Goal: Task Accomplishment & Management: Manage account settings

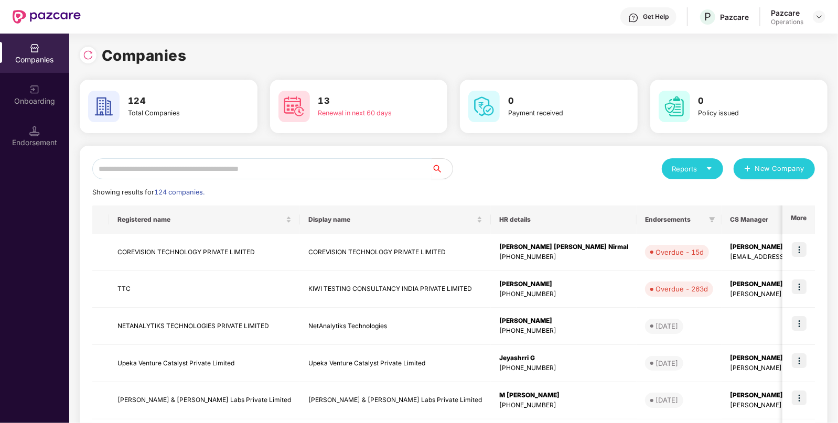
click at [338, 164] on input "text" at bounding box center [261, 168] width 339 height 21
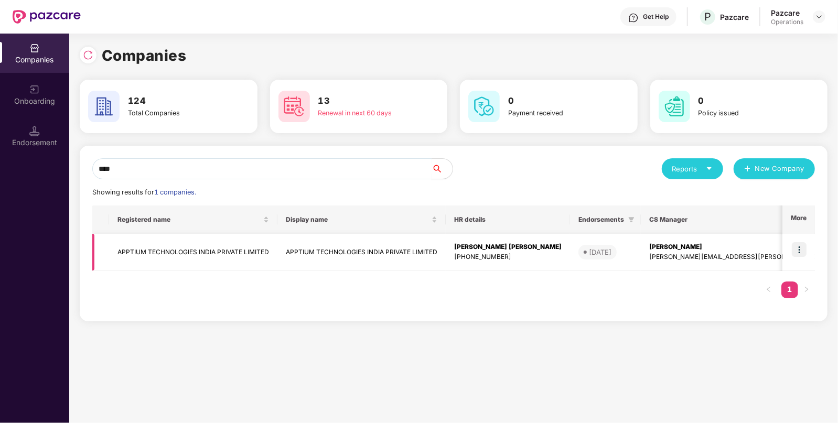
type input "****"
click at [800, 249] on img at bounding box center [798, 249] width 15 height 15
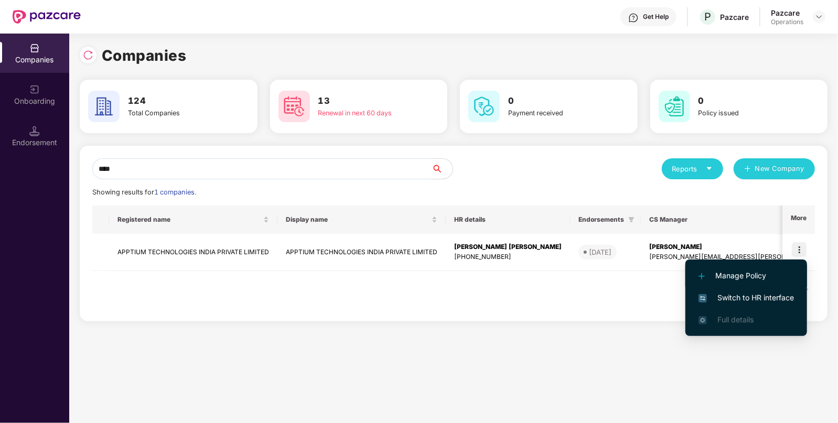
click at [761, 285] on li "Manage Policy" at bounding box center [746, 276] width 122 height 22
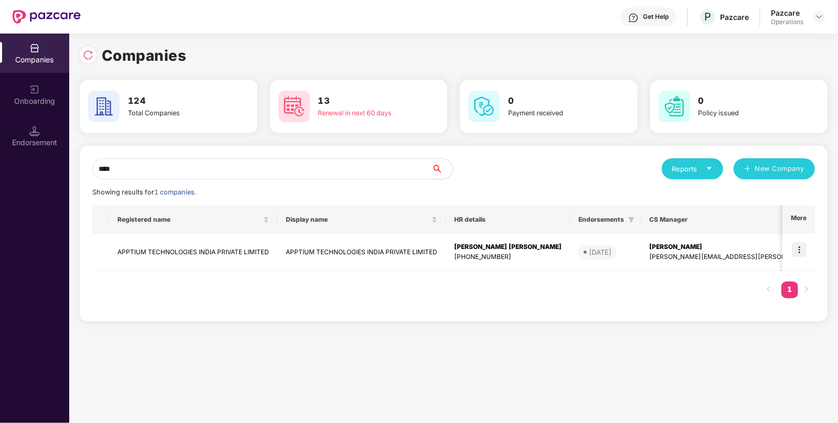
scroll to position [10, 0]
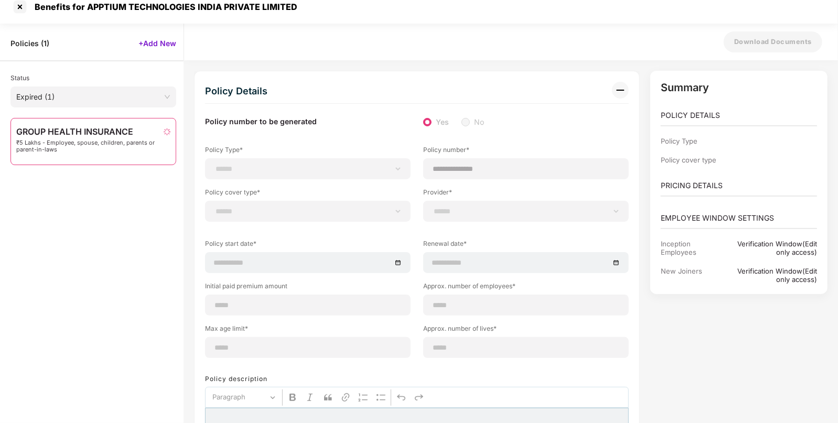
select select "**********"
type input "**********"
select select "**********"
type input "**********"
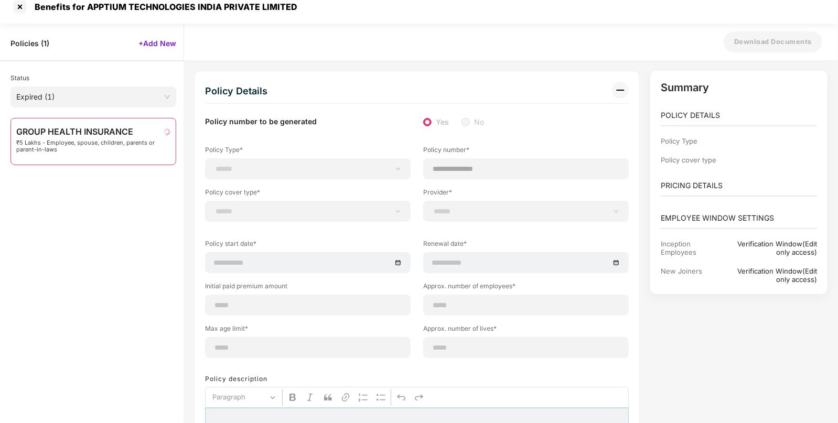
type input "**"
type input "***"
type input "*"
type input "**"
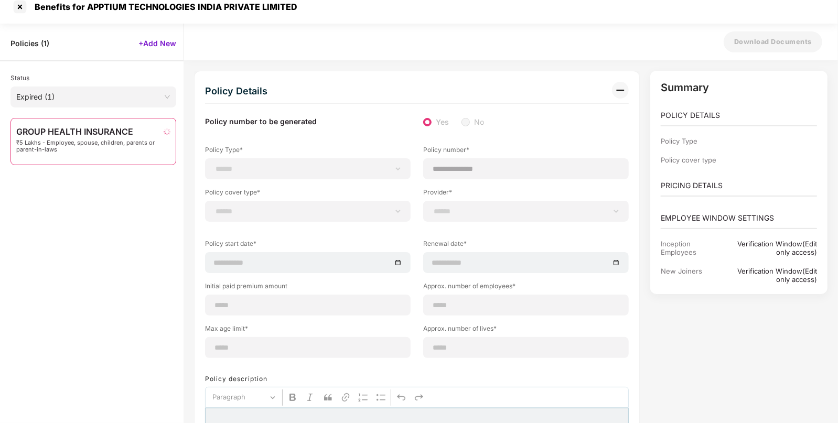
select select "*****"
type input "******"
type input "**********"
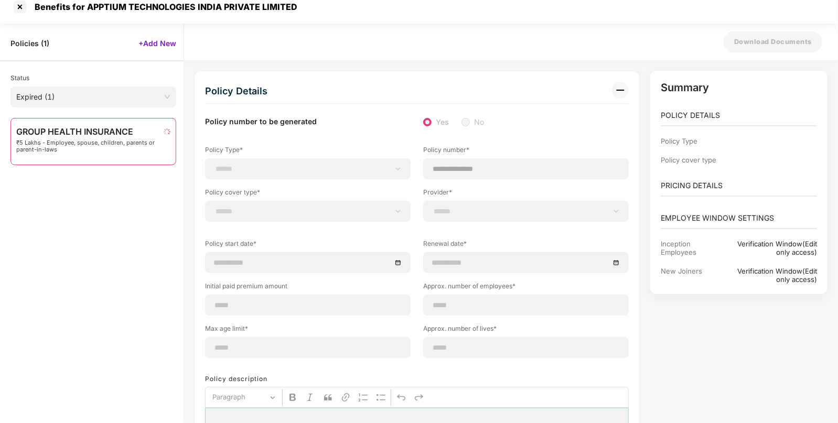
select select "******"
type input "********"
select select
select select "*"
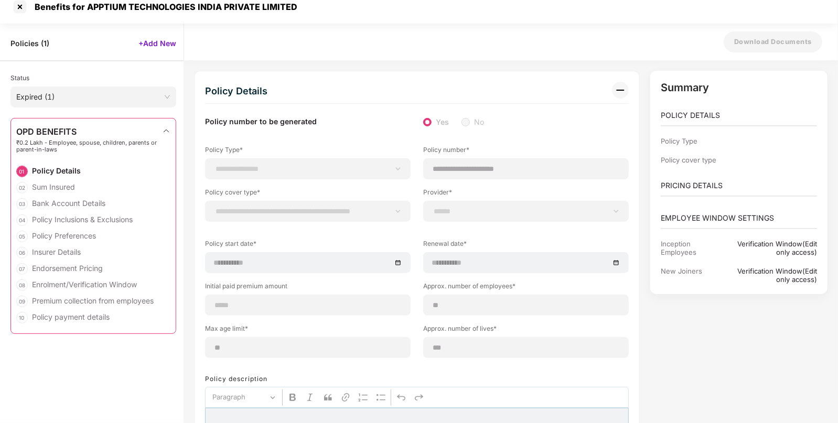
select select
type input "**********"
select select
type input "*"
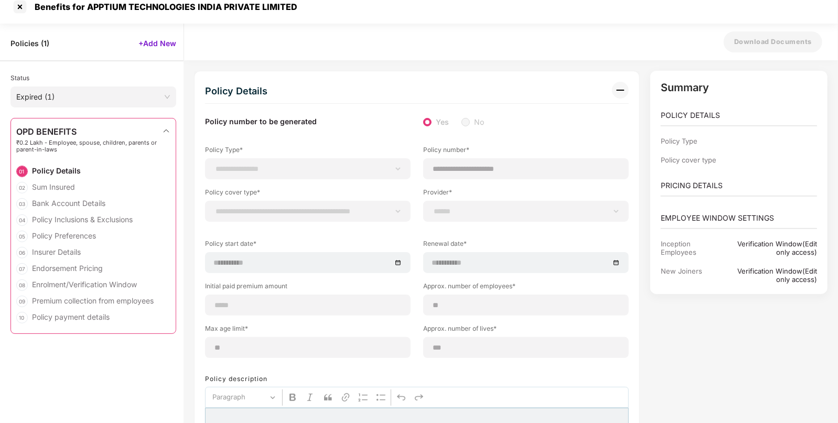
select select
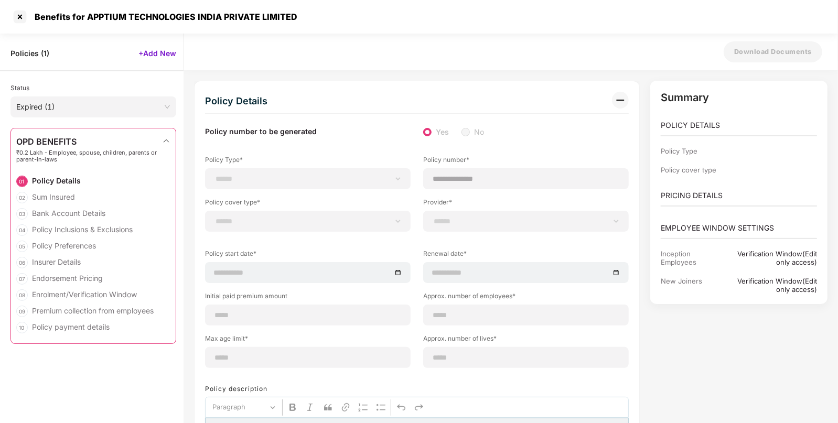
select select "**********"
type input "**********"
type input "**"
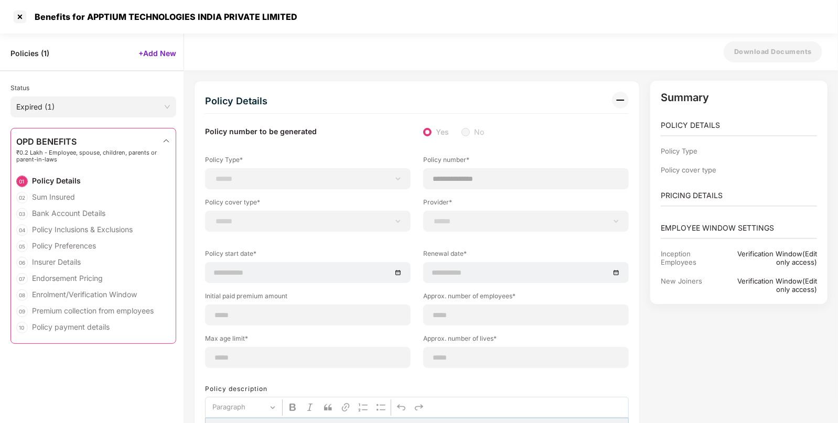
type input "***"
type input "*"
type input "**"
select select "*****"
type input "*****"
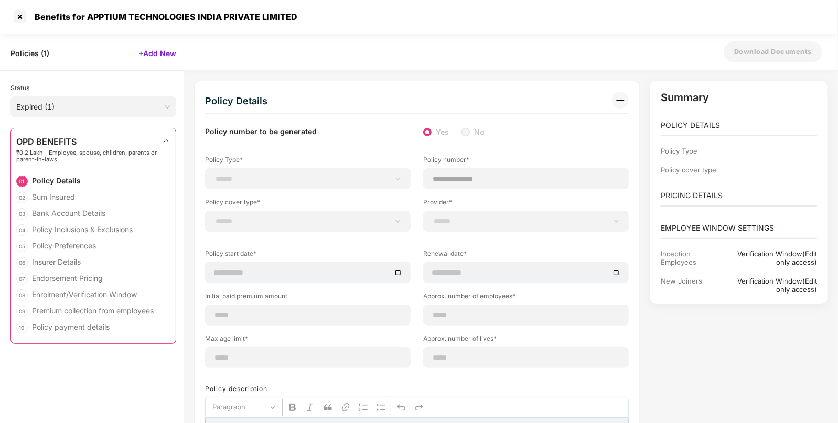
type input "**********"
type input "********"
select select "******"
type input "********"
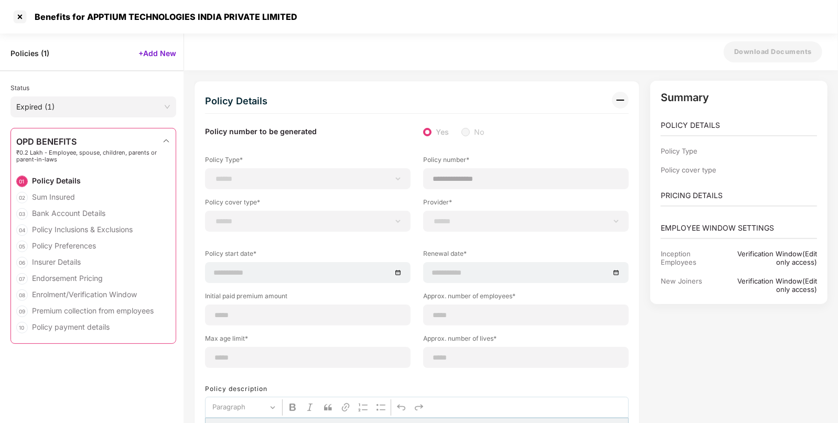
select select "********"
type input "**********"
select select "*"
select select "********"
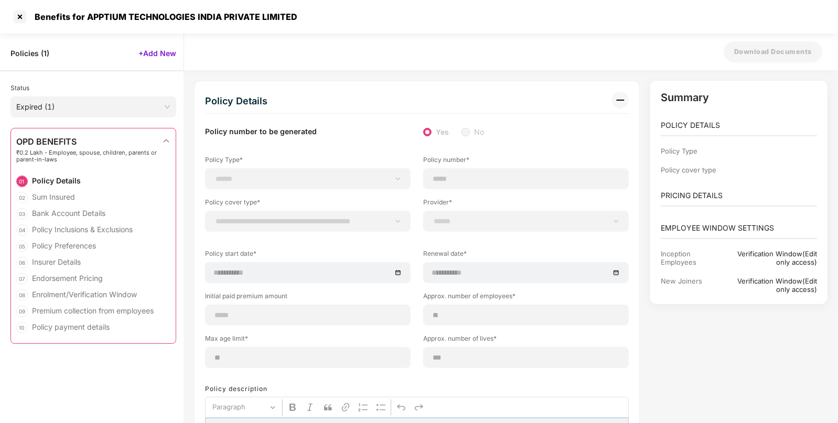
select select "**********"
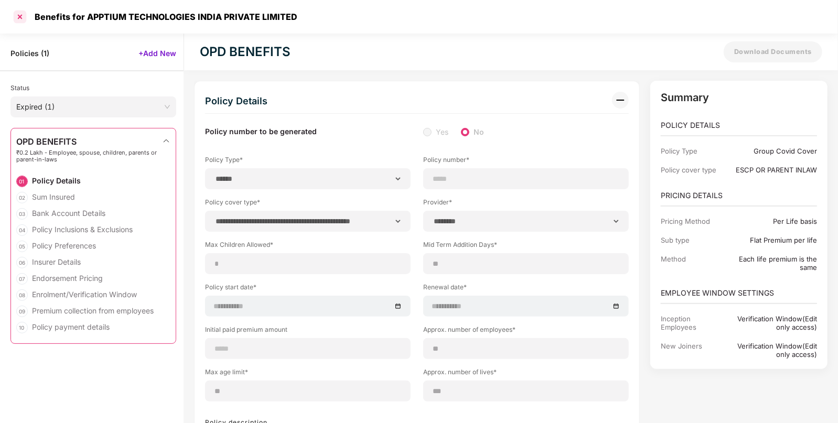
click at [17, 15] on div at bounding box center [20, 16] width 17 height 17
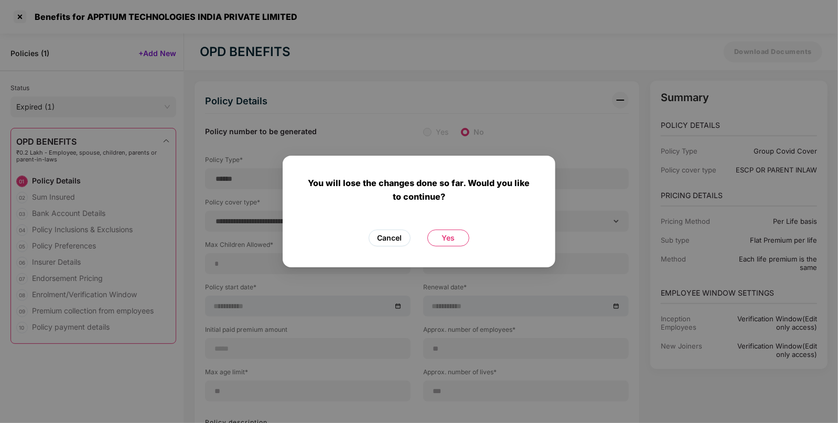
click at [393, 238] on span "Cancel" at bounding box center [389, 238] width 25 height 12
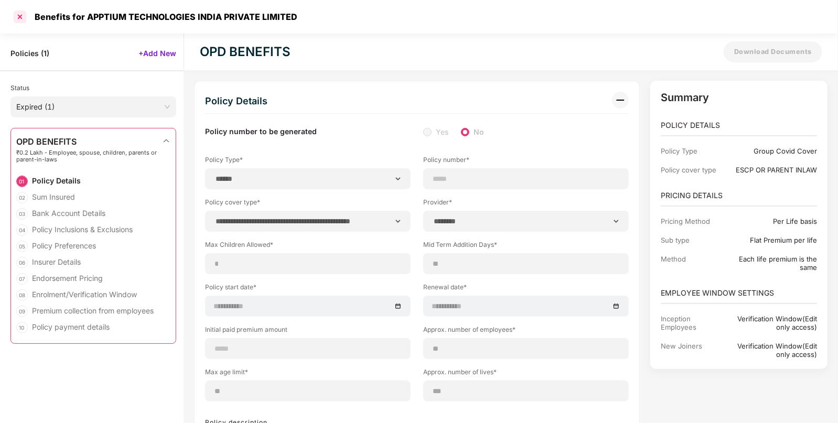
click at [16, 10] on div at bounding box center [20, 16] width 17 height 17
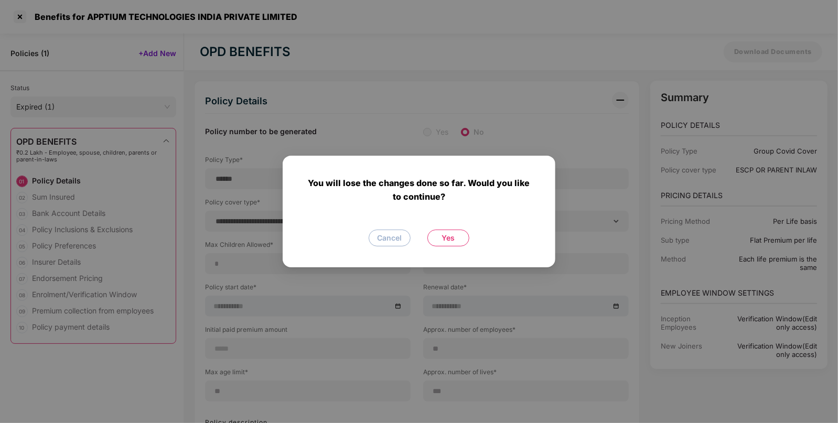
click at [448, 238] on span "Yes" at bounding box center [448, 238] width 13 height 12
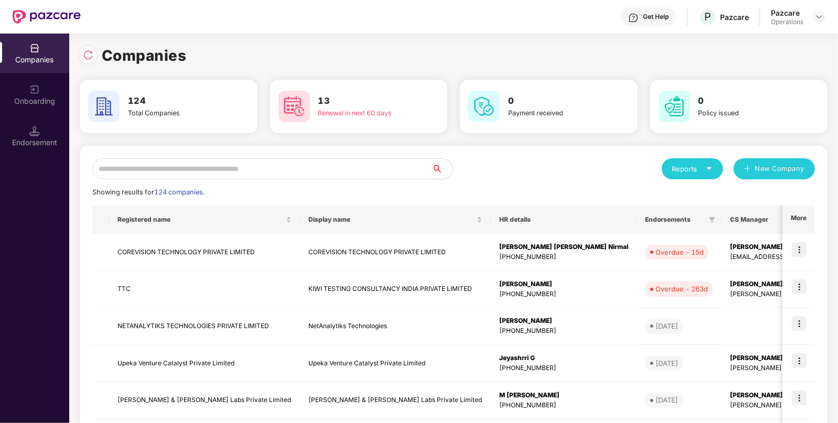
click at [167, 162] on input "text" at bounding box center [261, 168] width 339 height 21
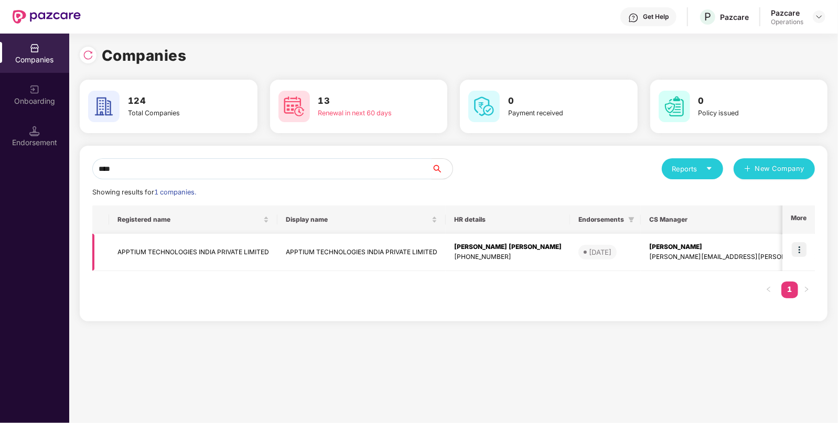
type input "****"
click at [798, 251] on img at bounding box center [798, 249] width 15 height 15
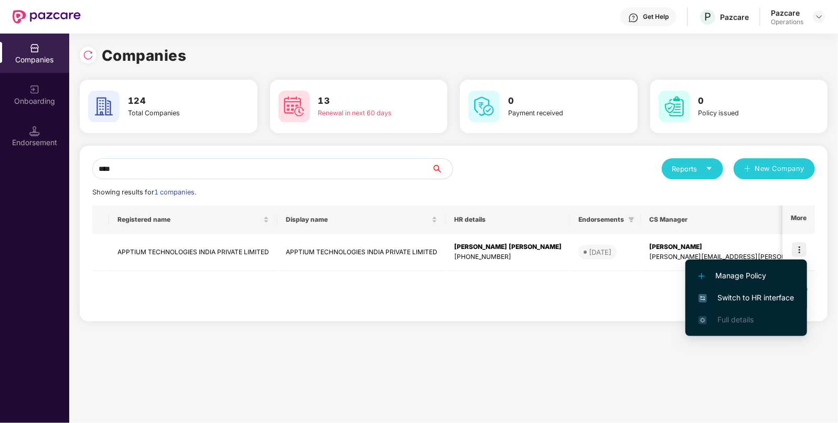
click at [735, 305] on li "Switch to HR interface" at bounding box center [746, 298] width 122 height 22
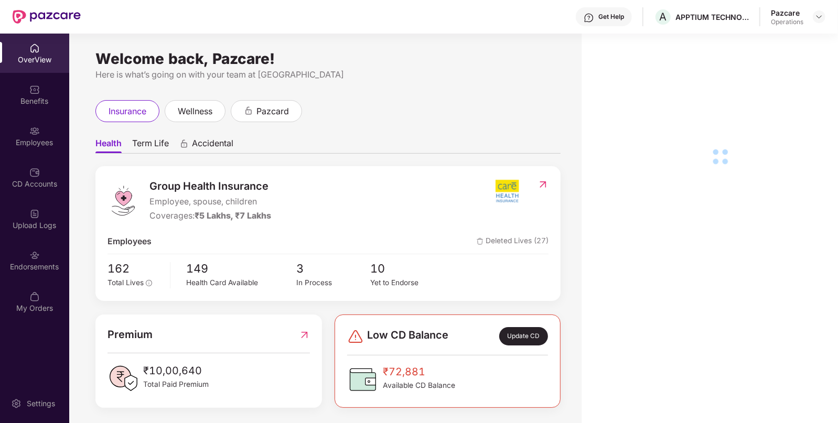
click at [33, 259] on img at bounding box center [34, 255] width 10 height 10
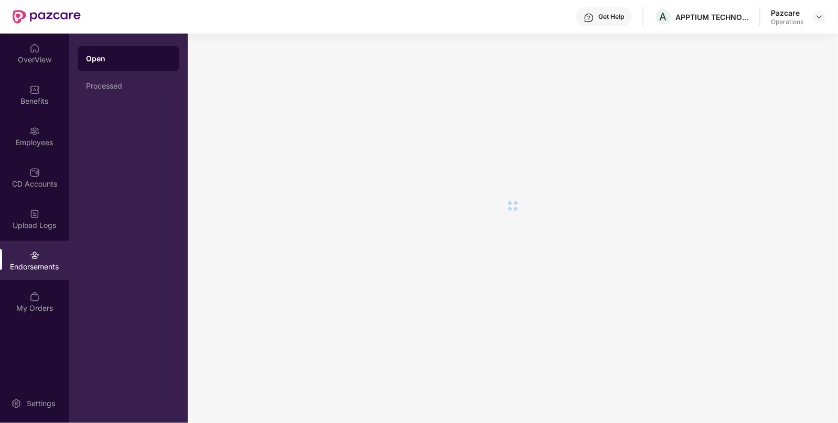
click at [33, 259] on img at bounding box center [34, 255] width 10 height 10
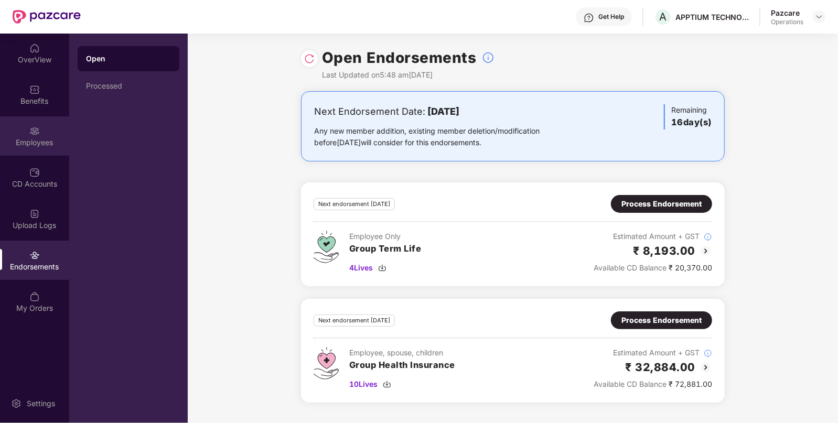
click at [40, 119] on div "Employees" at bounding box center [34, 135] width 69 height 39
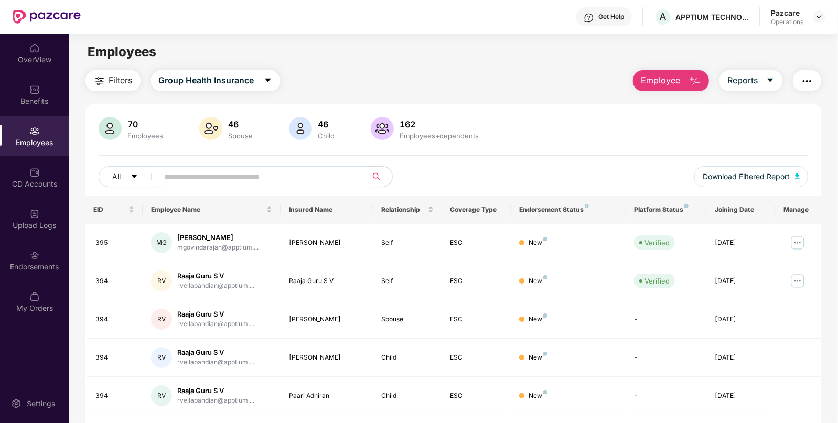
click at [116, 79] on span "Filters" at bounding box center [121, 80] width 24 height 13
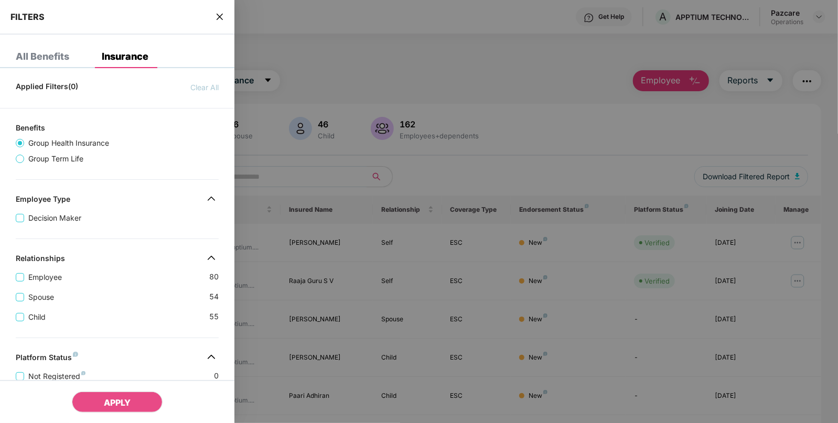
scroll to position [256, 0]
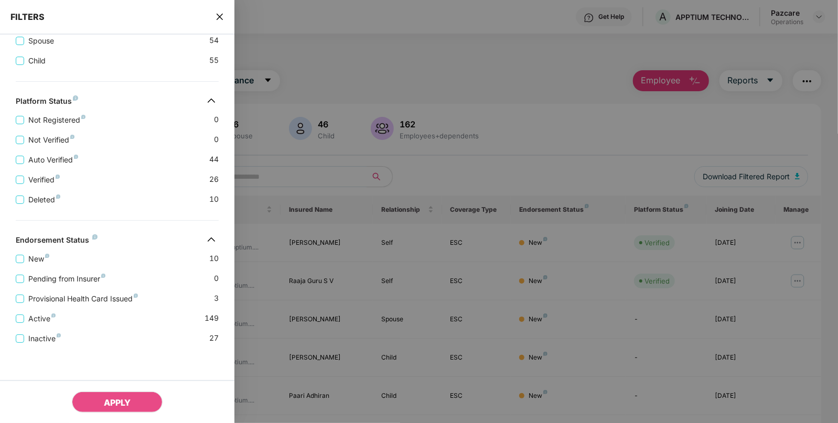
click at [220, 17] on icon "close" at bounding box center [219, 17] width 6 height 6
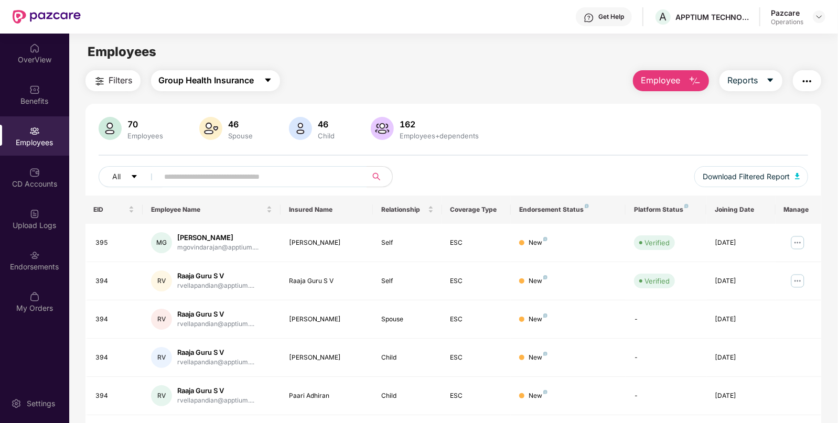
click at [172, 79] on span "Group Health Insurance" at bounding box center [206, 80] width 95 height 13
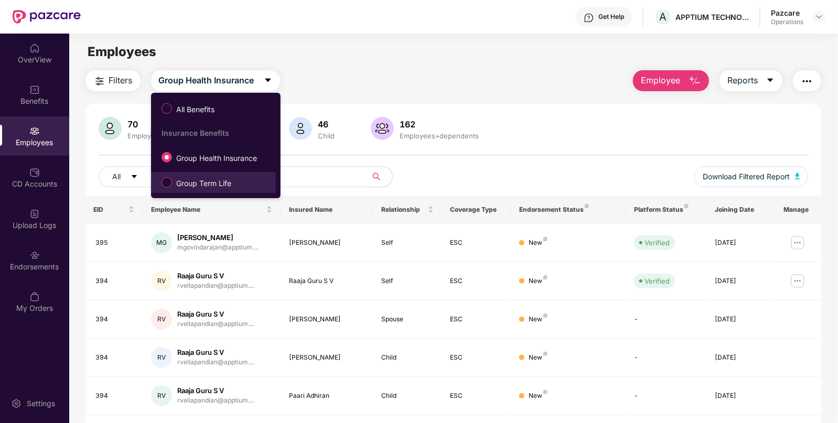
click at [178, 186] on span "Group Term Life" at bounding box center [203, 184] width 63 height 12
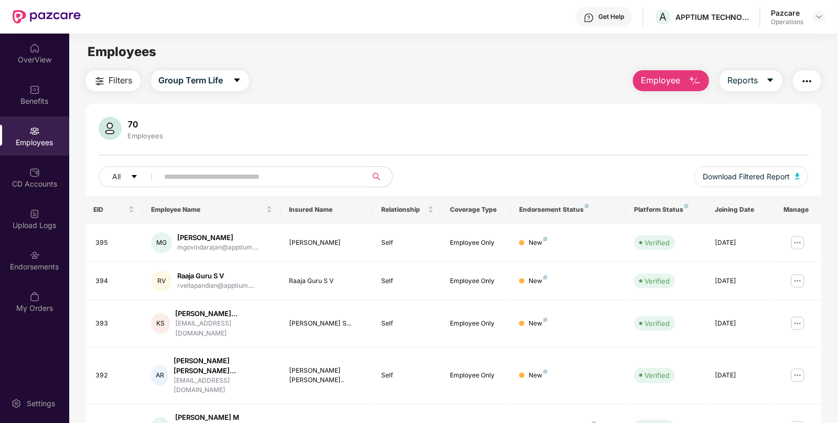
click at [116, 80] on span "Filters" at bounding box center [121, 80] width 24 height 13
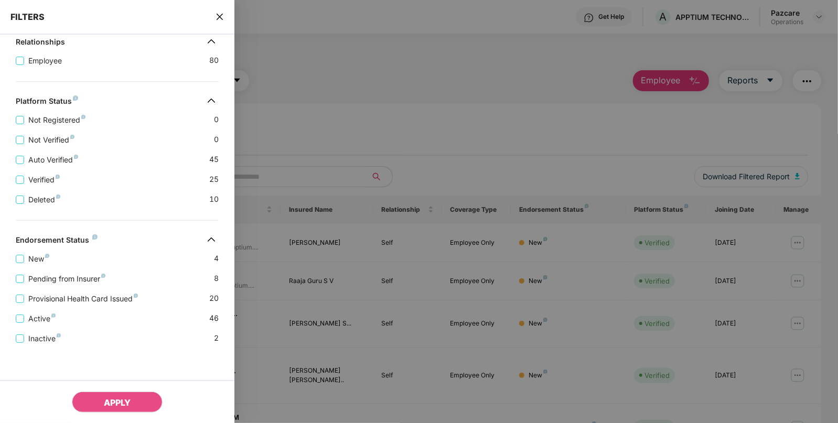
scroll to position [216, 0]
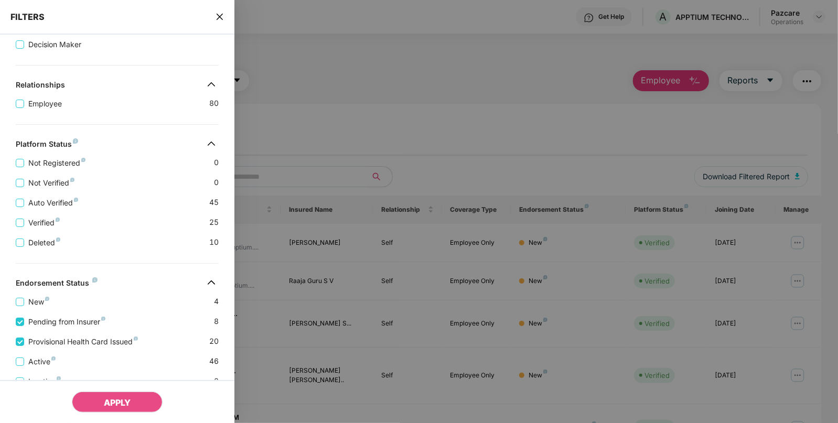
click at [101, 389] on div "APPLY" at bounding box center [117, 401] width 234 height 43
click at [109, 397] on span "APPLY" at bounding box center [117, 402] width 27 height 10
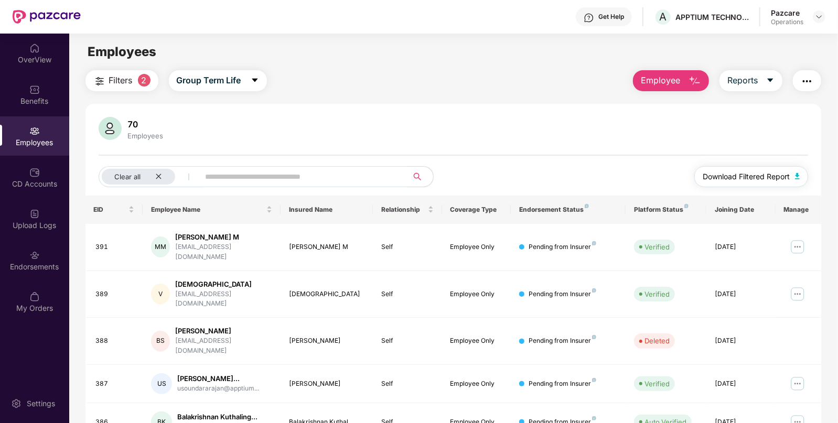
click at [795, 176] on img "button" at bounding box center [797, 176] width 5 height 6
click at [160, 179] on icon "close" at bounding box center [158, 176] width 5 height 5
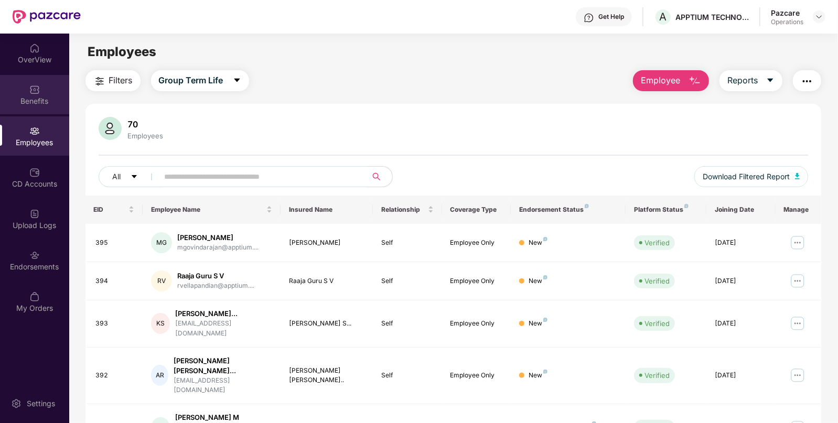
click at [27, 110] on div "Benefits" at bounding box center [34, 94] width 69 height 39
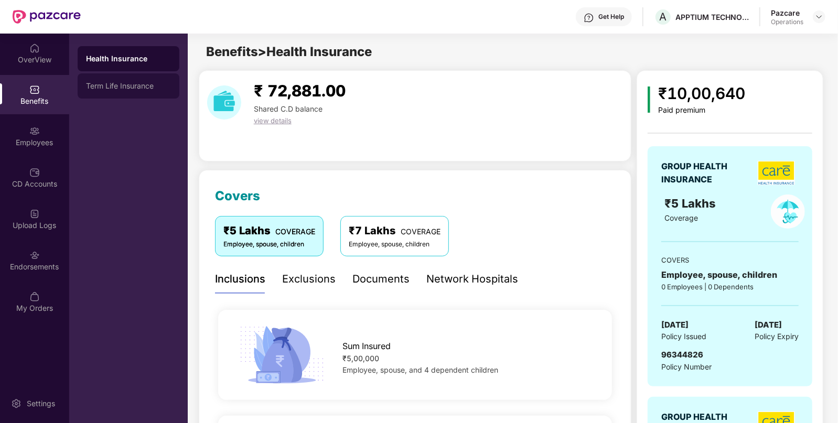
click at [111, 83] on div "Term Life Insurance" at bounding box center [128, 86] width 85 height 8
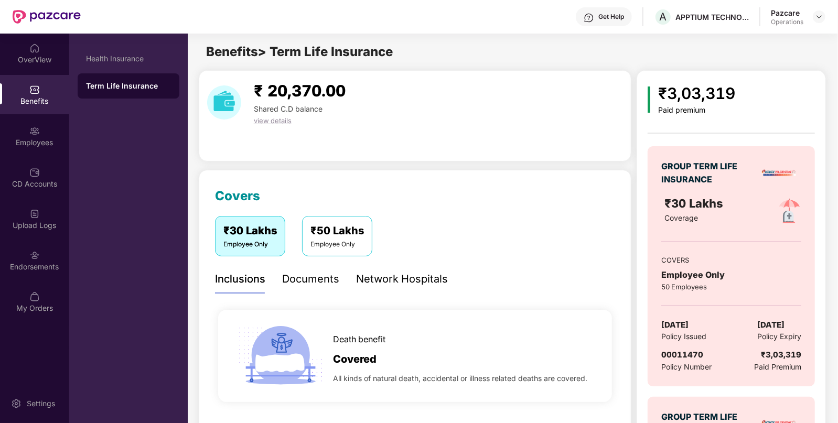
click at [688, 326] on span "[DATE]" at bounding box center [674, 325] width 27 height 13
copy span "[DATE]"
click at [21, 143] on div "Employees" at bounding box center [34, 142] width 69 height 10
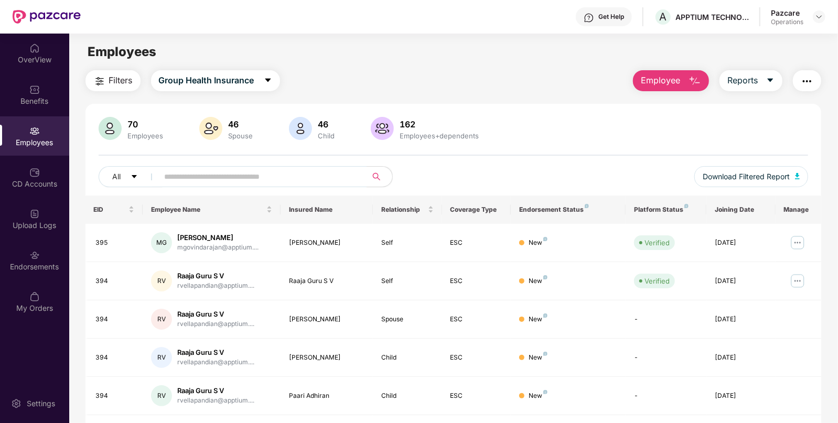
click at [807, 82] on img "button" at bounding box center [806, 81] width 13 height 13
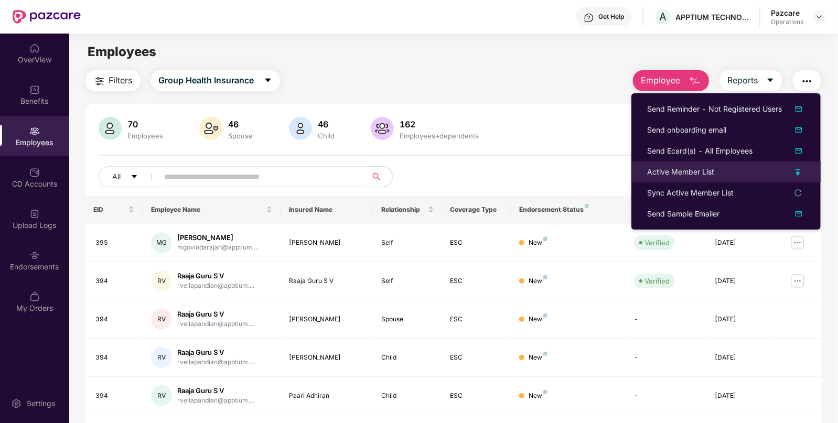
click at [660, 172] on div "Active Member List" at bounding box center [680, 172] width 67 height 12
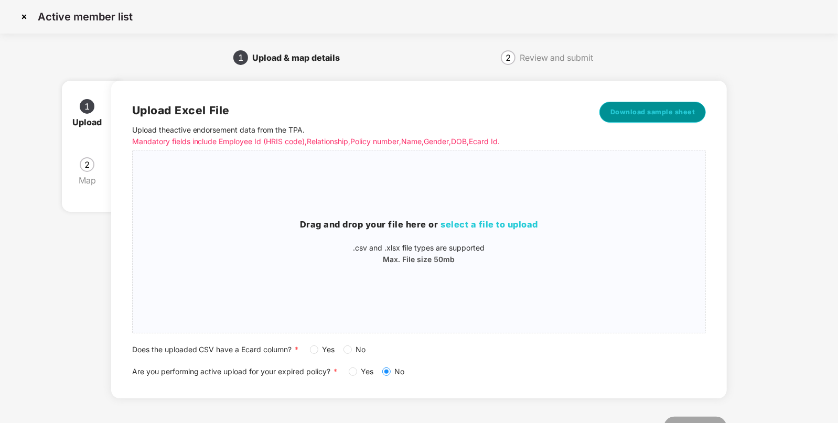
click at [650, 105] on button "Download sample sheet" at bounding box center [652, 112] width 107 height 21
click at [464, 216] on div "Drag and drop your file here or select a file to upload .csv and .xlsx file typ…" at bounding box center [419, 242] width 573 height 166
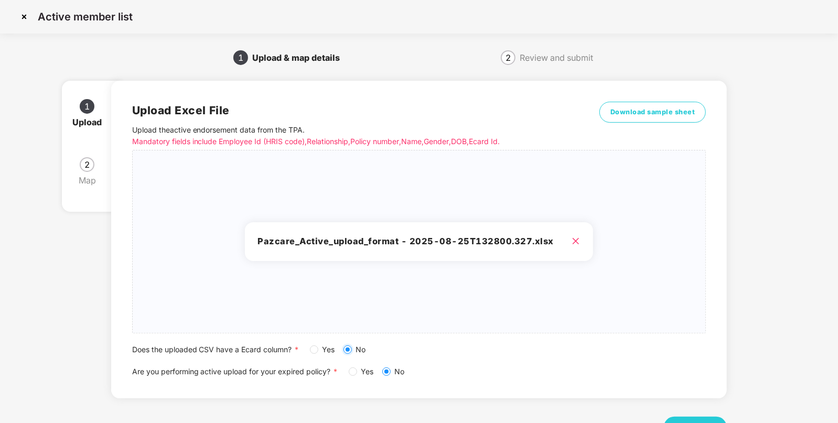
scroll to position [40, 0]
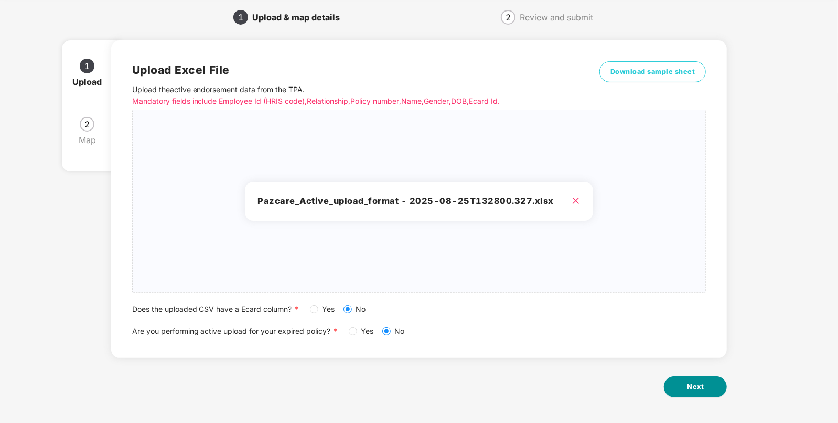
click at [702, 383] on span "Next" at bounding box center [695, 387] width 17 height 10
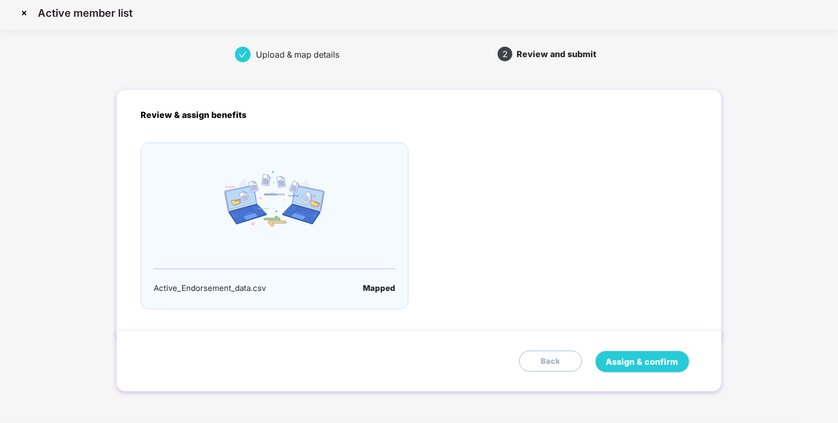
scroll to position [0, 0]
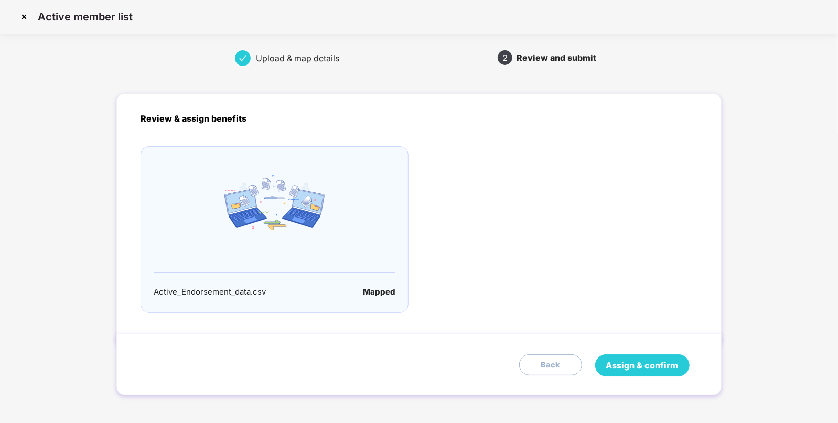
click at [634, 356] on button "Assign & confirm" at bounding box center [642, 365] width 94 height 22
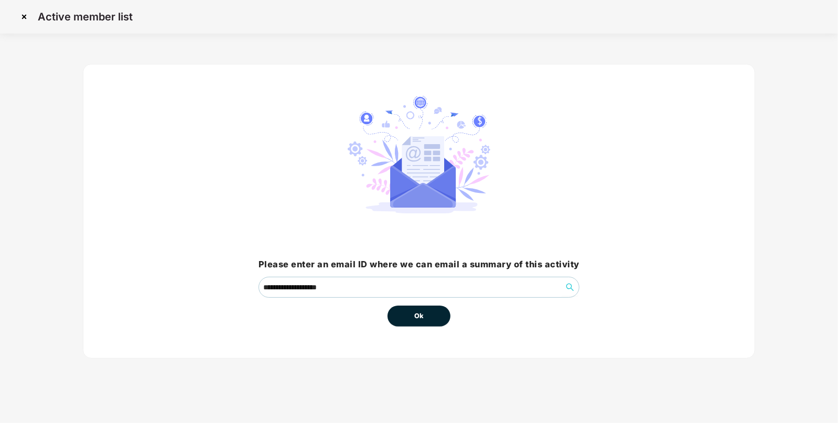
click at [416, 318] on span "Ok" at bounding box center [418, 316] width 9 height 10
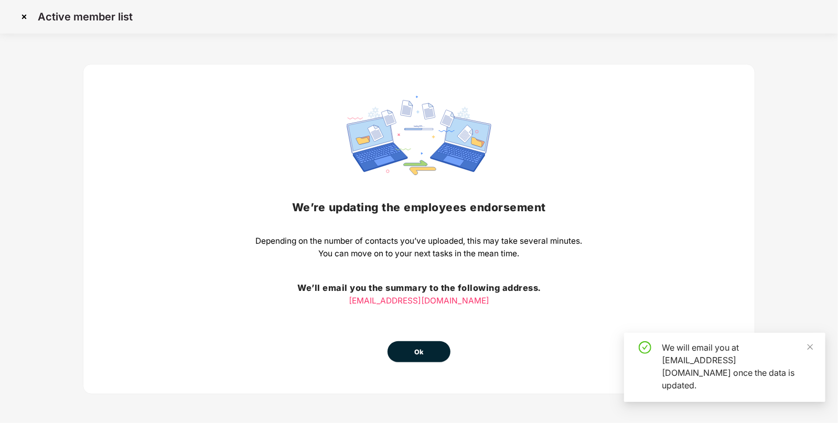
click at [416, 318] on div "We’re updating the employees endorsement Depending on the number of contacts yo…" at bounding box center [419, 229] width 327 height 266
click at [420, 353] on span "Ok" at bounding box center [418, 352] width 9 height 10
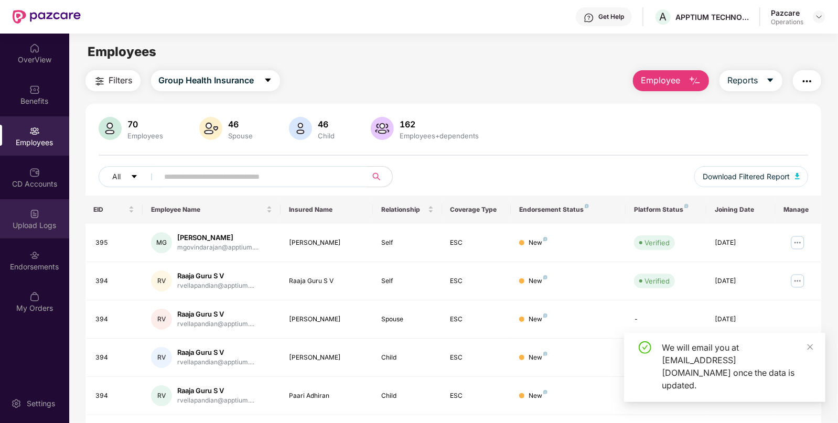
click at [50, 210] on div "Upload Logs" at bounding box center [34, 218] width 69 height 39
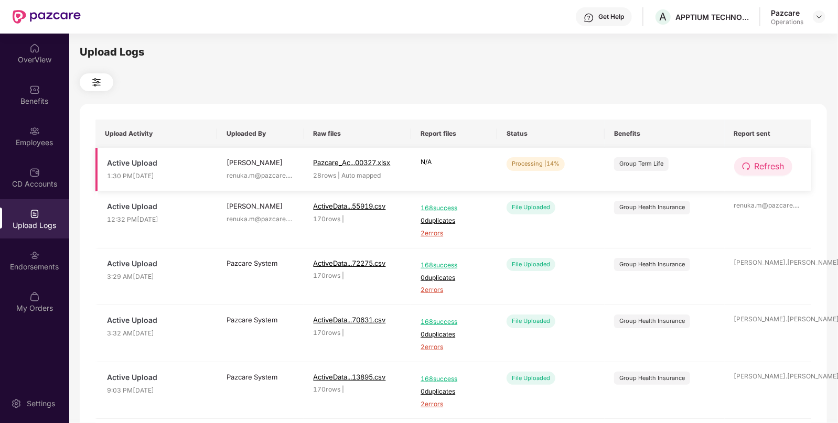
click at [763, 166] on span "Refresh" at bounding box center [769, 166] width 30 height 13
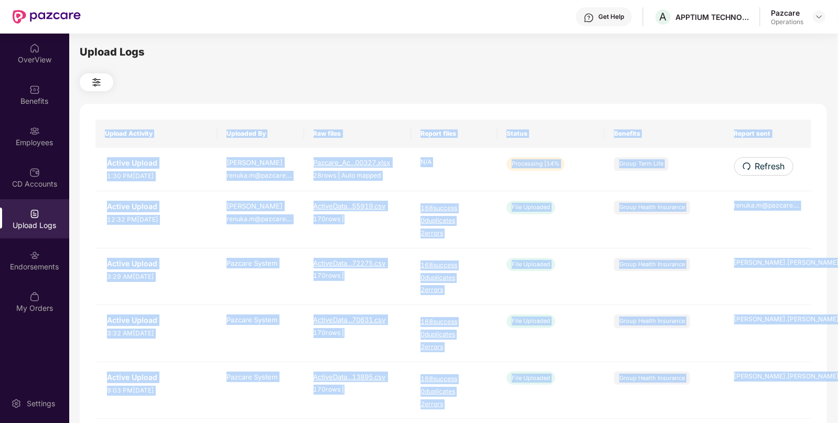
click at [763, 166] on div "Upload Activity Uploaded By Raw files Report files Status Benefits Report sent …" at bounding box center [453, 425] width 747 height 643
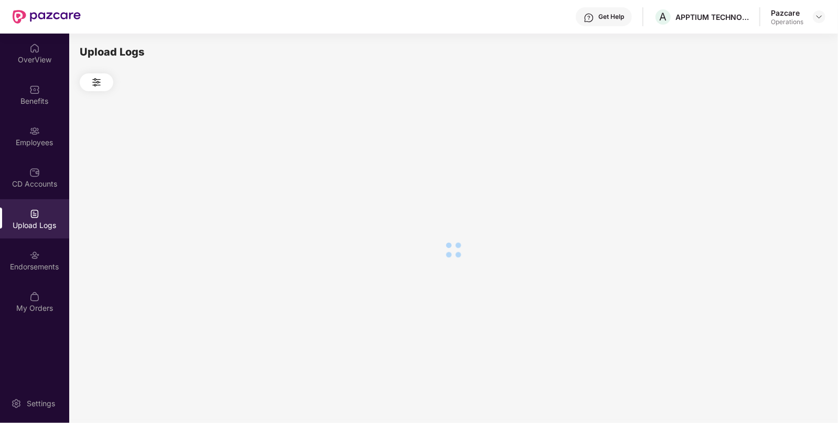
click at [763, 166] on div at bounding box center [453, 249] width 747 height 317
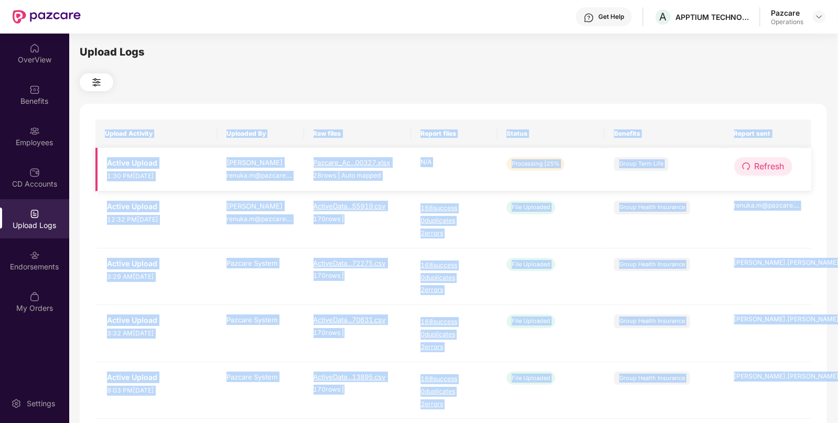
click at [771, 162] on span "Refresh" at bounding box center [769, 166] width 30 height 13
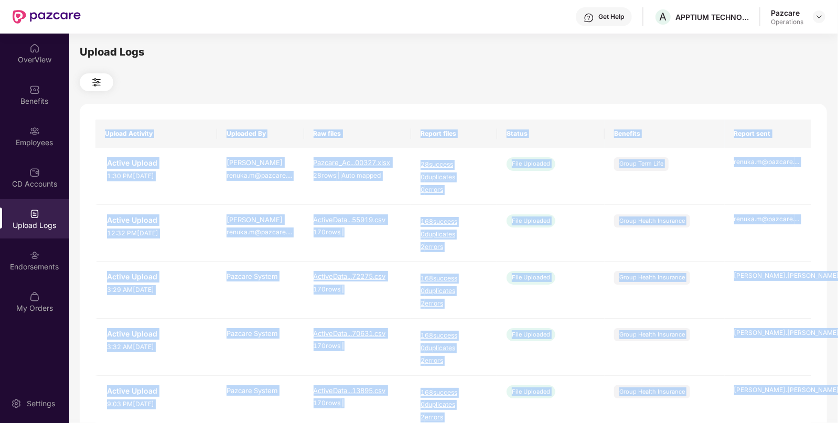
click at [632, 102] on div "Upload Logs Upload Activity Uploaded By Raw files Report files Status Benefits …" at bounding box center [453, 226] width 747 height 365
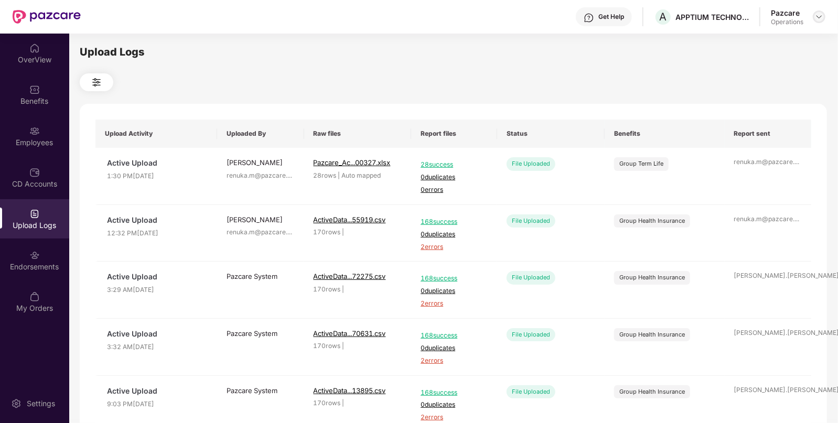
click at [818, 18] on img at bounding box center [819, 17] width 8 height 8
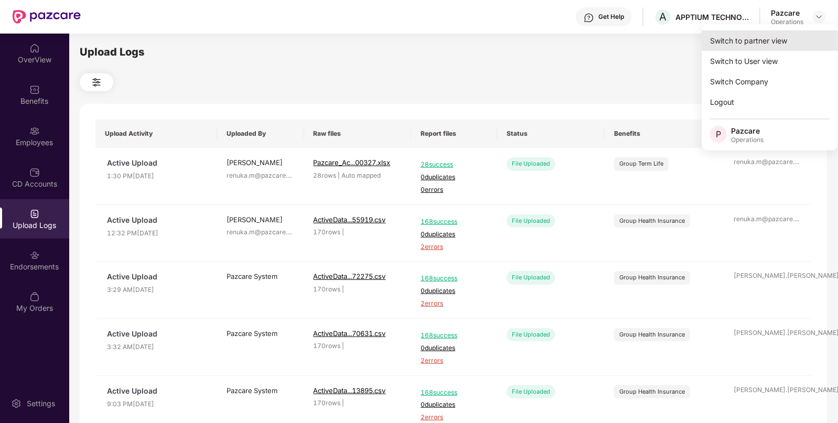
click at [784, 34] on div "Switch to partner view" at bounding box center [769, 40] width 136 height 20
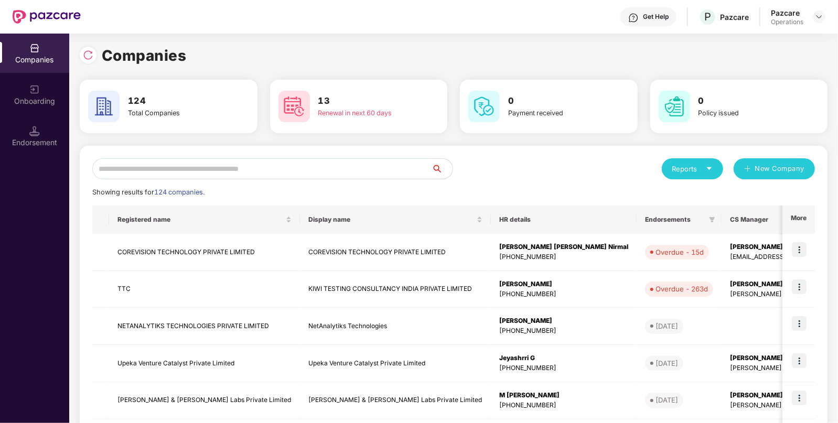
click at [294, 165] on input "text" at bounding box center [261, 168] width 339 height 21
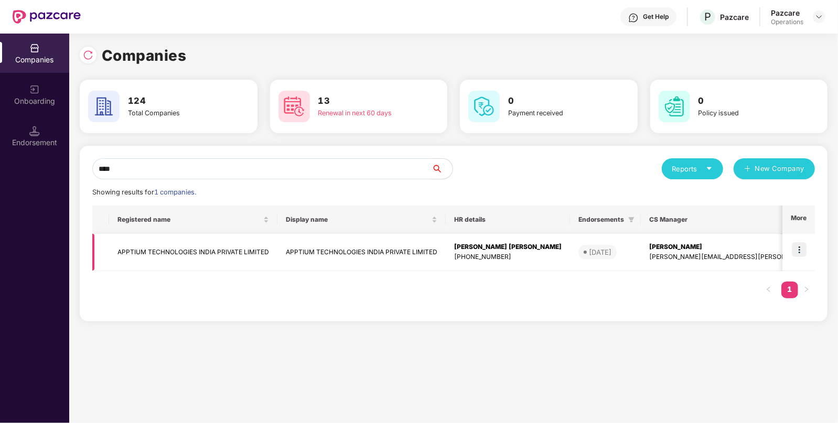
type input "****"
click at [232, 265] on td "APPTIUM TECHNOLOGIES INDIA PRIVATE LIMITED" at bounding box center [193, 252] width 168 height 37
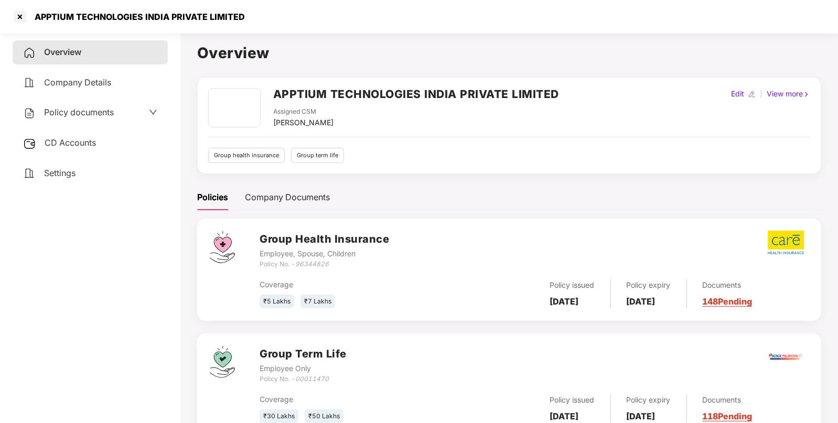
click at [476, 377] on div "Group Term Life Employee Only Policy No. - 00011470" at bounding box center [533, 365] width 549 height 38
click at [80, 139] on span "CD Accounts" at bounding box center [70, 142] width 51 height 10
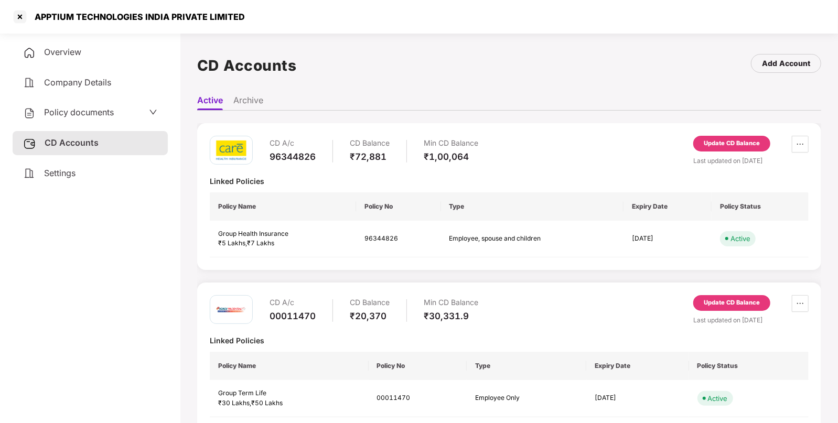
click at [723, 151] on div "Update CD Balance" at bounding box center [731, 144] width 77 height 16
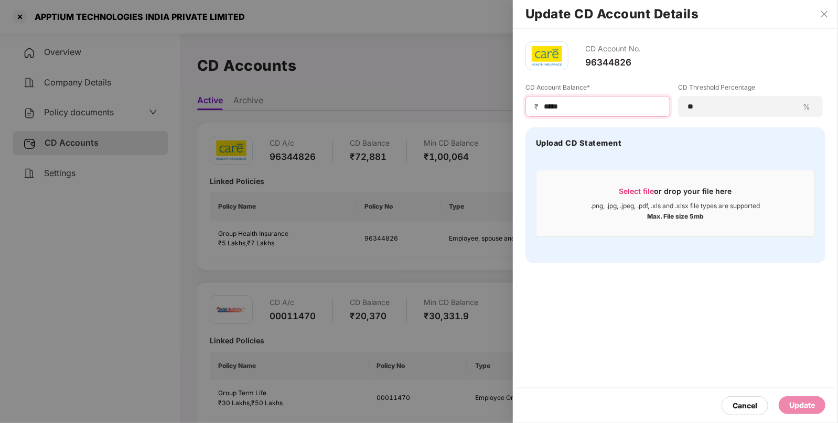
click at [584, 111] on input "*****" at bounding box center [602, 106] width 118 height 11
type input "*"
type input "*****"
click at [800, 404] on div "Update" at bounding box center [802, 405] width 26 height 12
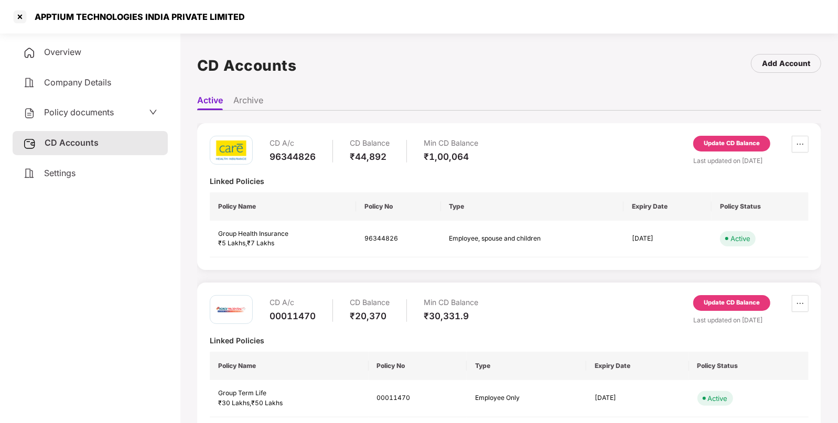
click at [717, 304] on div "Update CD Balance" at bounding box center [731, 302] width 56 height 9
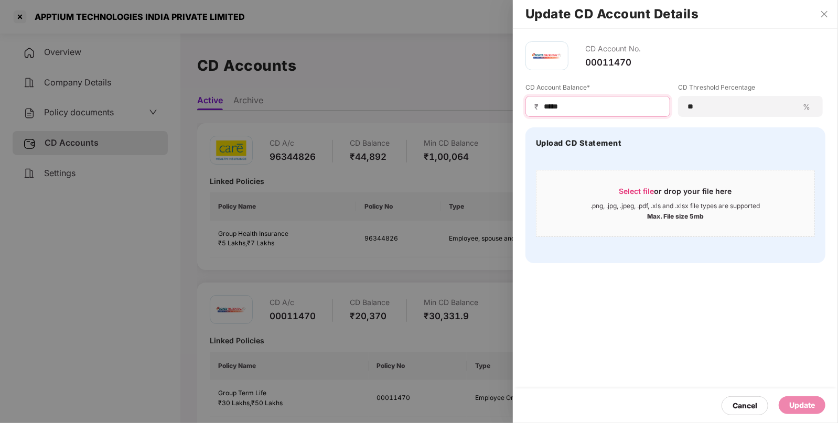
click at [406, 112] on div "Update CD Account Details CD Account No. 00011470 CD Account Balance* ₹ ***** C…" at bounding box center [419, 211] width 838 height 423
type input "*****"
click at [799, 401] on div "Update" at bounding box center [802, 405] width 26 height 12
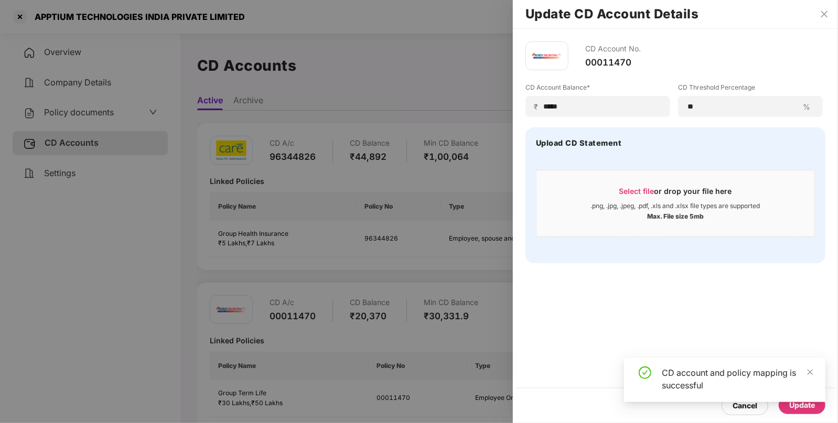
click at [60, 112] on div at bounding box center [419, 211] width 838 height 423
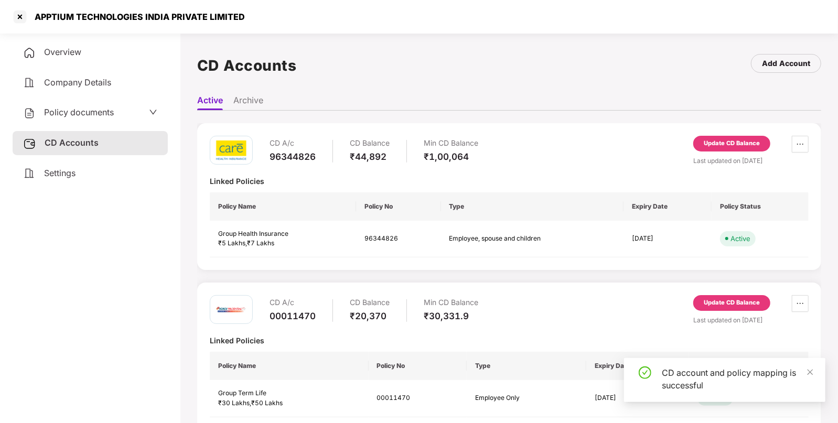
click at [69, 109] on span "Policy documents" at bounding box center [79, 112] width 70 height 10
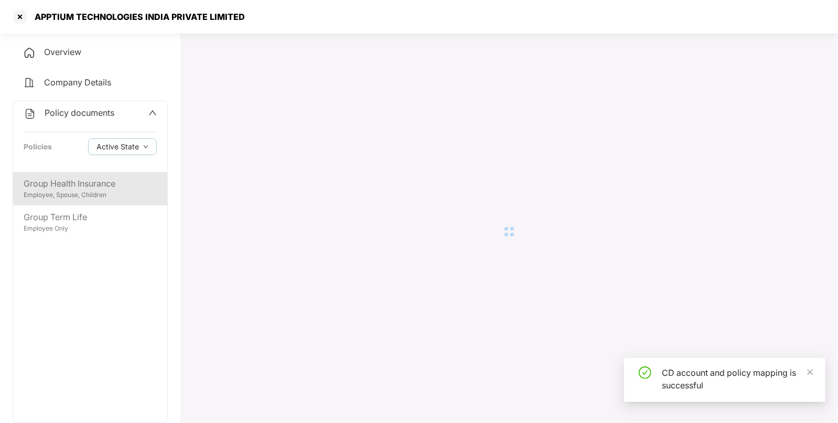
click at [60, 178] on div "Group Health Insurance" at bounding box center [90, 183] width 133 height 13
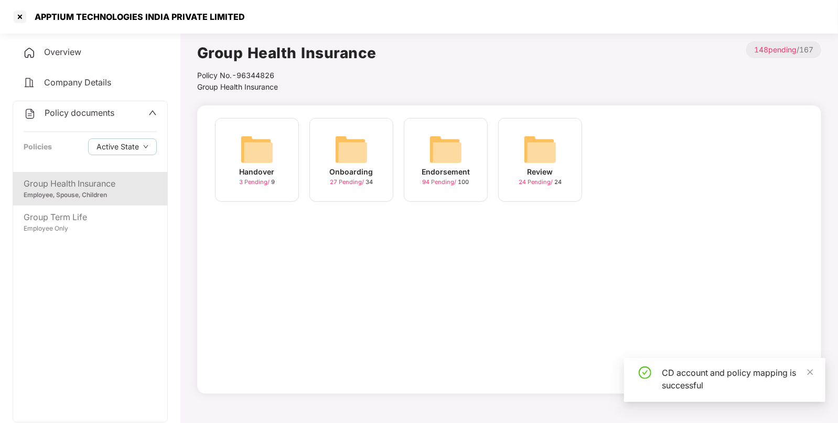
click at [453, 142] on img at bounding box center [446, 150] width 34 height 34
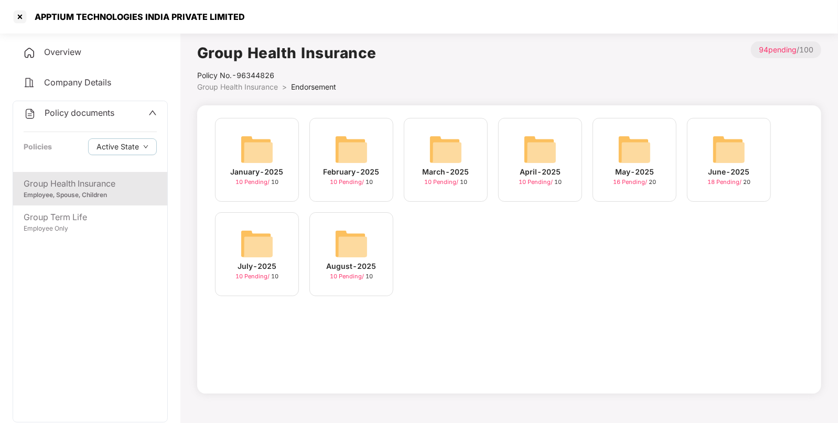
scroll to position [28, 0]
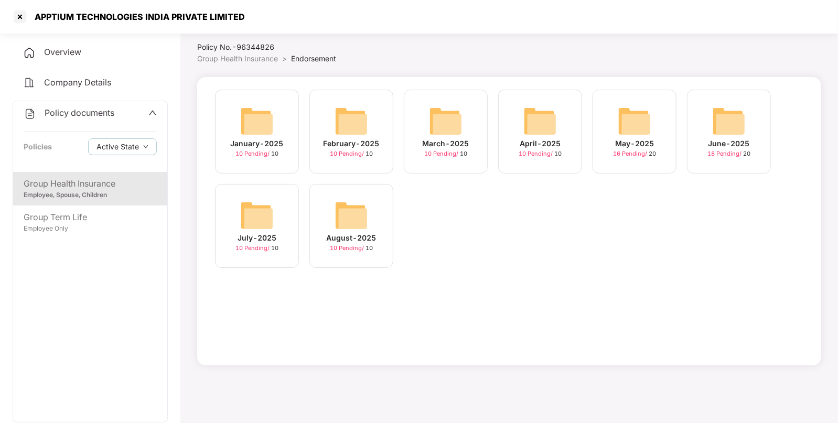
click at [344, 210] on img at bounding box center [351, 216] width 34 height 34
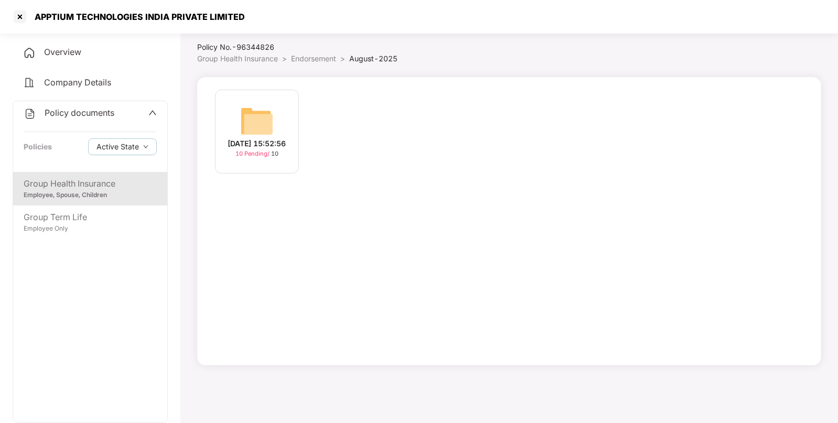
click at [307, 141] on div "[DATE] 15:52:56 10 Pending / 10" at bounding box center [509, 137] width 599 height 94
click at [260, 138] on div "[DATE] 15:52:56" at bounding box center [257, 144] width 58 height 12
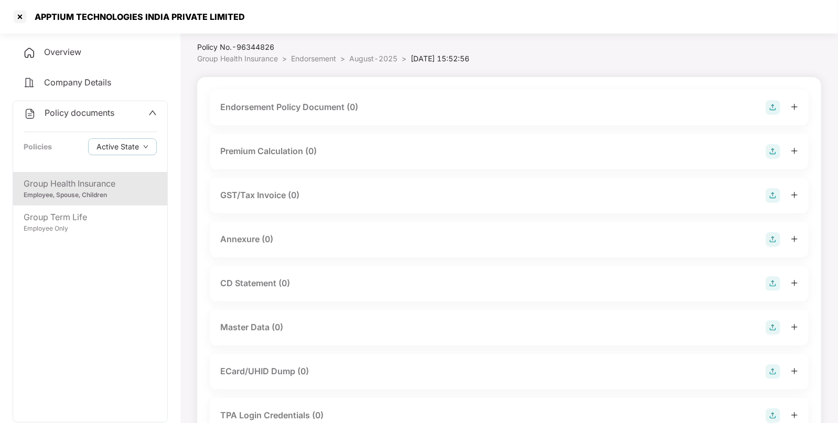
click at [771, 107] on img at bounding box center [772, 107] width 15 height 15
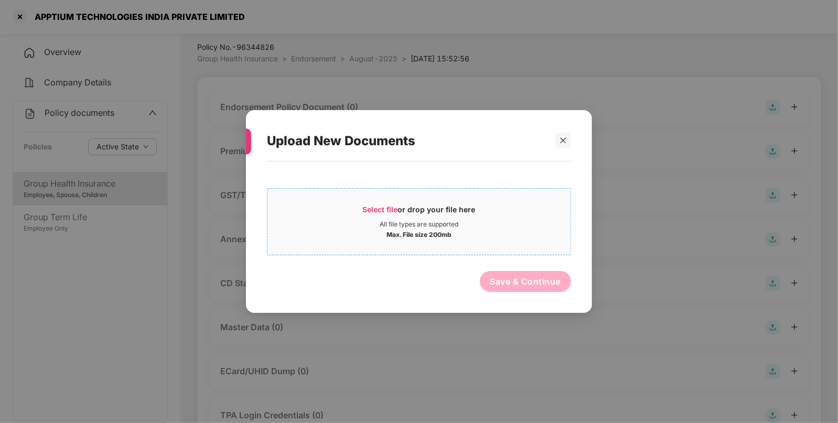
click at [389, 216] on div "Select file or drop your file here" at bounding box center [419, 212] width 113 height 16
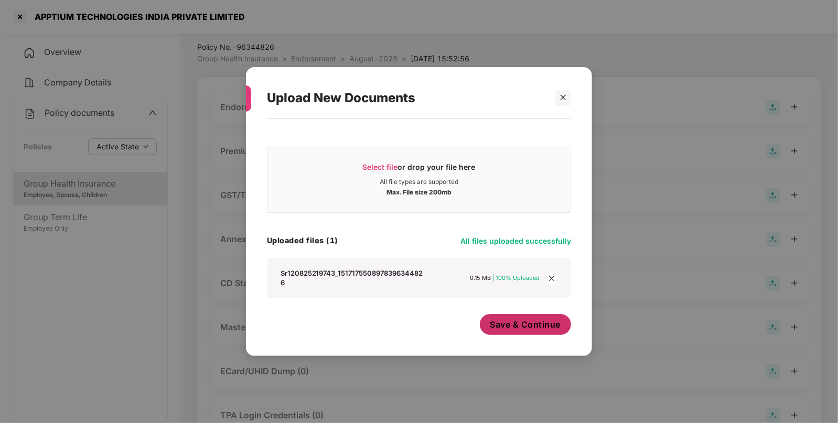
click at [524, 329] on span "Save & Continue" at bounding box center [525, 325] width 71 height 12
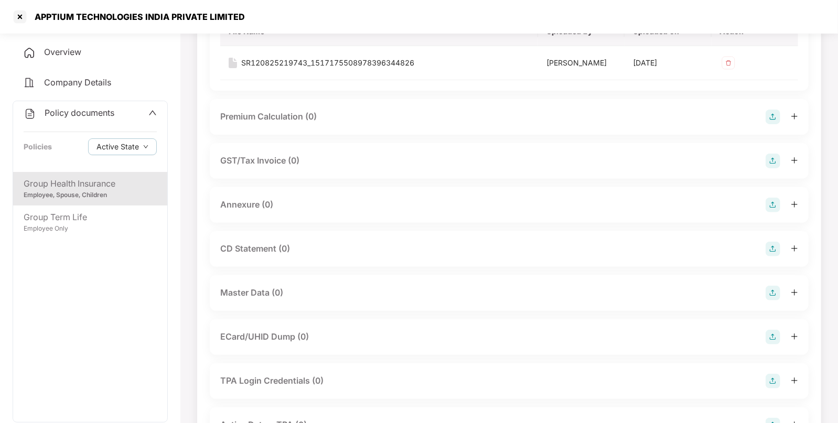
scroll to position [139, 0]
click at [768, 288] on img at bounding box center [772, 292] width 15 height 15
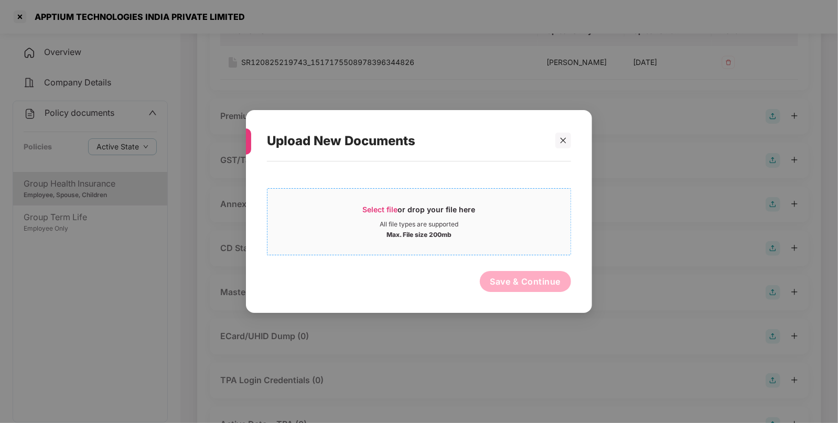
click at [390, 209] on span "Select file" at bounding box center [380, 209] width 35 height 9
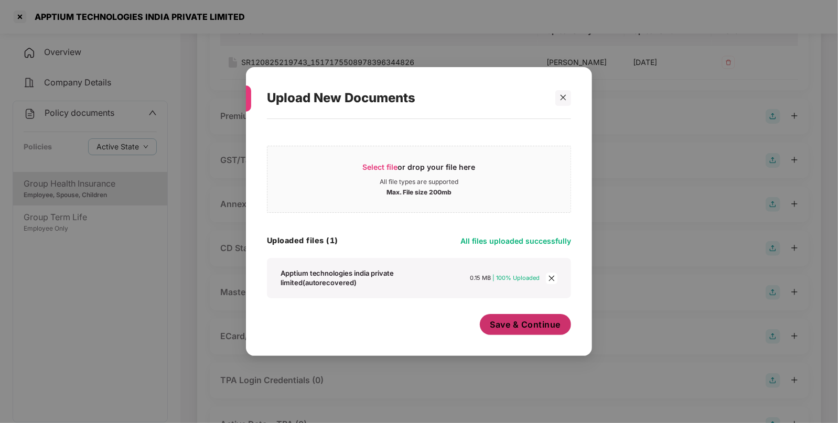
click at [518, 328] on span "Save & Continue" at bounding box center [525, 325] width 71 height 12
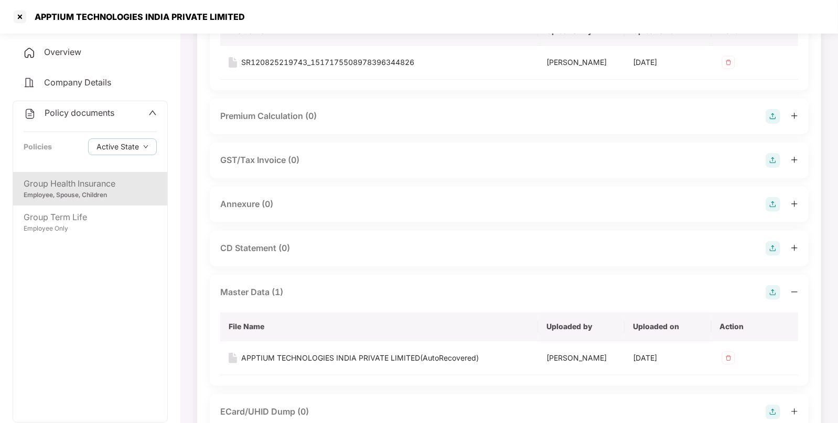
scroll to position [0, 0]
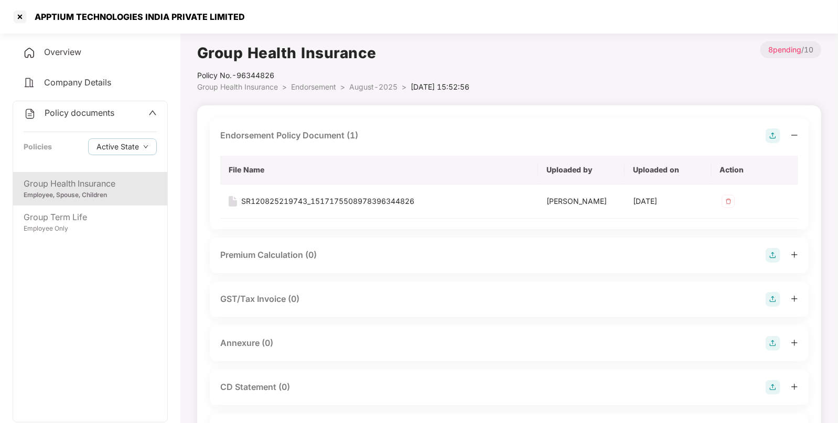
click at [322, 86] on span "Endorsement" at bounding box center [313, 86] width 45 height 9
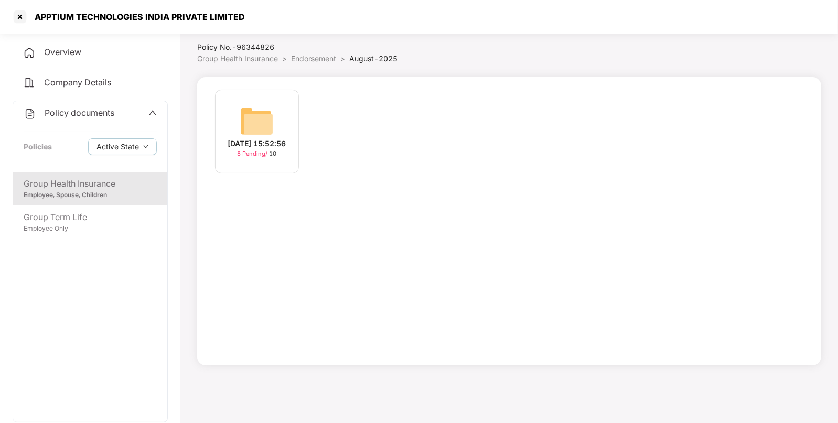
click at [316, 53] on li "Endorsement >" at bounding box center [320, 59] width 58 height 12
click at [311, 55] on span "Endorsement" at bounding box center [313, 58] width 45 height 9
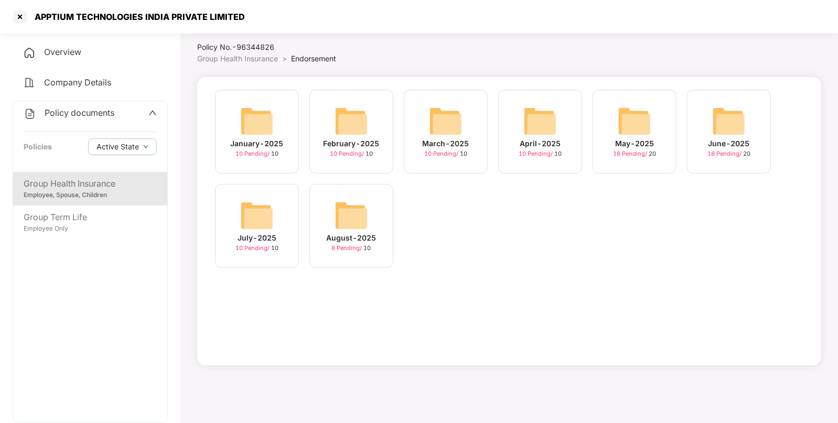
click at [250, 204] on img at bounding box center [257, 216] width 34 height 34
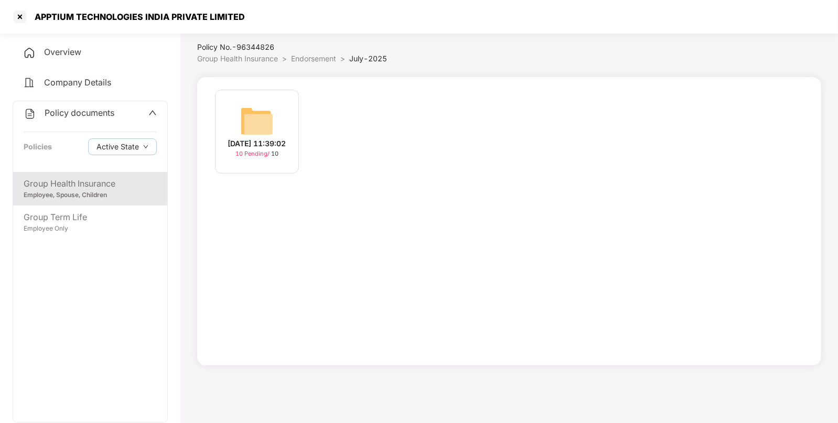
click at [263, 129] on img at bounding box center [257, 121] width 34 height 34
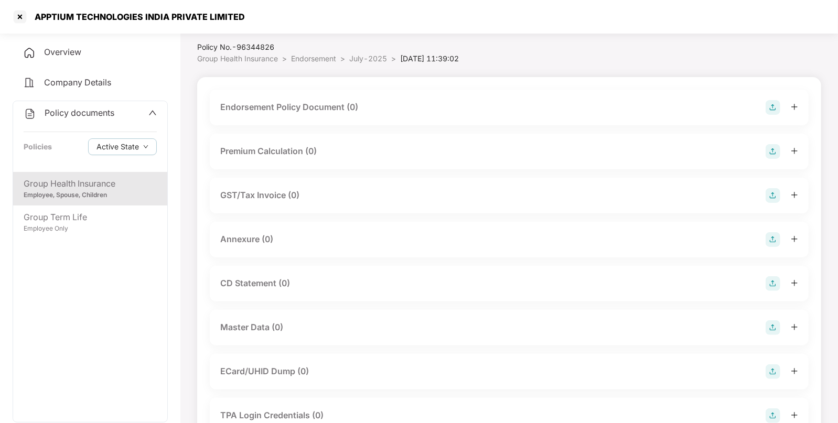
click at [772, 105] on img at bounding box center [772, 107] width 15 height 15
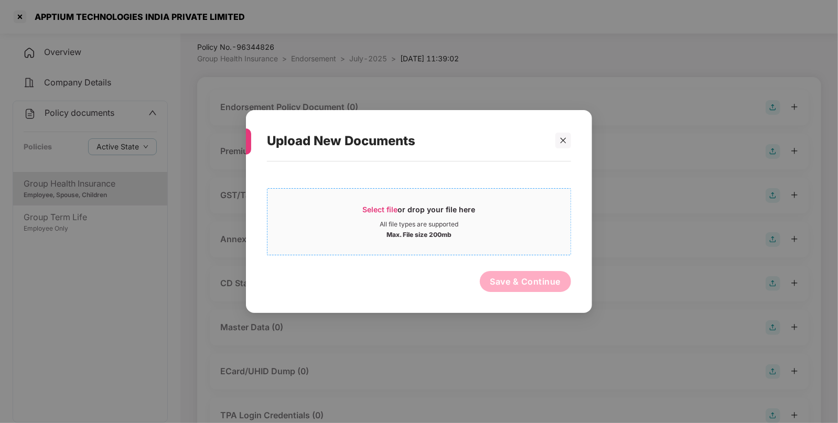
click at [360, 211] on div "Select file or drop your file here" at bounding box center [418, 212] width 303 height 16
click at [563, 132] on div "Upload New Documents" at bounding box center [419, 141] width 304 height 41
click at [561, 143] on icon "close" at bounding box center [563, 141] width 6 height 6
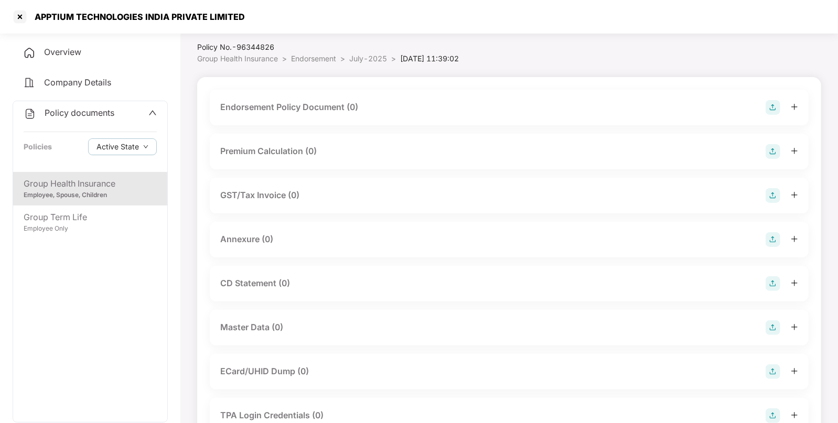
scroll to position [160, 0]
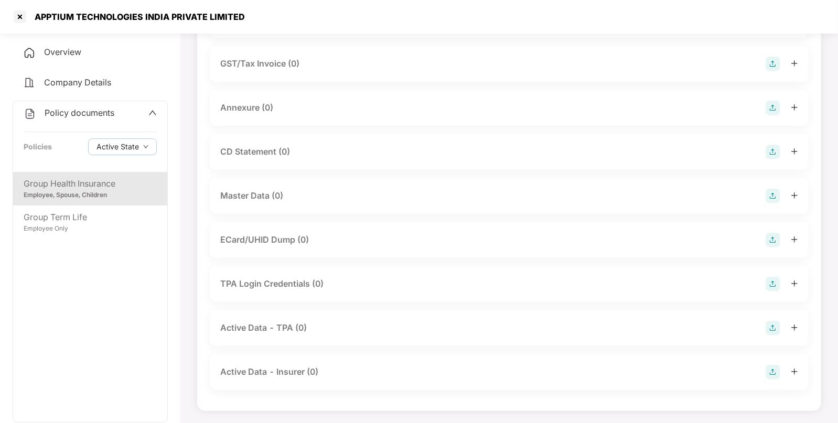
click at [776, 198] on img at bounding box center [772, 196] width 15 height 15
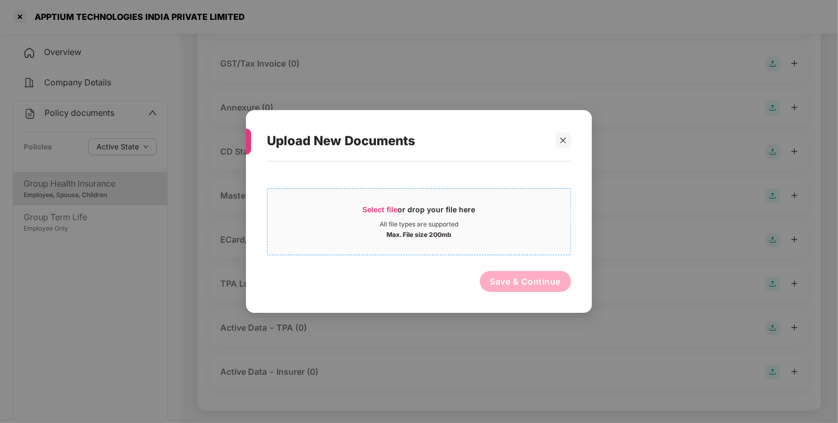
click at [442, 205] on div "Select file or drop your file here" at bounding box center [419, 212] width 113 height 16
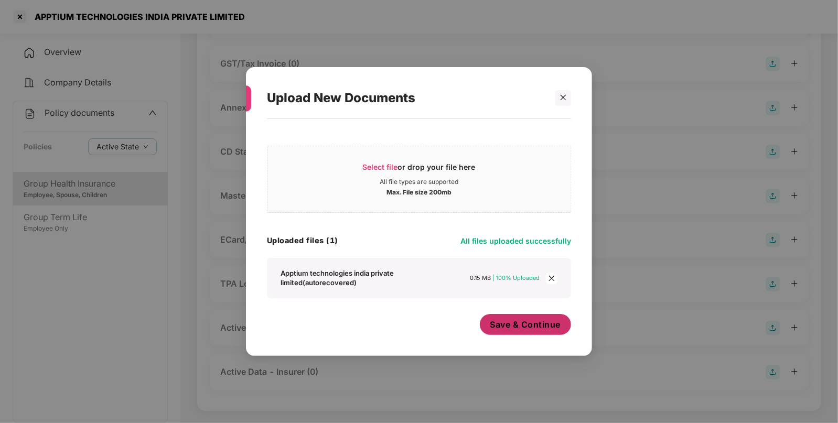
click at [523, 330] on span "Save & Continue" at bounding box center [525, 325] width 71 height 12
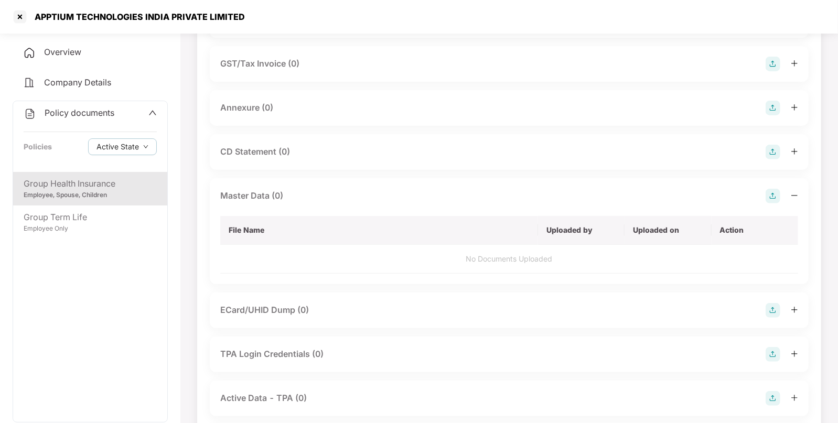
scroll to position [0, 0]
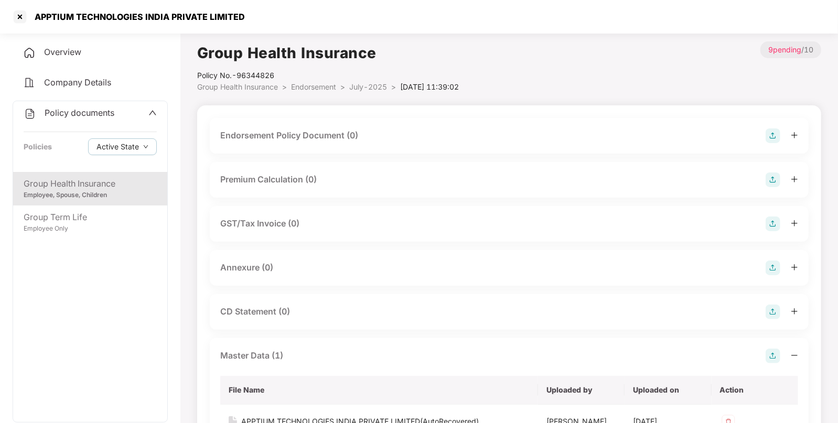
click at [771, 139] on img at bounding box center [772, 135] width 15 height 15
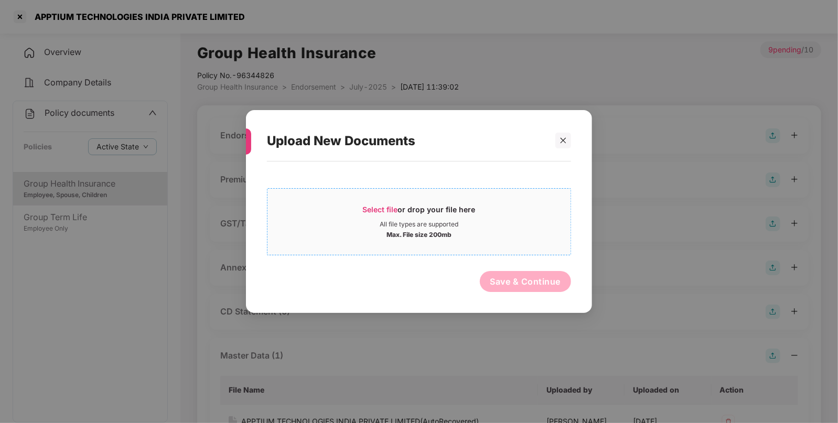
click at [388, 199] on span "Select file or drop your file here All file types are supported Max. File size …" at bounding box center [418, 222] width 303 height 50
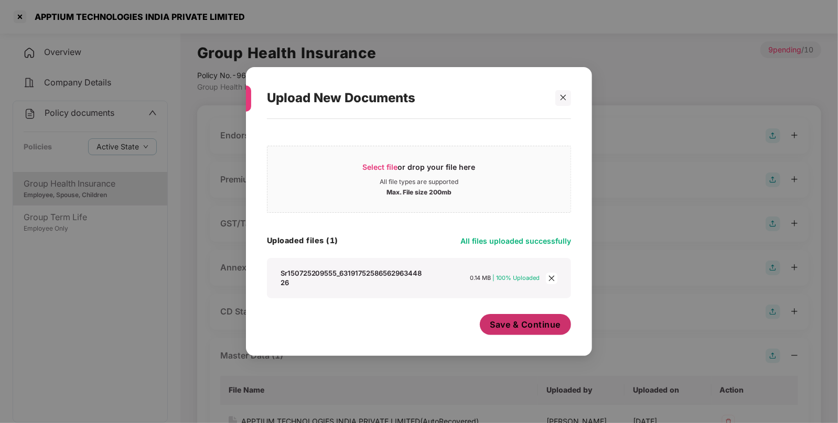
click at [523, 328] on span "Save & Continue" at bounding box center [525, 325] width 71 height 12
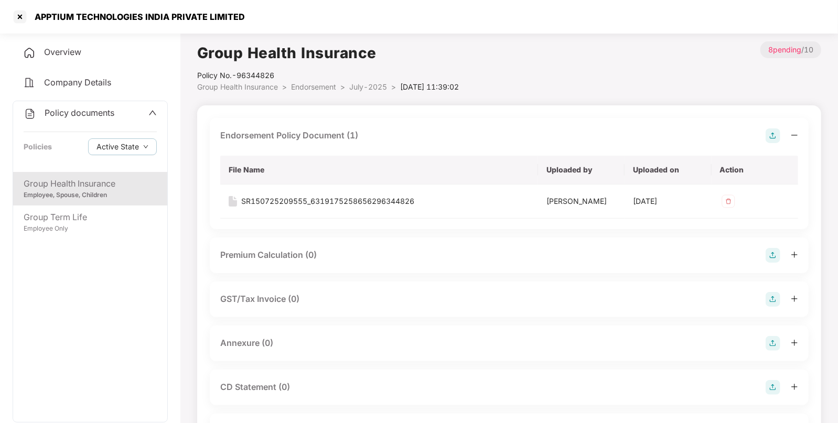
click at [317, 86] on span "Endorsement" at bounding box center [313, 86] width 45 height 9
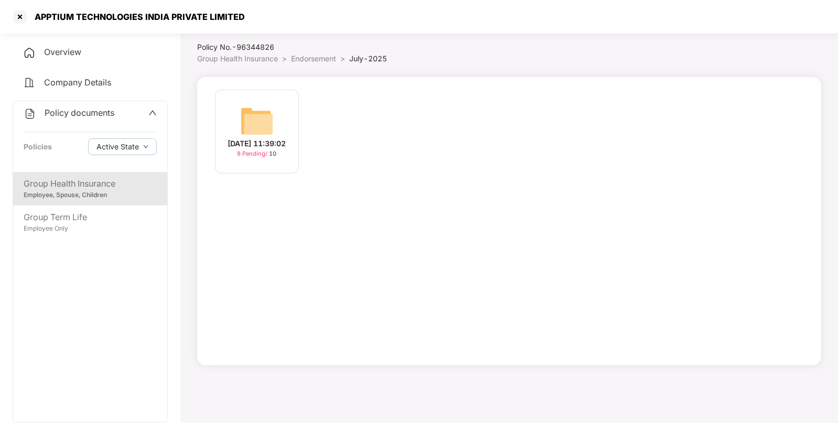
click at [288, 57] on li "Group Health Insurance >" at bounding box center [244, 59] width 94 height 12
click at [296, 57] on span "Endorsement" at bounding box center [313, 58] width 45 height 9
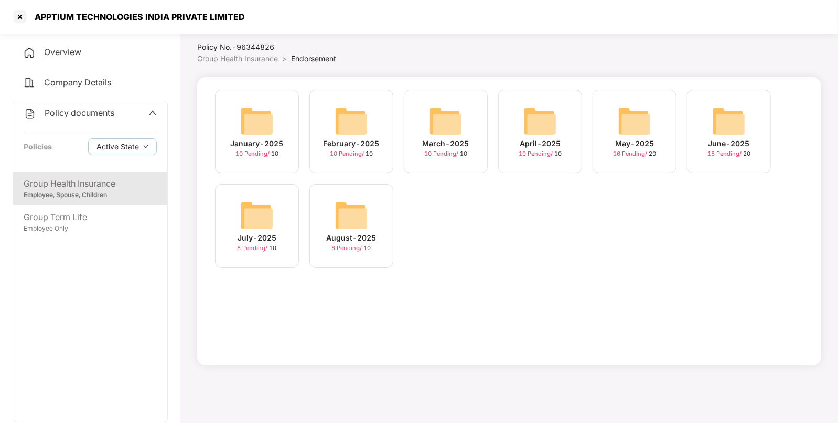
click at [726, 121] on img at bounding box center [729, 121] width 34 height 34
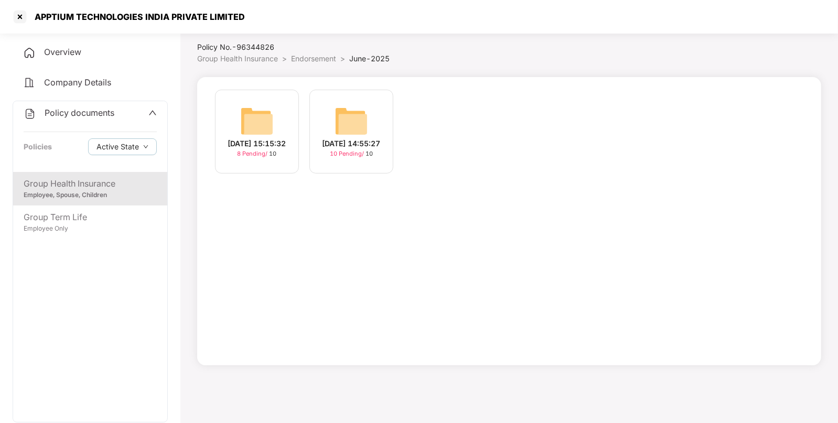
click at [354, 105] on img at bounding box center [351, 121] width 34 height 34
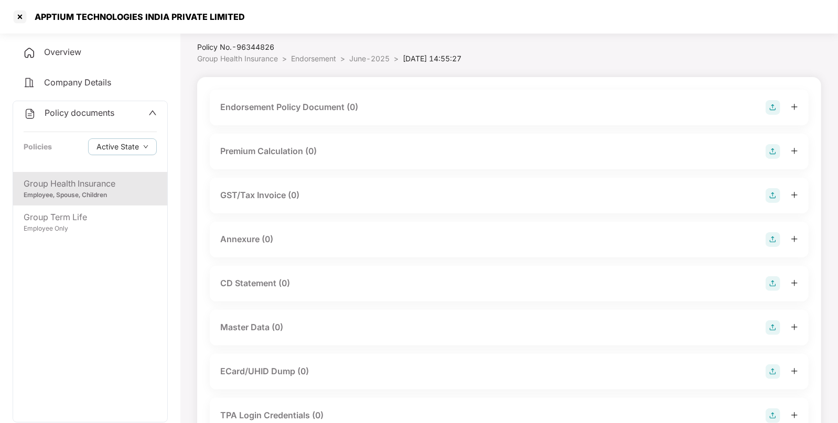
click at [769, 109] on img at bounding box center [772, 107] width 15 height 15
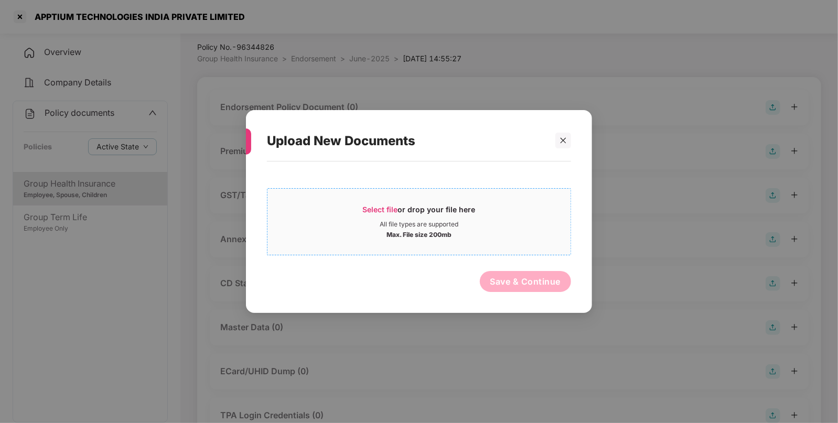
click at [376, 205] on span "Select file" at bounding box center [380, 209] width 35 height 9
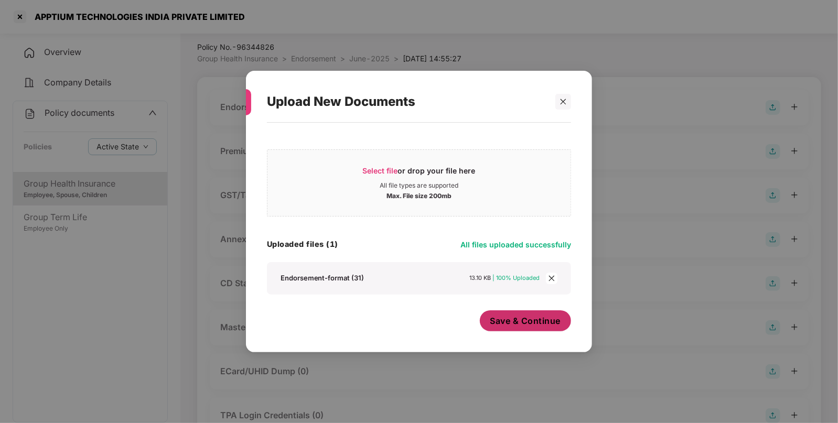
click at [519, 330] on button "Save & Continue" at bounding box center [526, 320] width 92 height 21
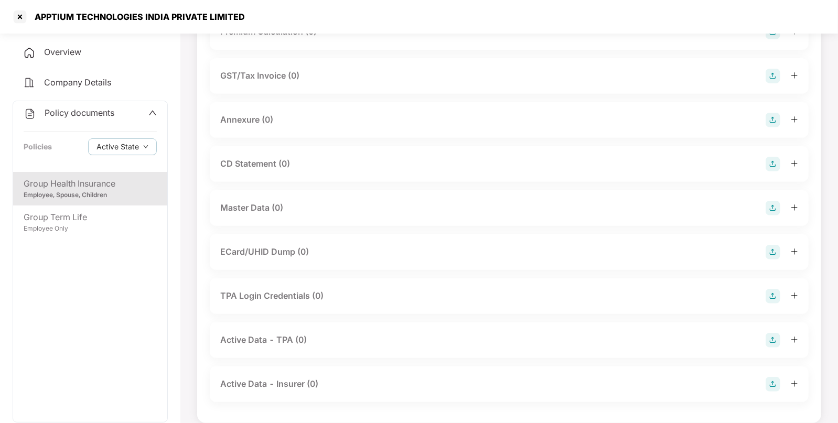
scroll to position [227, 0]
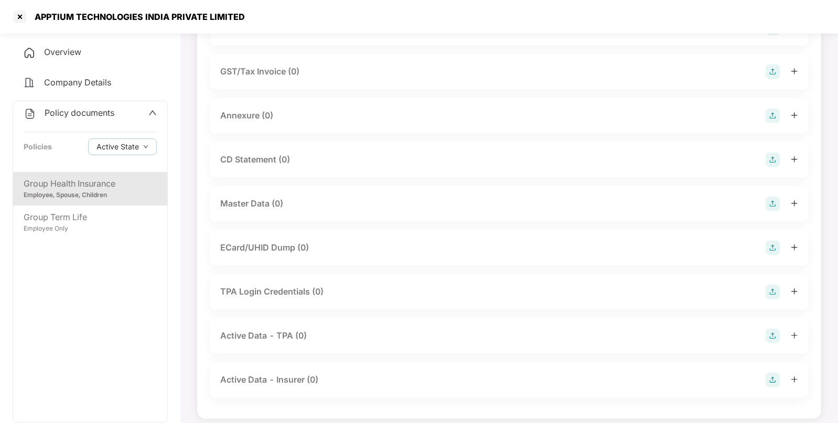
click at [775, 210] on img at bounding box center [772, 204] width 15 height 15
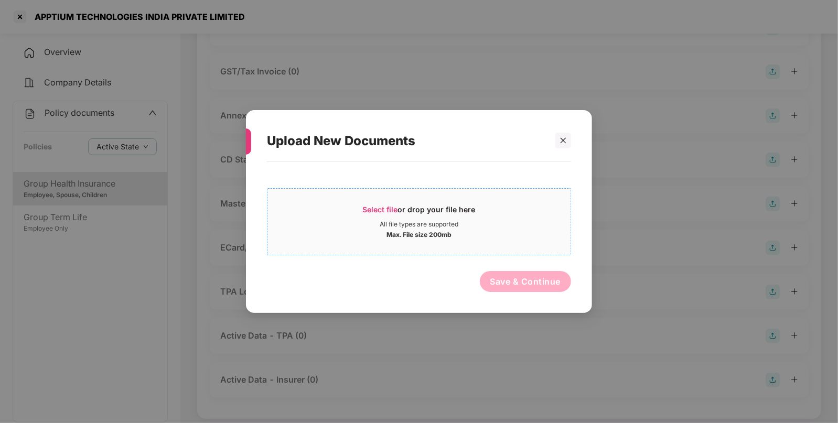
click at [408, 210] on div "Select file or drop your file here" at bounding box center [419, 212] width 113 height 16
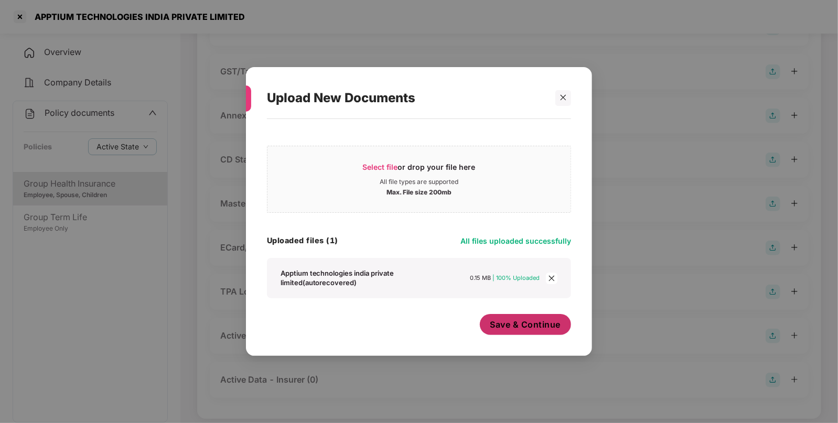
click at [511, 328] on span "Save & Continue" at bounding box center [525, 325] width 71 height 12
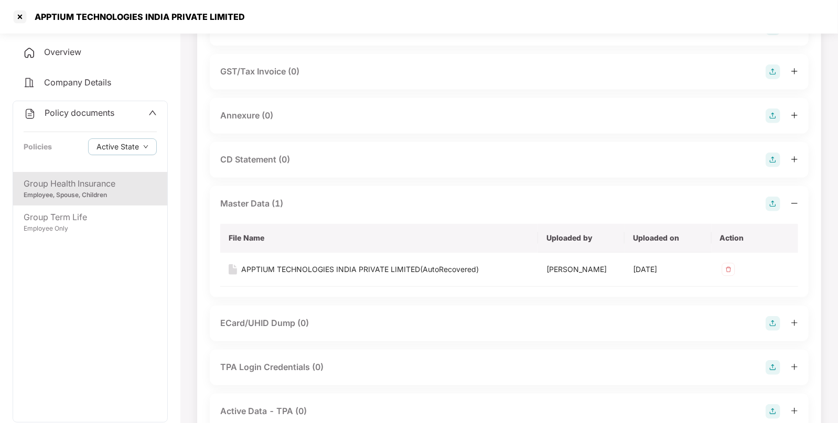
scroll to position [0, 0]
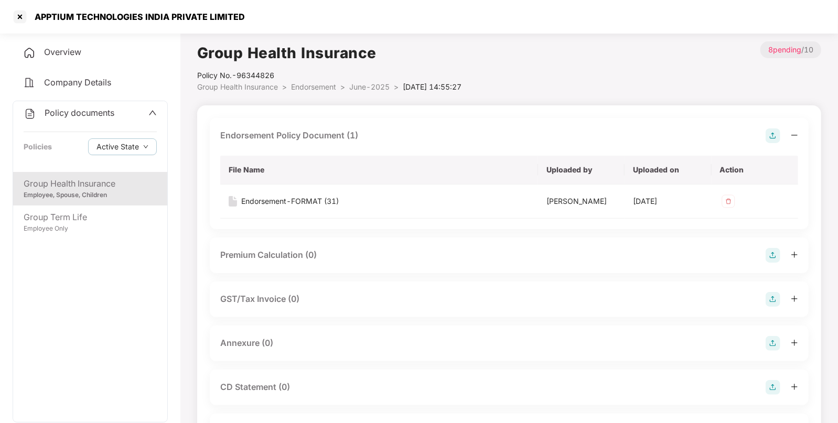
click at [300, 85] on span "Endorsement" at bounding box center [313, 86] width 45 height 9
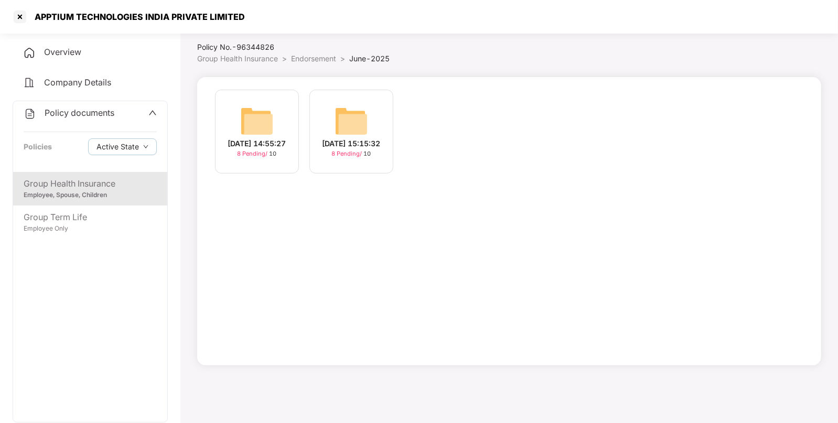
click at [296, 57] on span "Endorsement" at bounding box center [313, 58] width 45 height 9
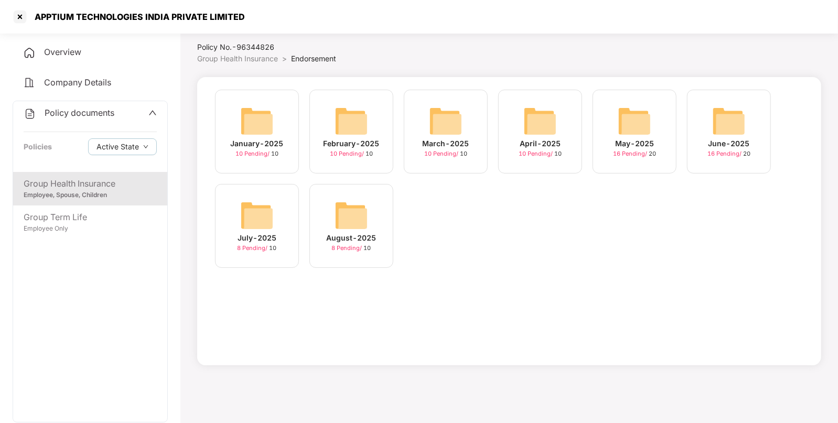
click at [651, 133] on div "May-2025 16 Pending / 20" at bounding box center [634, 132] width 84 height 84
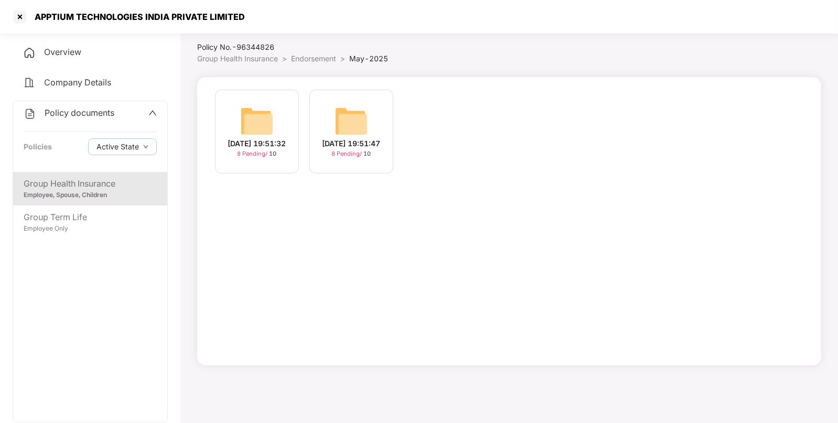
click at [309, 55] on span "Endorsement" at bounding box center [313, 58] width 45 height 9
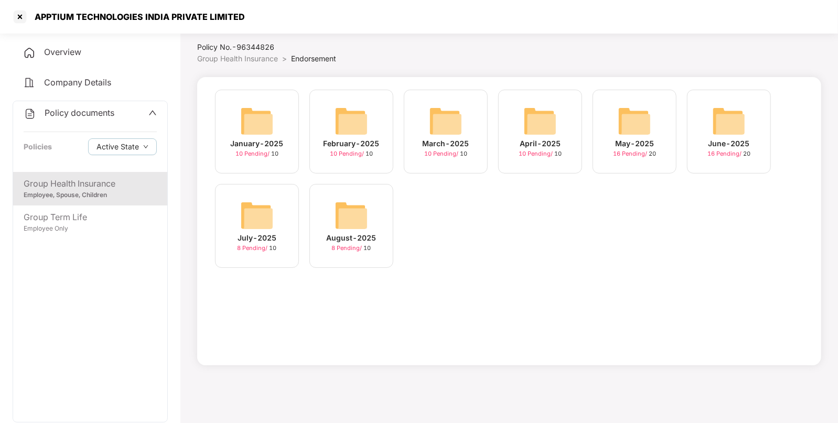
click at [64, 53] on span "Overview" at bounding box center [62, 52] width 37 height 10
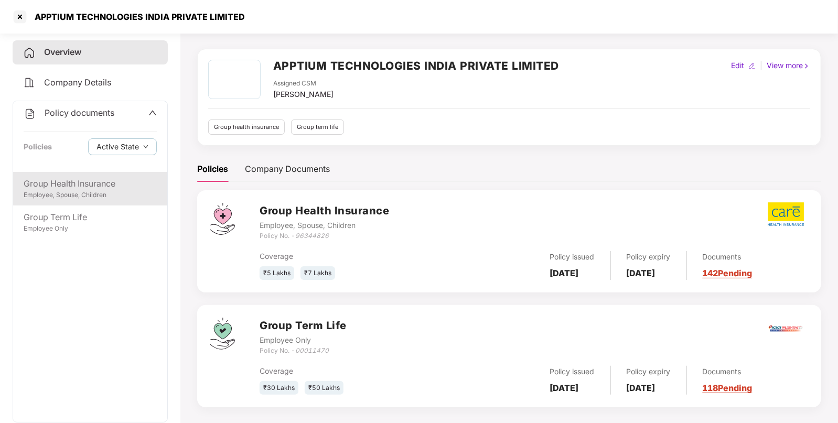
click at [71, 189] on div "Group Health Insurance" at bounding box center [90, 183] width 133 height 13
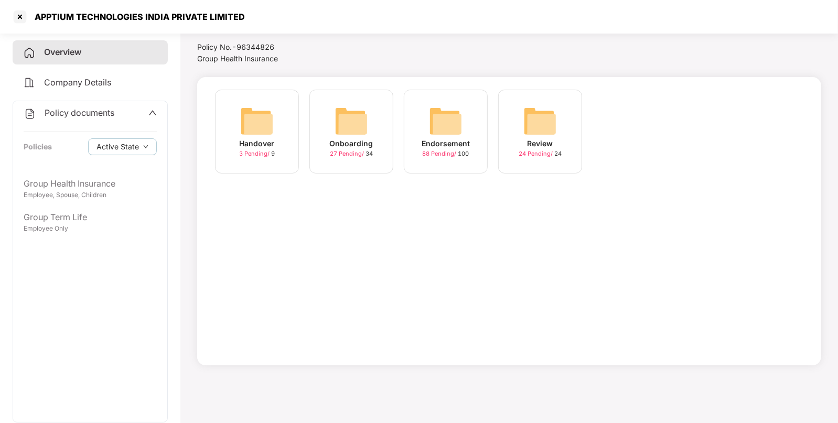
click at [429, 126] on img at bounding box center [446, 121] width 34 height 34
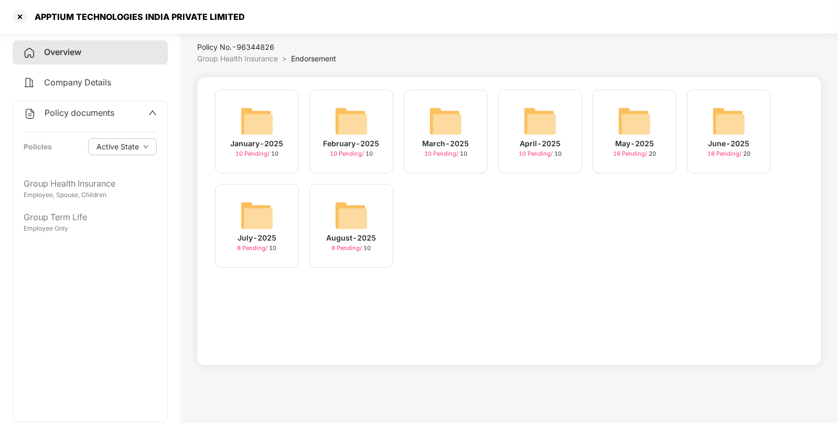
click at [498, 116] on div "April-2025 10 Pending / 10" at bounding box center [540, 132] width 84 height 84
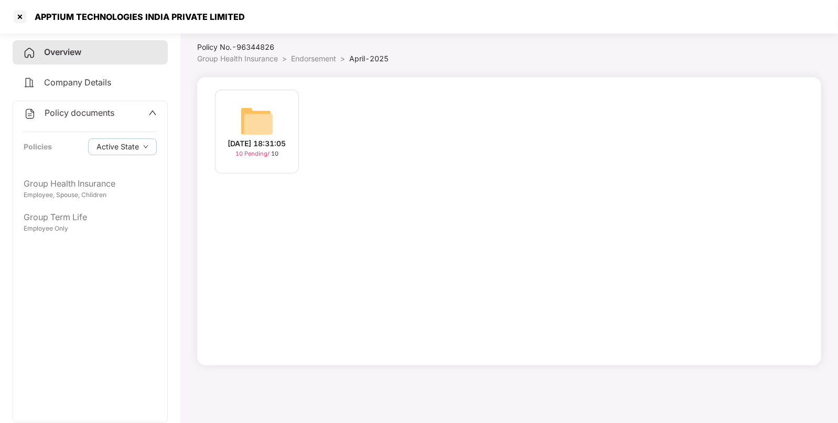
click at [249, 104] on img at bounding box center [257, 121] width 34 height 34
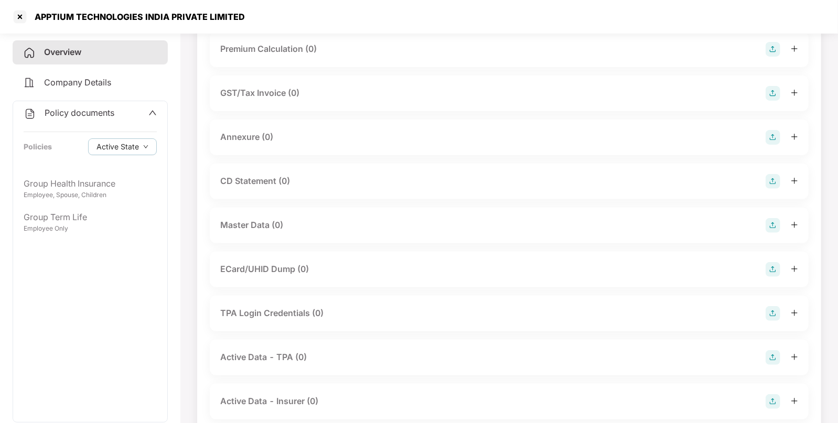
scroll to position [131, 0]
click at [784, 230] on div at bounding box center [781, 225] width 32 height 15
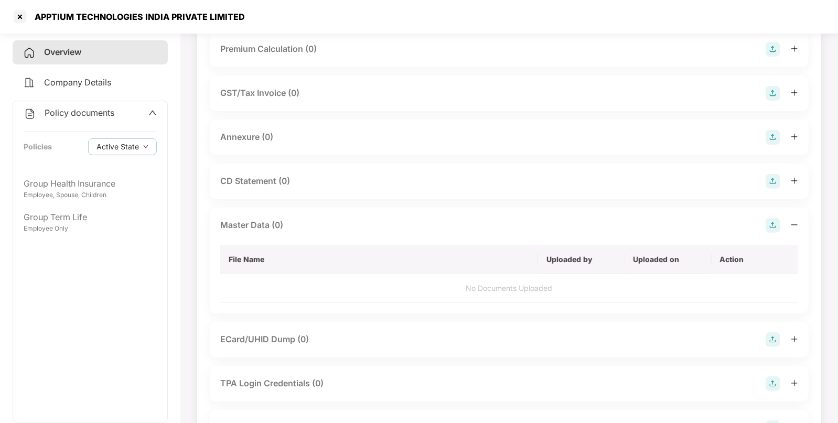
click at [772, 212] on div "Master Data (0) File Name Uploaded by Uploaded on Action No Documents Uploaded" at bounding box center [509, 261] width 599 height 106
click at [771, 220] on img at bounding box center [772, 225] width 15 height 15
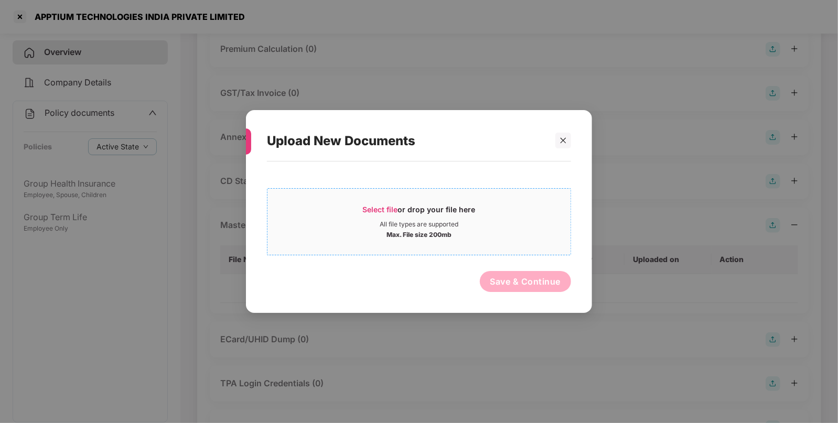
click at [398, 219] on div "Select file or drop your file here" at bounding box center [419, 212] width 113 height 16
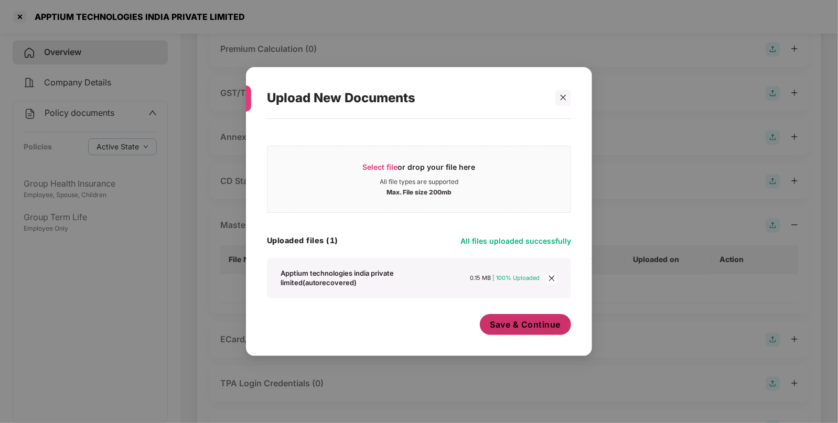
click at [520, 330] on span "Save & Continue" at bounding box center [525, 325] width 71 height 12
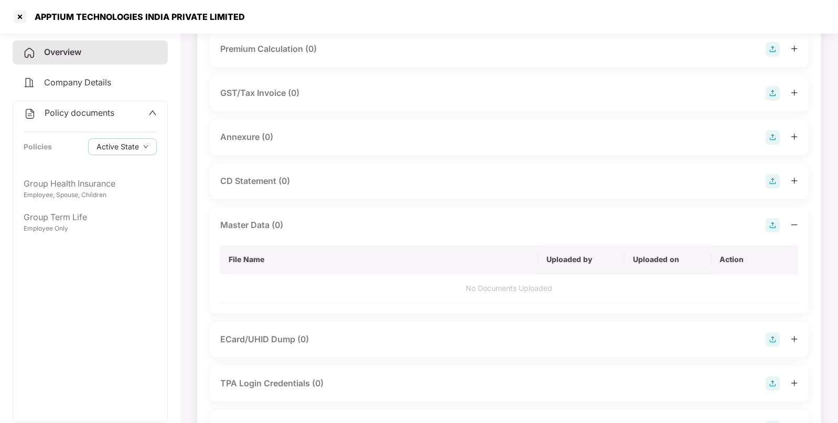
scroll to position [0, 0]
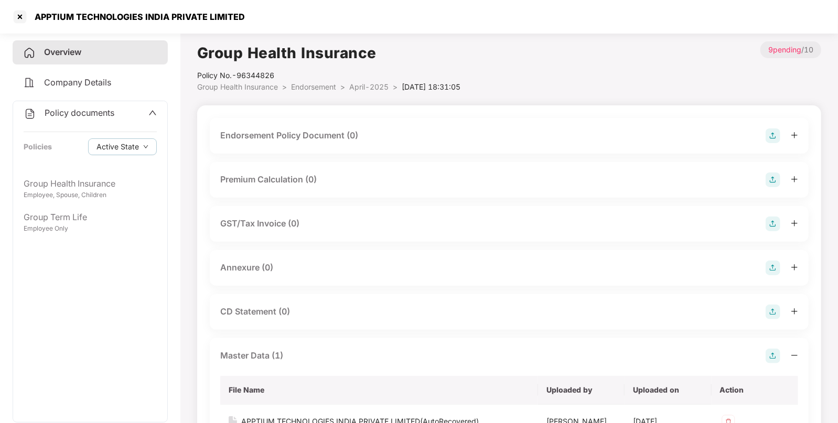
click at [769, 131] on img at bounding box center [772, 135] width 15 height 15
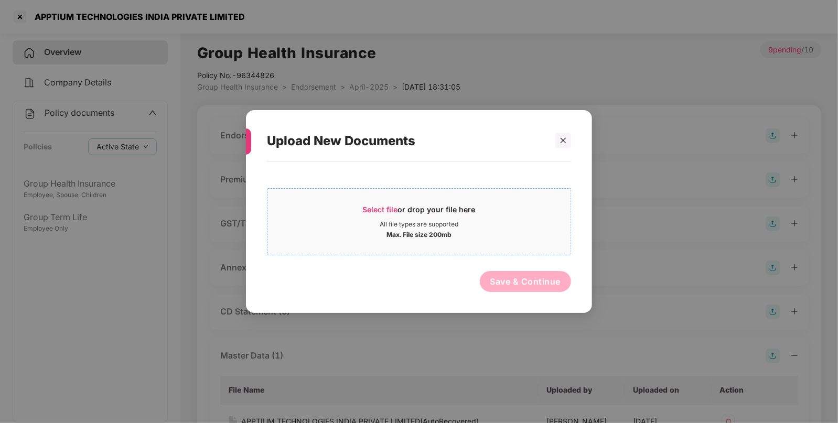
click at [415, 228] on div "All file types are supported" at bounding box center [418, 224] width 79 height 8
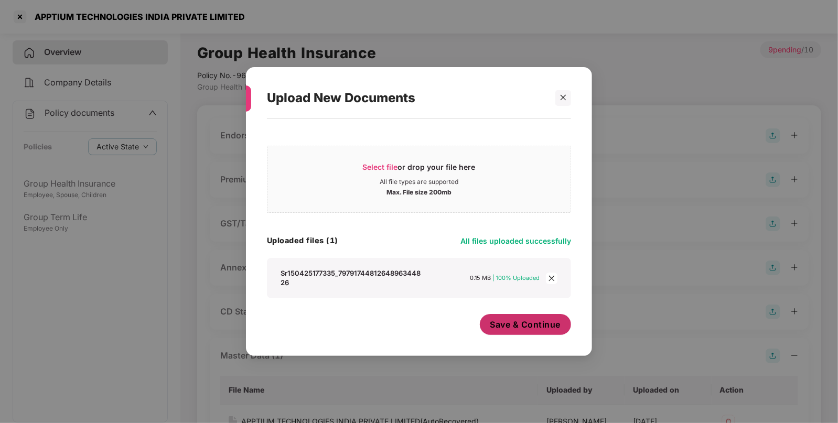
click at [530, 330] on span "Save & Continue" at bounding box center [525, 325] width 71 height 12
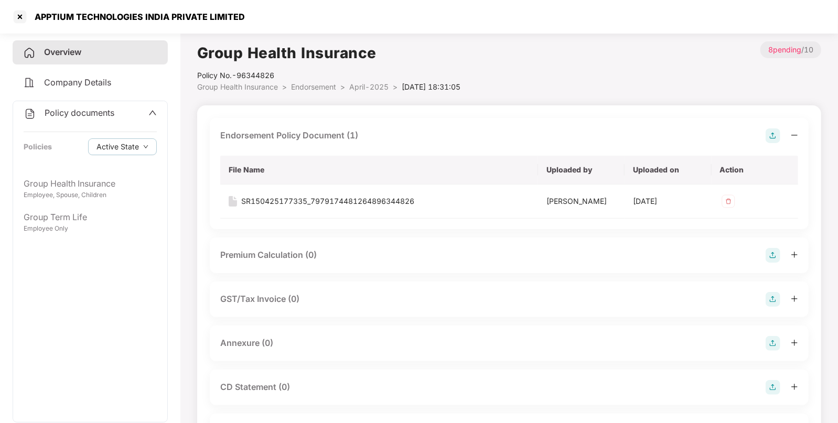
click at [312, 85] on span "Endorsement" at bounding box center [313, 86] width 45 height 9
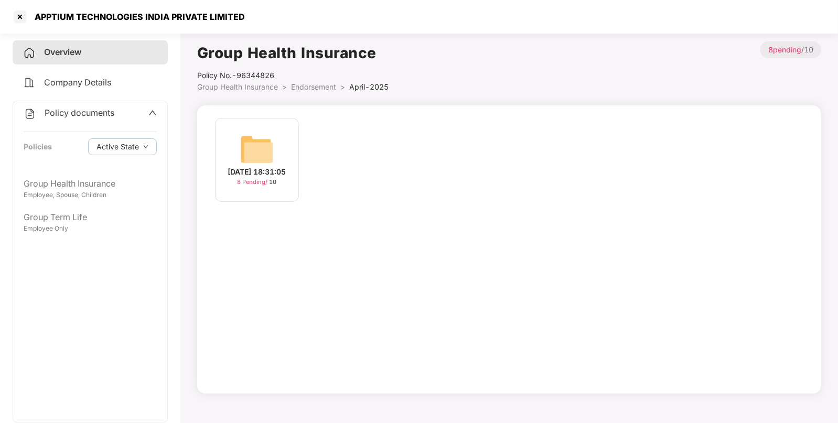
scroll to position [28, 0]
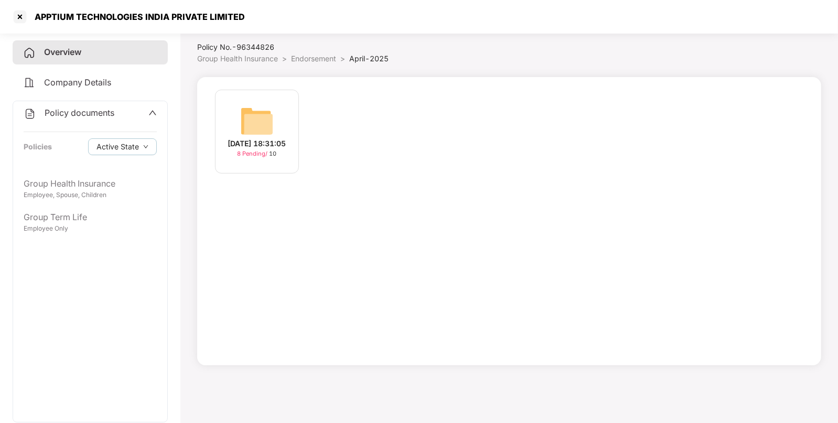
click at [299, 56] on span "Endorsement" at bounding box center [313, 58] width 45 height 9
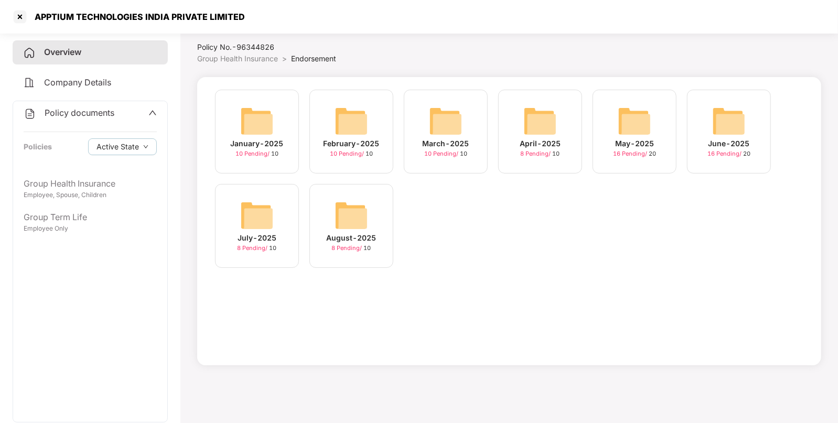
click at [451, 125] on img at bounding box center [446, 121] width 34 height 34
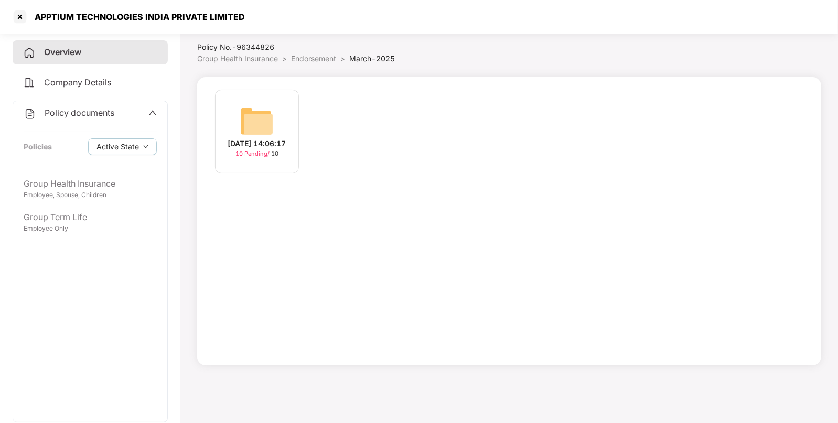
click at [286, 142] on div "[DATE] 14:06:17" at bounding box center [257, 144] width 58 height 12
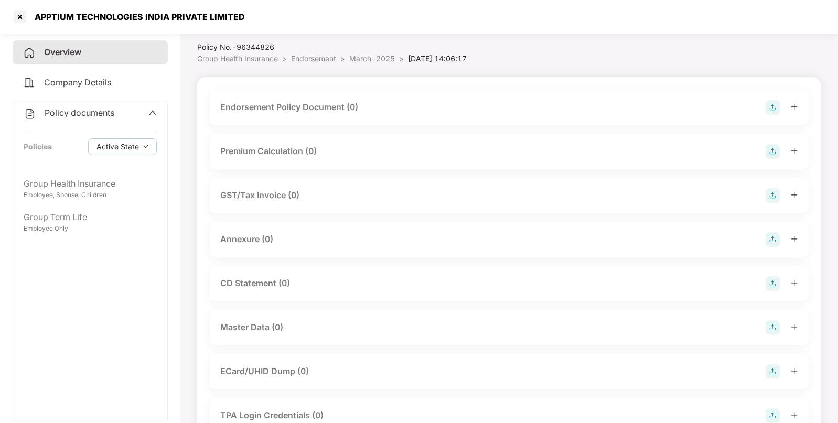
click at [763, 101] on div "Endorsement Policy Document (0)" at bounding box center [509, 107] width 578 height 15
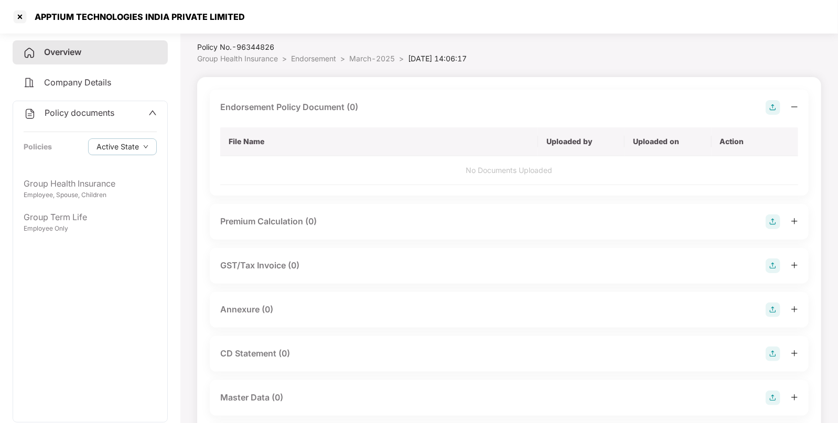
click at [772, 101] on img at bounding box center [772, 107] width 15 height 15
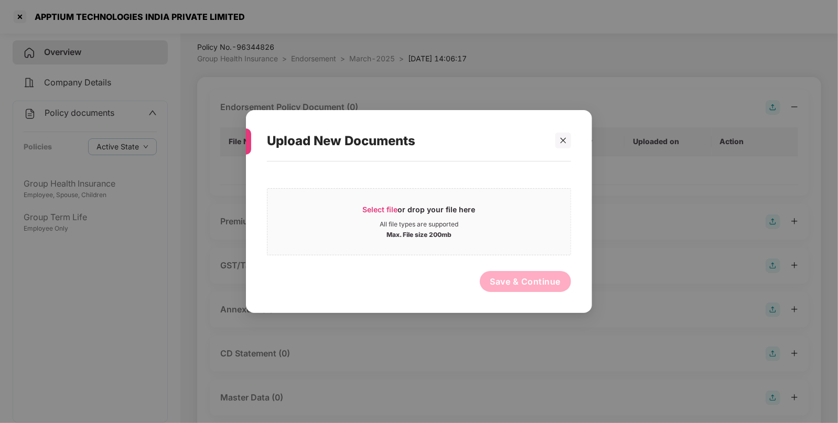
click at [377, 186] on div "Select file or drop your file here All file types are supported Max. File size …" at bounding box center [419, 219] width 304 height 72
click at [367, 202] on span "Select file or drop your file here All file types are supported Max. File size …" at bounding box center [418, 222] width 303 height 50
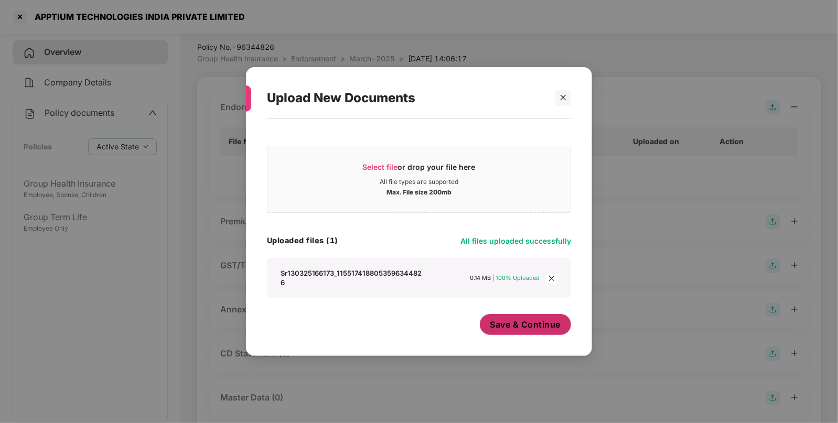
click at [530, 326] on span "Save & Continue" at bounding box center [525, 325] width 71 height 12
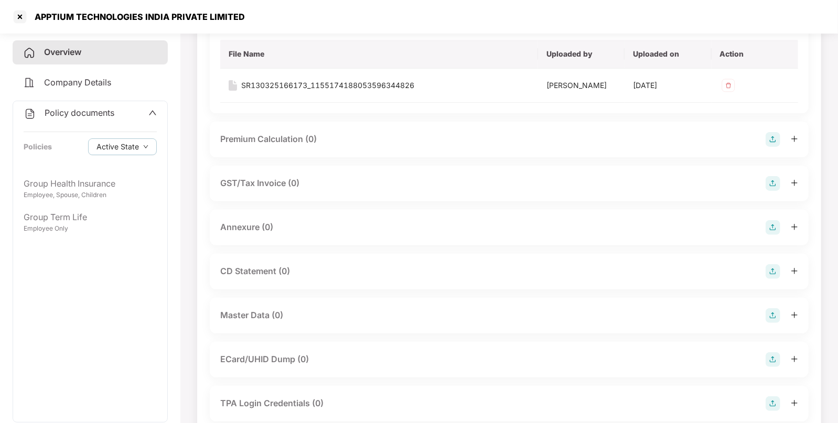
scroll to position [125, 0]
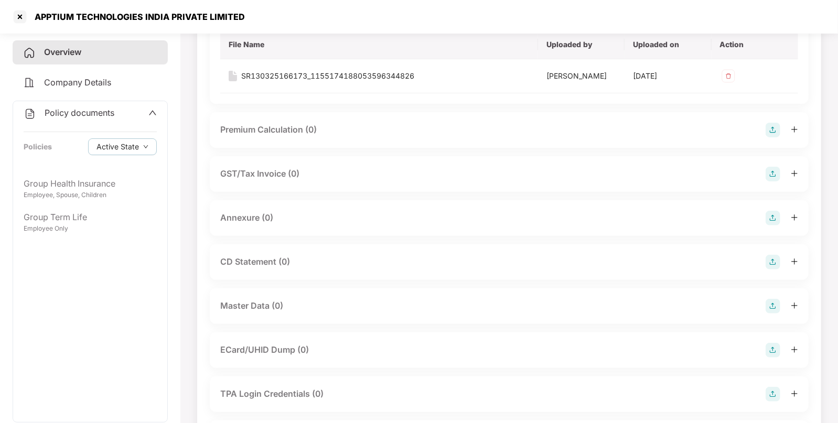
click at [761, 307] on div "Master Data (0)" at bounding box center [509, 306] width 578 height 15
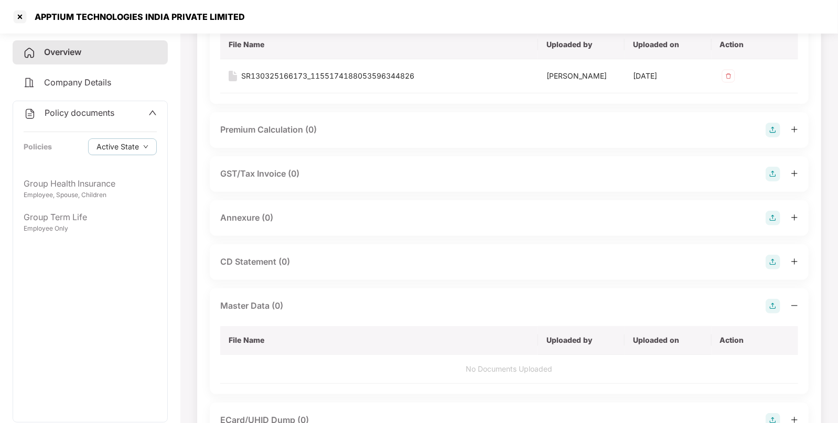
click at [774, 308] on img at bounding box center [772, 306] width 15 height 15
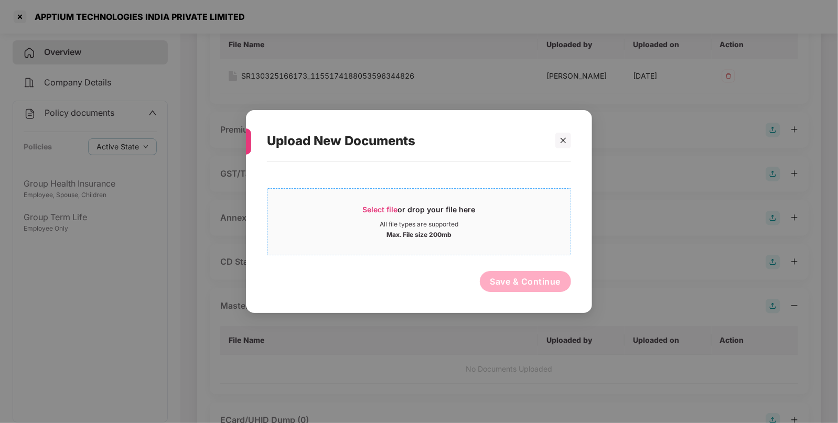
click at [364, 202] on span "Select file or drop your file here All file types are supported Max. File size …" at bounding box center [418, 222] width 303 height 50
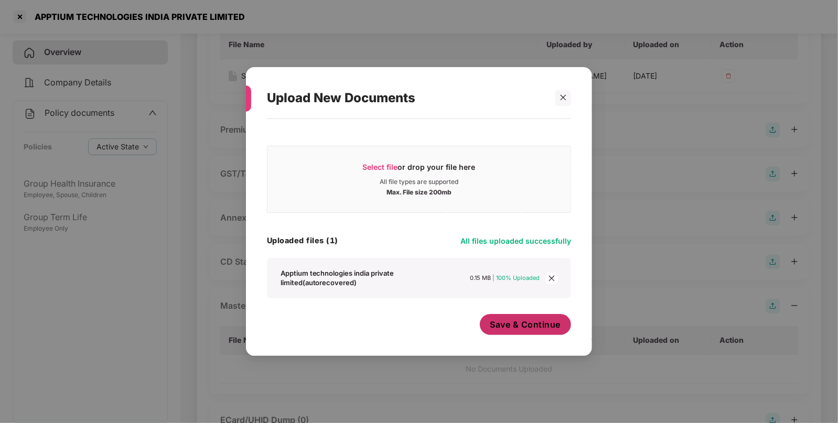
click at [523, 330] on span "Save & Continue" at bounding box center [525, 325] width 71 height 12
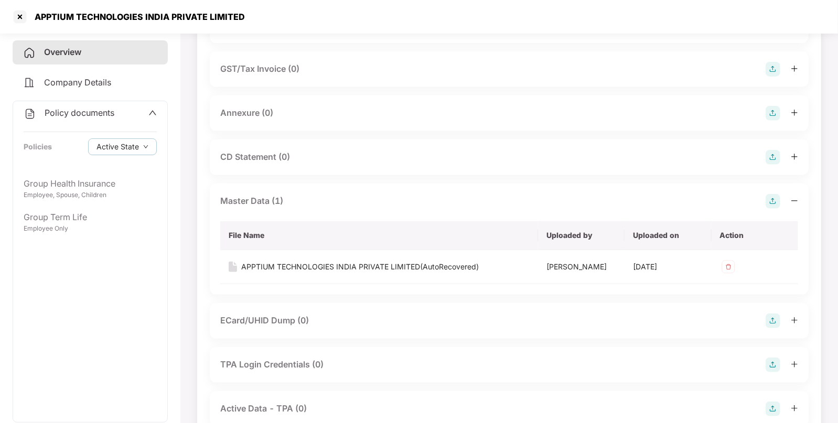
scroll to position [0, 0]
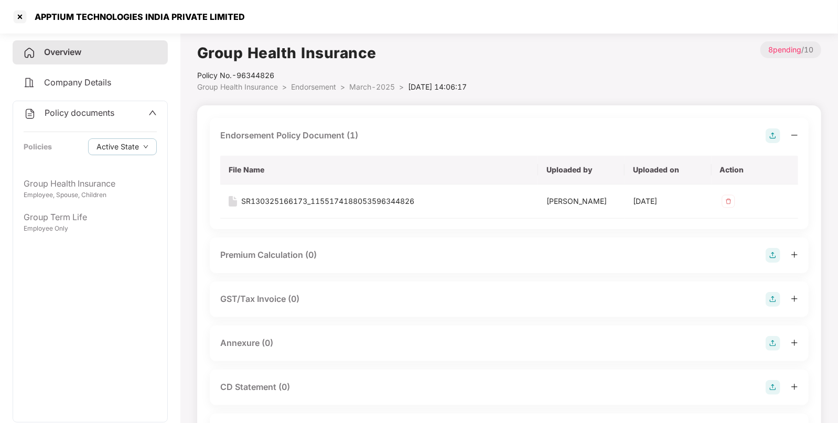
click at [320, 88] on span "Endorsement" at bounding box center [313, 86] width 45 height 9
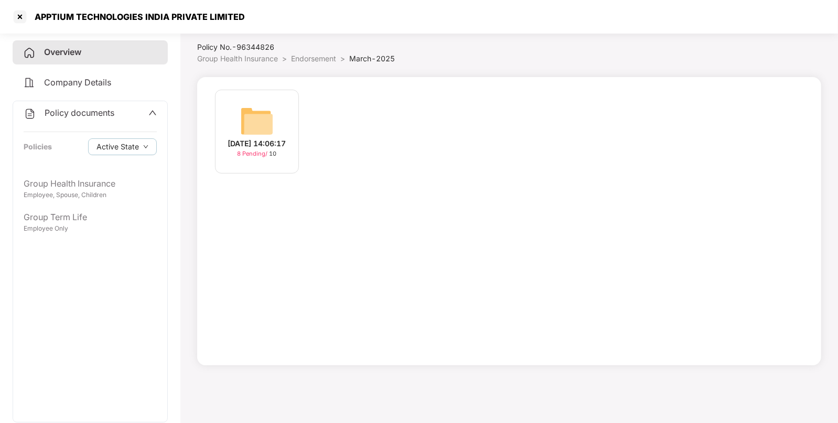
click at [309, 57] on span "Endorsement" at bounding box center [313, 58] width 45 height 9
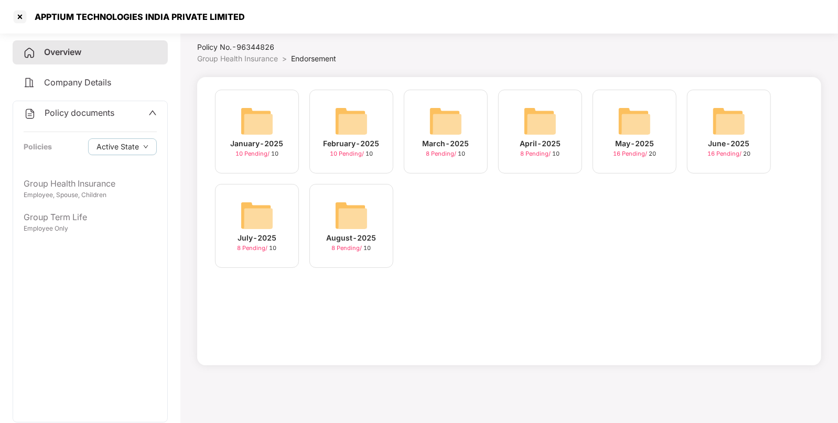
click at [346, 113] on img at bounding box center [351, 121] width 34 height 34
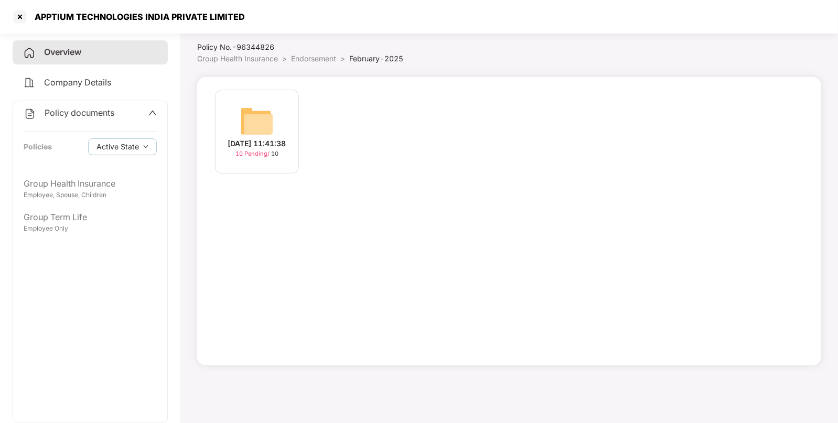
click at [282, 123] on div "[DATE] 11:41:38 10 Pending / 10" at bounding box center [257, 132] width 84 height 84
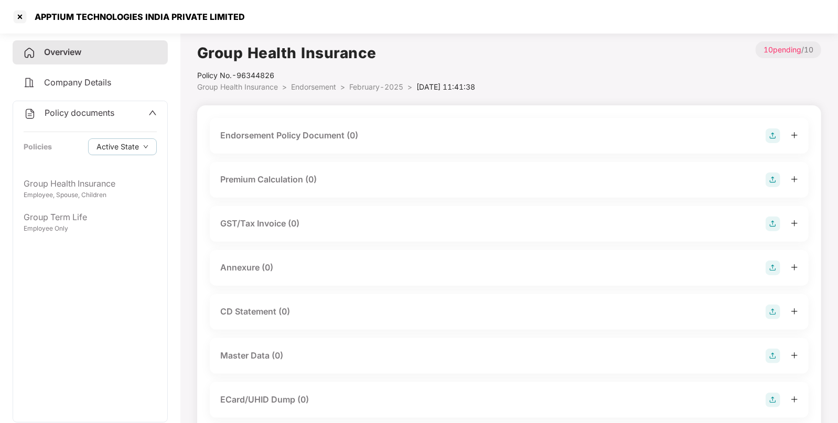
click at [769, 137] on img at bounding box center [772, 135] width 15 height 15
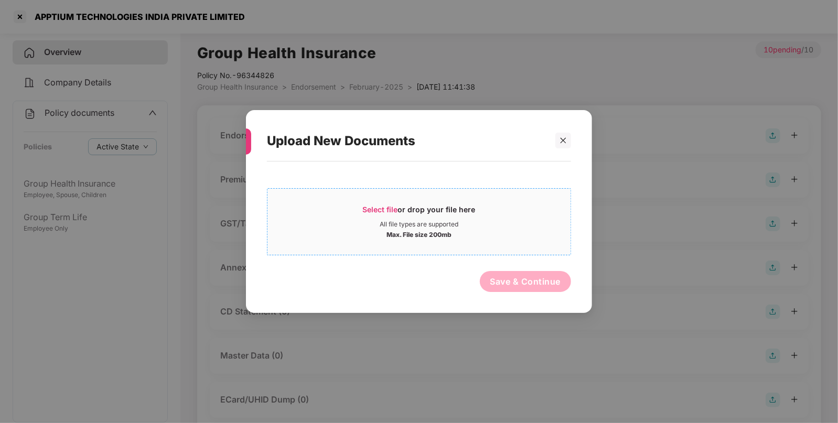
click at [398, 204] on div "Select file or drop your file here" at bounding box center [419, 212] width 113 height 16
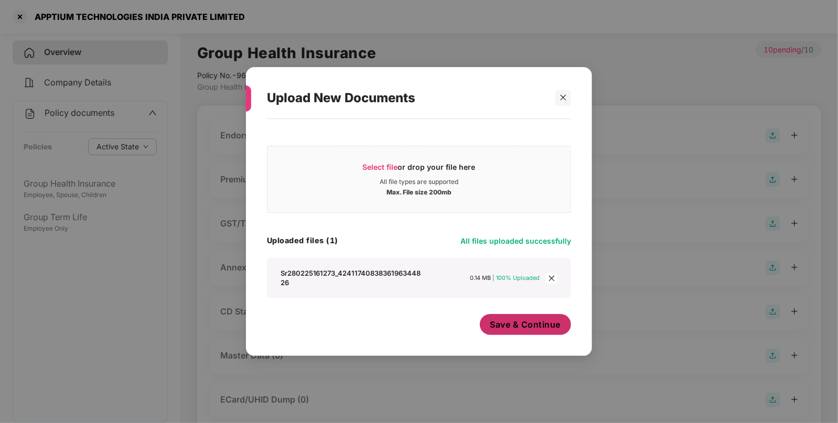
click at [531, 322] on span "Save & Continue" at bounding box center [525, 325] width 71 height 12
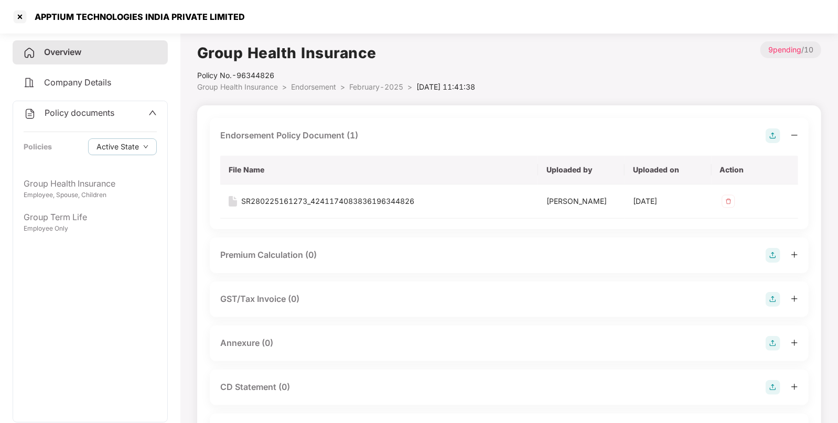
scroll to position [235, 0]
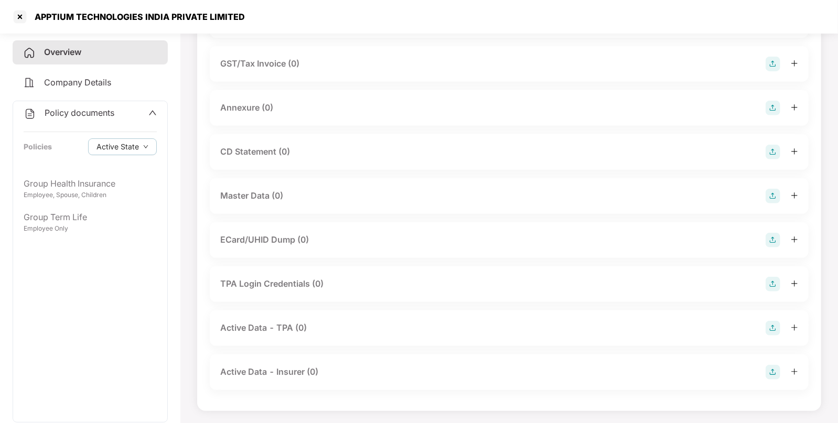
click at [771, 196] on img at bounding box center [772, 196] width 15 height 15
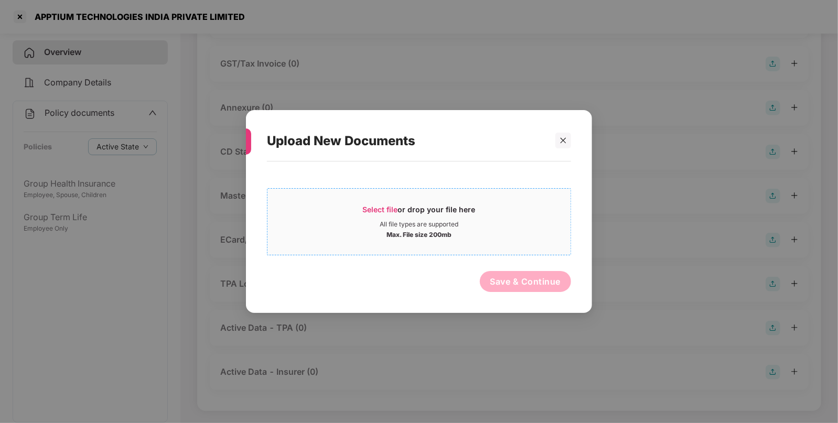
click at [393, 215] on div "Select file or drop your file here" at bounding box center [419, 212] width 113 height 16
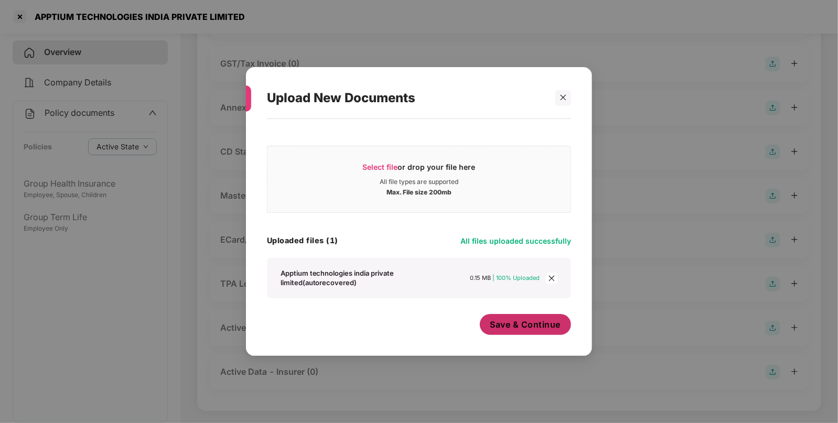
click at [550, 327] on span "Save & Continue" at bounding box center [525, 325] width 71 height 12
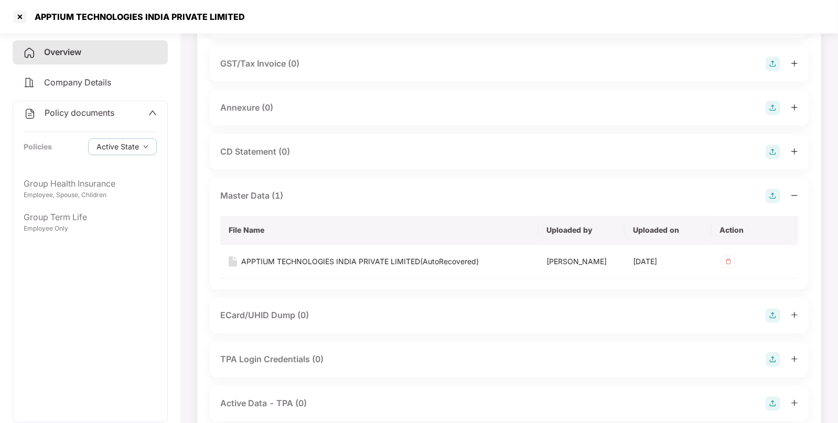
scroll to position [0, 0]
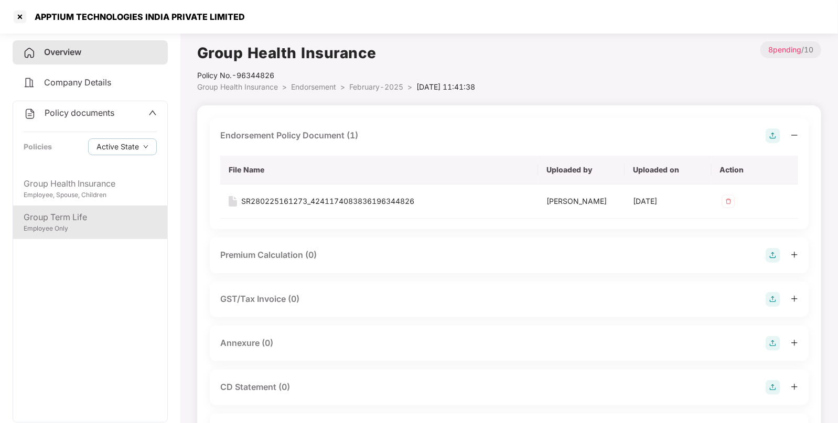
click at [68, 218] on div "Group Term Life" at bounding box center [90, 217] width 133 height 13
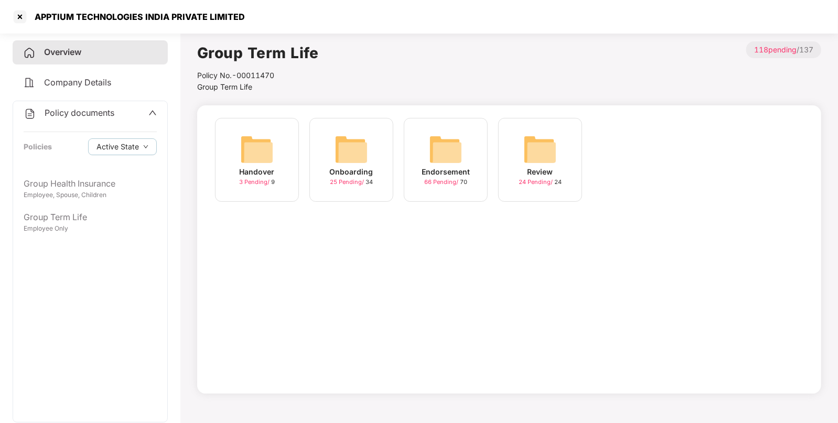
click at [440, 151] on img at bounding box center [446, 150] width 34 height 34
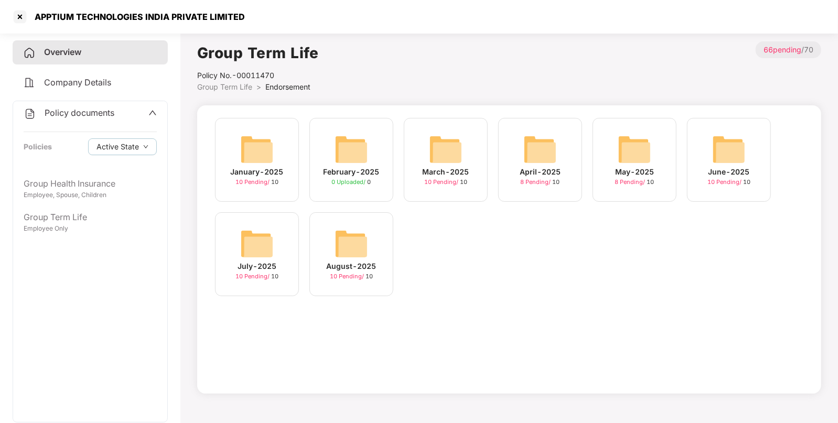
click at [371, 238] on div "August-2025 10 Pending / 10" at bounding box center [351, 254] width 84 height 84
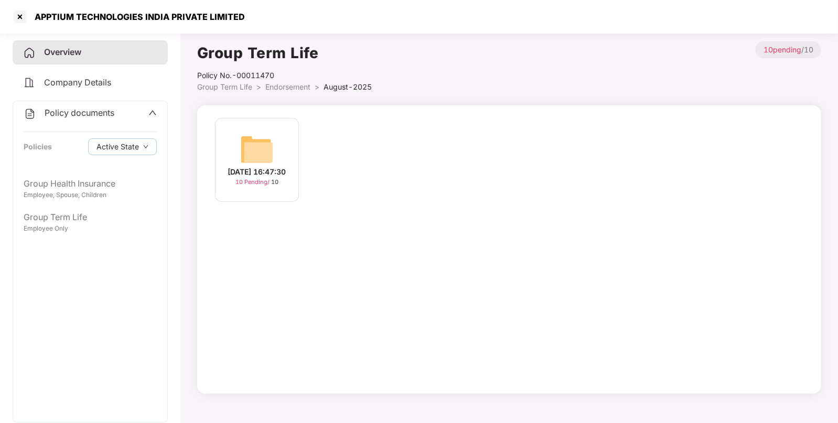
click at [263, 153] on img at bounding box center [257, 150] width 34 height 34
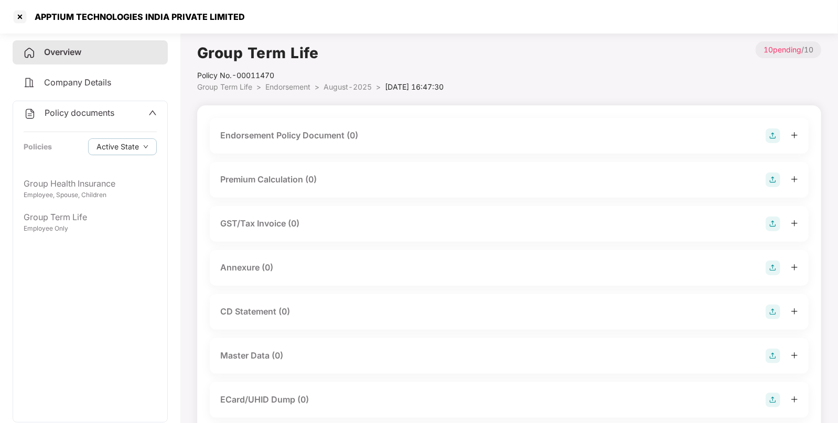
scroll to position [160, 0]
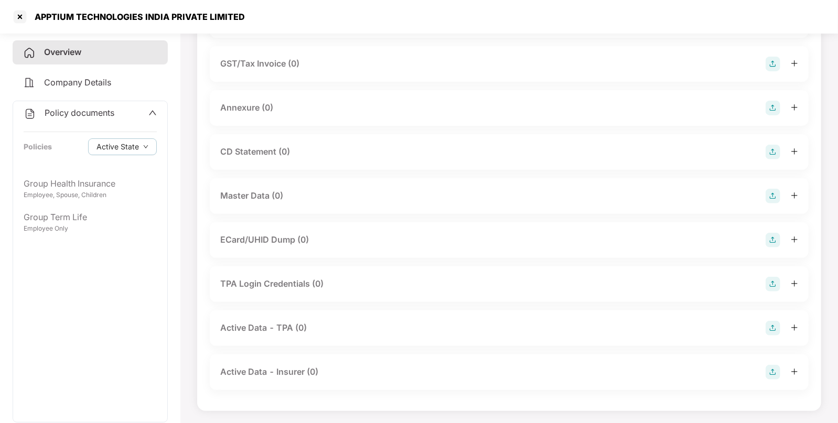
click at [774, 193] on img at bounding box center [772, 196] width 15 height 15
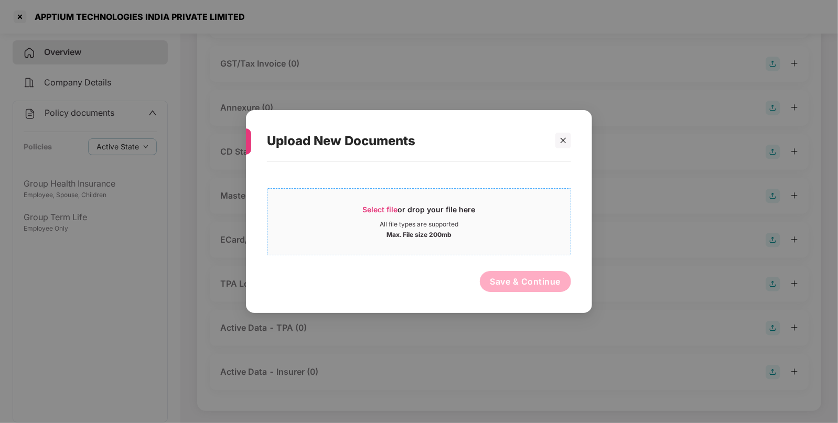
click at [377, 215] on div "Select file or drop your file here" at bounding box center [419, 212] width 113 height 16
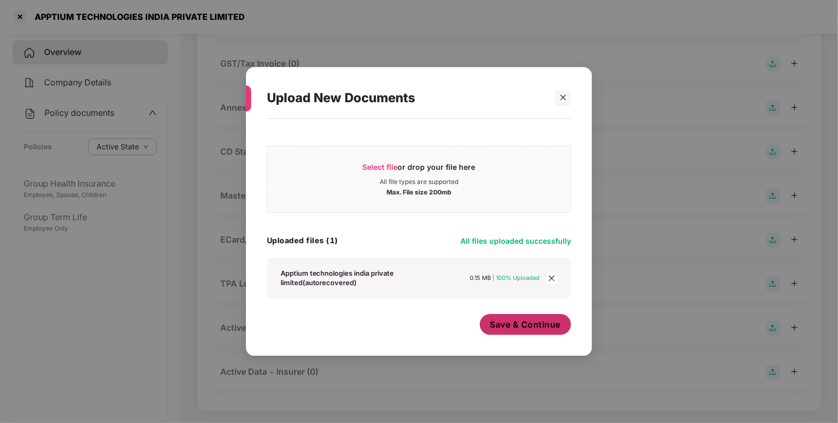
click at [526, 323] on span "Save & Continue" at bounding box center [525, 325] width 71 height 12
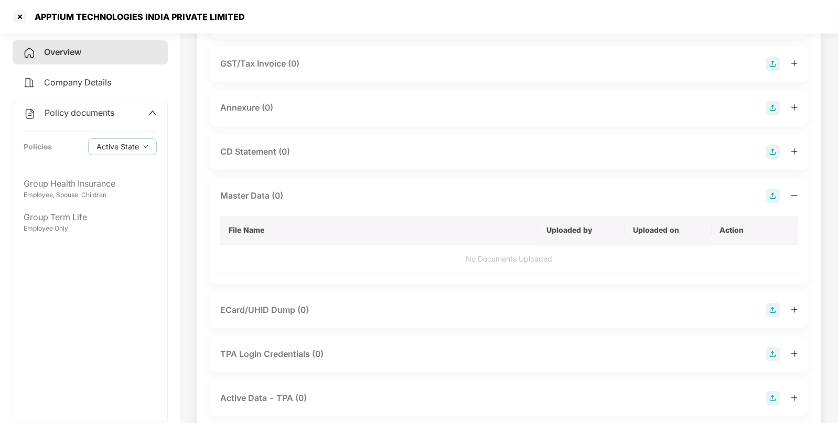
scroll to position [0, 0]
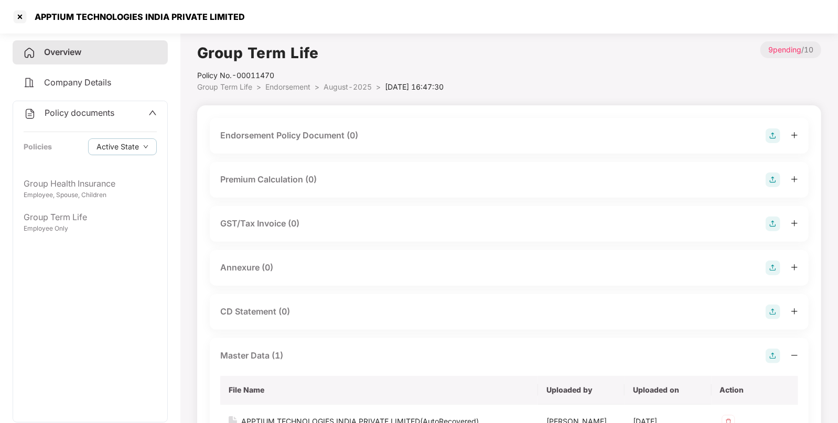
click at [773, 131] on img at bounding box center [772, 135] width 15 height 15
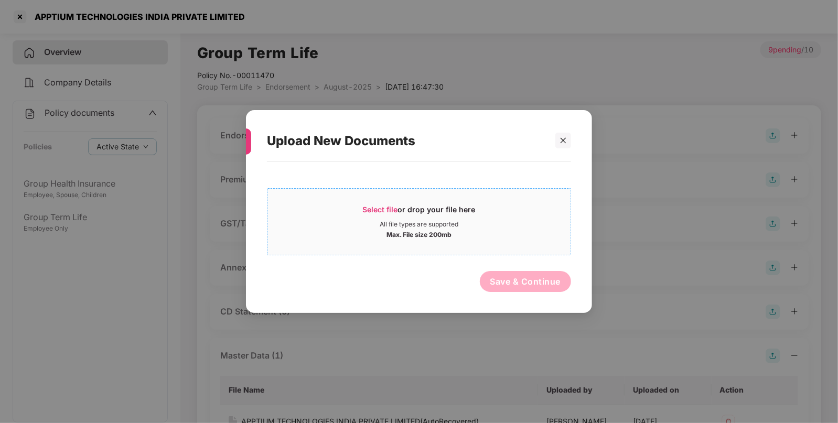
click at [396, 207] on span "Select file" at bounding box center [380, 209] width 35 height 9
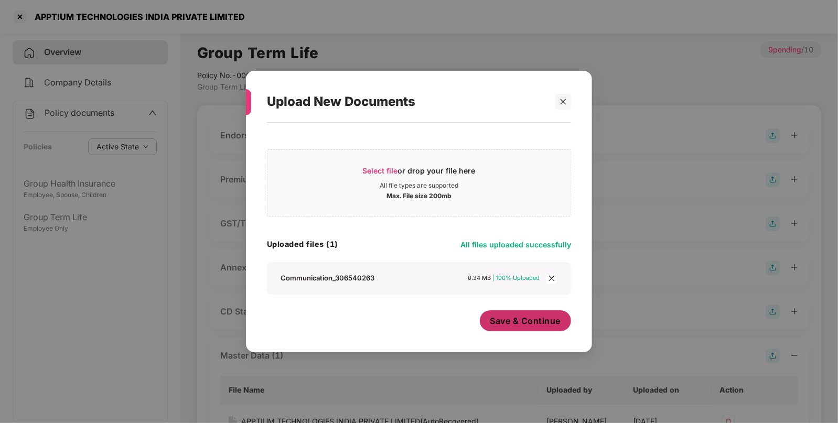
click at [538, 326] on span "Save & Continue" at bounding box center [525, 321] width 71 height 12
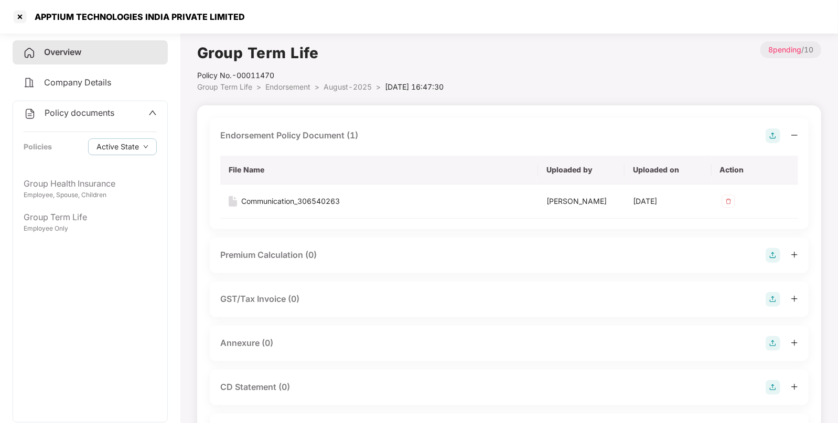
click at [328, 88] on span "August-2025" at bounding box center [347, 86] width 48 height 9
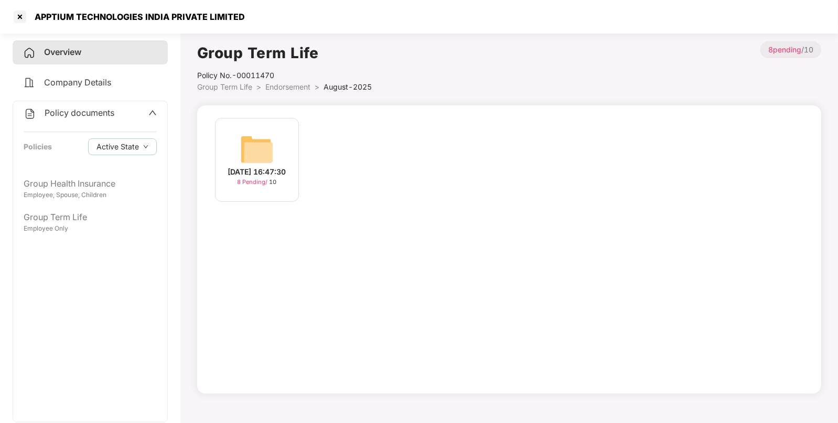
click at [268, 86] on span "Endorsement" at bounding box center [287, 86] width 45 height 9
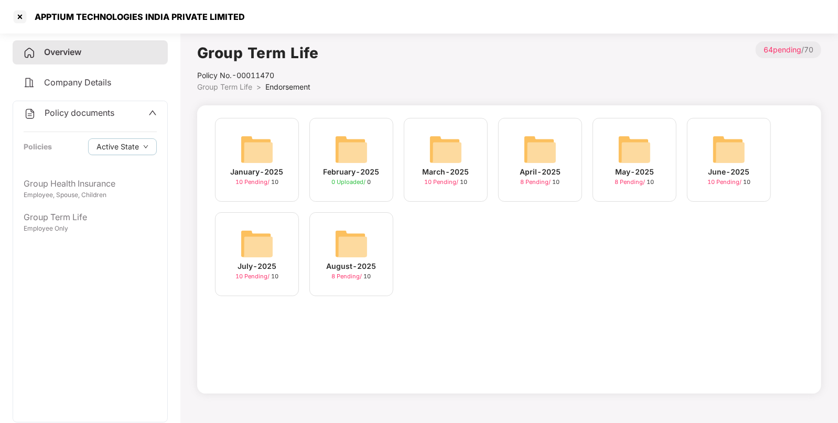
click at [270, 252] on img at bounding box center [257, 244] width 34 height 34
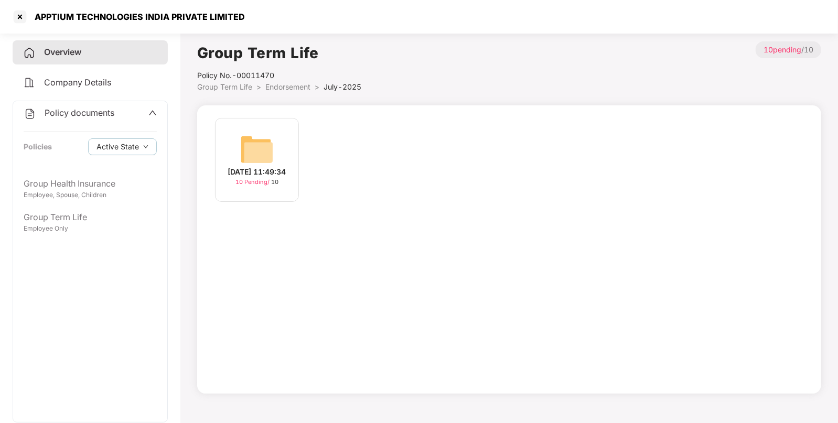
click at [270, 160] on img at bounding box center [257, 150] width 34 height 34
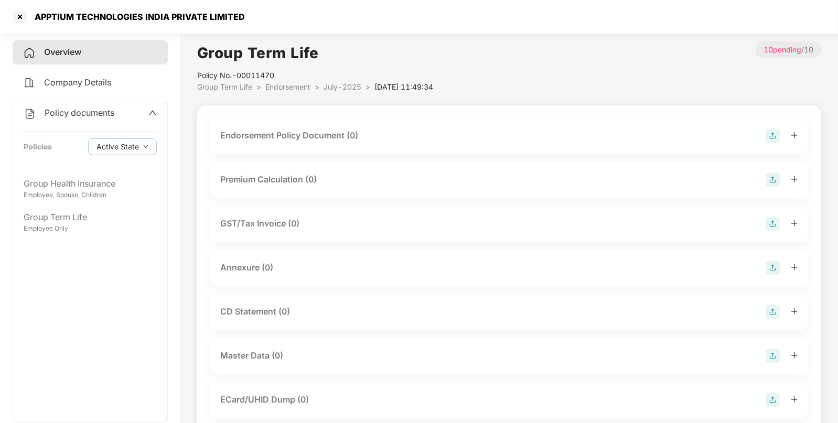
click at [771, 136] on img at bounding box center [772, 135] width 15 height 15
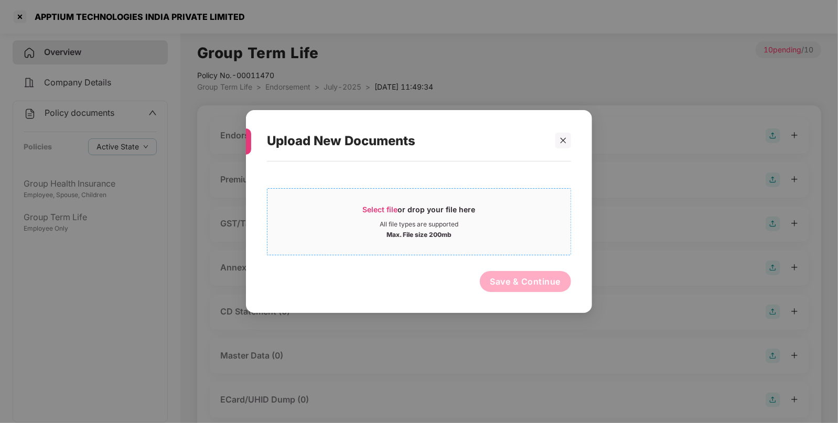
click at [414, 213] on div "Select file or drop your file here" at bounding box center [419, 212] width 113 height 16
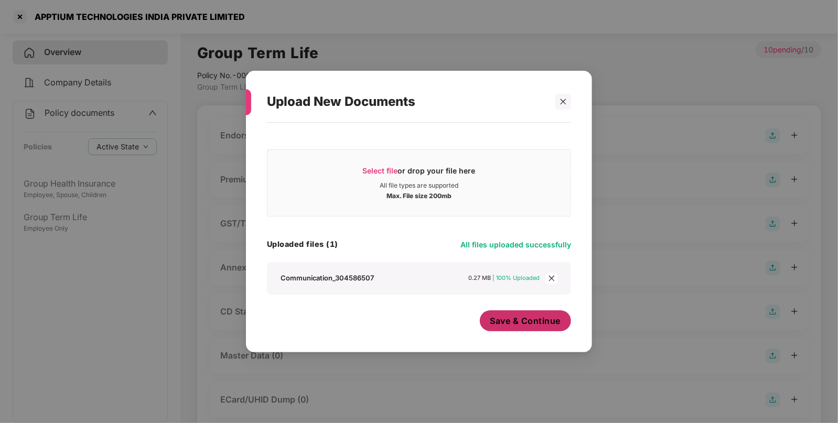
click at [542, 319] on span "Save & Continue" at bounding box center [525, 321] width 71 height 12
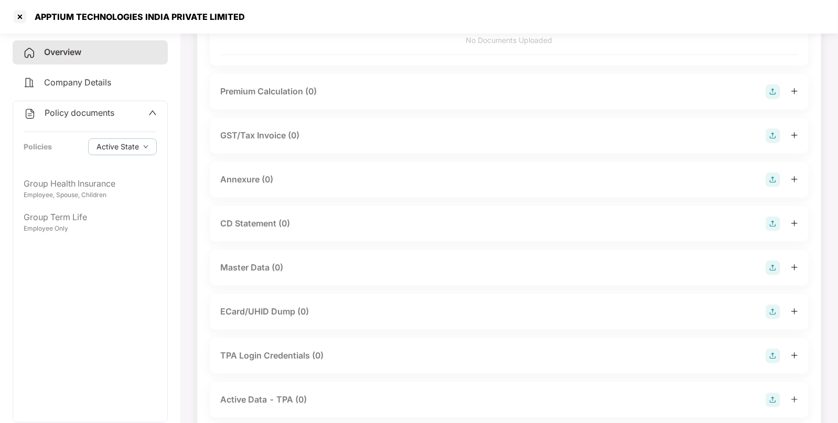
scroll to position [159, 0]
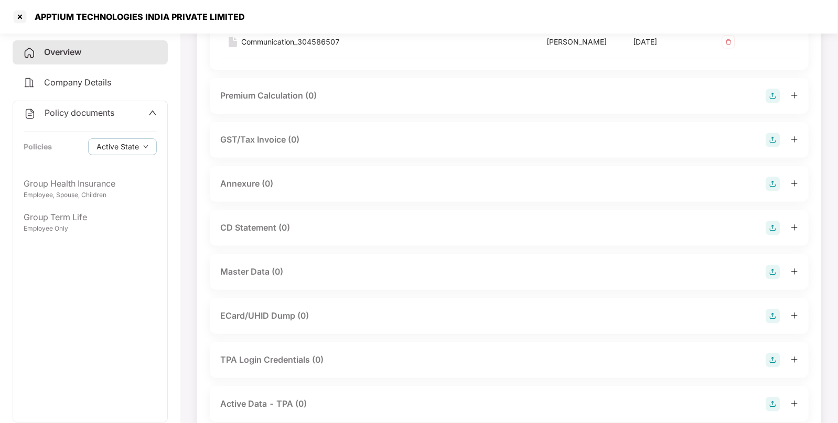
click at [773, 271] on img at bounding box center [772, 272] width 15 height 15
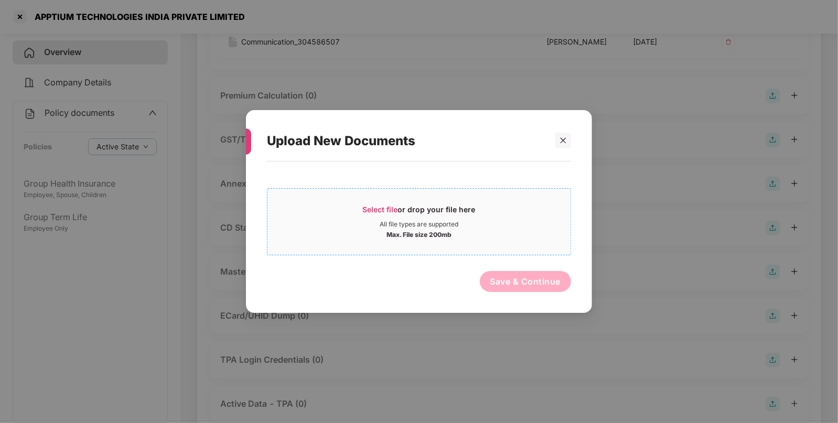
click at [396, 213] on span "Select file" at bounding box center [380, 209] width 35 height 9
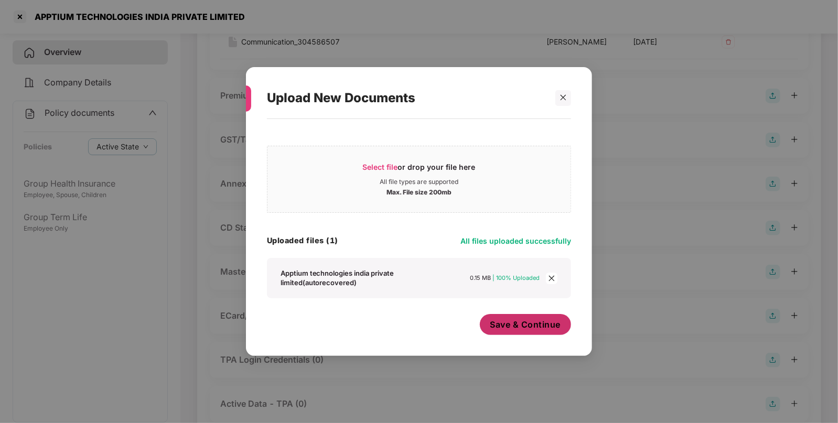
click at [552, 328] on span "Save & Continue" at bounding box center [525, 325] width 71 height 12
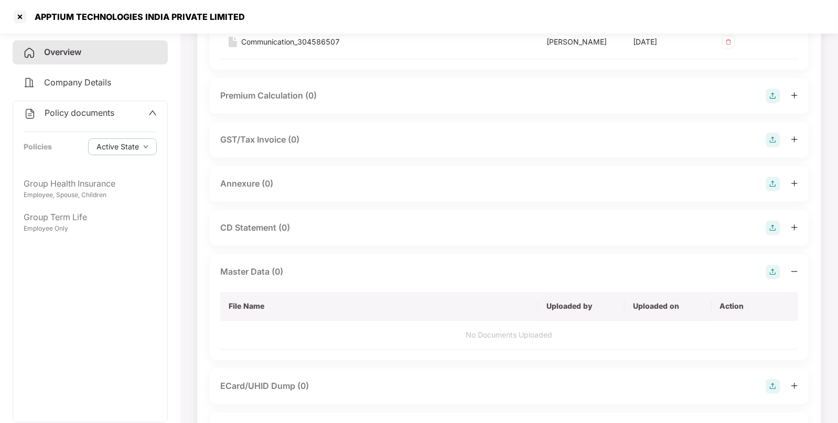
scroll to position [0, 0]
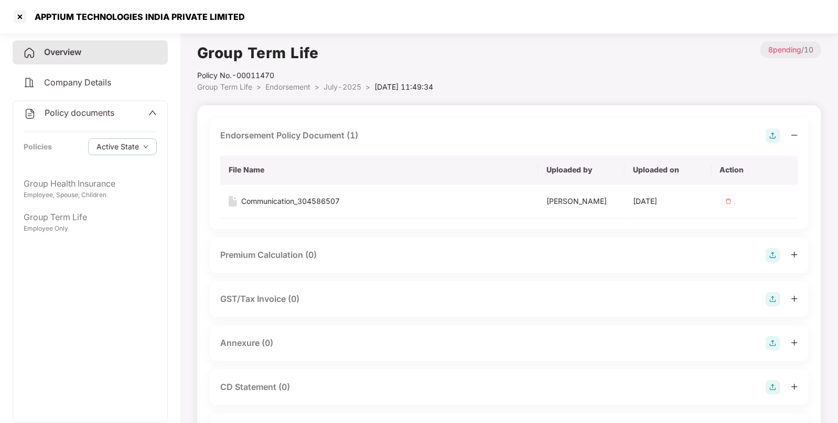
click at [298, 83] on span "Endorsement" at bounding box center [287, 86] width 45 height 9
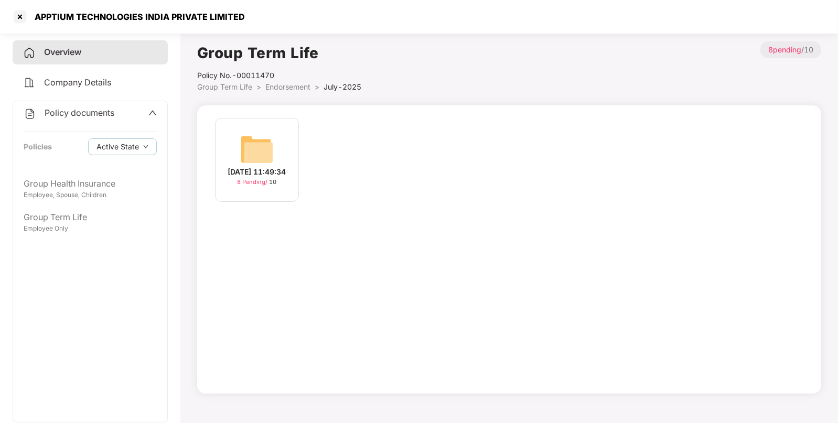
click at [278, 86] on span "Endorsement" at bounding box center [287, 86] width 45 height 9
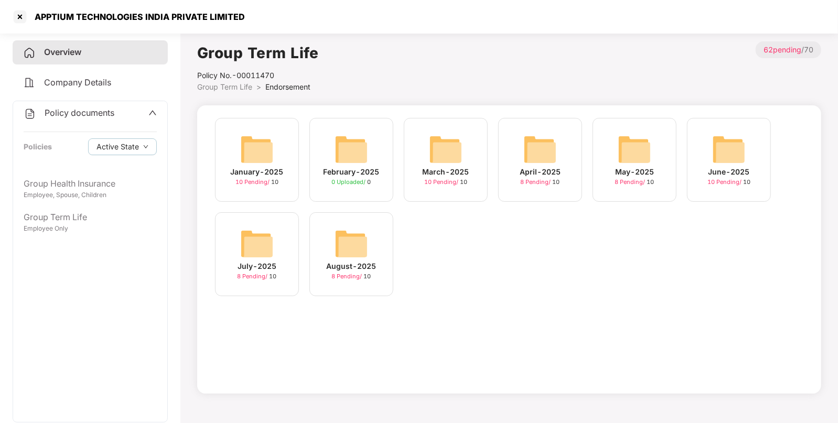
click at [737, 151] on img at bounding box center [729, 150] width 34 height 34
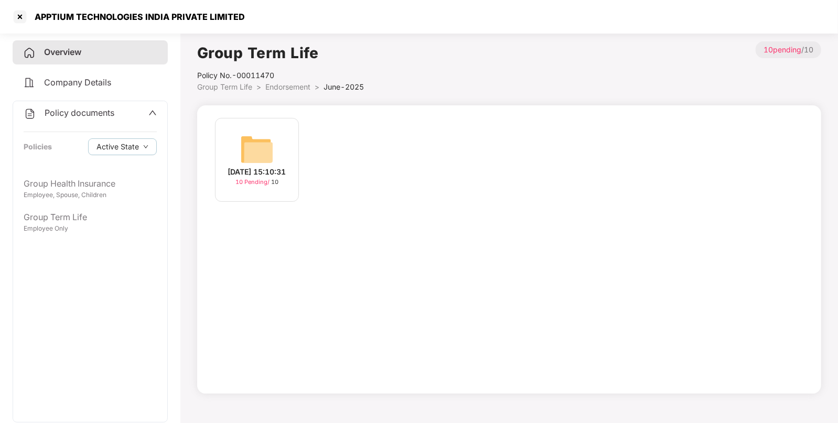
click at [309, 152] on div "[DATE] 15:10:31 10 Pending / 10" at bounding box center [509, 165] width 599 height 94
click at [254, 149] on img at bounding box center [257, 150] width 34 height 34
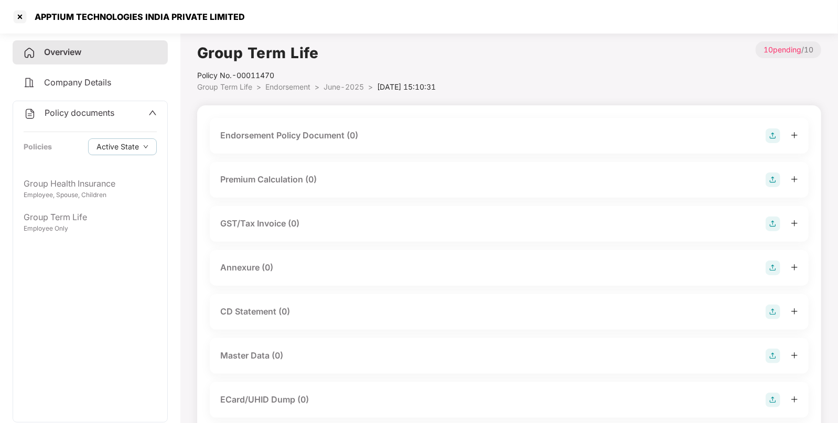
scroll to position [160, 0]
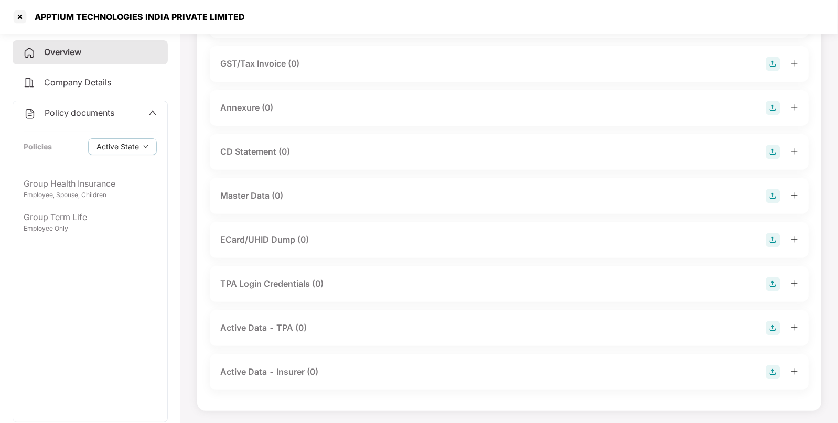
click at [782, 194] on div at bounding box center [781, 196] width 32 height 15
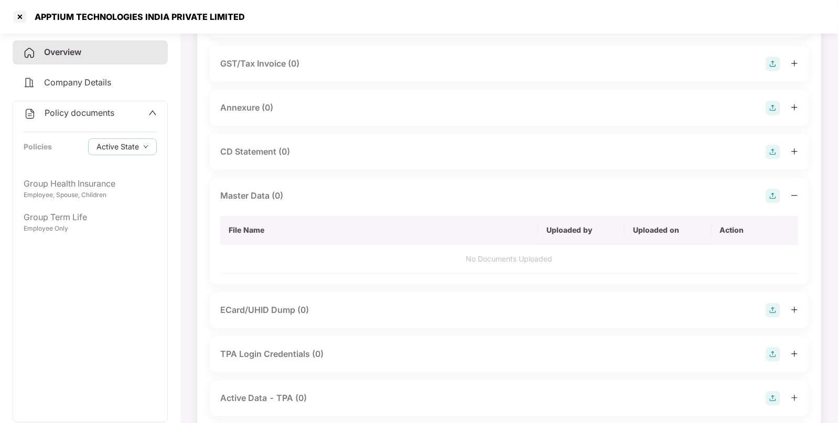
click at [773, 194] on img at bounding box center [772, 196] width 15 height 15
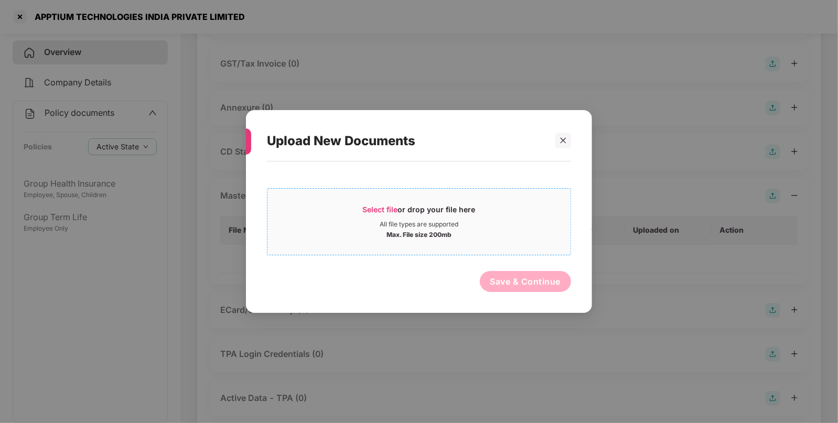
click at [374, 216] on div "Select file or drop your file here" at bounding box center [419, 212] width 113 height 16
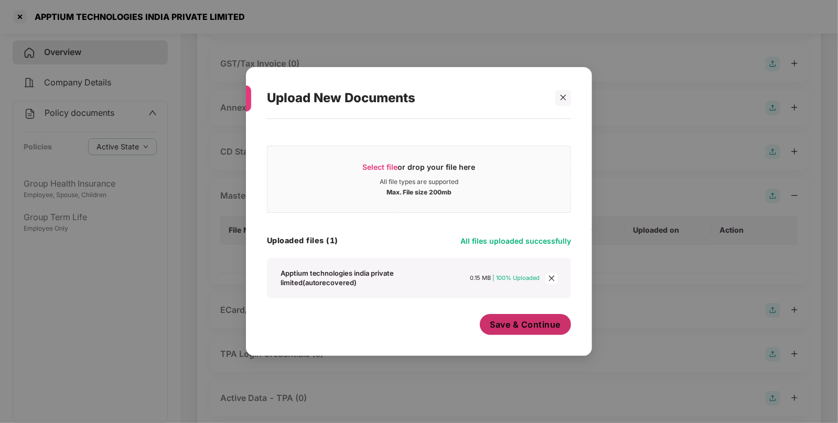
click at [515, 326] on span "Save & Continue" at bounding box center [525, 325] width 71 height 12
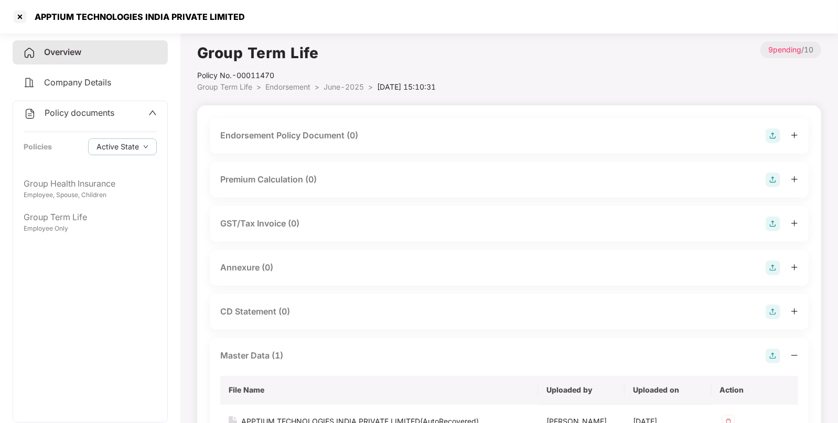
click at [768, 132] on img at bounding box center [772, 135] width 15 height 15
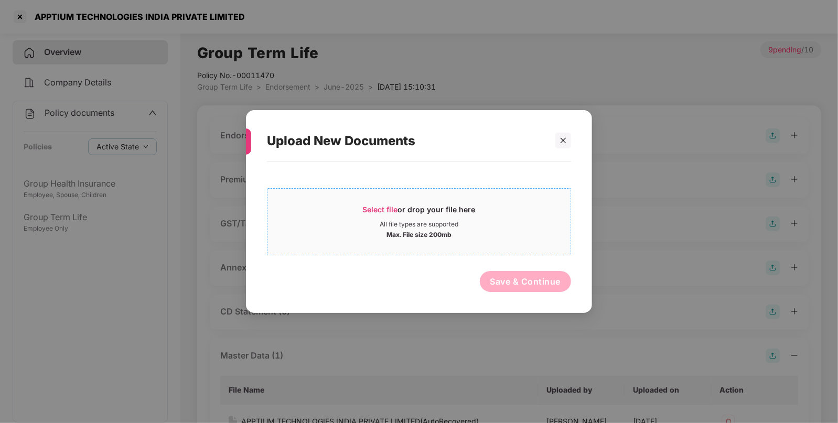
click at [372, 216] on div "Select file or drop your file here" at bounding box center [419, 212] width 113 height 16
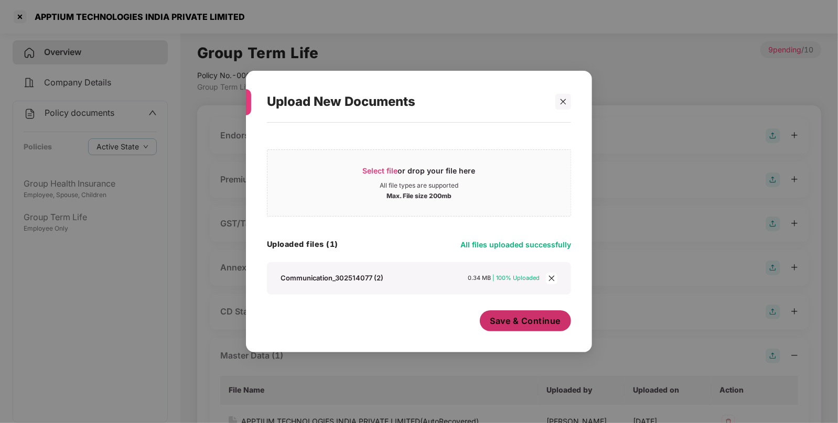
drag, startPoint x: 574, startPoint y: 314, endPoint x: 524, endPoint y: 313, distance: 49.8
click at [524, 313] on div "Select file or drop your file here All file types are supported Max. File size …" at bounding box center [419, 232] width 346 height 219
click at [524, 313] on button "Save & Continue" at bounding box center [526, 320] width 92 height 21
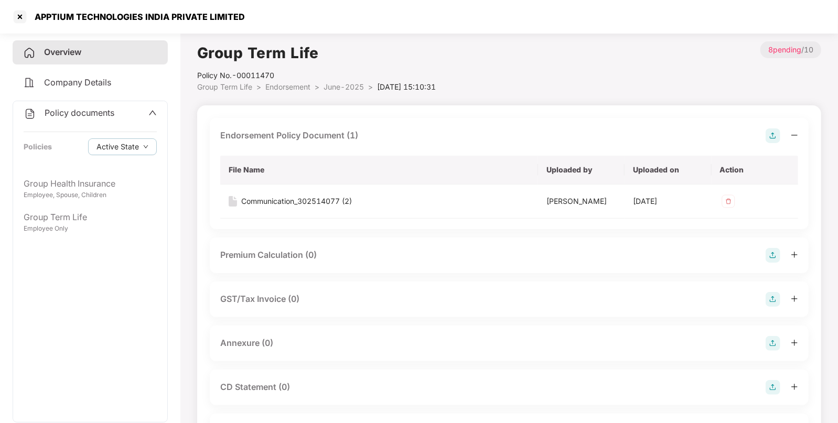
click at [280, 87] on span "Endorsement" at bounding box center [287, 86] width 45 height 9
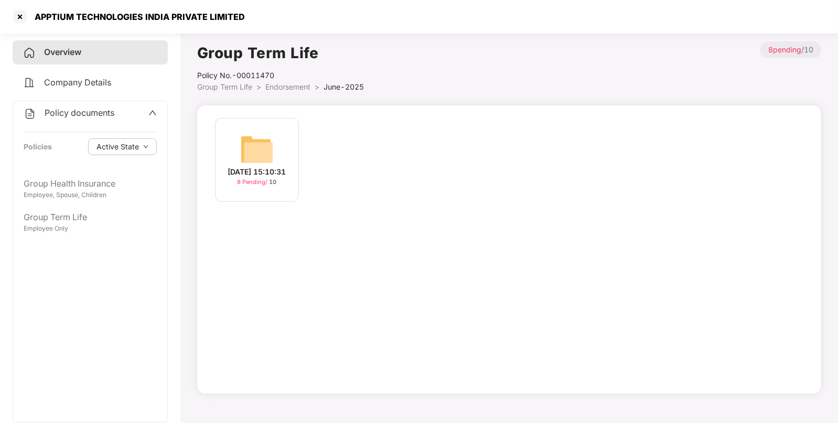
click at [280, 87] on span "Endorsement" at bounding box center [287, 86] width 45 height 9
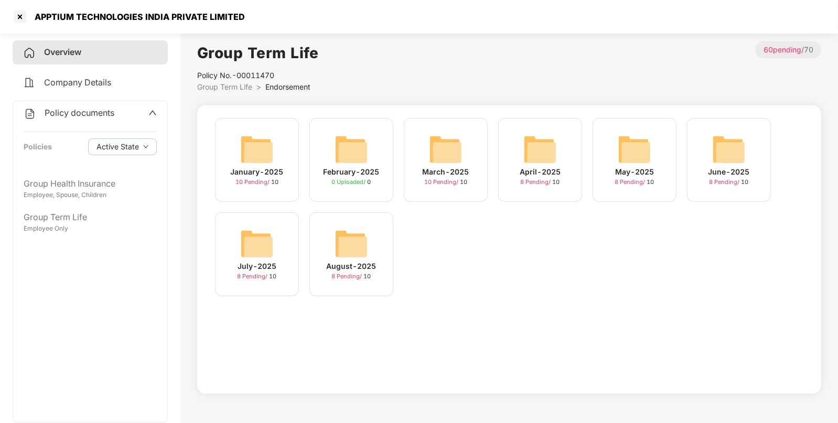
click at [448, 155] on img at bounding box center [446, 150] width 34 height 34
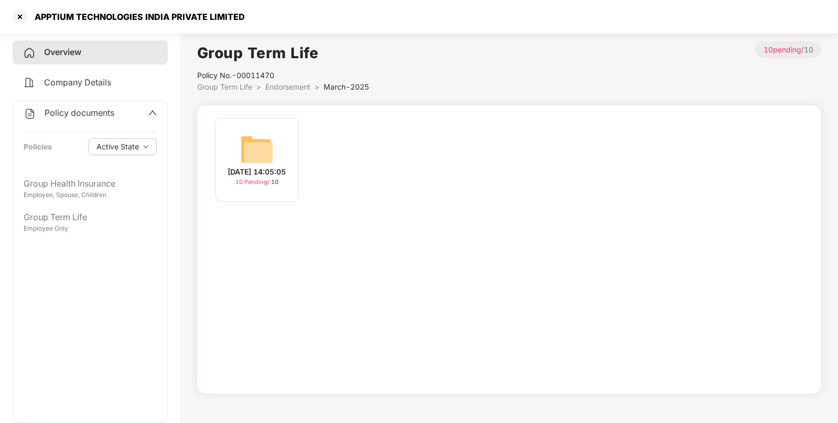
click at [252, 155] on img at bounding box center [257, 150] width 34 height 34
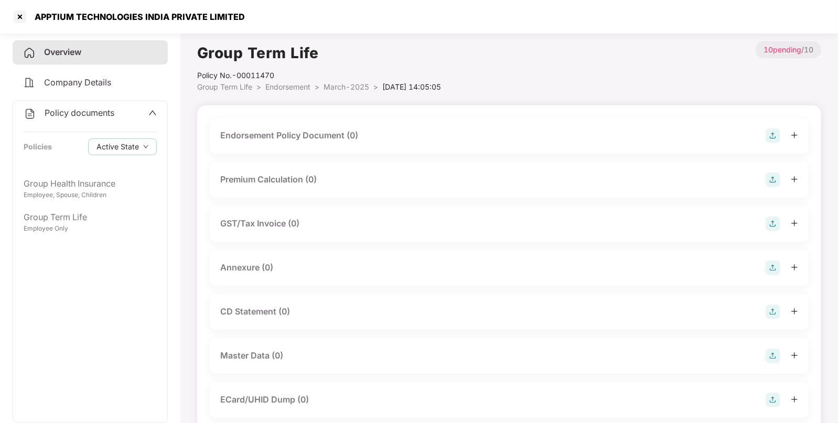
click at [778, 126] on div "Endorsement Policy Document (0)" at bounding box center [509, 136] width 599 height 36
click at [777, 136] on img at bounding box center [772, 135] width 15 height 15
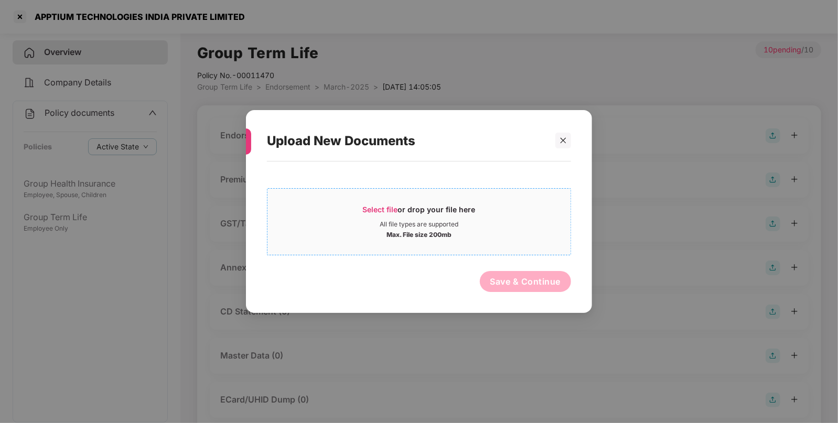
click at [381, 219] on div "Select file or drop your file here" at bounding box center [419, 212] width 113 height 16
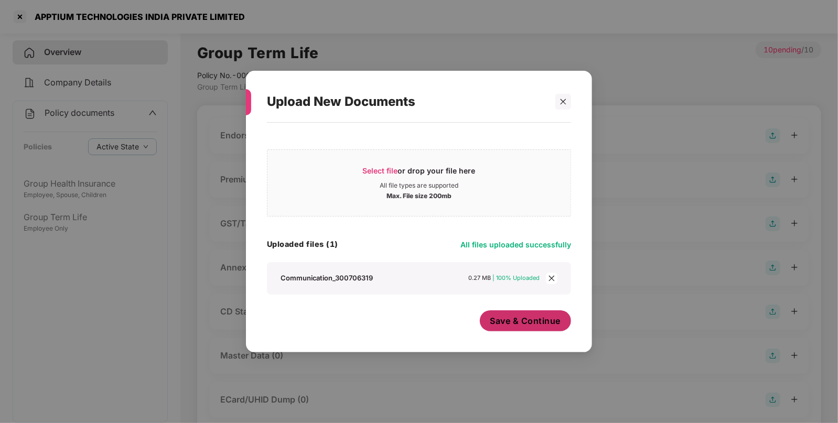
click at [530, 329] on button "Save & Continue" at bounding box center [526, 320] width 92 height 21
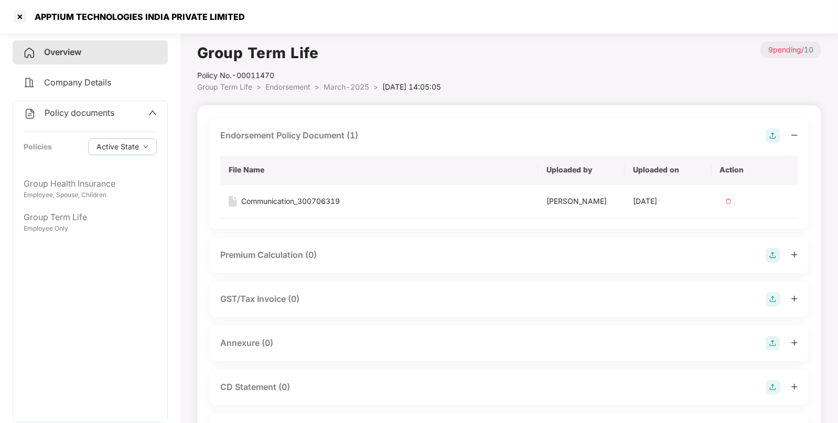
click at [771, 134] on img at bounding box center [772, 135] width 15 height 15
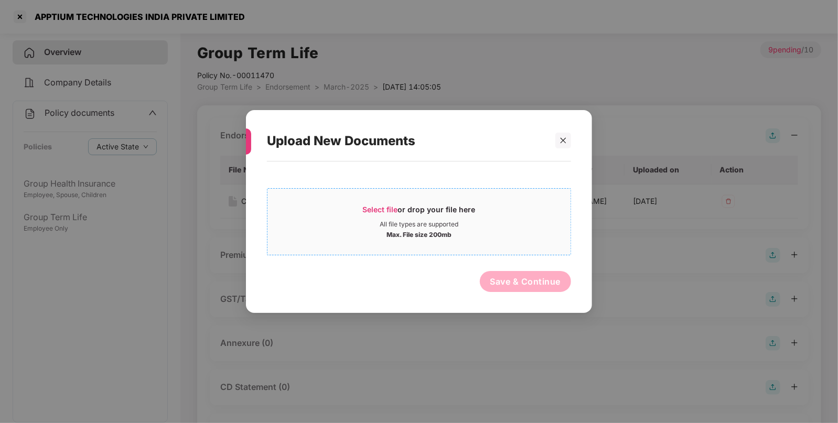
click at [395, 210] on span "Select file" at bounding box center [380, 209] width 35 height 9
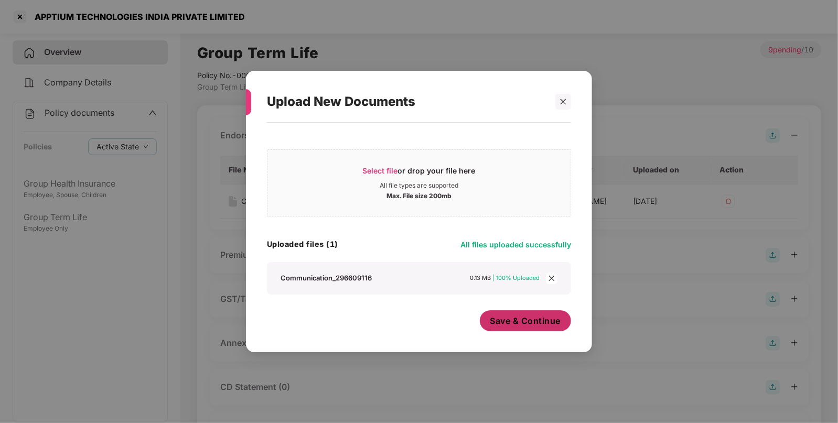
click at [532, 321] on span "Save & Continue" at bounding box center [525, 321] width 71 height 12
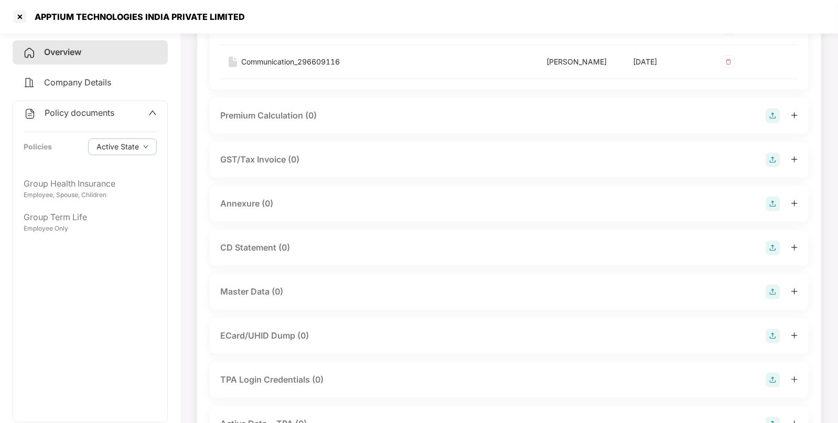
scroll to position [171, 0]
click at [777, 293] on img at bounding box center [772, 294] width 15 height 15
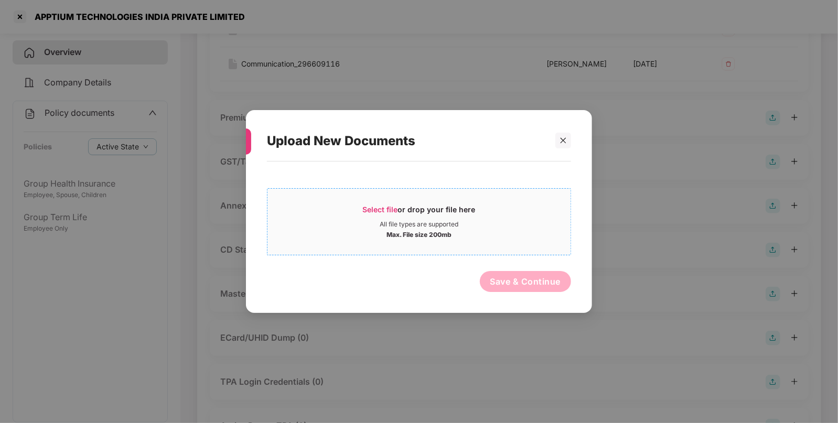
click at [363, 189] on div "Select file or drop your file here All file types are supported Max. File size …" at bounding box center [419, 221] width 304 height 67
click at [371, 212] on span "Select file" at bounding box center [380, 209] width 35 height 9
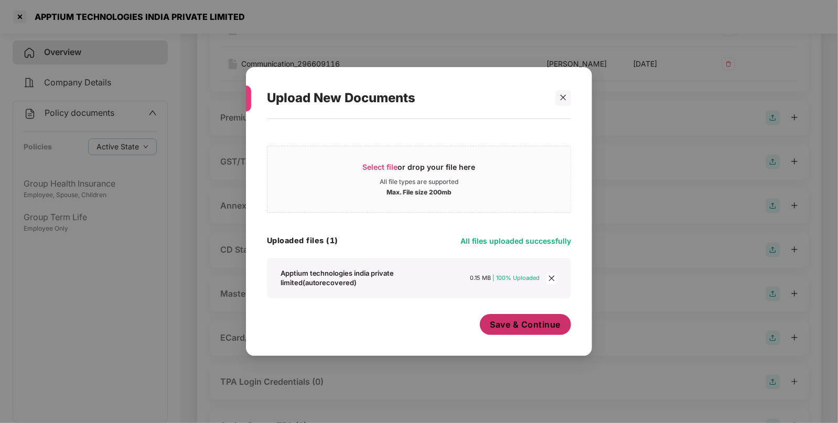
click at [526, 326] on span "Save & Continue" at bounding box center [525, 325] width 71 height 12
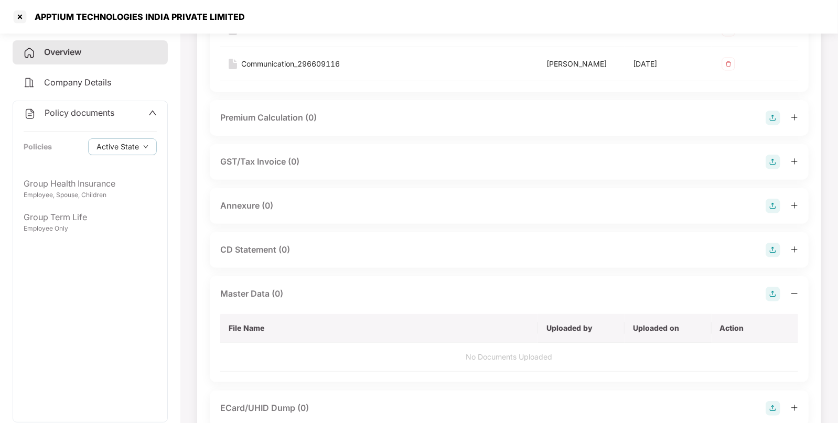
scroll to position [0, 0]
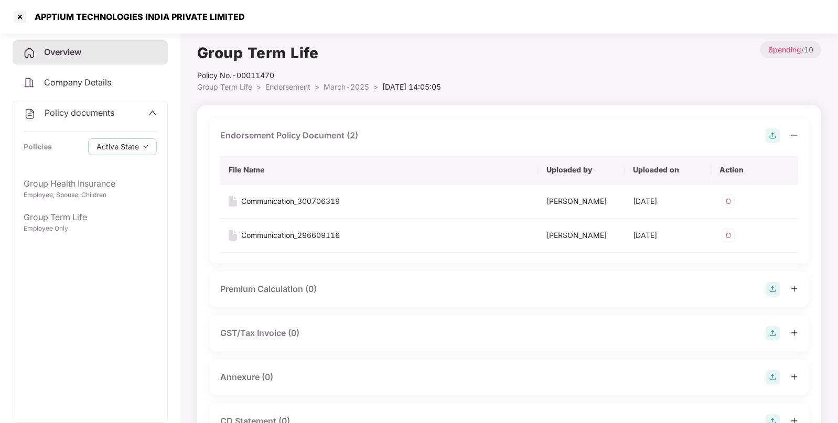
click at [289, 84] on span "Endorsement" at bounding box center [287, 86] width 45 height 9
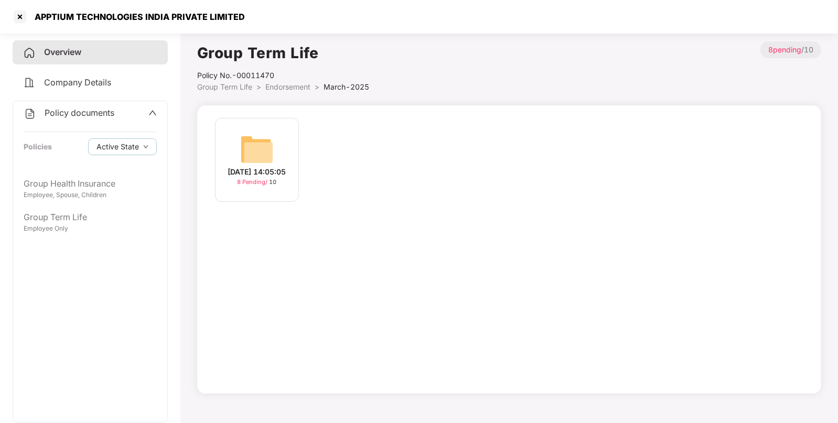
click at [254, 86] on li "Group Term Life >" at bounding box center [231, 87] width 68 height 12
click at [234, 86] on span "Group Term Life" at bounding box center [224, 86] width 55 height 9
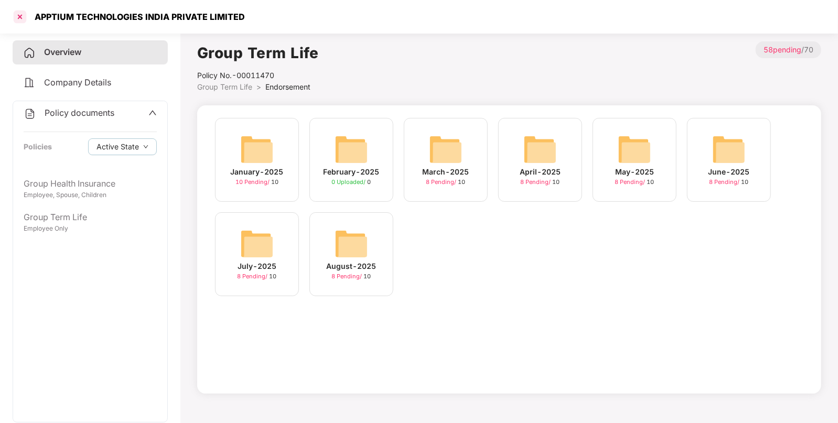
click at [20, 14] on div at bounding box center [20, 16] width 17 height 17
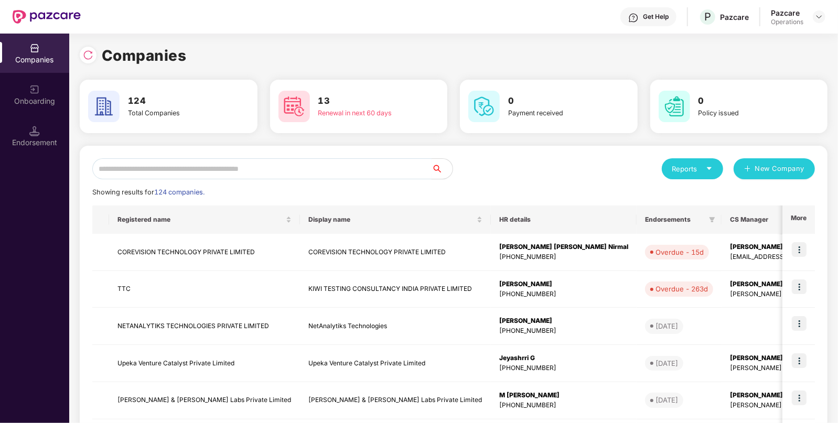
click at [329, 168] on input "text" at bounding box center [261, 168] width 339 height 21
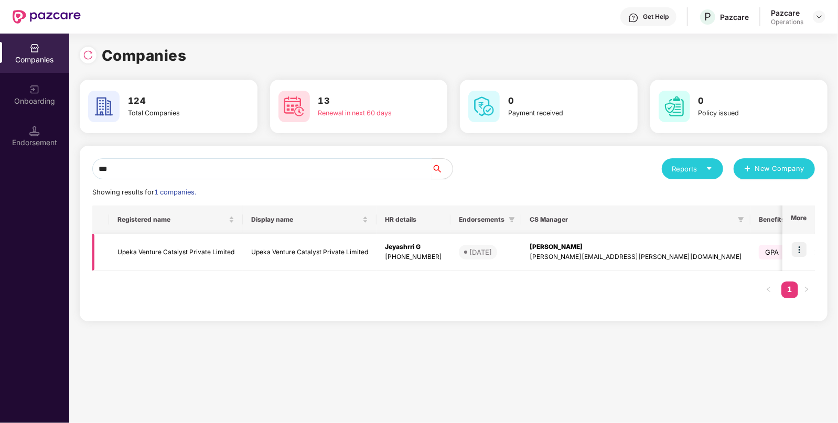
type input "***"
click at [798, 255] on img at bounding box center [798, 249] width 15 height 15
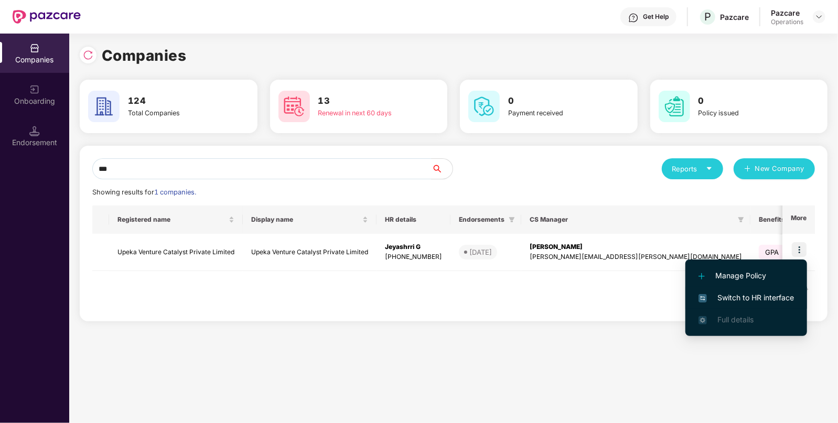
click at [715, 302] on span "Switch to HR interface" at bounding box center [745, 298] width 95 height 12
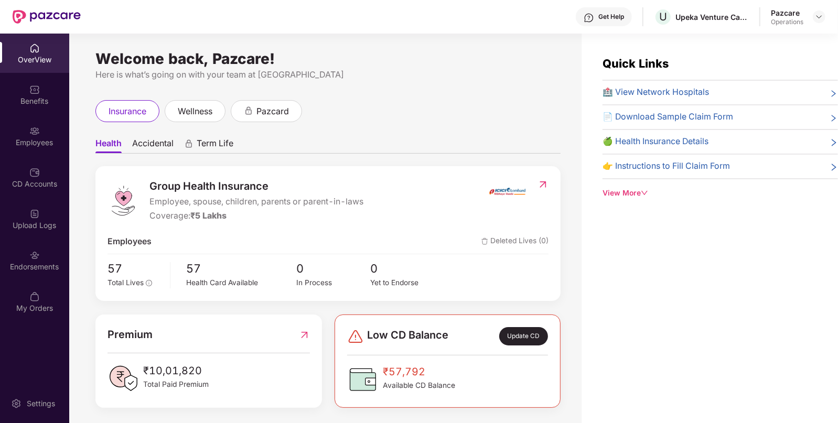
click at [25, 267] on div "Endorsements" at bounding box center [34, 267] width 69 height 10
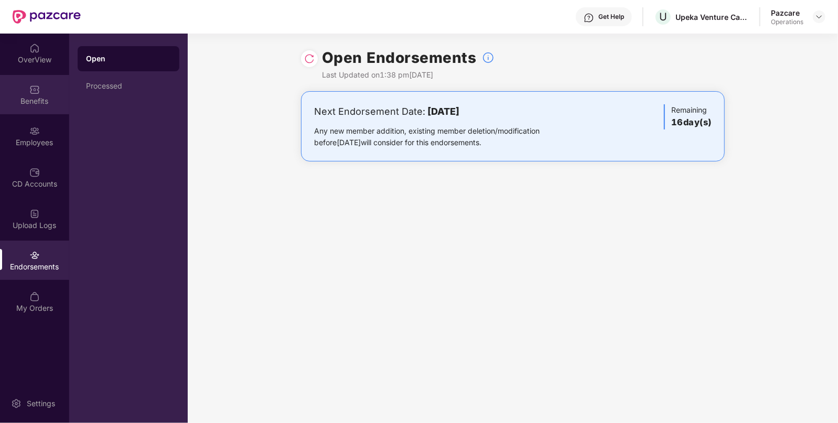
click at [37, 92] on img at bounding box center [34, 89] width 10 height 10
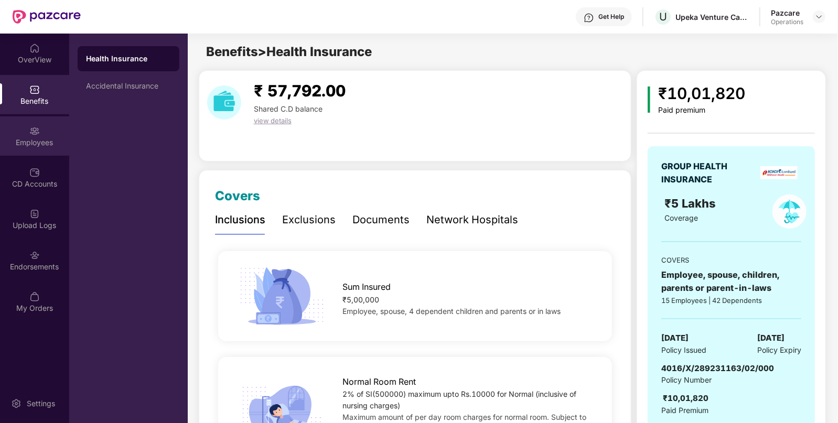
click at [52, 146] on div "Employees" at bounding box center [34, 142] width 69 height 10
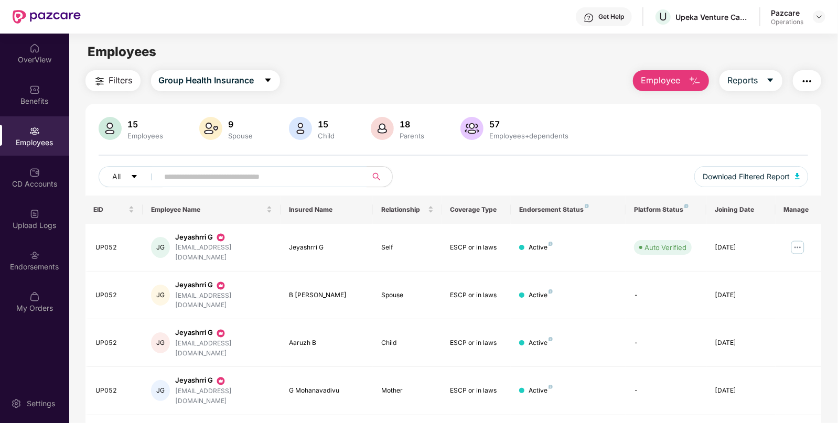
click at [106, 83] on button "Filters" at bounding box center [112, 80] width 55 height 21
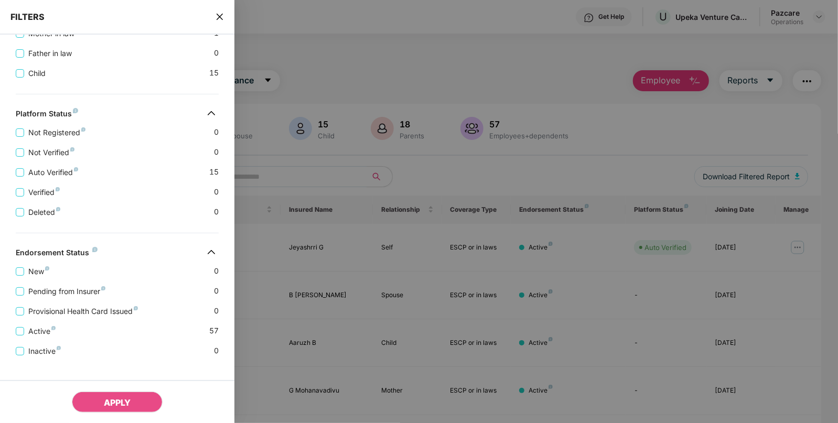
scroll to position [337, 0]
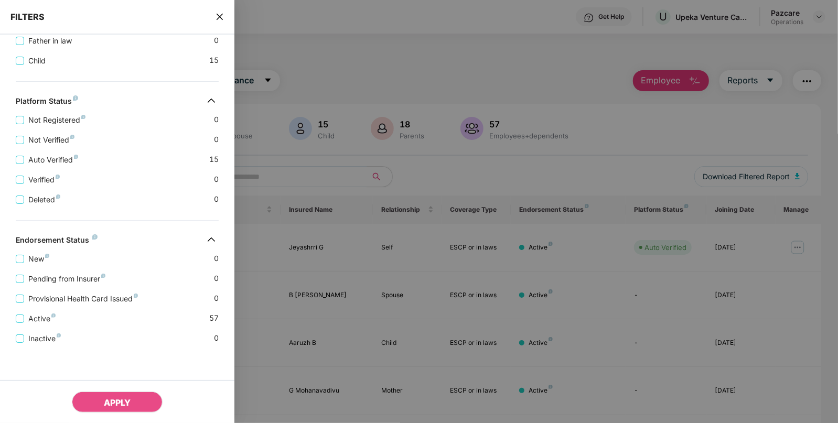
click at [219, 22] on div "FILTERS" at bounding box center [117, 17] width 234 height 35
click at [218, 10] on div "FILTERS" at bounding box center [117, 17] width 234 height 35
click at [224, 14] on div "FILTERS" at bounding box center [117, 17] width 234 height 35
click at [221, 16] on icon "close" at bounding box center [219, 17] width 8 height 8
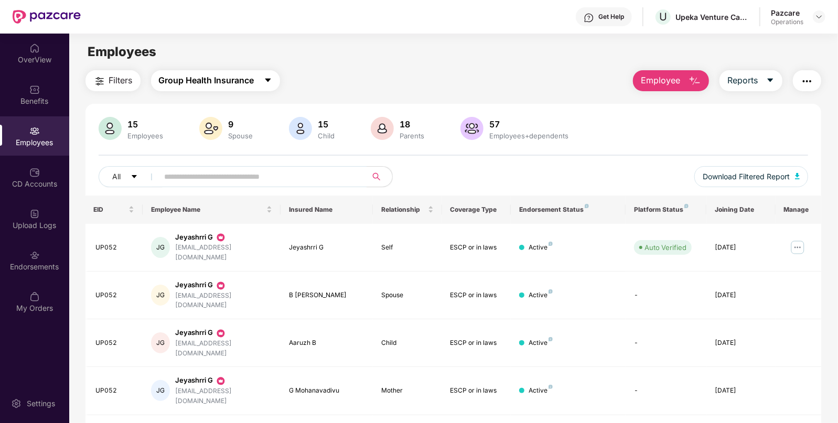
click at [209, 82] on span "Group Health Insurance" at bounding box center [206, 80] width 95 height 13
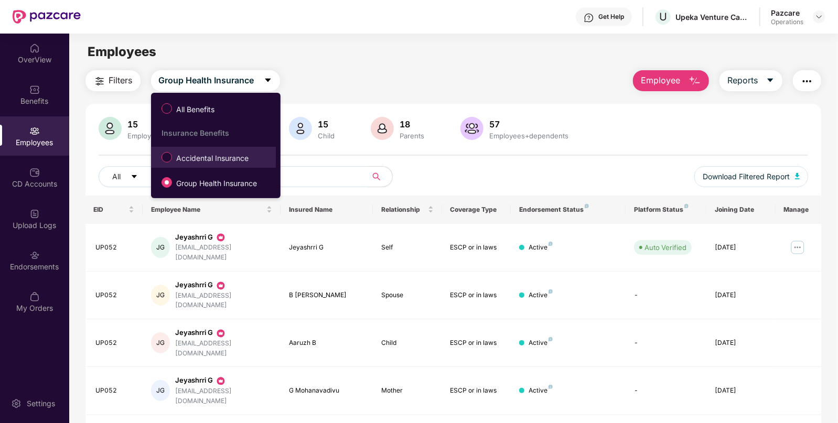
click at [186, 160] on span "Accidental Insurance" at bounding box center [212, 159] width 81 height 12
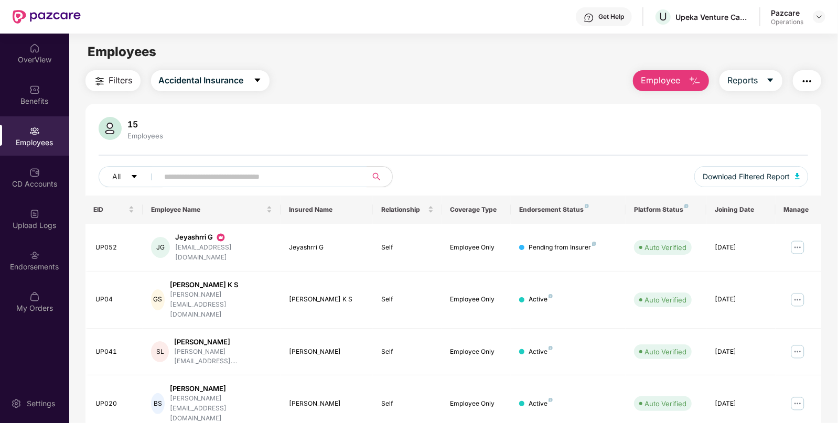
click at [106, 79] on button "Filters" at bounding box center [112, 80] width 55 height 21
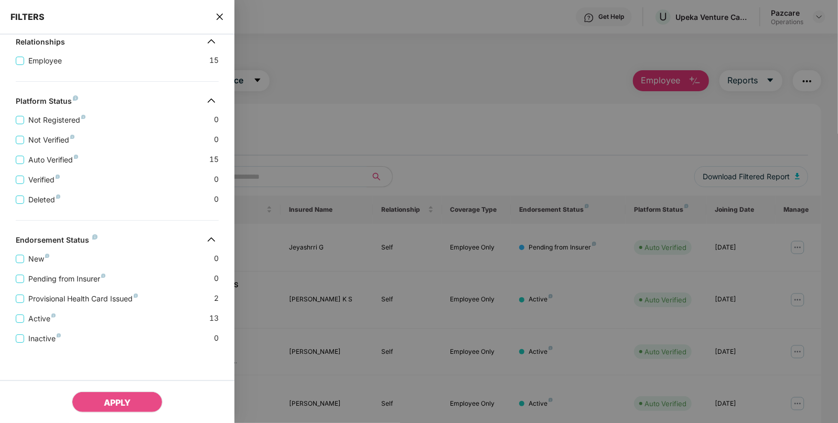
scroll to position [216, 0]
click at [25, 300] on span "Provisional Health Card Issued" at bounding box center [83, 299] width 118 height 12
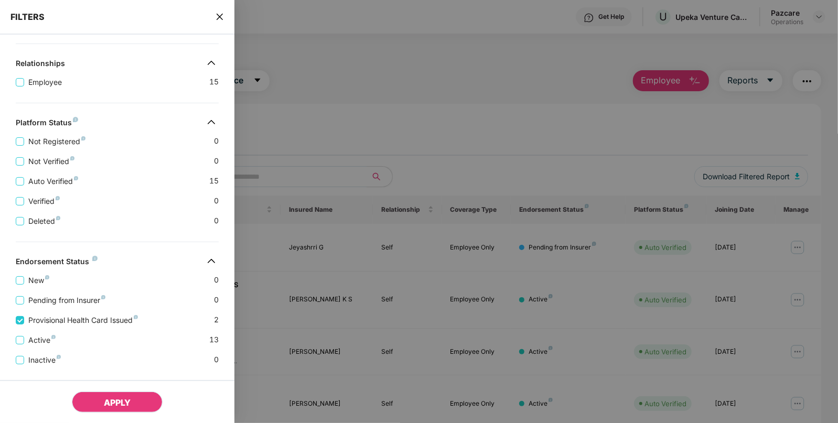
click at [106, 396] on button "APPLY" at bounding box center [117, 402] width 91 height 21
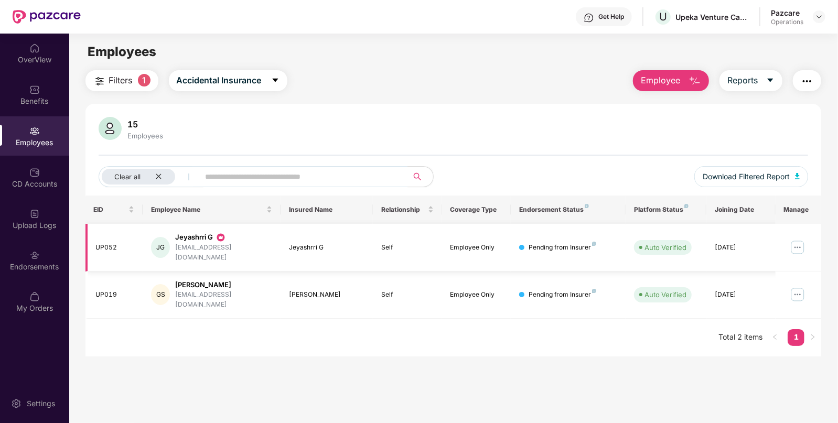
click at [102, 243] on div "UP052" at bounding box center [115, 248] width 39 height 10
copy div "UP052"
click at [795, 176] on img "button" at bounding box center [797, 176] width 5 height 6
click at [21, 102] on div "Benefits" at bounding box center [34, 101] width 69 height 10
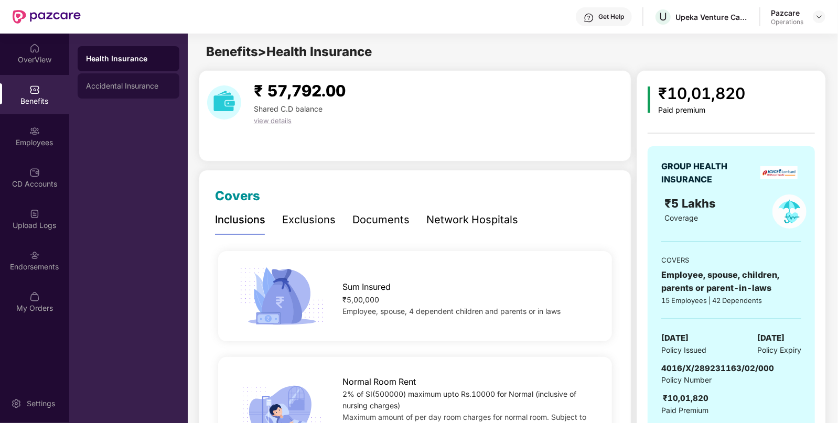
click at [128, 80] on div "Accidental Insurance" at bounding box center [129, 85] width 102 height 25
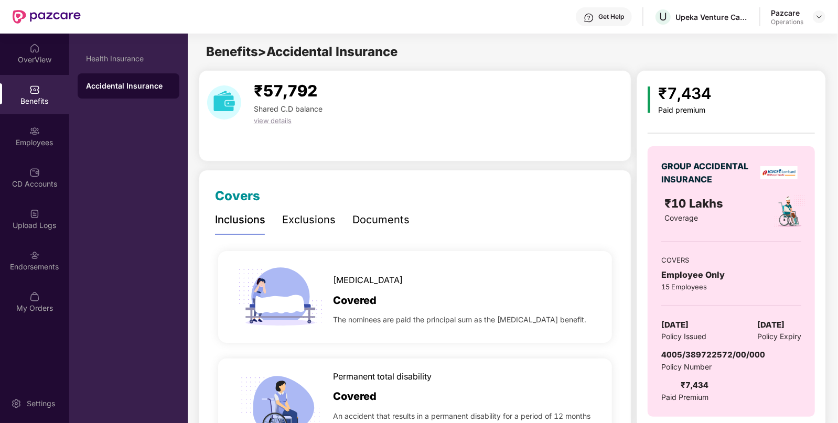
click at [687, 321] on span "[DATE]" at bounding box center [674, 325] width 27 height 13
copy span "[DATE]"
click at [42, 136] on div "Employees" at bounding box center [34, 135] width 69 height 39
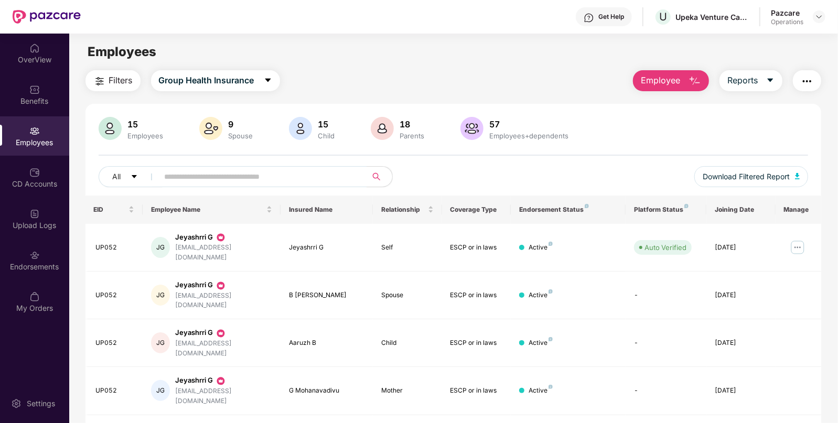
click at [805, 82] on img "button" at bounding box center [806, 81] width 13 height 13
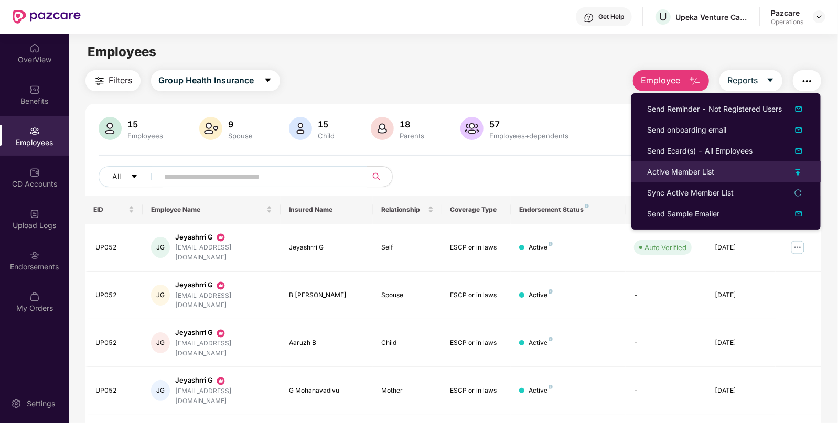
click at [651, 174] on div "Active Member List" at bounding box center [680, 172] width 67 height 12
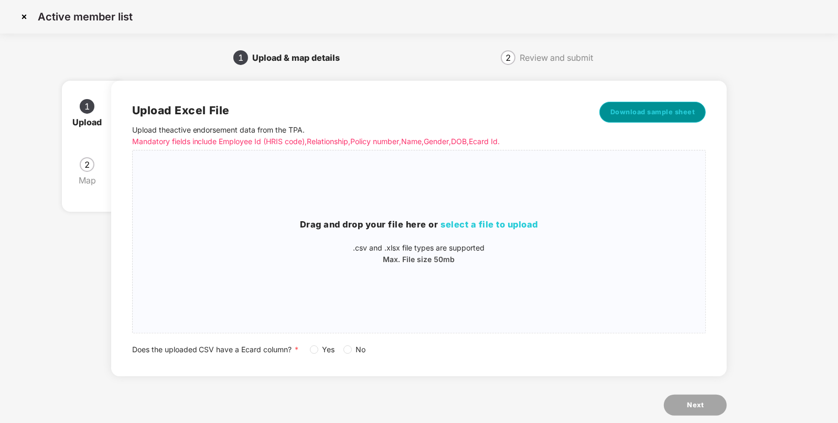
click at [650, 102] on button "Download sample sheet" at bounding box center [652, 112] width 107 height 21
click at [461, 234] on div "Drag and drop your file here or select a file to upload .csv and .xlsx file typ…" at bounding box center [419, 241] width 573 height 47
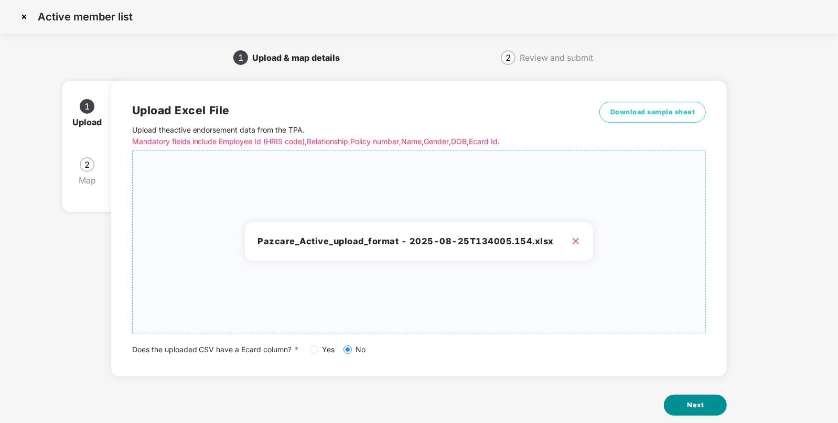
click at [697, 404] on span "Next" at bounding box center [695, 405] width 17 height 10
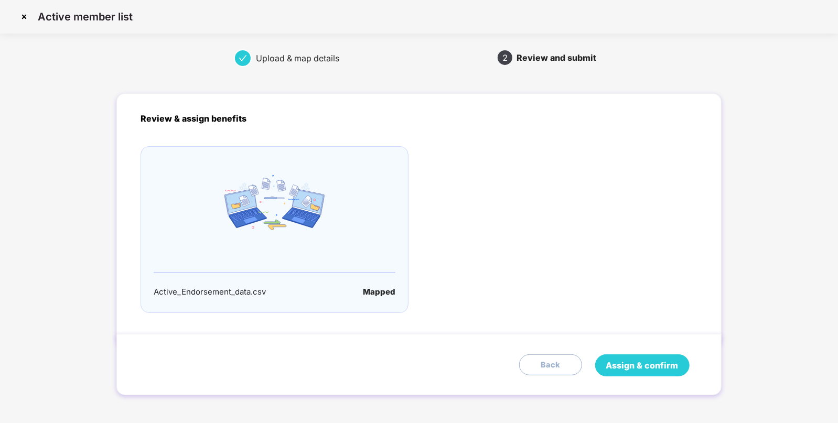
click at [634, 363] on span "Assign & confirm" at bounding box center [642, 365] width 72 height 13
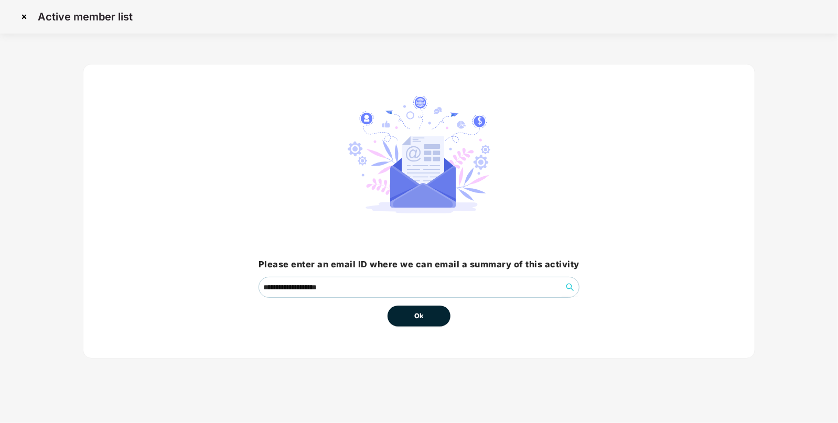
click at [418, 322] on button "Ok" at bounding box center [418, 316] width 63 height 21
click at [419, 319] on span "Ok" at bounding box center [418, 316] width 9 height 10
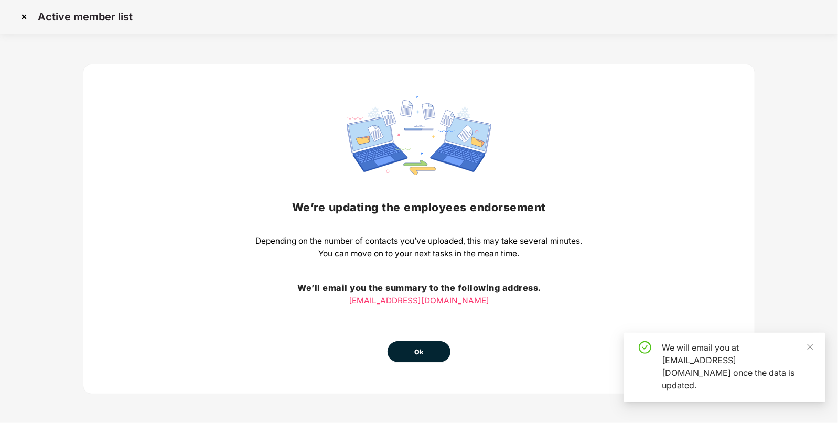
click at [418, 348] on span "Ok" at bounding box center [418, 352] width 9 height 10
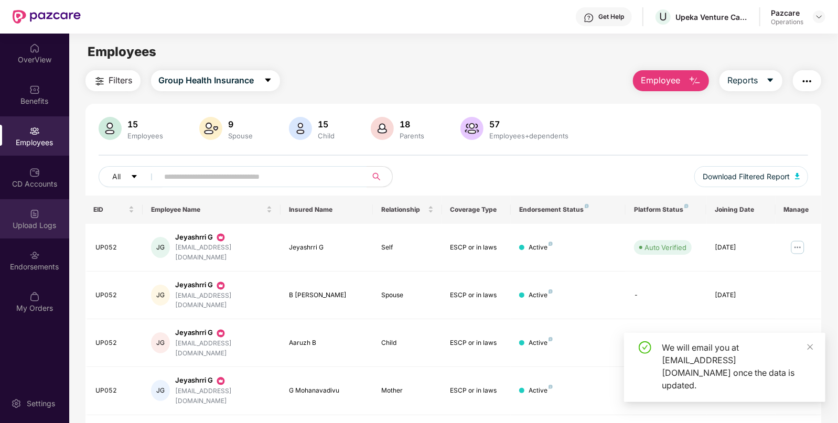
click at [13, 228] on div "Upload Logs" at bounding box center [34, 225] width 69 height 10
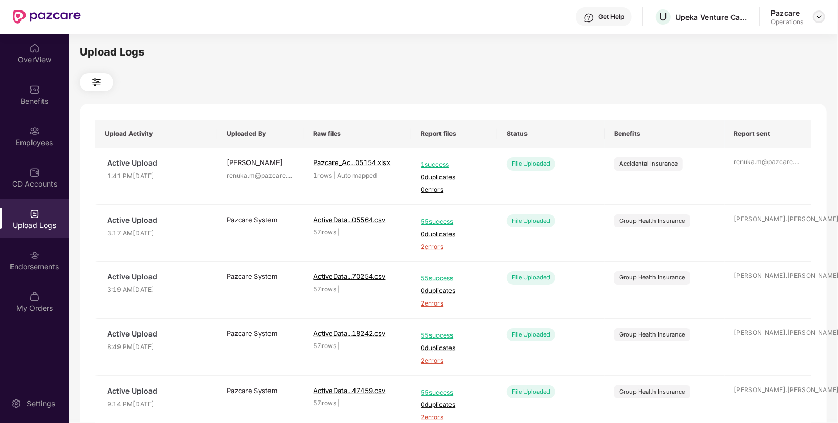
click at [815, 15] on img at bounding box center [819, 17] width 8 height 8
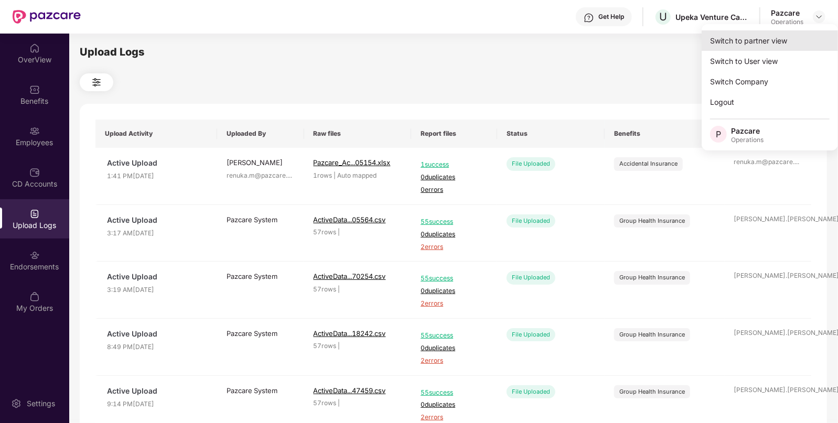
click at [726, 46] on div "Switch to partner view" at bounding box center [769, 40] width 136 height 20
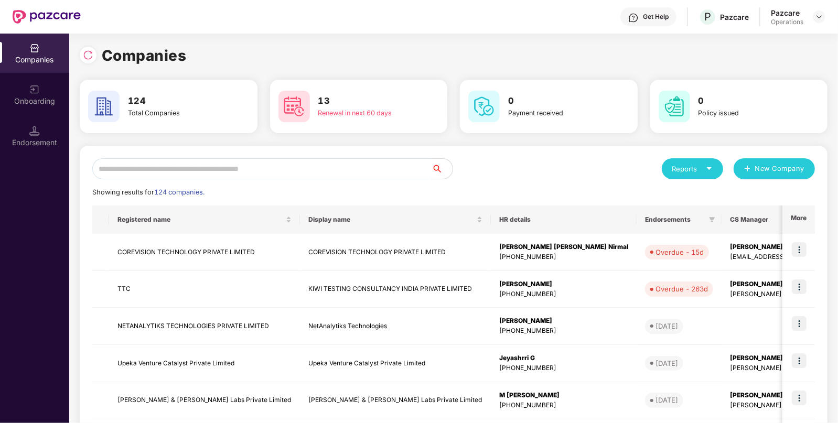
click at [280, 154] on div "Reports New Company Showing results for 124 companies. Registered name Display …" at bounding box center [453, 400] width 747 height 509
click at [244, 165] on input "text" at bounding box center [261, 168] width 339 height 21
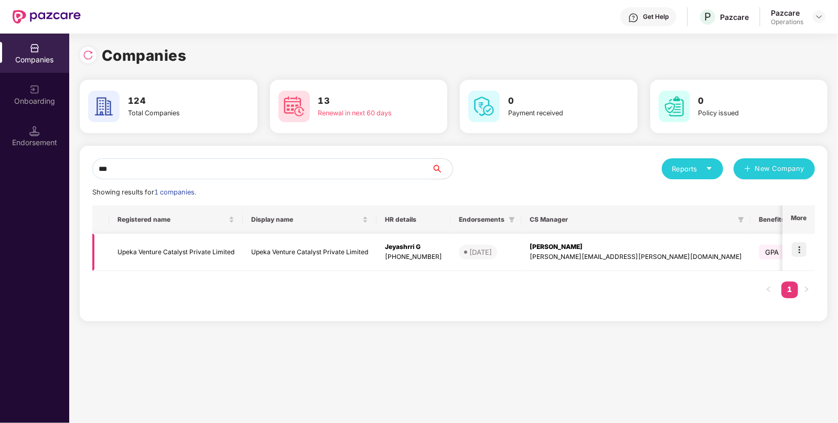
type input "***"
click at [225, 262] on td "Upeka Venture Catalyst Private Limited" at bounding box center [176, 252] width 134 height 37
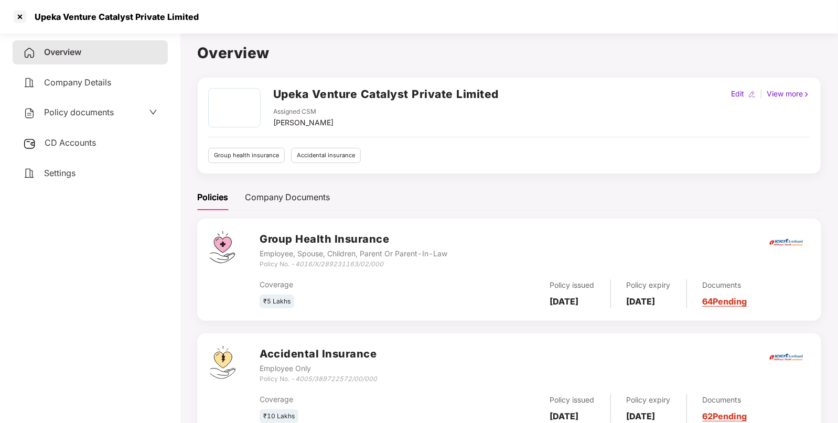
click at [72, 136] on div "CD Accounts" at bounding box center [90, 143] width 155 height 24
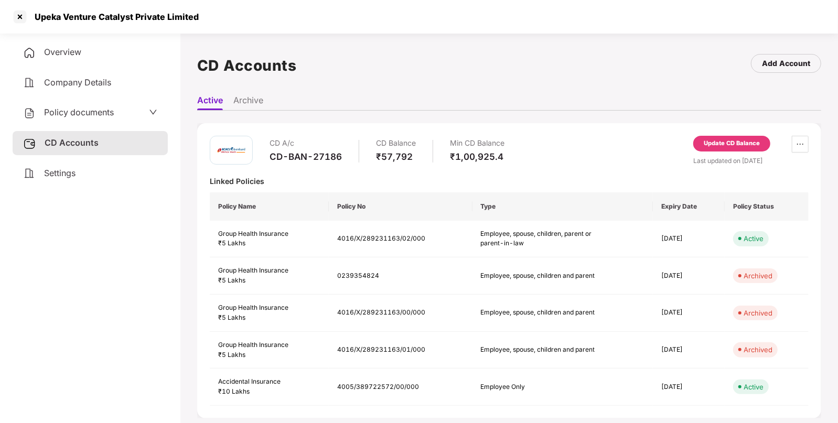
click at [105, 112] on span "Policy documents" at bounding box center [79, 112] width 70 height 10
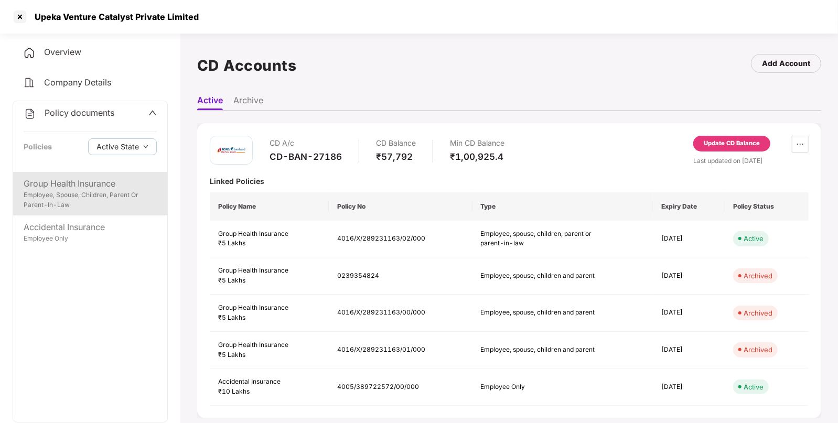
click at [100, 189] on div "Group Health Insurance" at bounding box center [90, 183] width 133 height 13
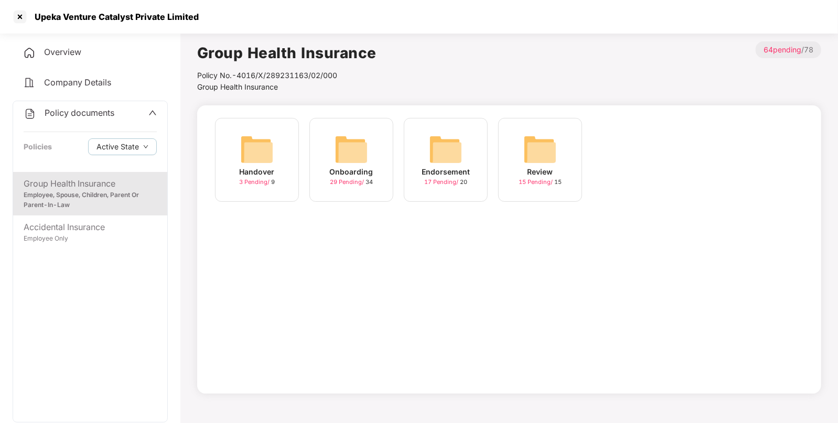
click at [441, 157] on img at bounding box center [446, 150] width 34 height 34
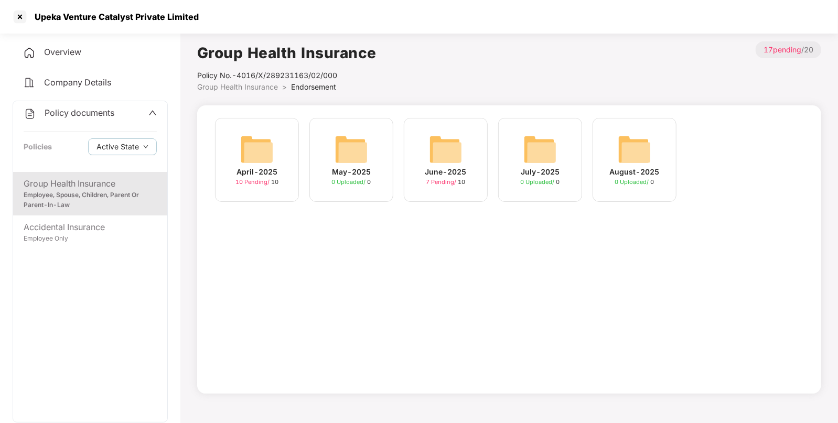
click at [453, 153] on img at bounding box center [446, 150] width 34 height 34
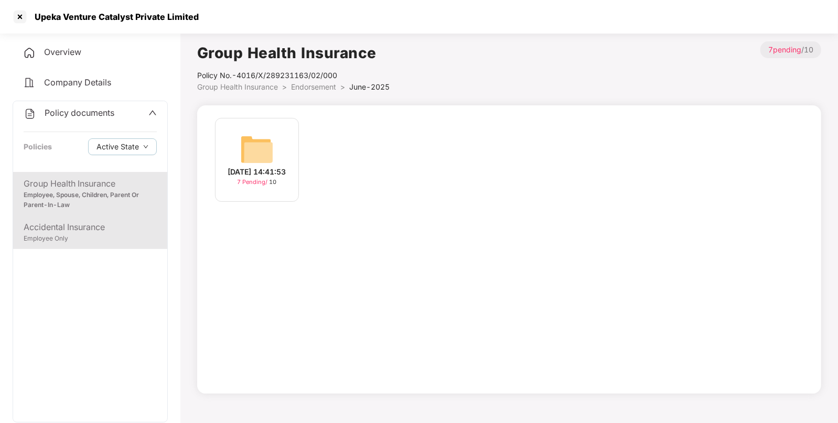
click at [121, 228] on div "Accidental Insurance" at bounding box center [90, 227] width 133 height 13
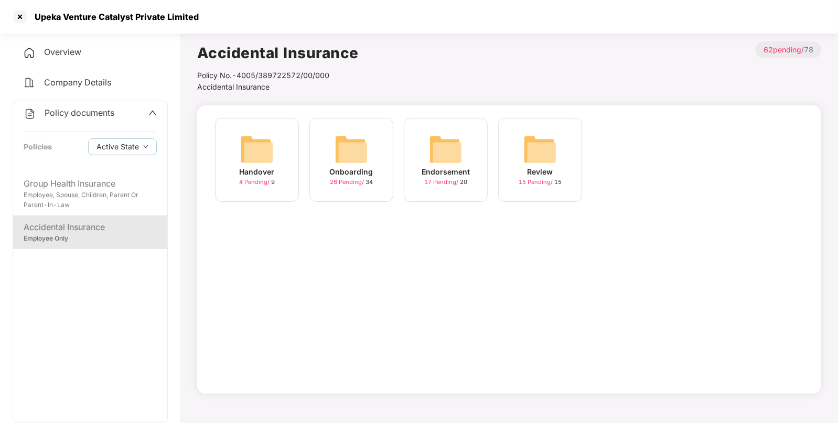
click at [443, 156] on img at bounding box center [446, 150] width 34 height 34
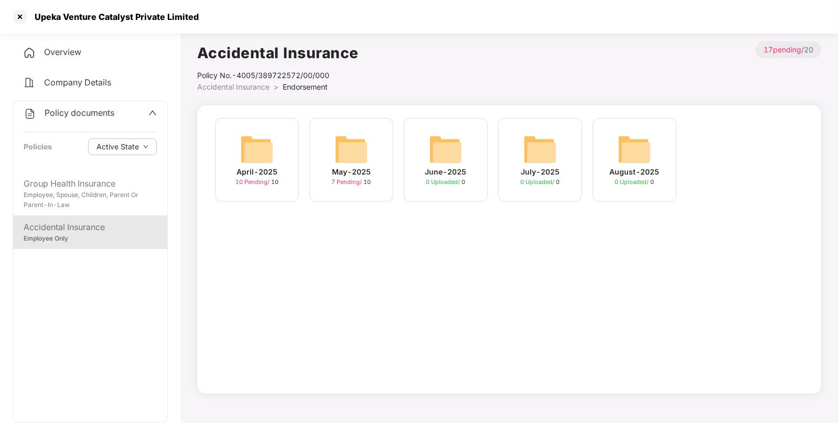
click at [75, 57] on span "Overview" at bounding box center [62, 52] width 37 height 10
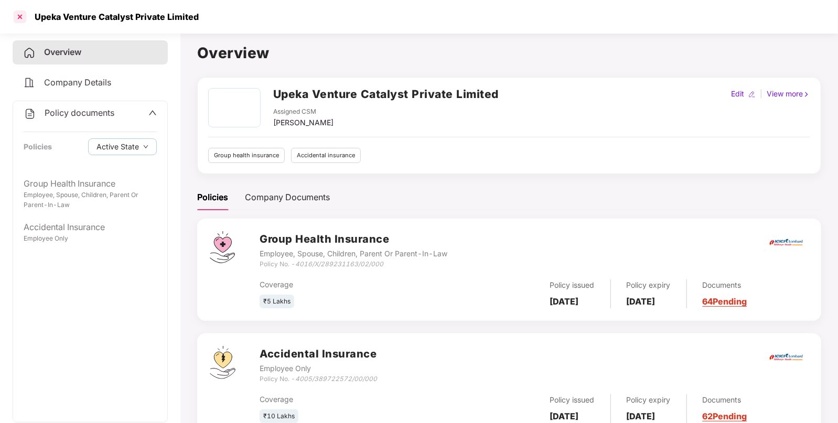
click at [25, 9] on div at bounding box center [20, 16] width 17 height 17
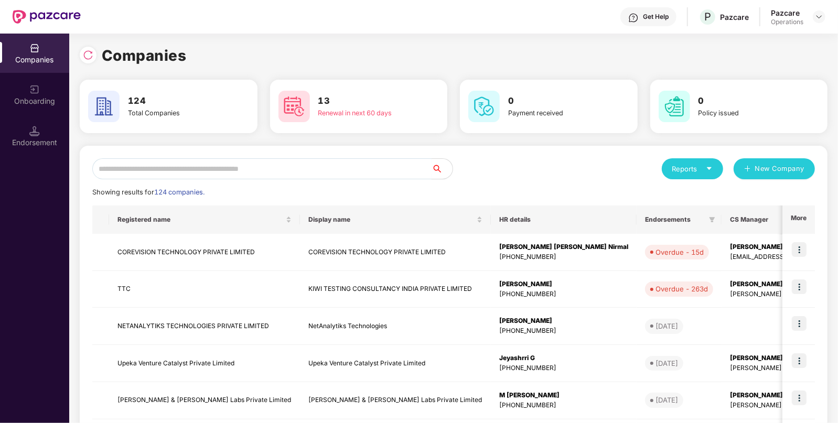
click at [222, 167] on input "text" at bounding box center [261, 168] width 339 height 21
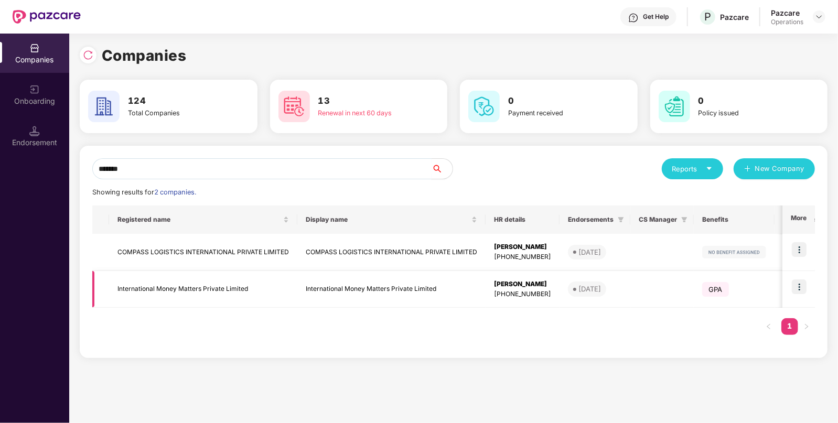
type input "*******"
click at [799, 286] on img at bounding box center [798, 286] width 15 height 15
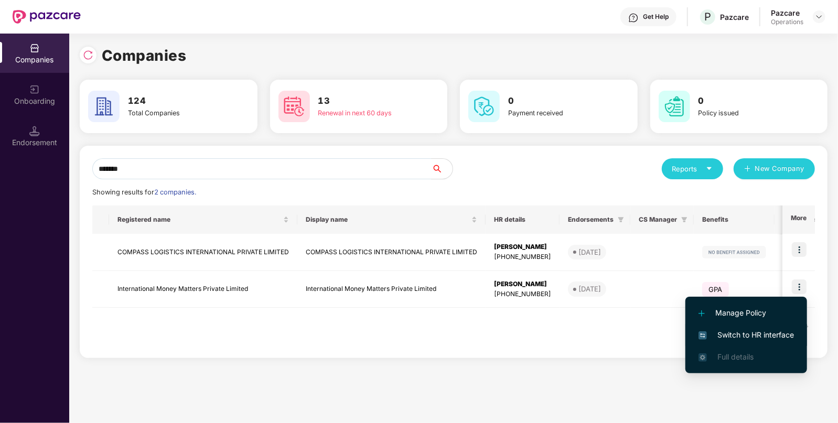
click at [729, 334] on span "Switch to HR interface" at bounding box center [745, 335] width 95 height 12
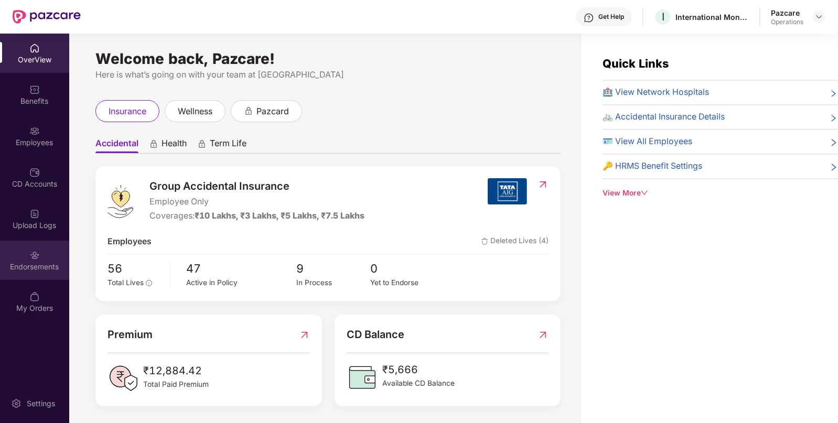
click at [35, 268] on div "Endorsements" at bounding box center [34, 267] width 69 height 10
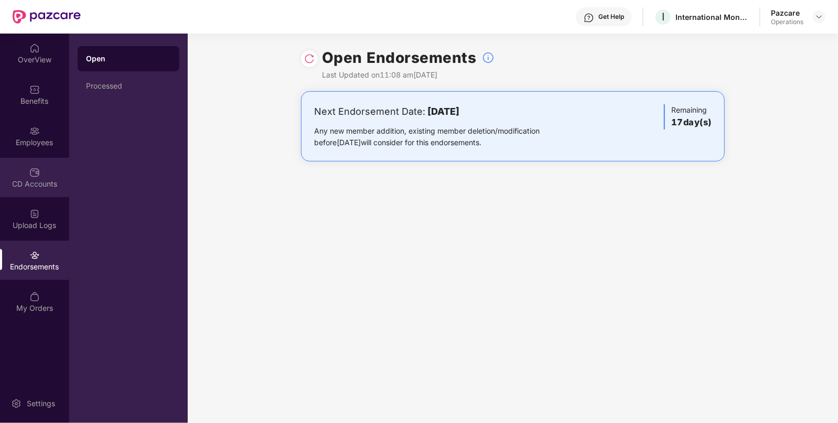
click at [37, 158] on div "CD Accounts" at bounding box center [34, 177] width 69 height 39
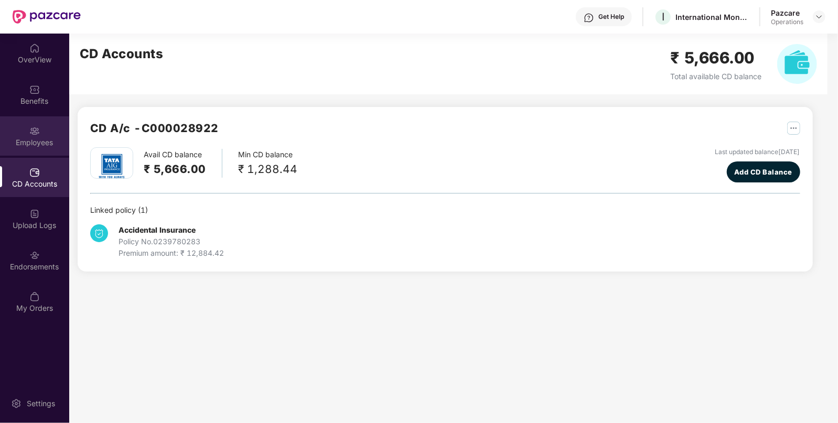
click at [34, 145] on div "Employees" at bounding box center [34, 142] width 69 height 10
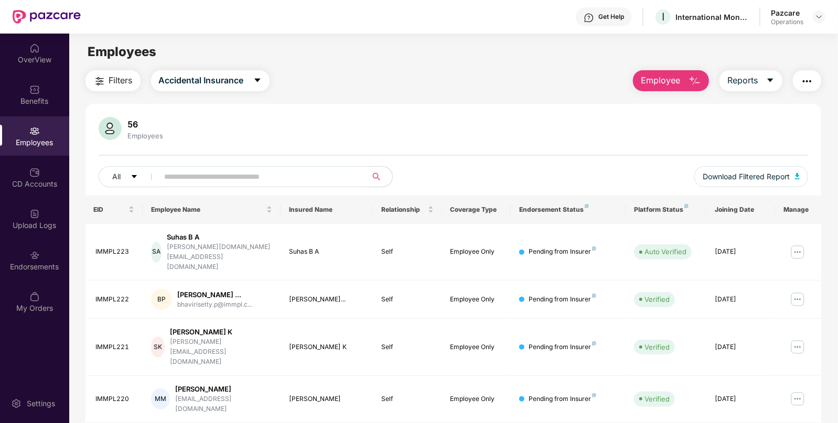
click at [182, 177] on input "text" at bounding box center [259, 177] width 188 height 16
paste input "********"
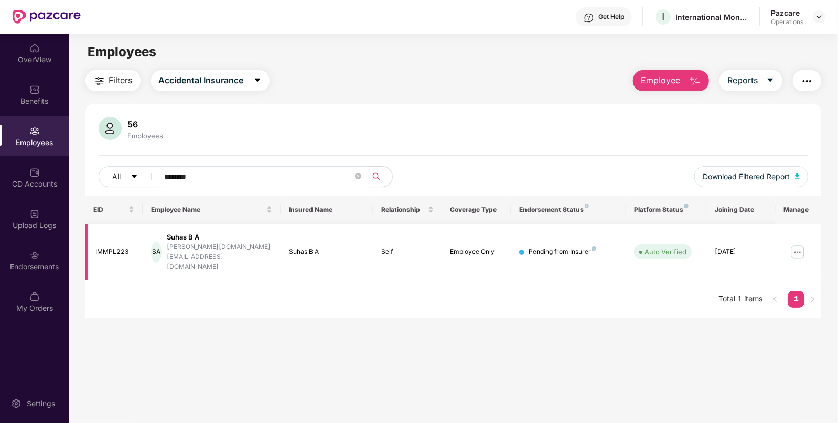
type input "********"
click at [797, 244] on img at bounding box center [797, 252] width 17 height 17
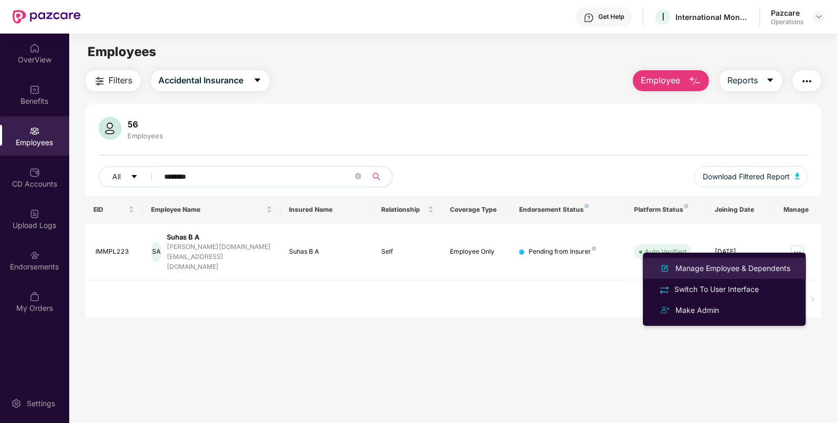
click at [715, 273] on div "Manage Employee & Dependents" at bounding box center [732, 269] width 119 height 12
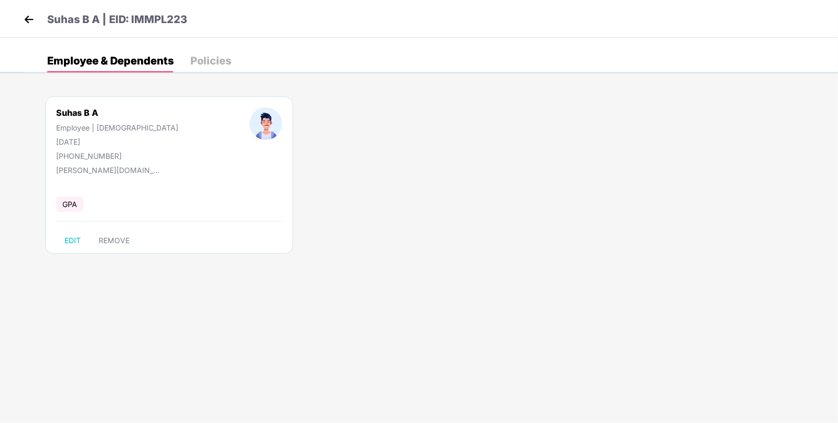
click at [88, 145] on div "[DATE]" at bounding box center [117, 141] width 122 height 9
copy div "[DATE]"
click at [25, 12] on img at bounding box center [29, 20] width 16 height 16
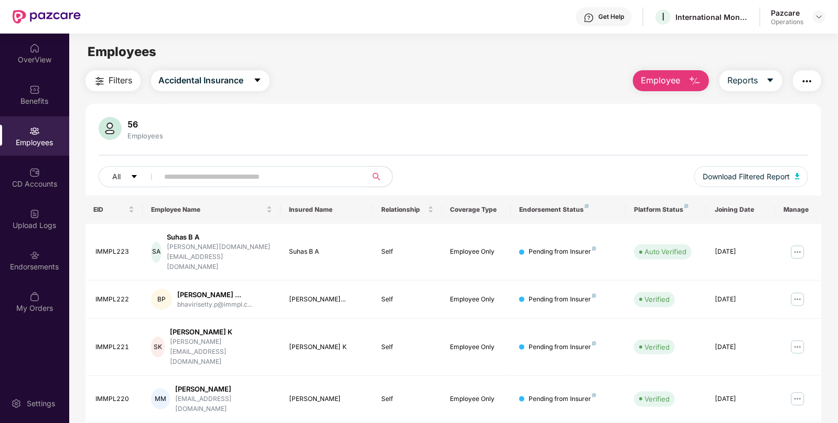
click at [110, 80] on span "Filters" at bounding box center [121, 80] width 24 height 13
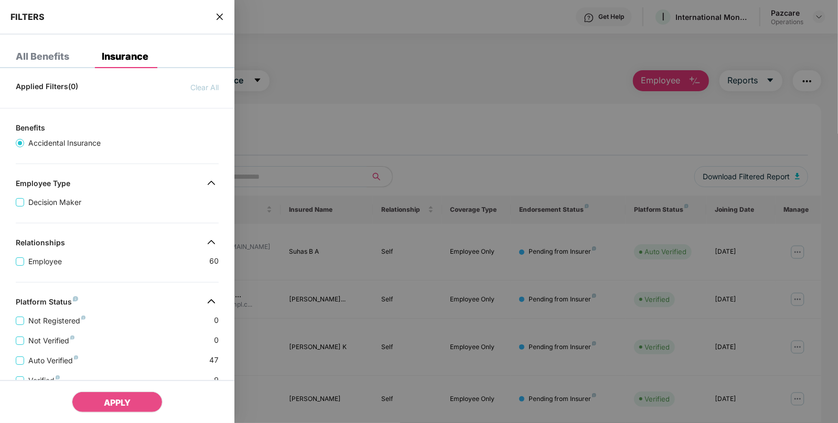
scroll to position [201, 0]
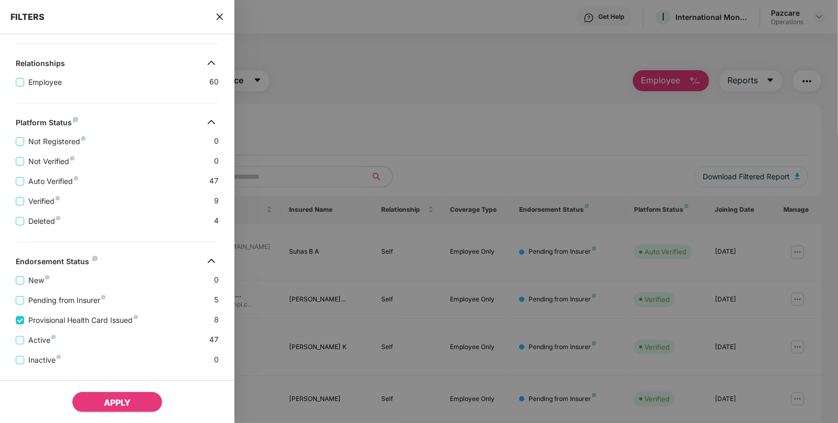
click at [97, 403] on button "APPLY" at bounding box center [117, 402] width 91 height 21
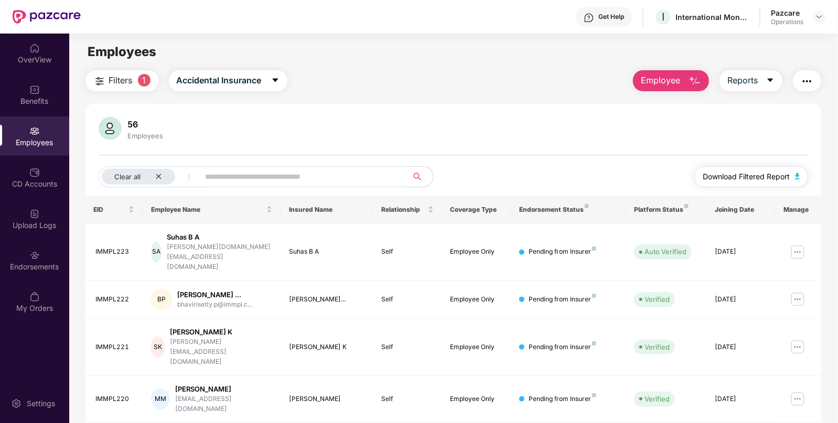
click at [792, 177] on button "Download Filtered Report" at bounding box center [751, 176] width 114 height 21
click at [37, 99] on div "Benefits" at bounding box center [34, 101] width 69 height 10
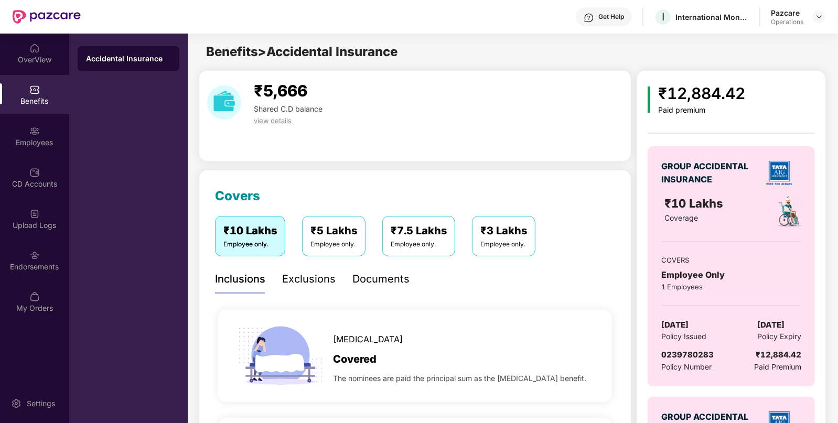
click at [686, 323] on span "[DATE]" at bounding box center [674, 325] width 27 height 13
copy span "[DATE]"
click at [52, 150] on div "Employees" at bounding box center [34, 135] width 69 height 39
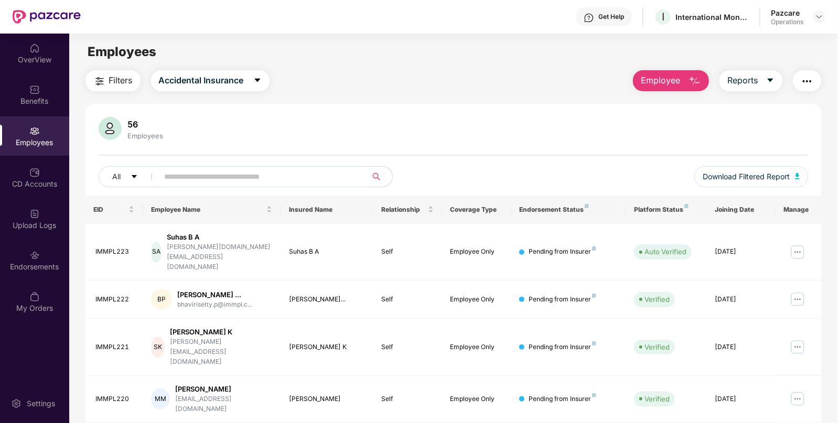
click at [815, 85] on button "button" at bounding box center [807, 80] width 28 height 21
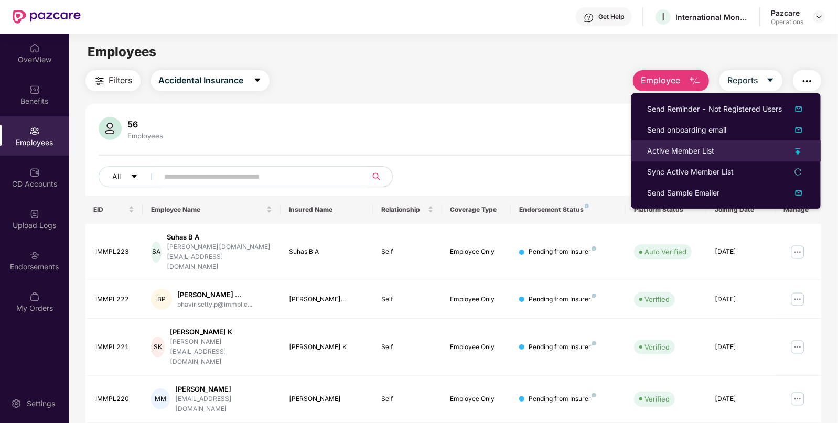
click at [658, 157] on li "Active Member List" at bounding box center [725, 150] width 189 height 21
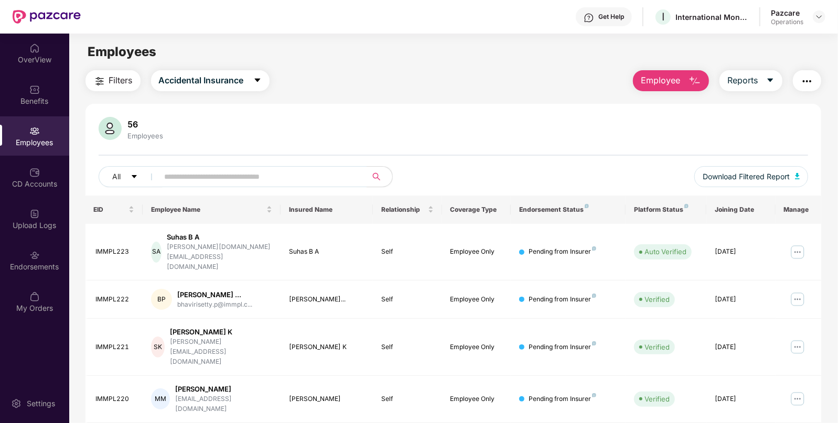
click at [794, 82] on button "button" at bounding box center [807, 80] width 28 height 21
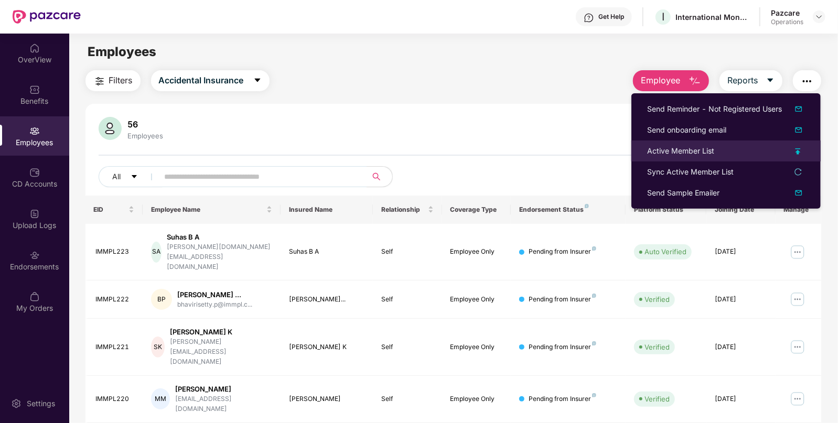
click at [671, 149] on div "Active Member List" at bounding box center [680, 151] width 67 height 12
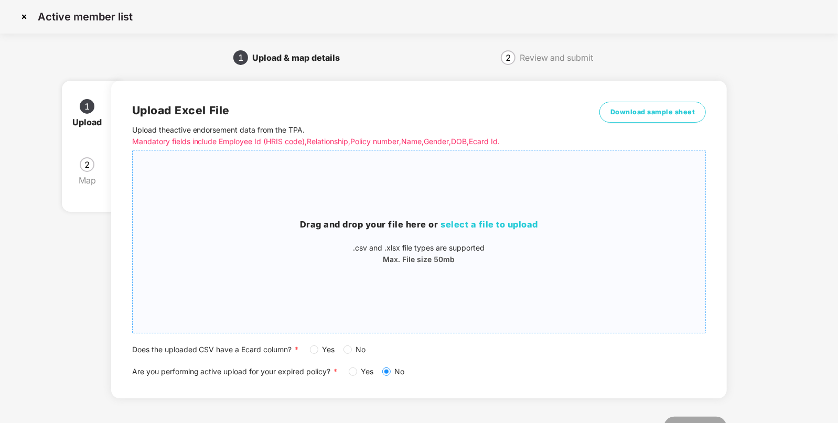
click at [479, 212] on div "Drag and drop your file here or select a file to upload .csv and .xlsx file typ…" at bounding box center [419, 242] width 573 height 166
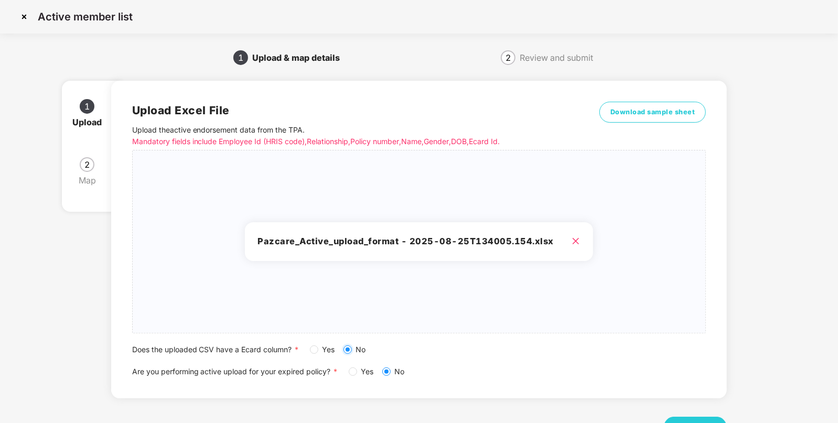
scroll to position [40, 0]
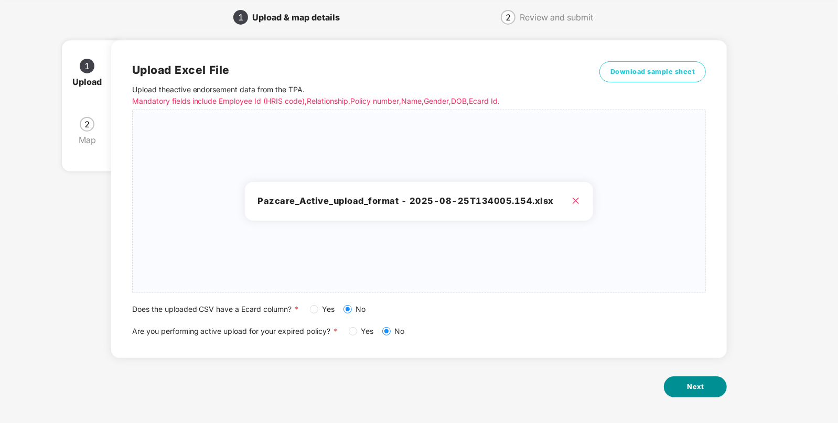
click at [693, 381] on button "Next" at bounding box center [695, 386] width 63 height 21
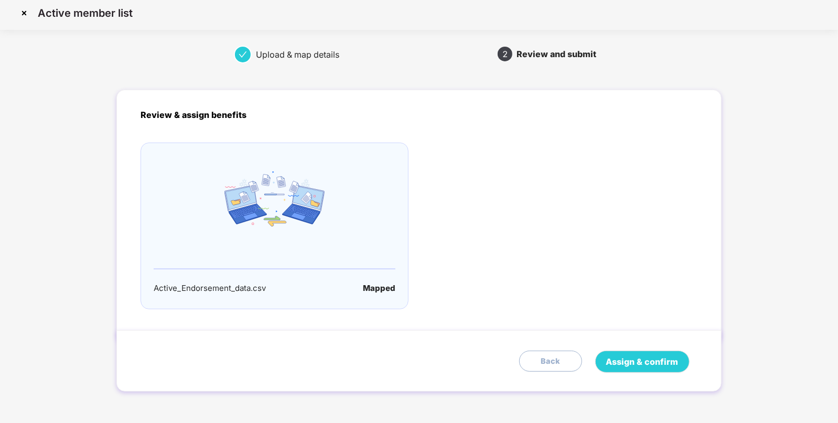
scroll to position [0, 0]
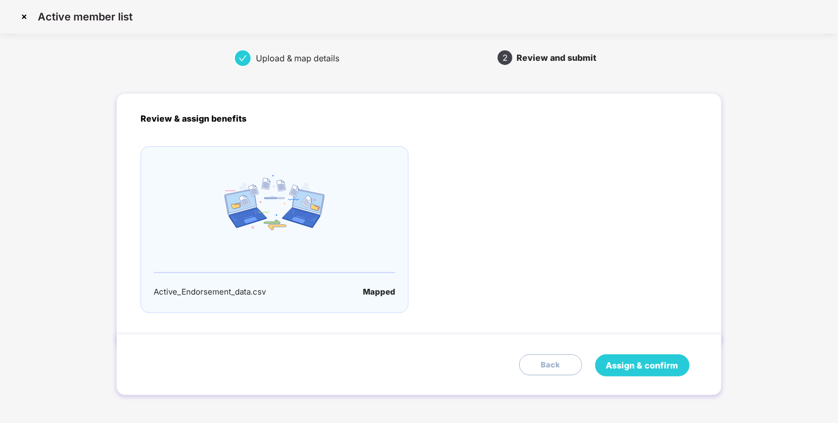
click at [627, 369] on span "Assign & confirm" at bounding box center [642, 365] width 72 height 13
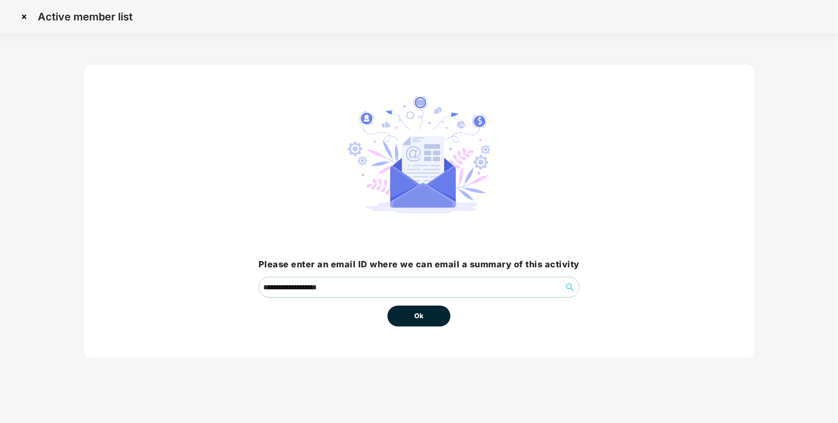
click at [420, 324] on button "Ok" at bounding box center [418, 316] width 63 height 21
click at [415, 319] on span "Ok" at bounding box center [418, 316] width 9 height 10
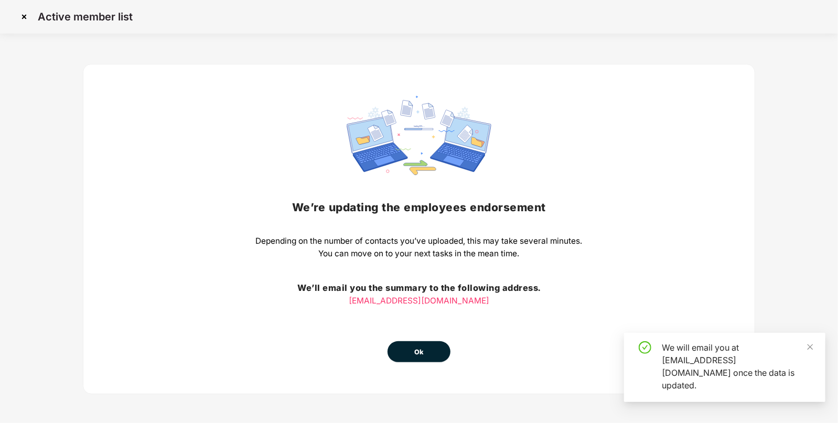
click at [415, 319] on div "We’re updating the employees endorsement Depending on the number of contacts yo…" at bounding box center [419, 229] width 327 height 266
click at [411, 344] on button "Ok" at bounding box center [418, 351] width 63 height 21
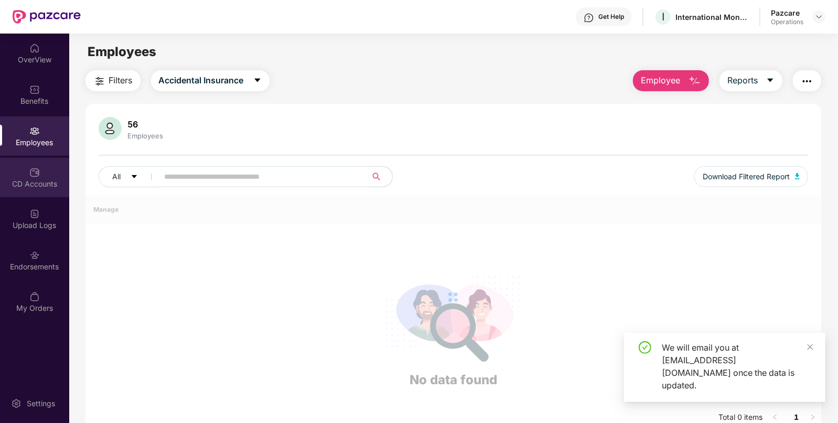
click at [32, 183] on div "CD Accounts" at bounding box center [34, 184] width 69 height 10
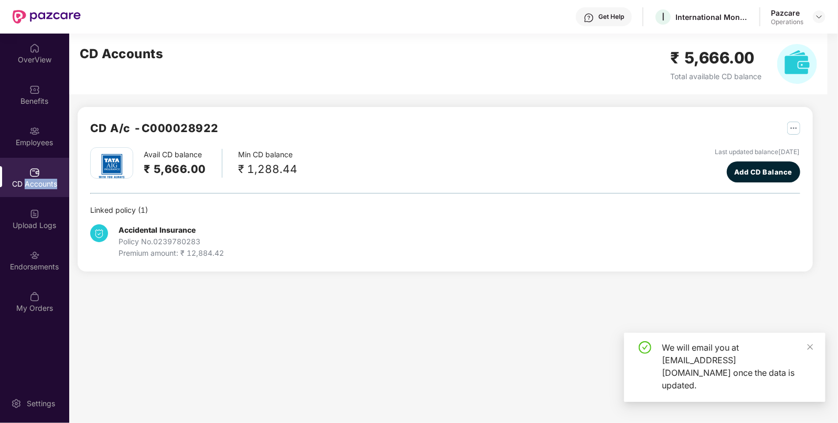
click at [32, 183] on div "CD Accounts" at bounding box center [34, 184] width 69 height 10
click at [26, 210] on div "Upload Logs" at bounding box center [34, 218] width 69 height 39
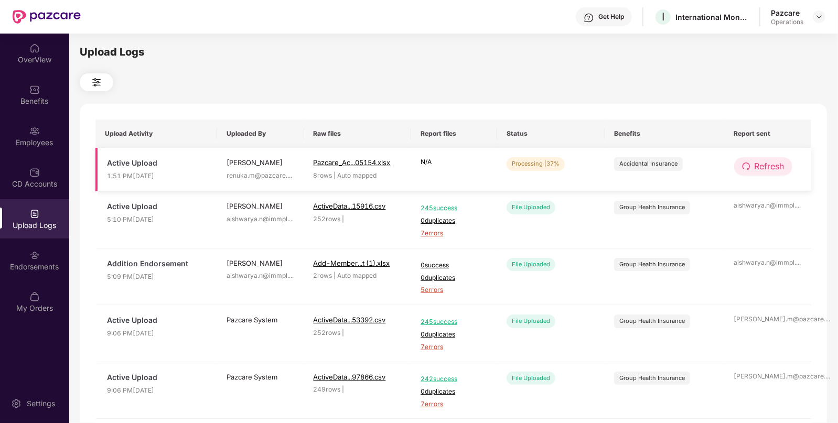
click at [766, 165] on span "Refresh" at bounding box center [769, 166] width 30 height 13
click at [766, 165] on span "Refresh" at bounding box center [770, 166] width 30 height 13
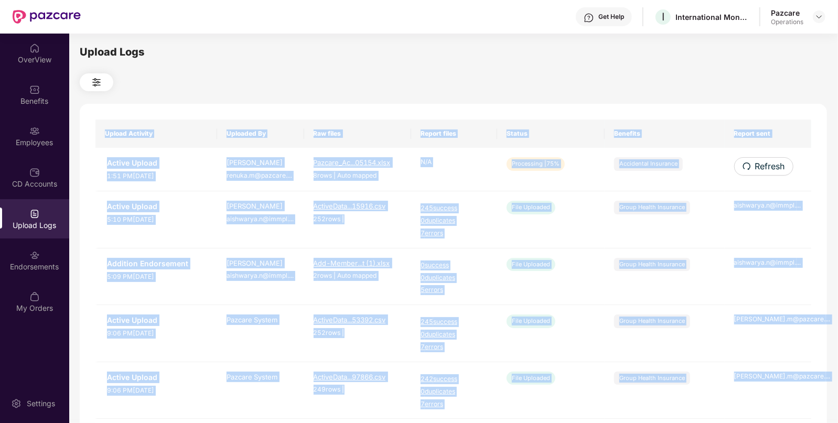
click at [766, 165] on div "Upload Activity Uploaded By Raw files Report files Status Benefits Report sent …" at bounding box center [453, 425] width 747 height 643
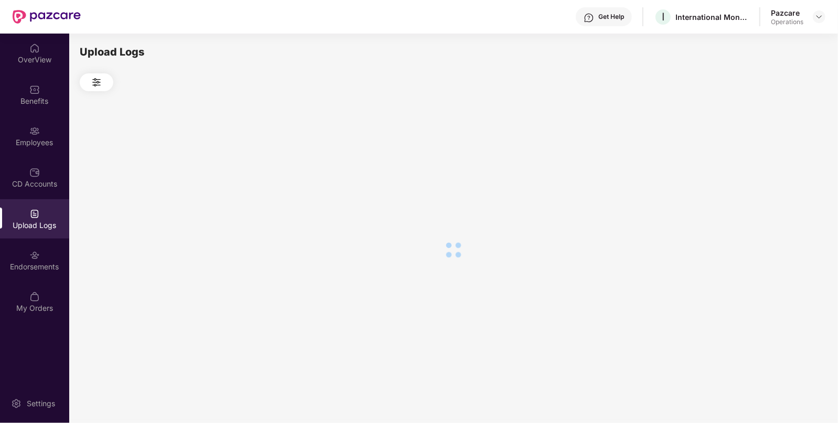
click at [766, 165] on div at bounding box center [453, 249] width 747 height 317
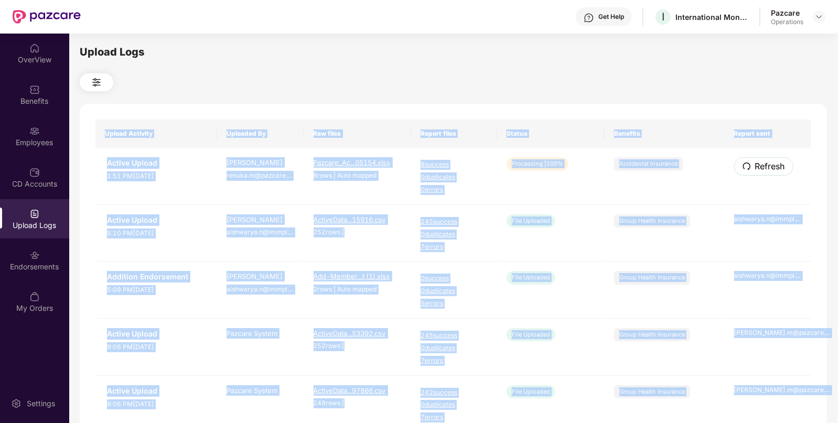
click at [766, 165] on span "Refresh" at bounding box center [770, 166] width 30 height 13
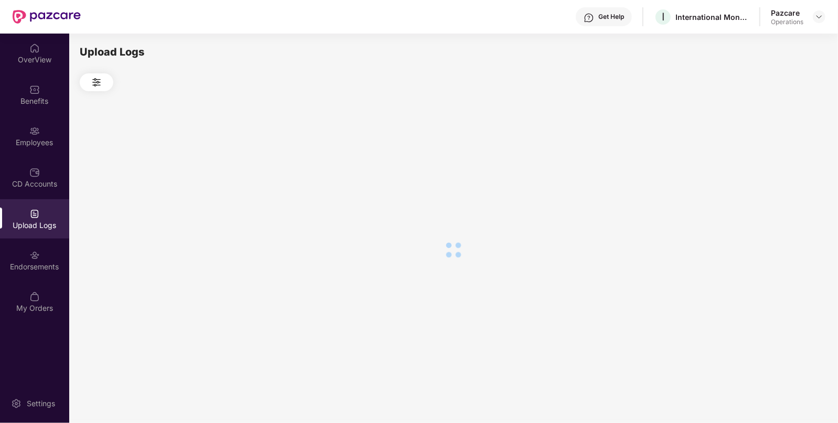
click at [766, 165] on div at bounding box center [453, 249] width 747 height 317
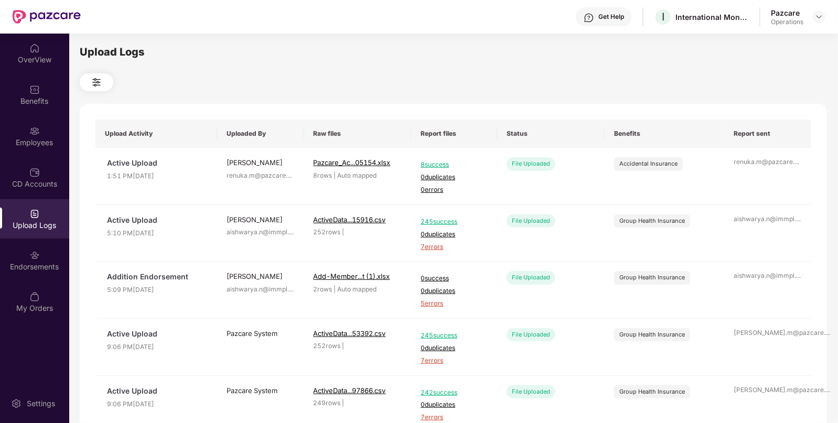
click at [618, 94] on div "Upload Logs Upload Activity Uploaded By Raw files Report files Status Benefits …" at bounding box center [453, 226] width 747 height 365
click at [819, 15] on img at bounding box center [819, 17] width 8 height 8
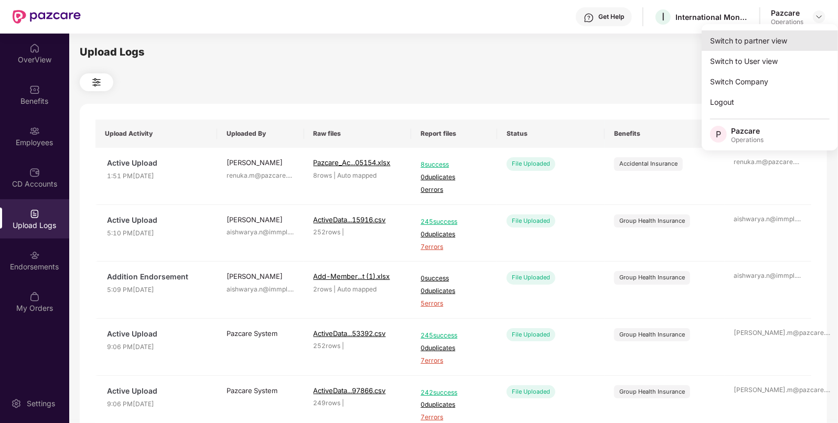
click at [768, 42] on div "Switch to partner view" at bounding box center [769, 40] width 136 height 20
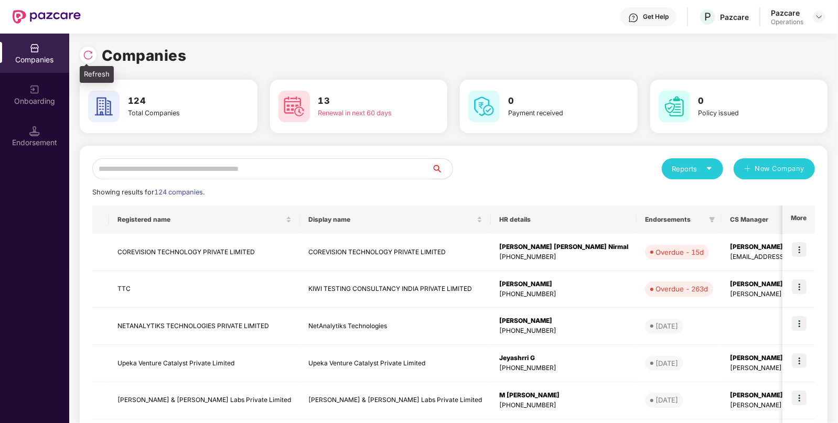
click at [85, 51] on img at bounding box center [88, 55] width 10 height 10
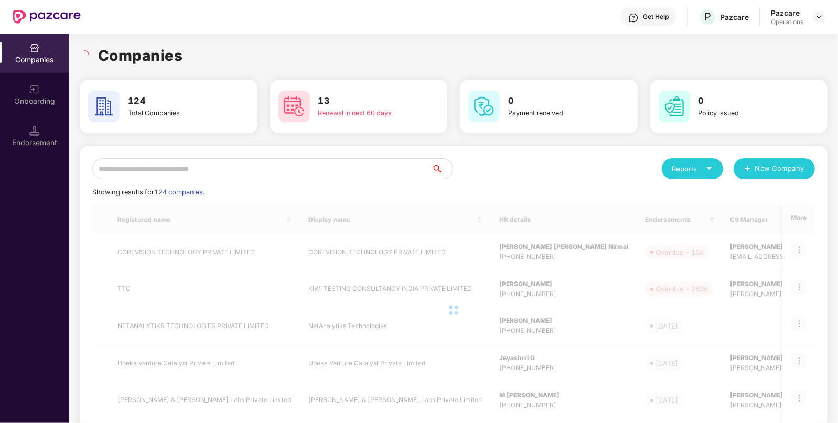
click at [158, 169] on input "text" at bounding box center [261, 168] width 339 height 21
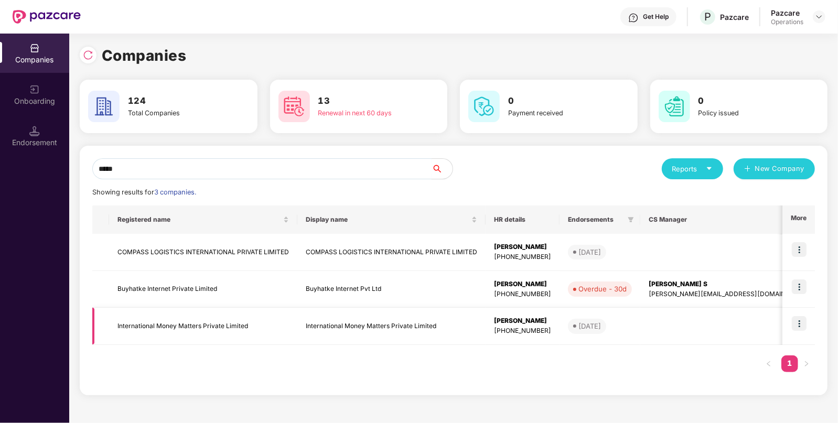
type input "*****"
click at [187, 334] on td "International Money Matters Private Limited" at bounding box center [203, 326] width 188 height 37
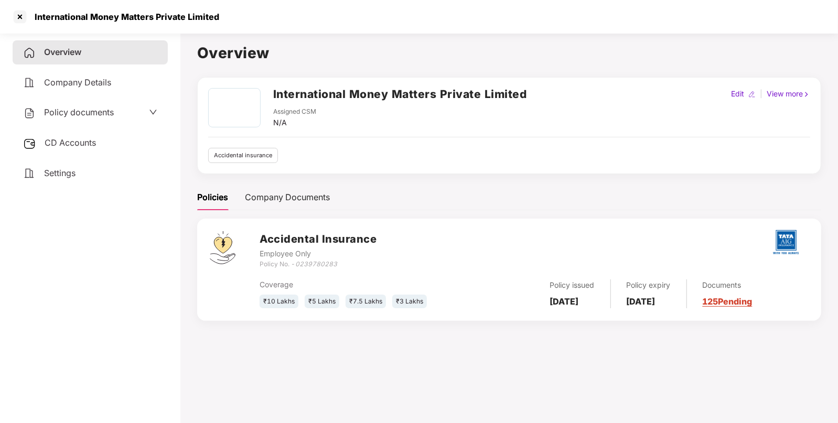
click at [70, 139] on span "CD Accounts" at bounding box center [70, 142] width 51 height 10
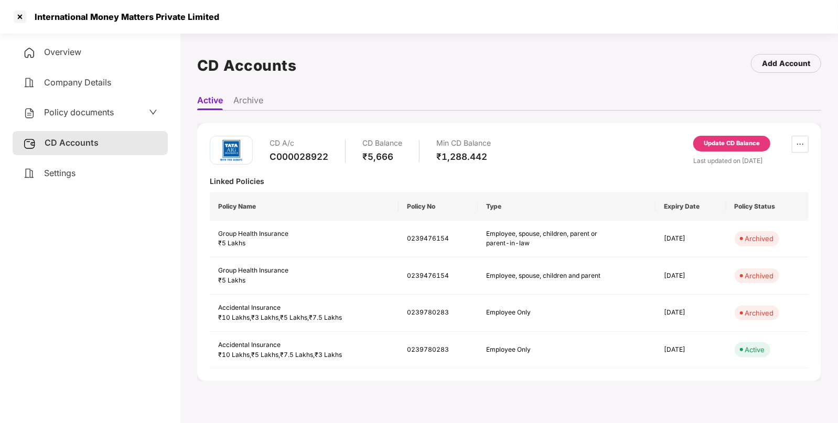
click at [728, 136] on div "Update CD Balance" at bounding box center [731, 144] width 77 height 16
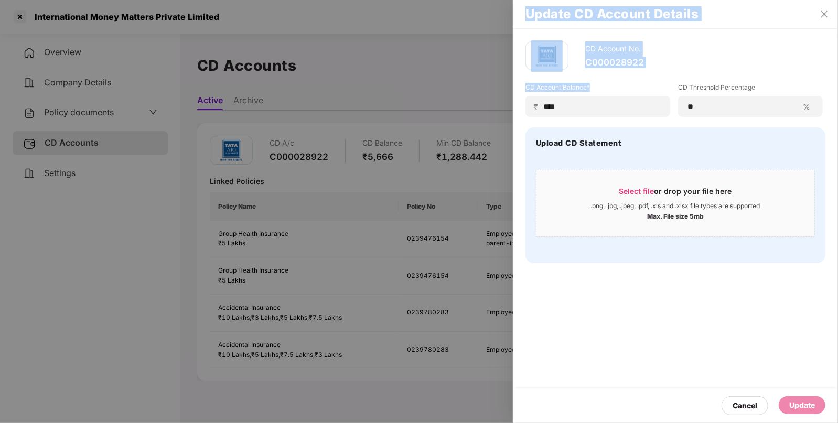
drag, startPoint x: 519, startPoint y: 94, endPoint x: 450, endPoint y: 94, distance: 69.2
click at [450, 94] on div "Update CD Account Details CD Account No. C000028922 CD Account Balance* ₹ **** …" at bounding box center [419, 211] width 838 height 423
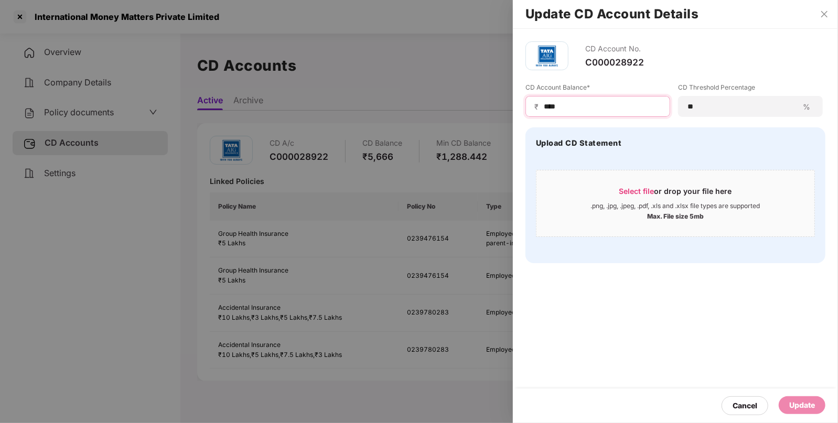
click at [591, 101] on input "****" at bounding box center [602, 106] width 118 height 11
type input "*"
type input "****"
click at [797, 406] on div "Update" at bounding box center [802, 405] width 26 height 12
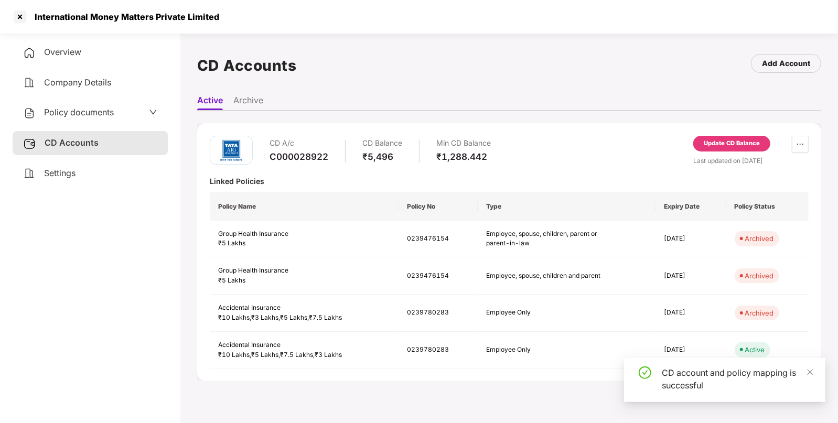
click at [51, 110] on span "Policy documents" at bounding box center [79, 112] width 70 height 10
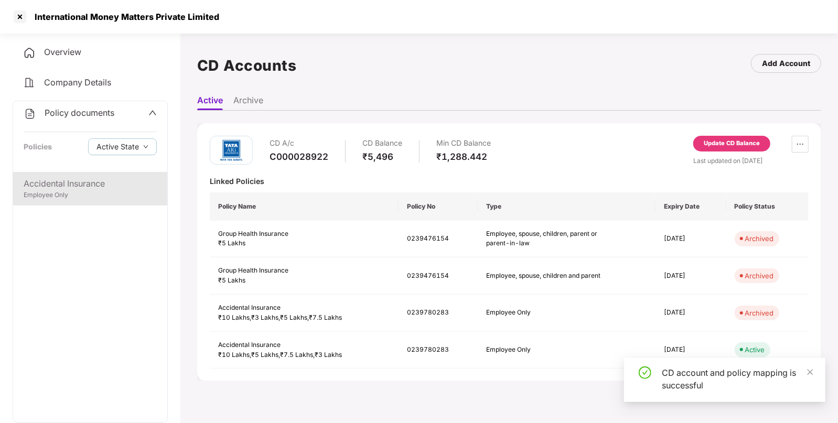
click at [72, 189] on div "Accidental Insurance" at bounding box center [90, 183] width 133 height 13
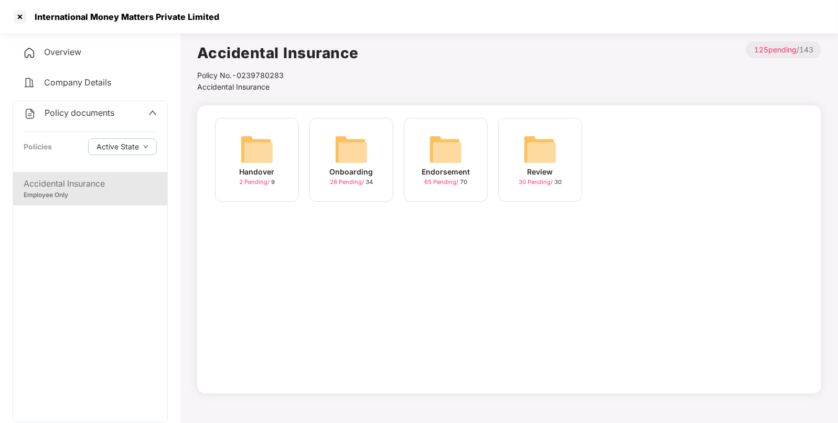
click at [480, 155] on div "Endorsement 65 Pending / 70" at bounding box center [446, 160] width 84 height 84
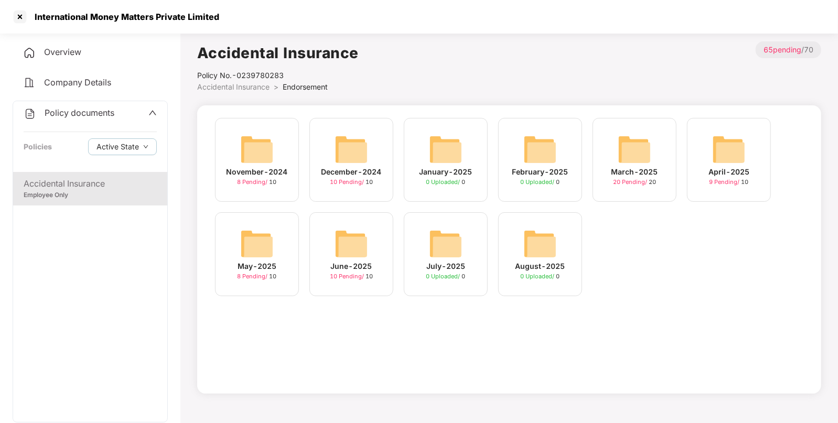
click at [328, 252] on div "June-2025 10 Pending / 10" at bounding box center [351, 254] width 84 height 84
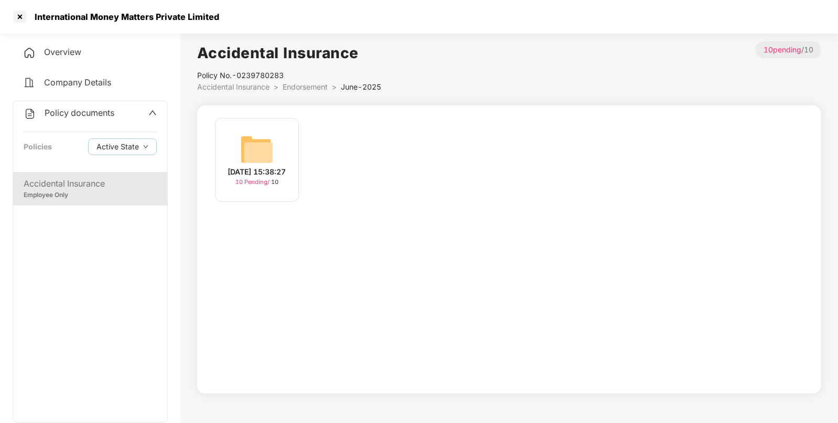
click at [273, 155] on img at bounding box center [257, 150] width 34 height 34
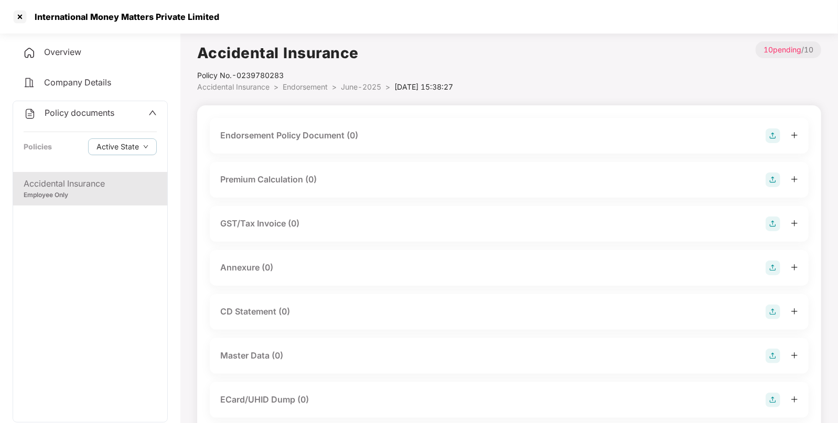
scroll to position [160, 0]
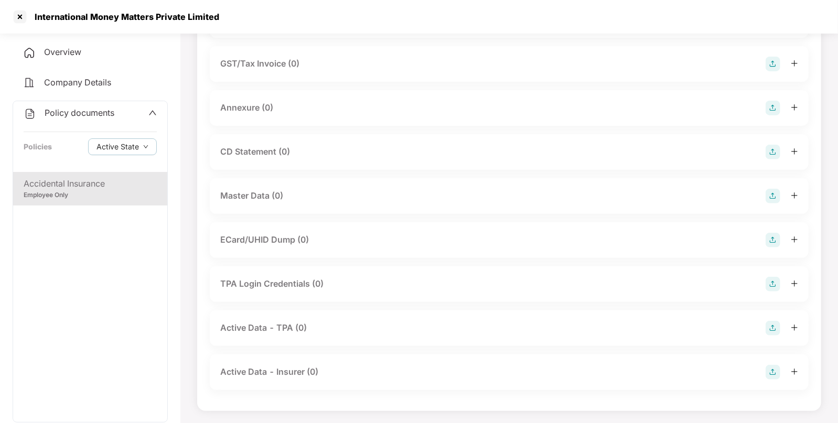
click at [769, 193] on img at bounding box center [772, 196] width 15 height 15
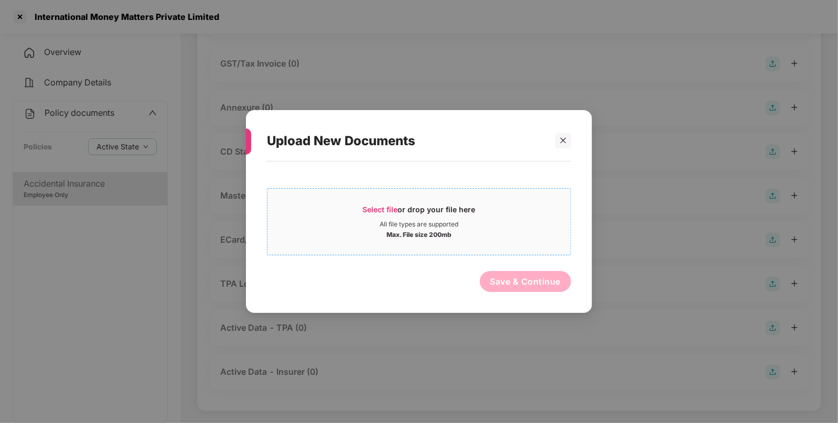
click at [419, 227] on div "All file types are supported" at bounding box center [418, 224] width 79 height 8
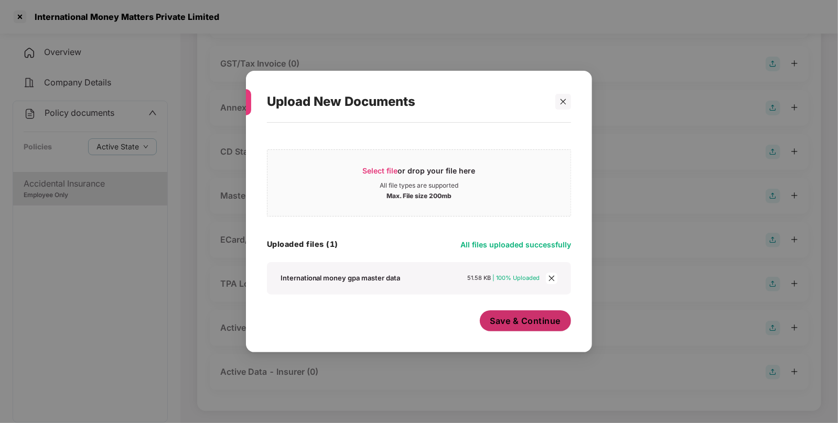
click at [506, 319] on span "Save & Continue" at bounding box center [525, 321] width 71 height 12
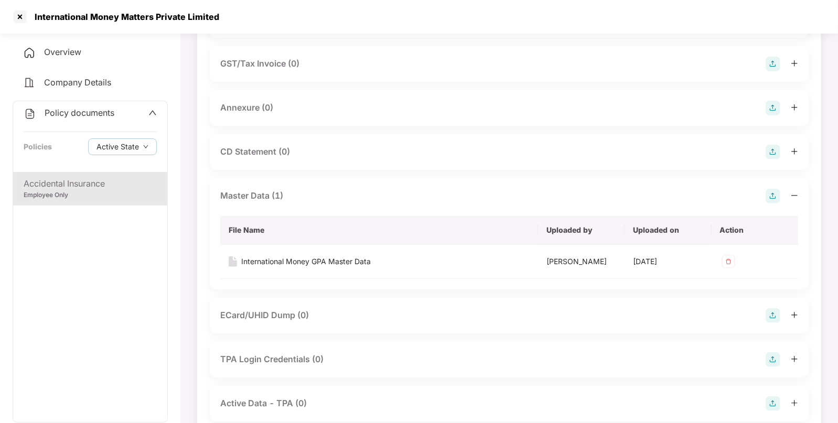
scroll to position [0, 0]
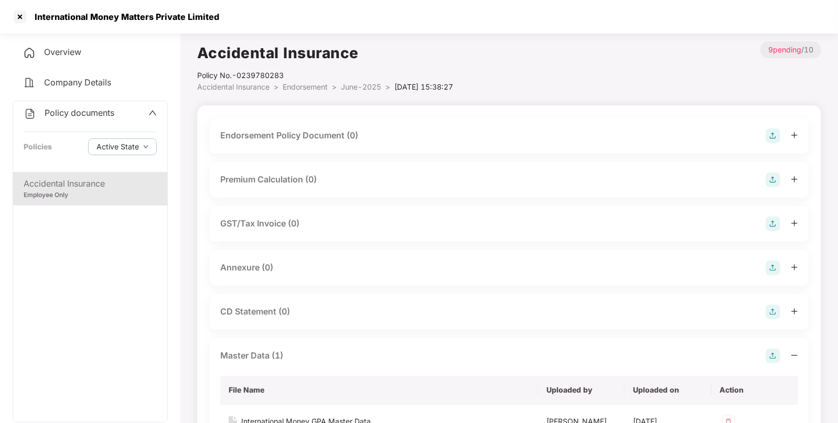
click at [771, 131] on img at bounding box center [772, 135] width 15 height 15
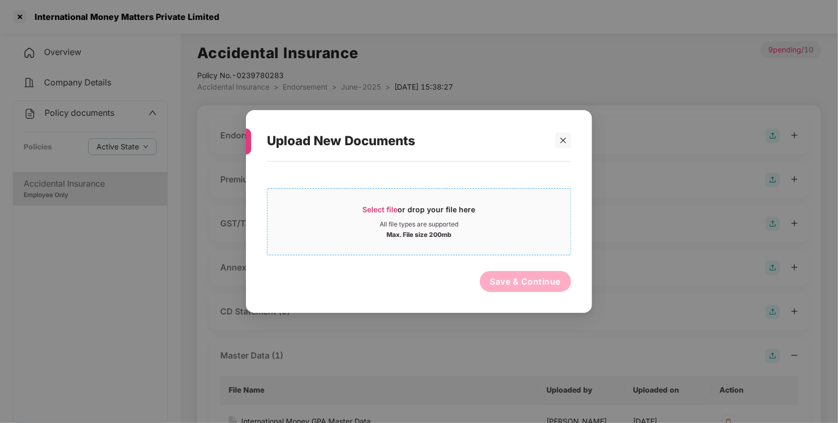
click at [376, 202] on span "Select file or drop your file here All file types are supported Max. File size …" at bounding box center [418, 222] width 303 height 50
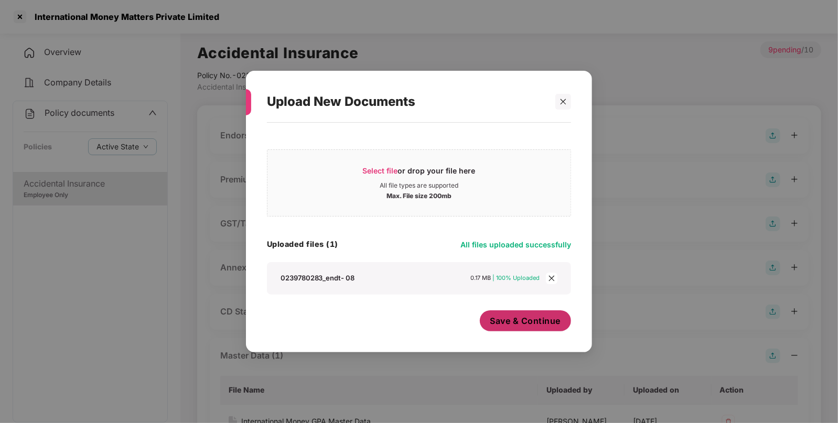
click at [545, 323] on span "Save & Continue" at bounding box center [525, 321] width 71 height 12
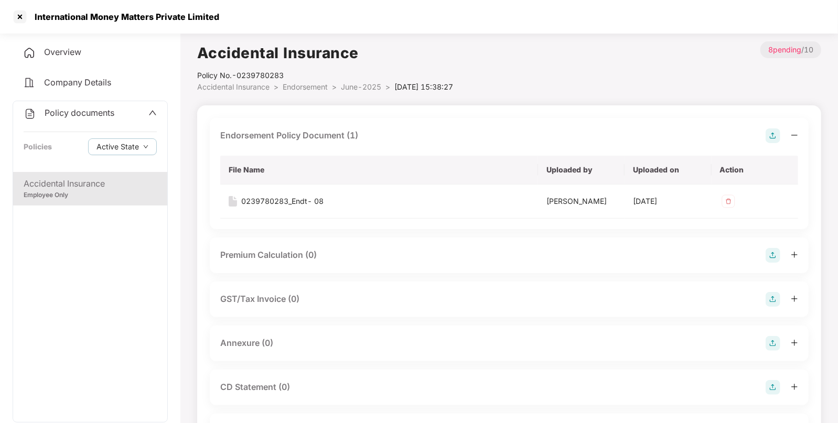
click at [765, 138] on img at bounding box center [772, 135] width 15 height 15
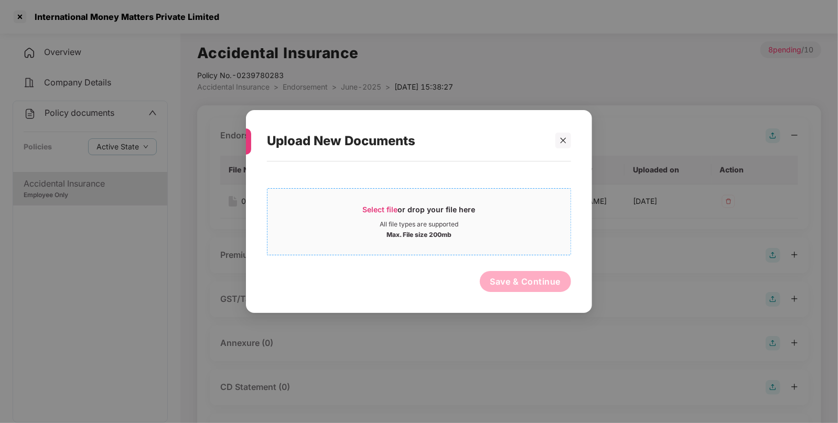
click at [389, 202] on span "Select file or drop your file here All file types are supported Max. File size …" at bounding box center [418, 222] width 303 height 50
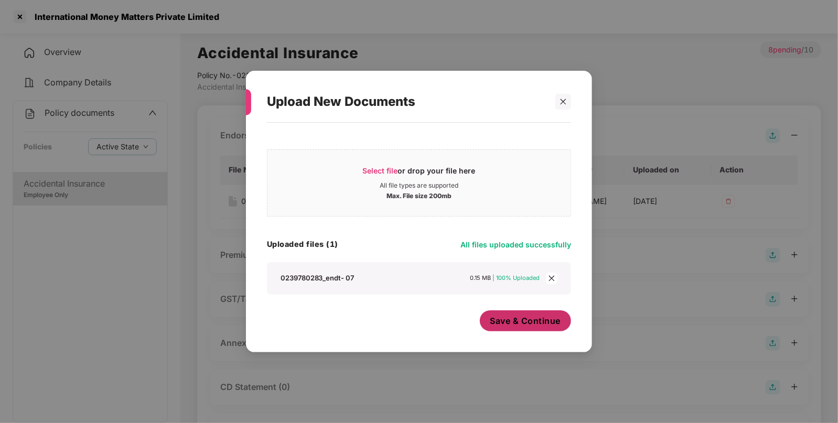
click at [527, 317] on span "Save & Continue" at bounding box center [525, 321] width 71 height 12
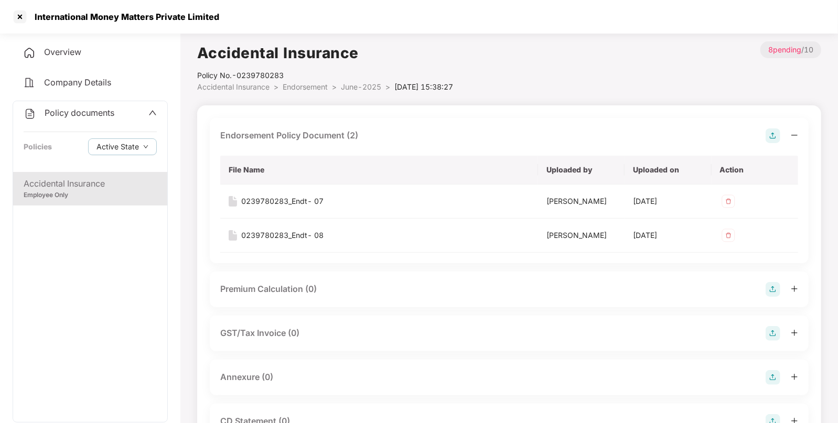
click at [307, 84] on span "Endorsement" at bounding box center [305, 86] width 45 height 9
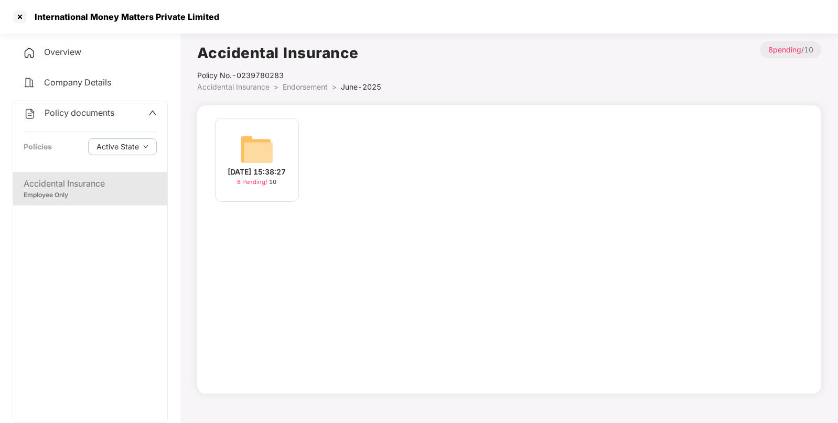
click at [282, 89] on li "Accidental Insurance >" at bounding box center [239, 87] width 85 height 12
click at [258, 87] on span "Accidental Insurance" at bounding box center [233, 86] width 72 height 9
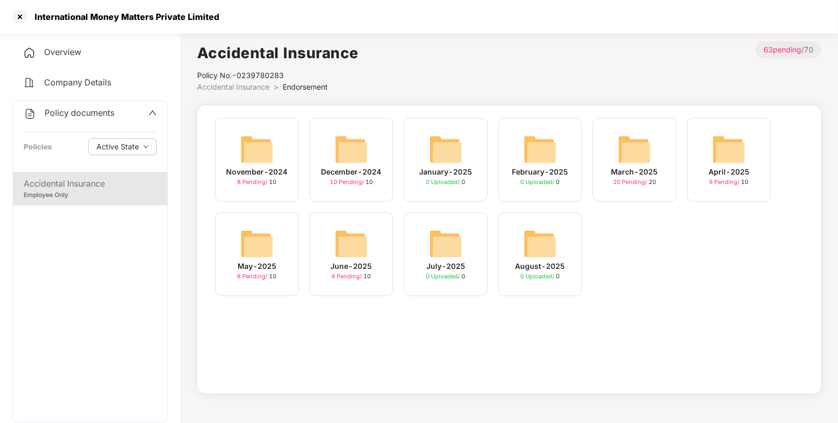
click at [739, 149] on img at bounding box center [729, 150] width 34 height 34
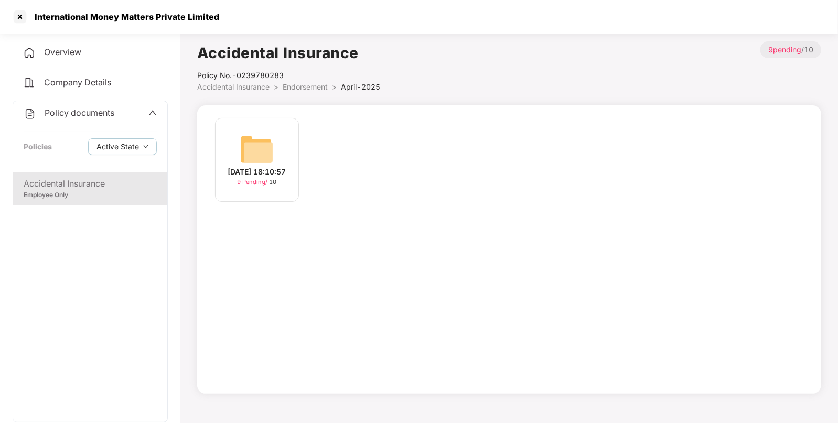
click at [265, 157] on img at bounding box center [257, 150] width 34 height 34
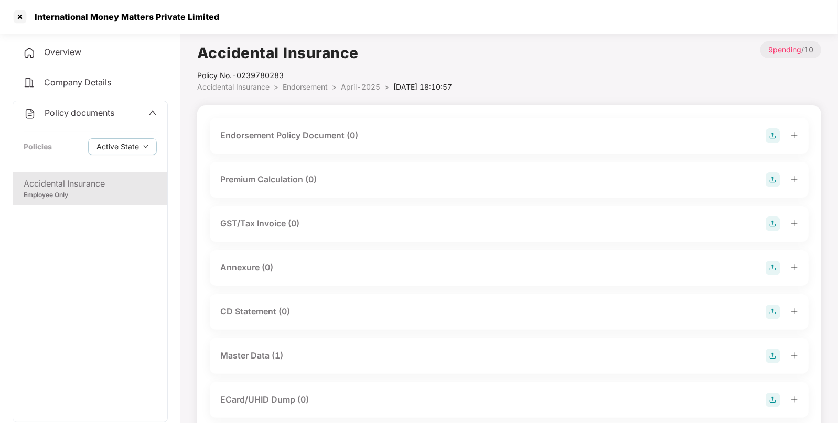
scroll to position [8, 0]
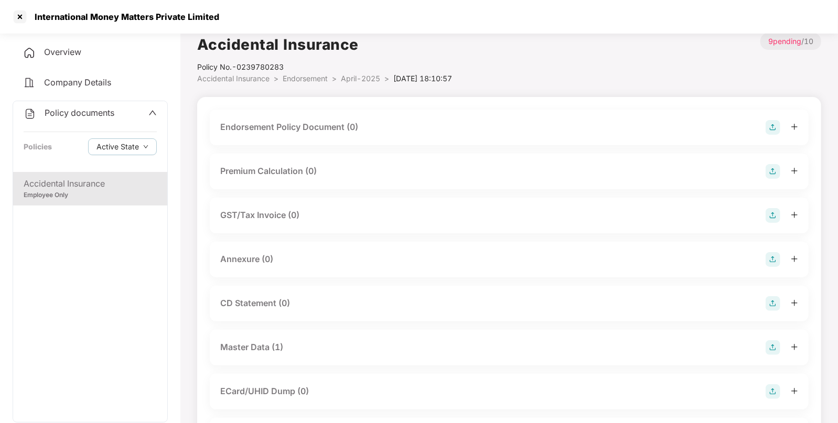
click at [784, 134] on div at bounding box center [781, 127] width 32 height 15
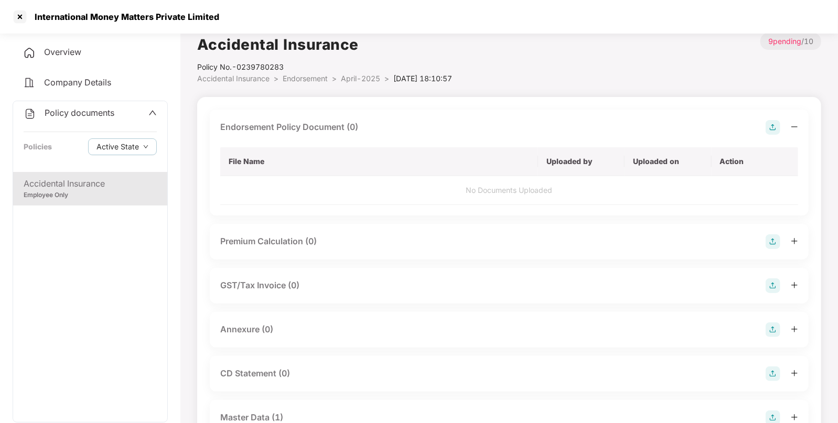
click at [768, 126] on img at bounding box center [772, 127] width 15 height 15
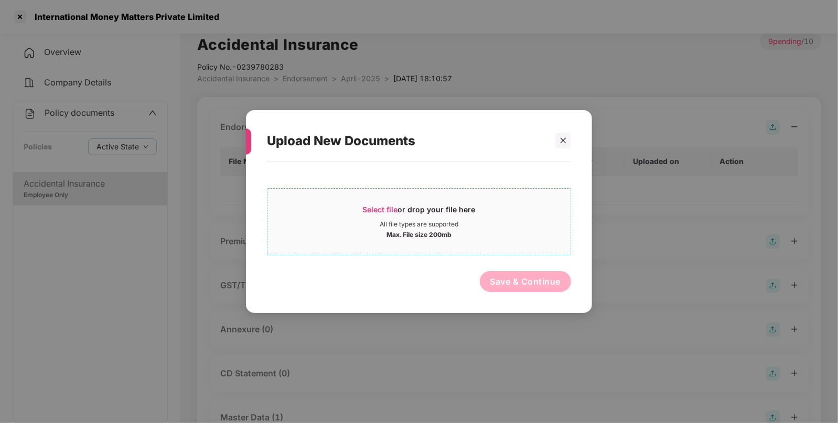
click at [366, 205] on span "Select file" at bounding box center [380, 209] width 35 height 9
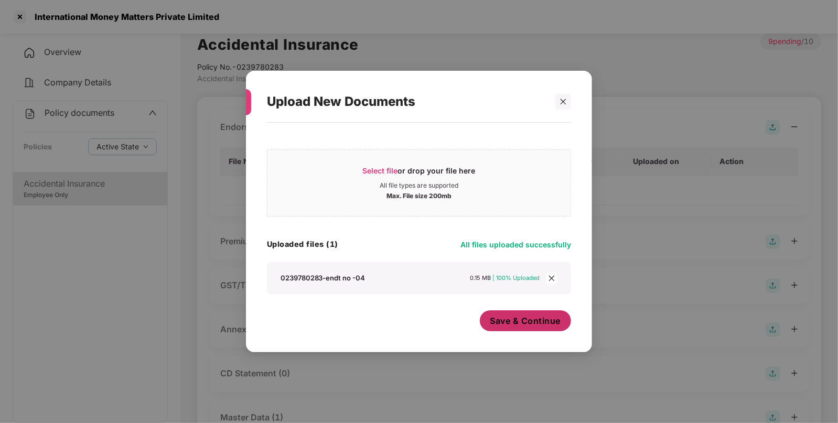
click at [535, 317] on span "Save & Continue" at bounding box center [525, 321] width 71 height 12
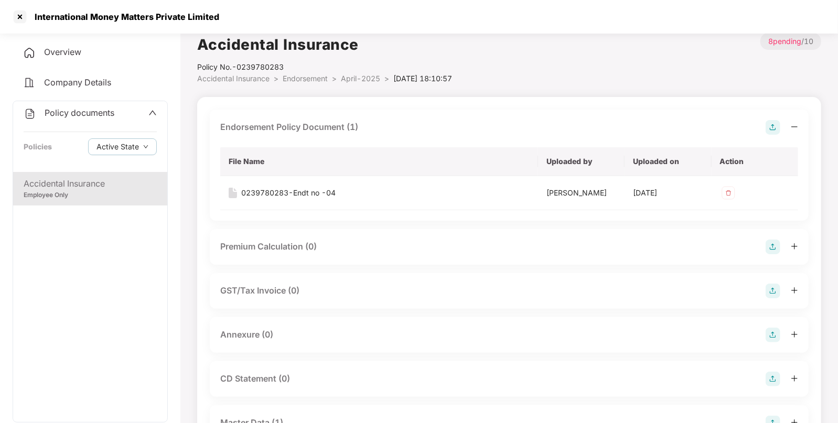
click at [284, 75] on span "Endorsement" at bounding box center [305, 78] width 45 height 9
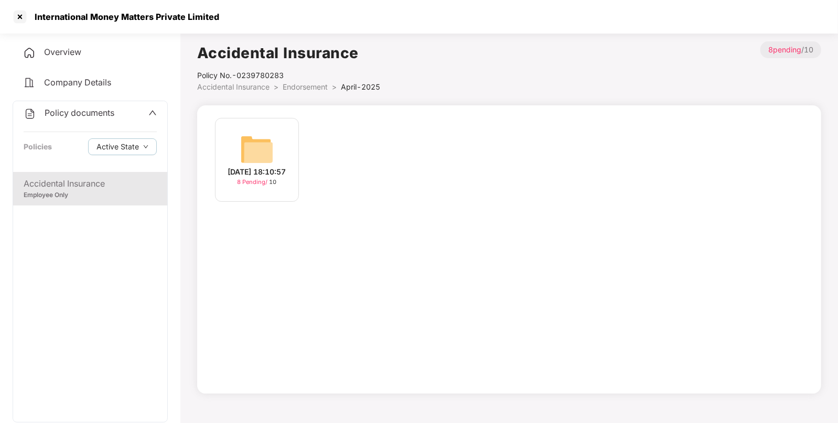
click at [259, 80] on div "Policy No.- 0239780283" at bounding box center [288, 76] width 183 height 12
click at [249, 88] on span "Accidental Insurance" at bounding box center [233, 86] width 72 height 9
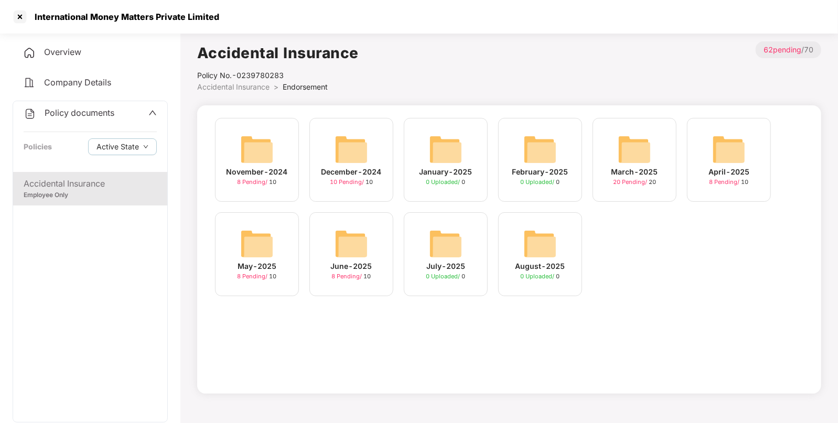
click at [646, 152] on img at bounding box center [634, 150] width 34 height 34
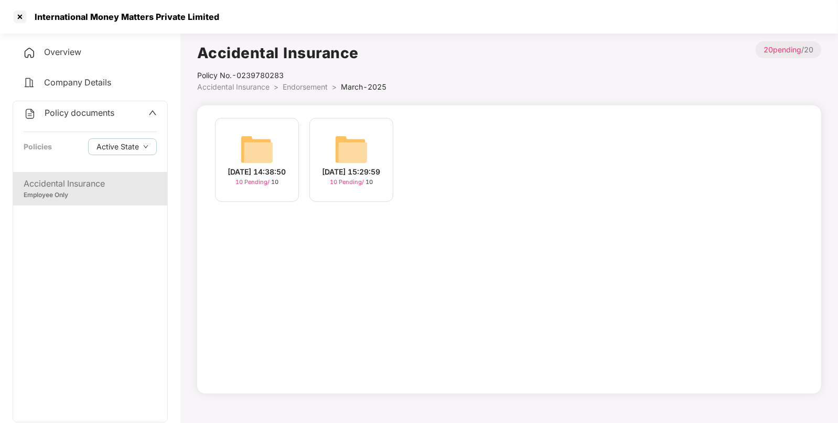
click at [361, 150] on img at bounding box center [351, 150] width 34 height 34
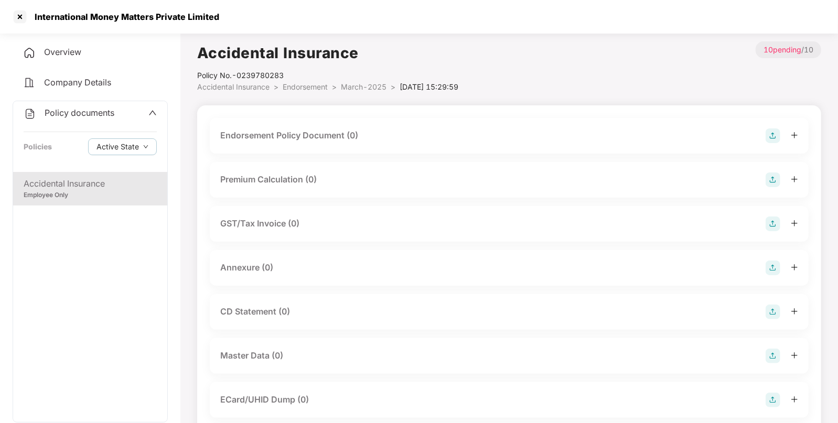
click at [768, 133] on img at bounding box center [772, 135] width 15 height 15
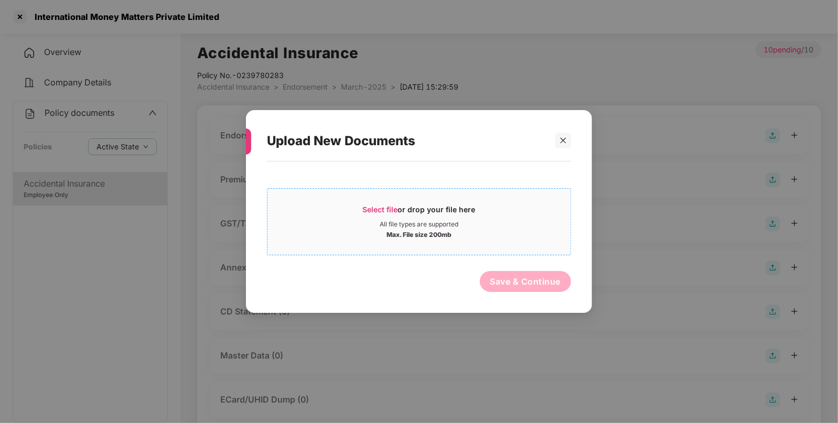
click at [390, 212] on span "Select file" at bounding box center [380, 209] width 35 height 9
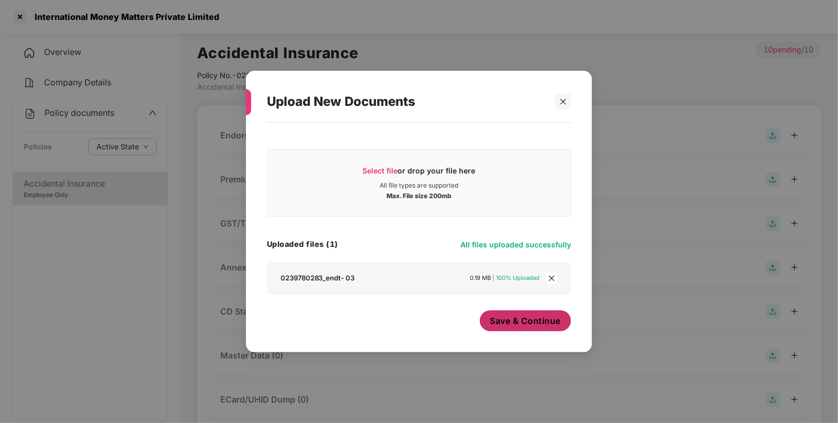
click at [517, 322] on span "Save & Continue" at bounding box center [525, 321] width 71 height 12
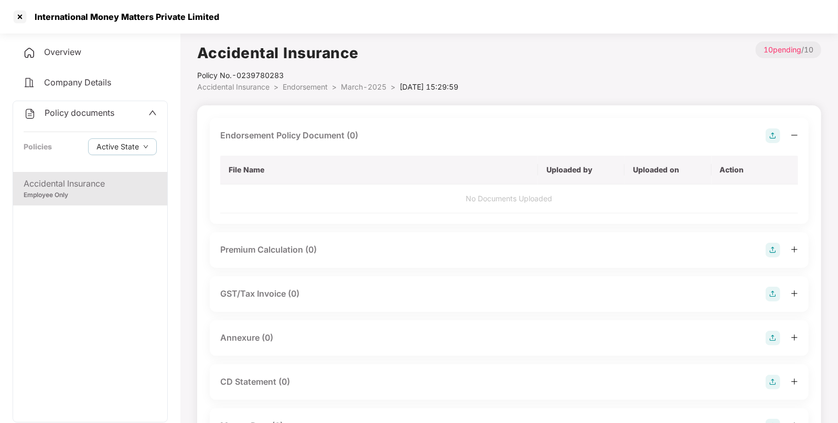
click at [517, 322] on body "International Money Matters Private Limited Overview Company Details Policy doc…" at bounding box center [419, 211] width 838 height 423
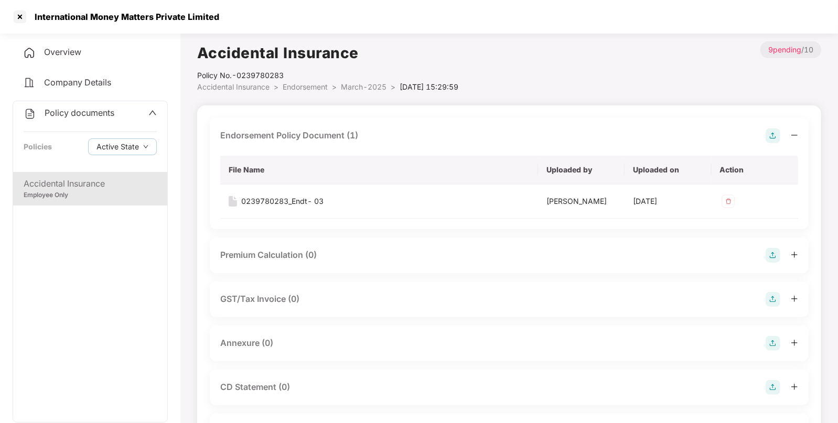
click at [772, 134] on img at bounding box center [772, 135] width 15 height 15
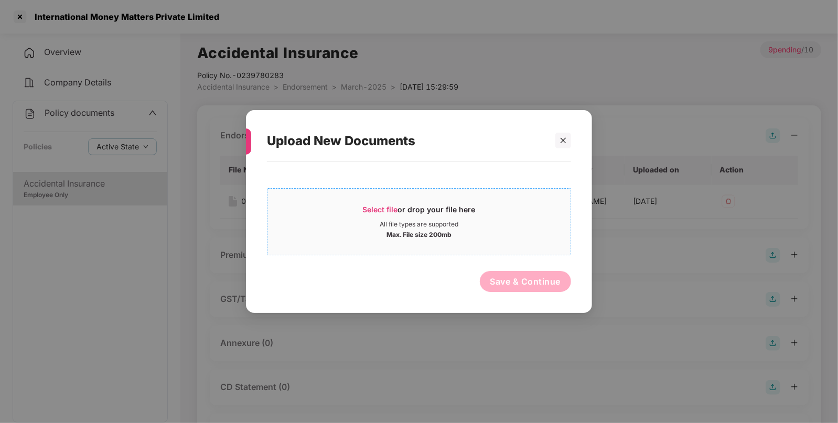
click at [418, 199] on span "Select file or drop your file here All file types are supported Max. File size …" at bounding box center [418, 222] width 303 height 50
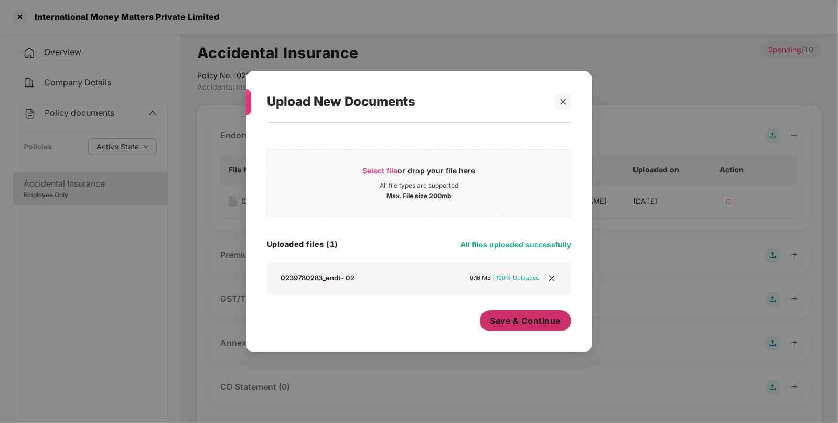
click at [528, 317] on span "Save & Continue" at bounding box center [525, 321] width 71 height 12
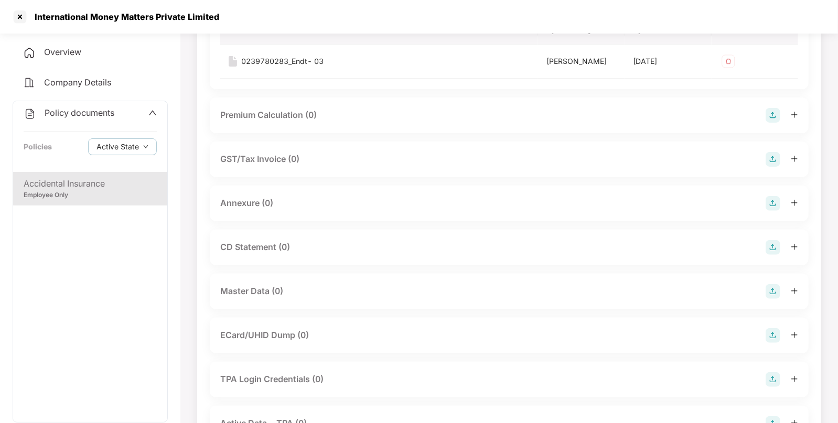
scroll to position [141, 0]
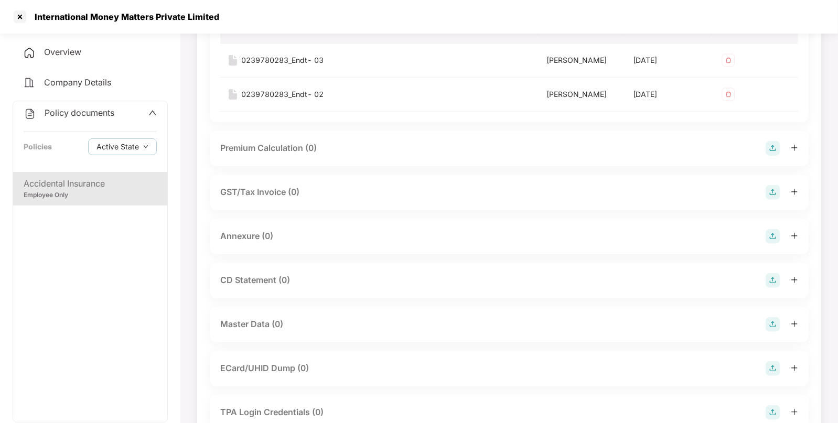
click at [767, 276] on img at bounding box center [772, 280] width 15 height 15
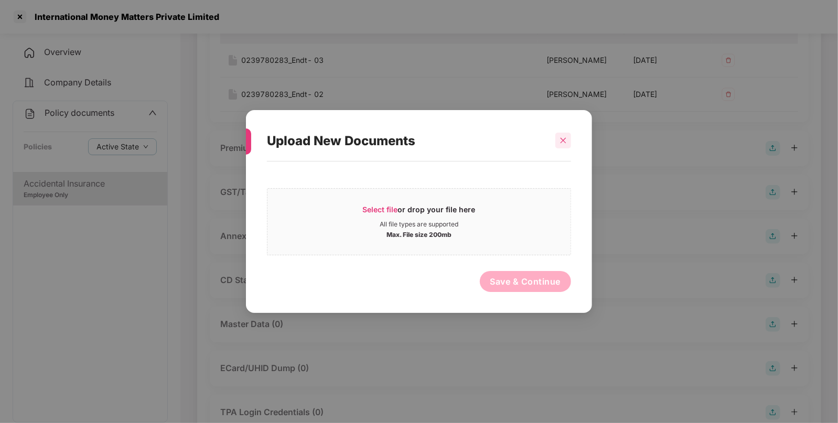
click at [559, 142] on icon "close" at bounding box center [562, 140] width 7 height 7
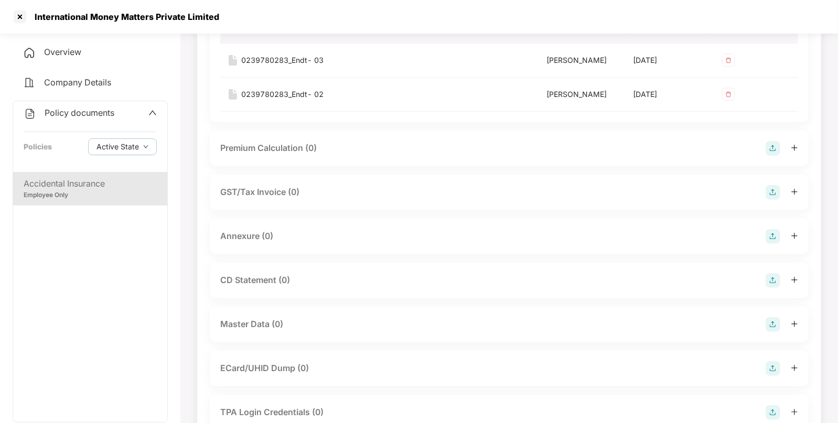
click at [774, 322] on img at bounding box center [772, 324] width 15 height 15
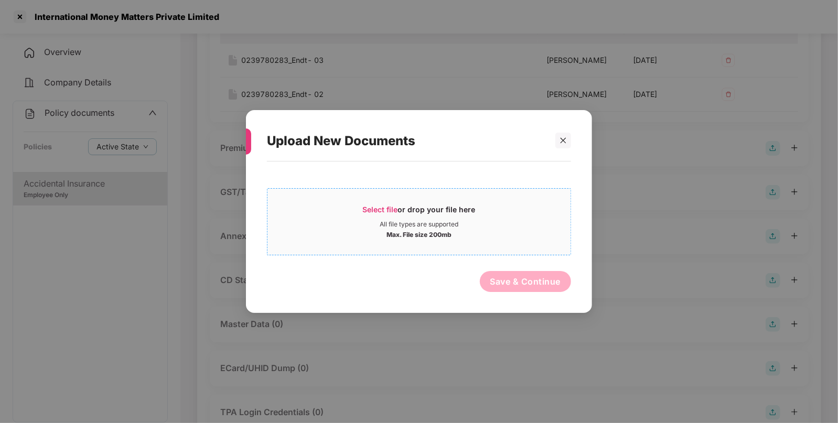
click at [365, 189] on div "Select file or drop your file here All file types are supported Max. File size …" at bounding box center [419, 221] width 304 height 67
click at [367, 197] on span "Select file or drop your file here All file types are supported Max. File size …" at bounding box center [418, 222] width 303 height 50
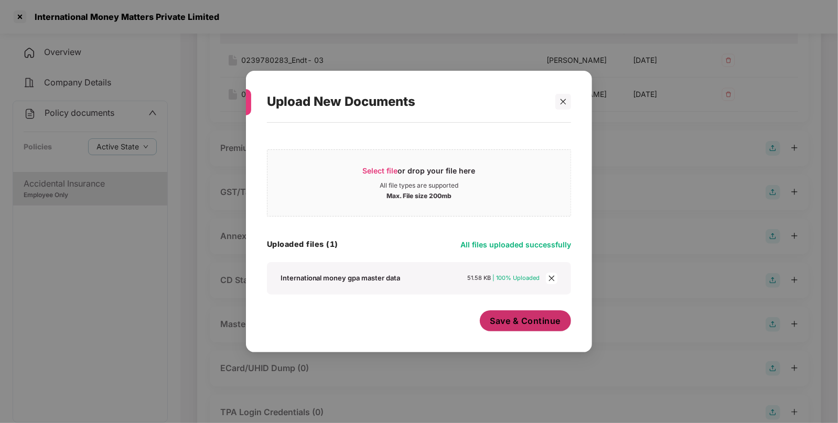
click at [523, 328] on button "Save & Continue" at bounding box center [526, 320] width 92 height 21
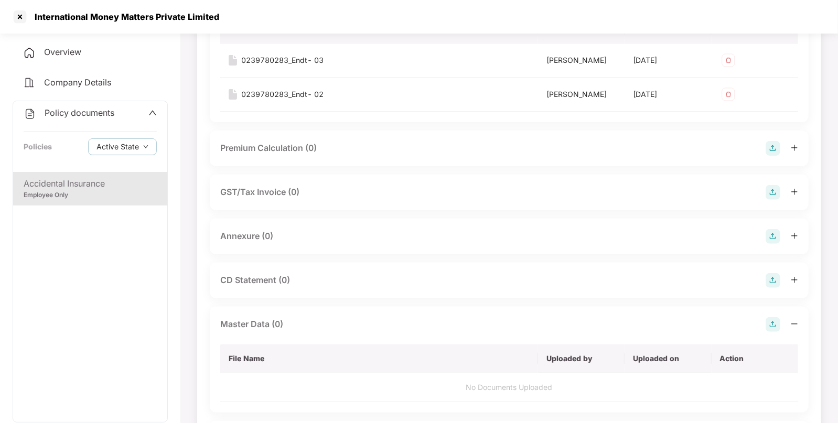
scroll to position [0, 0]
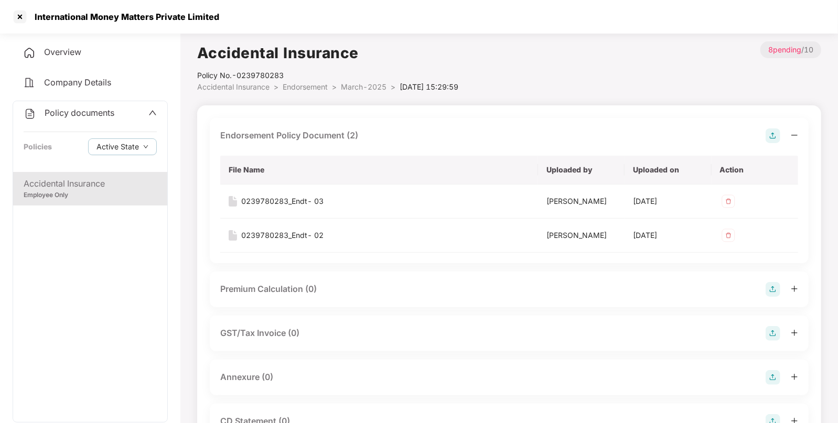
click at [314, 83] on span "Endorsement" at bounding box center [305, 86] width 45 height 9
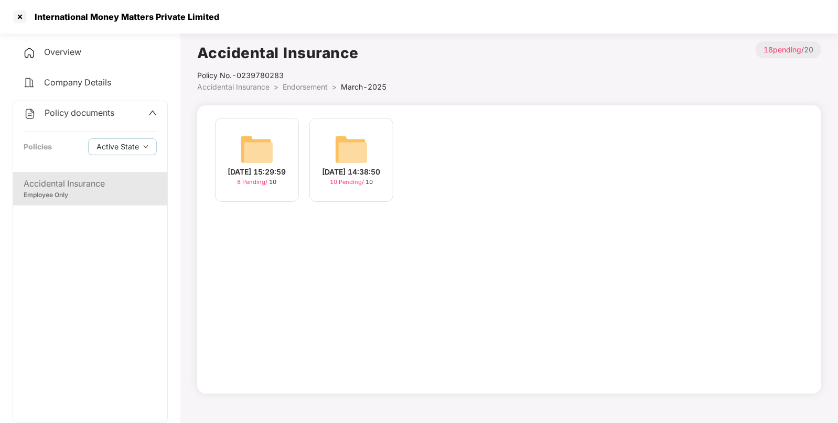
click at [355, 136] on img at bounding box center [351, 150] width 34 height 34
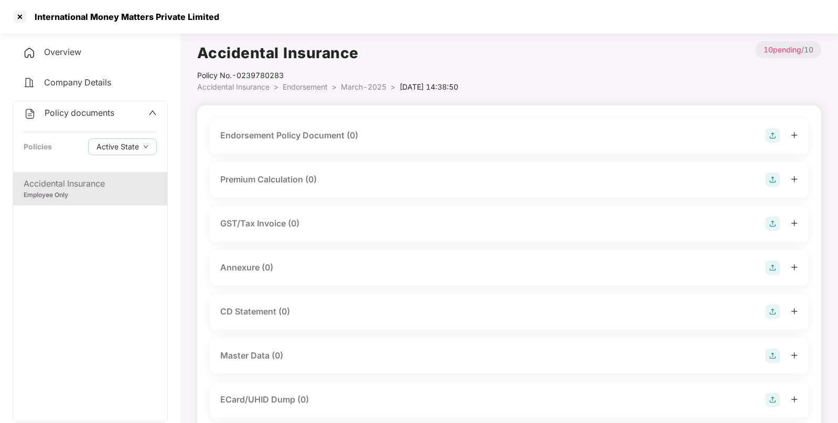
click at [766, 139] on img at bounding box center [772, 135] width 15 height 15
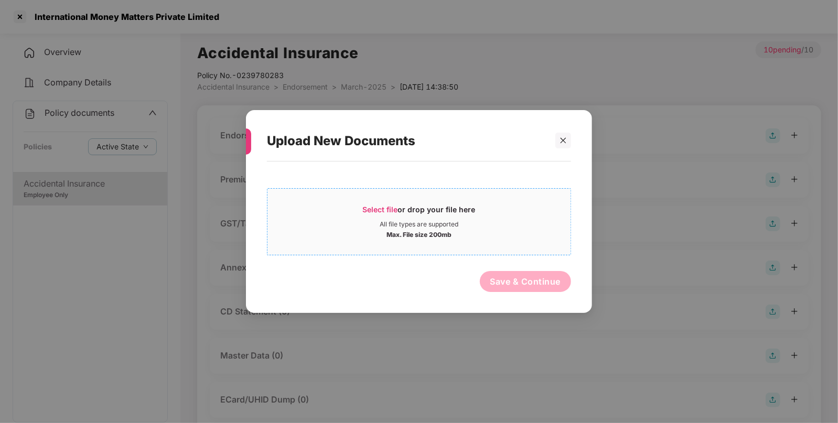
click at [390, 210] on span "Select file" at bounding box center [380, 209] width 35 height 9
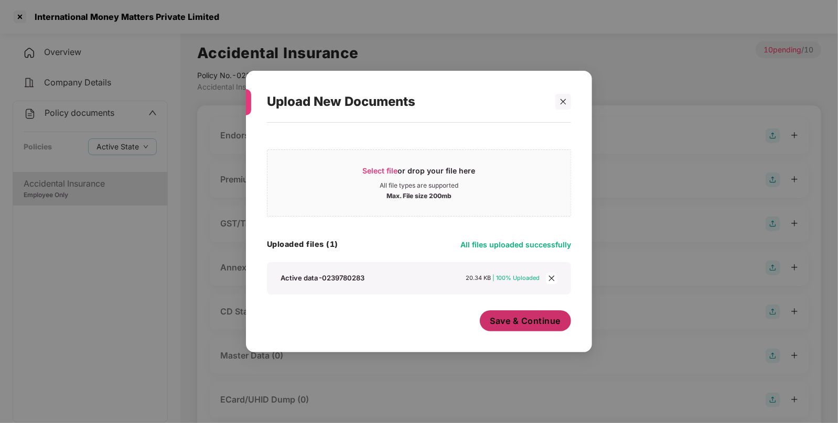
click at [519, 323] on span "Save & Continue" at bounding box center [525, 321] width 71 height 12
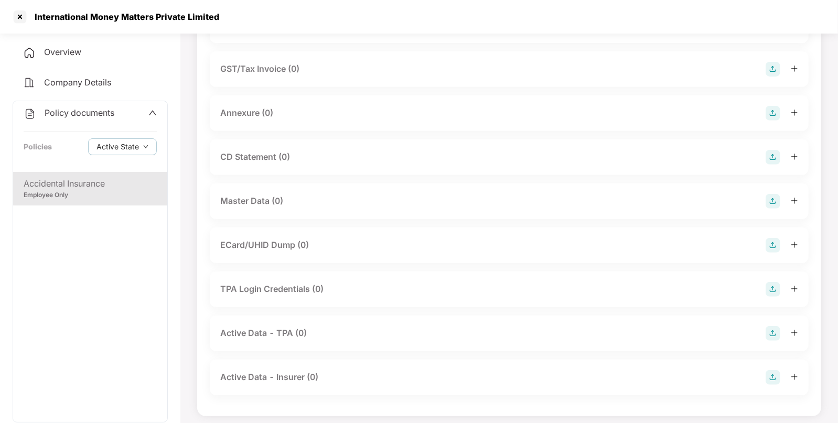
scroll to position [235, 0]
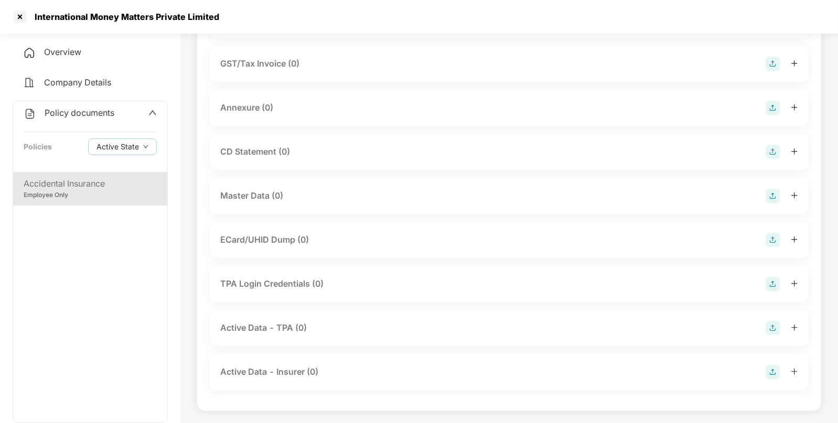
click at [771, 201] on img at bounding box center [772, 196] width 15 height 15
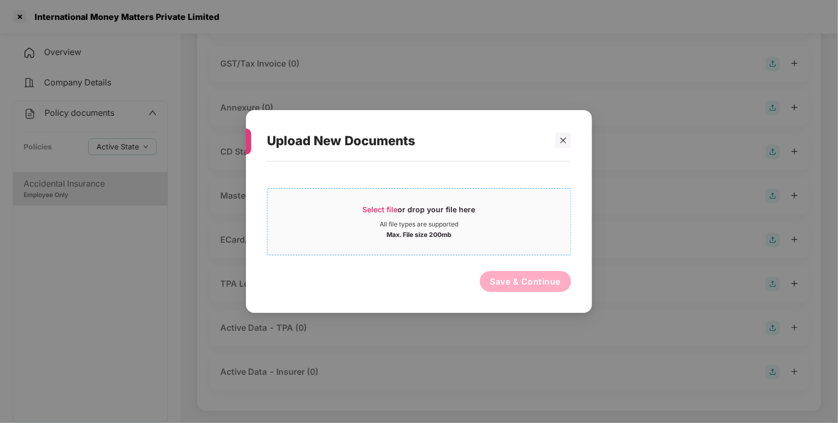
click at [385, 202] on span "Select file or drop your file here All file types are supported Max. File size …" at bounding box center [418, 222] width 303 height 50
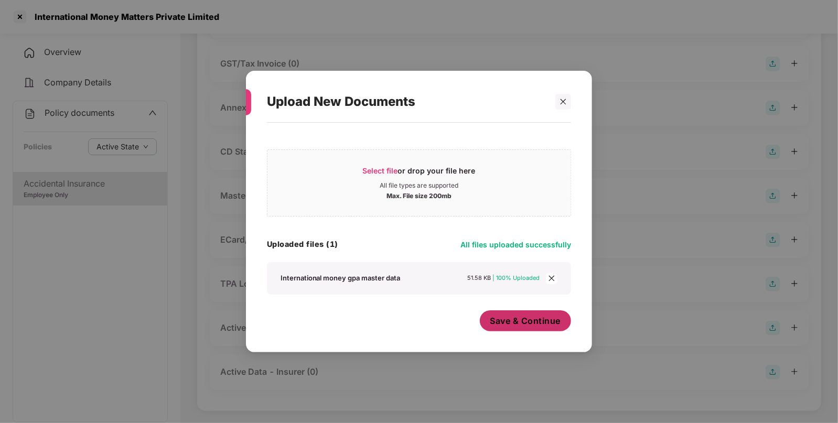
click at [543, 321] on span "Save & Continue" at bounding box center [525, 321] width 71 height 12
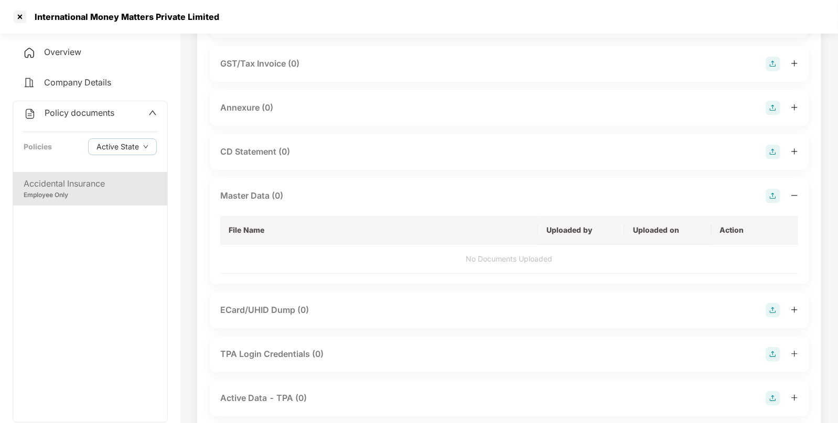
scroll to position [0, 0]
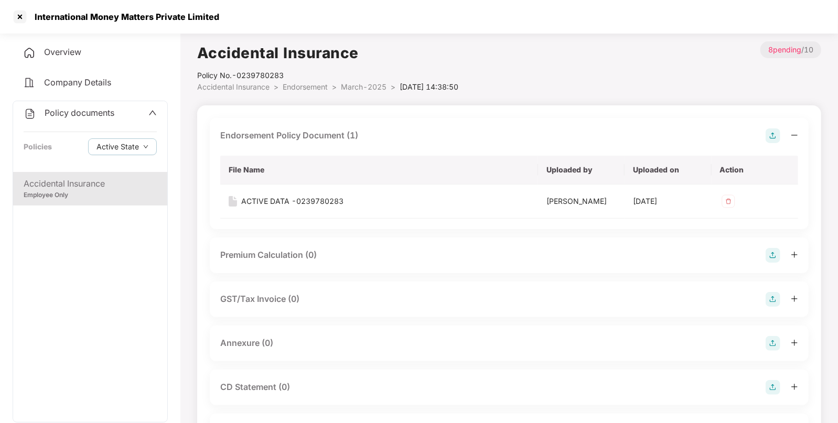
click at [308, 89] on span "Endorsement" at bounding box center [305, 86] width 45 height 9
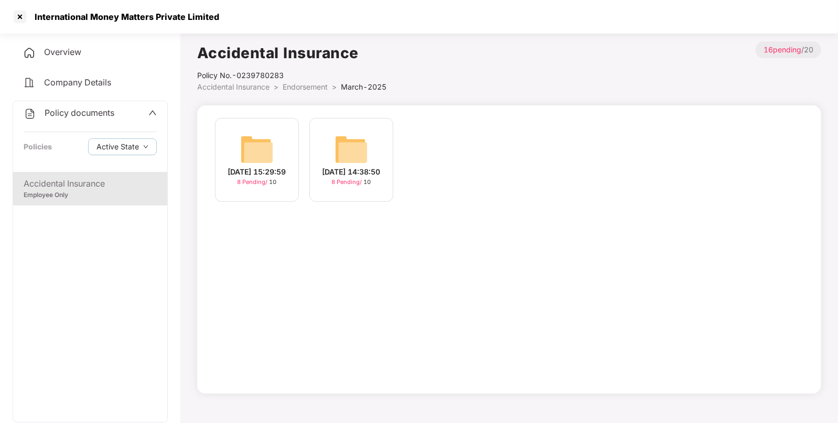
click at [264, 84] on span "Accidental Insurance" at bounding box center [233, 86] width 72 height 9
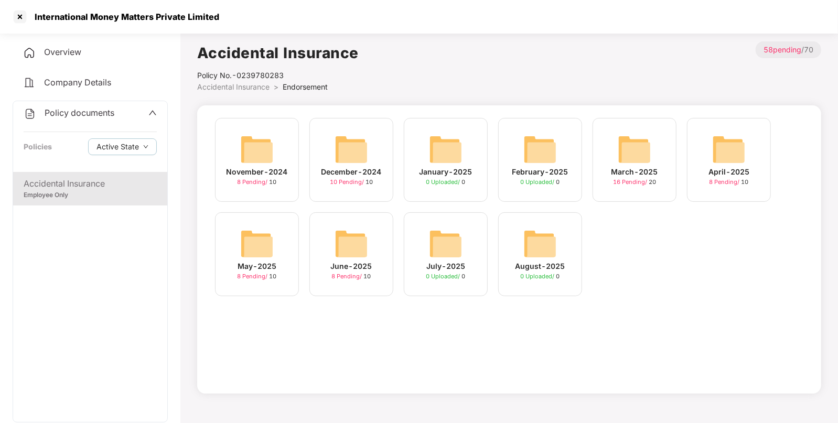
click at [646, 148] on img at bounding box center [634, 150] width 34 height 34
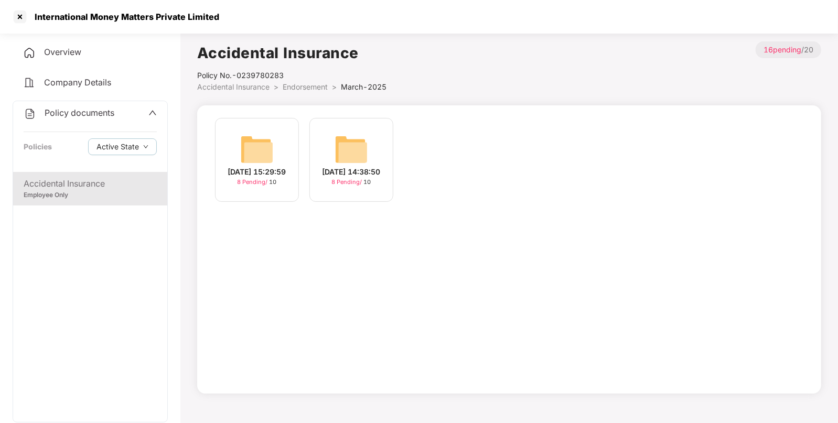
click at [292, 86] on span "Endorsement" at bounding box center [305, 86] width 45 height 9
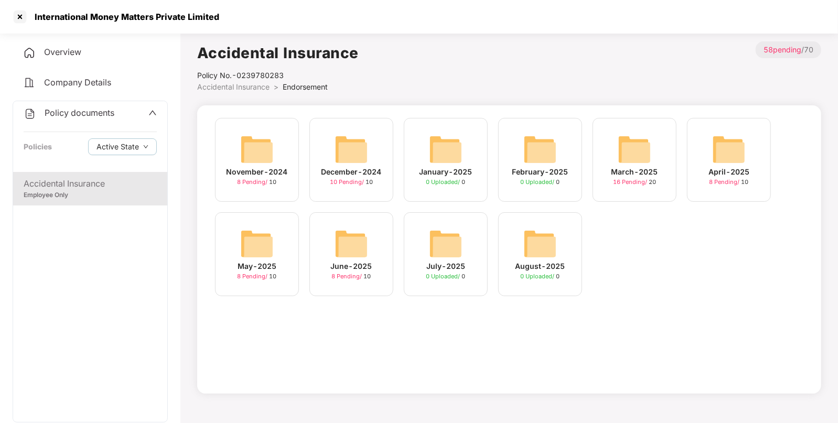
click at [350, 137] on img at bounding box center [351, 150] width 34 height 34
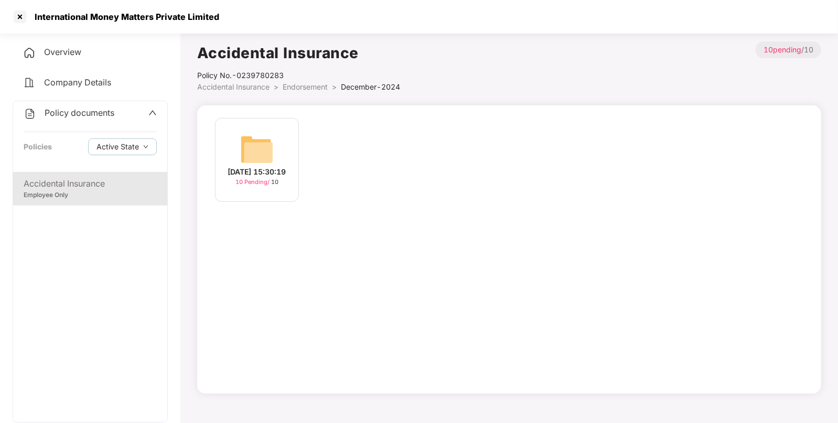
click at [236, 166] on div "[DATE] 15:30:19" at bounding box center [257, 172] width 58 height 12
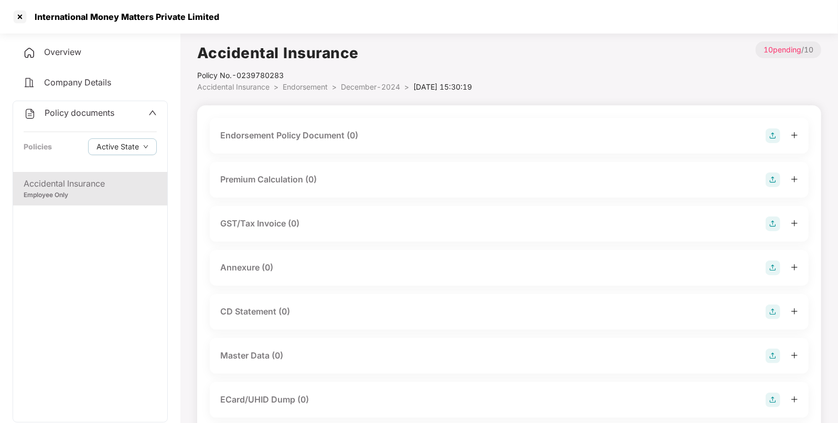
scroll to position [147, 0]
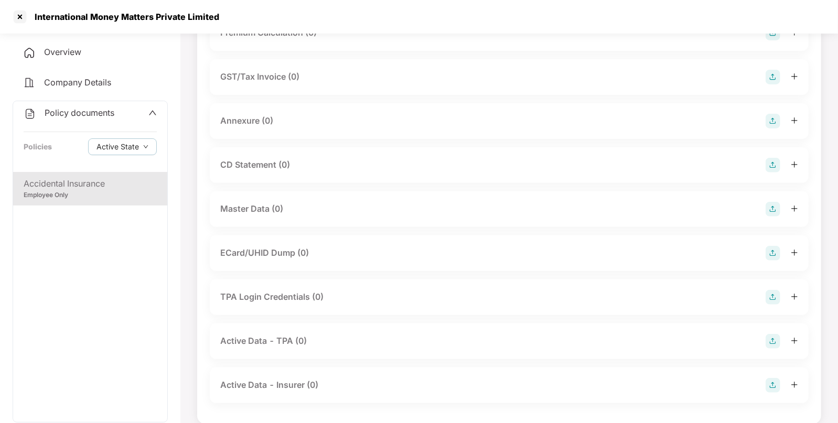
click at [766, 207] on img at bounding box center [772, 209] width 15 height 15
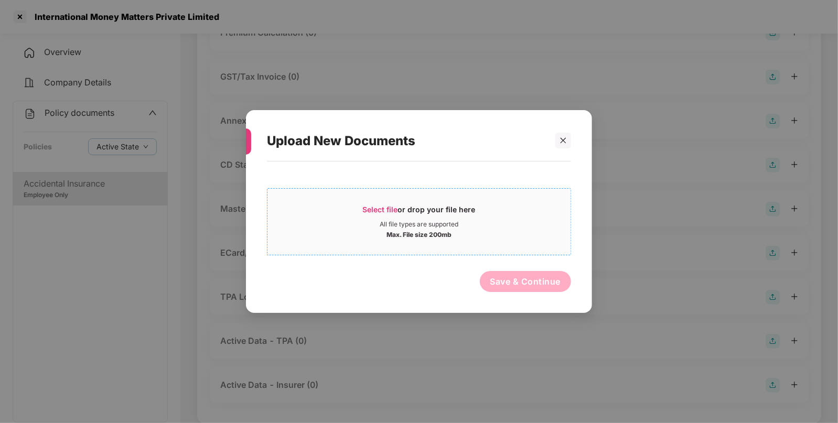
click at [374, 207] on span "Select file" at bounding box center [380, 209] width 35 height 9
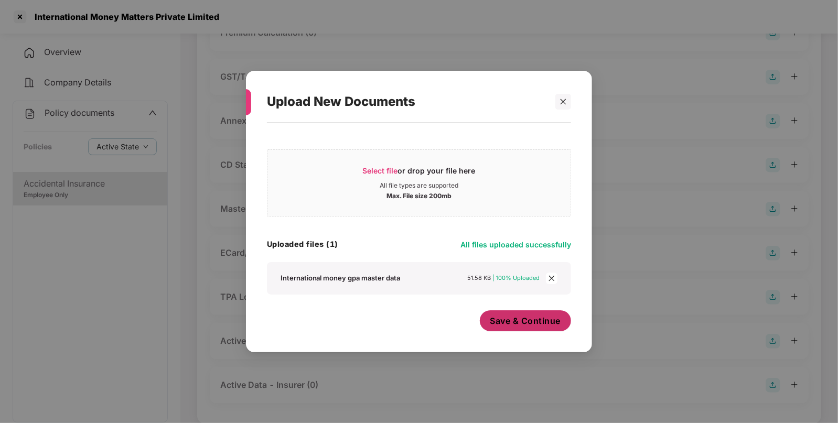
click at [553, 323] on span "Save & Continue" at bounding box center [525, 321] width 71 height 12
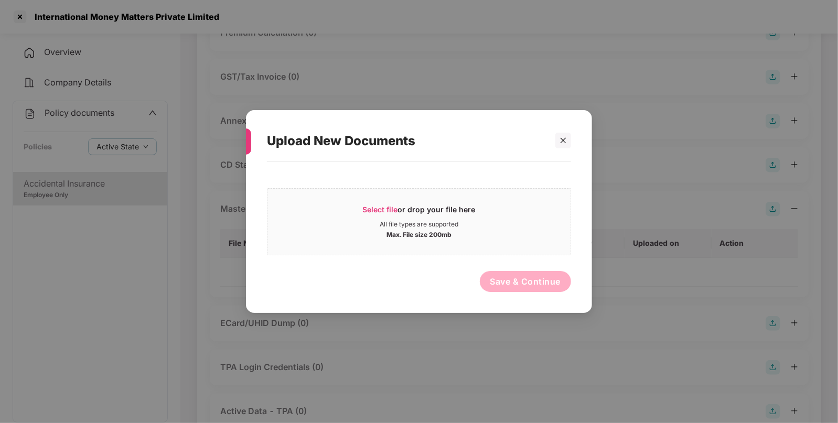
scroll to position [0, 0]
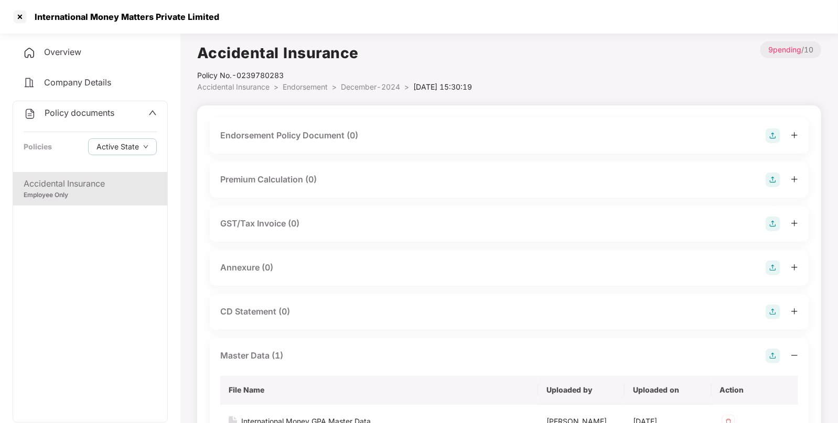
click at [769, 131] on img at bounding box center [772, 135] width 15 height 15
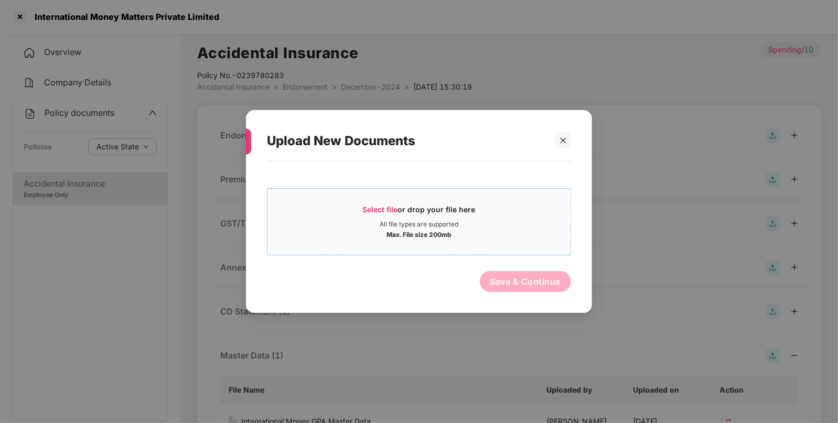
click at [350, 205] on div "Select file or drop your file here" at bounding box center [418, 212] width 303 height 16
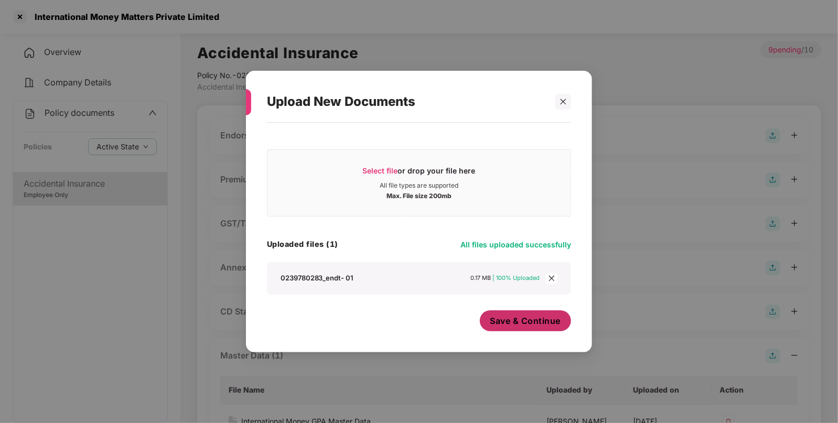
click at [561, 327] on button "Save & Continue" at bounding box center [526, 320] width 92 height 21
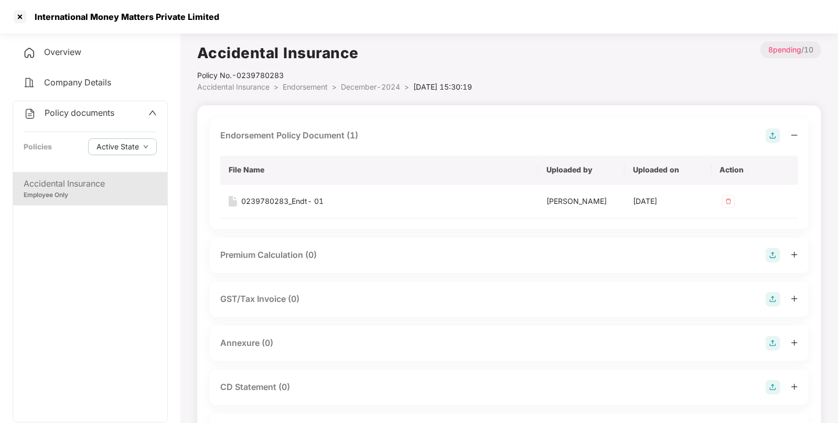
click at [78, 178] on div "Accidental Insurance" at bounding box center [90, 183] width 133 height 13
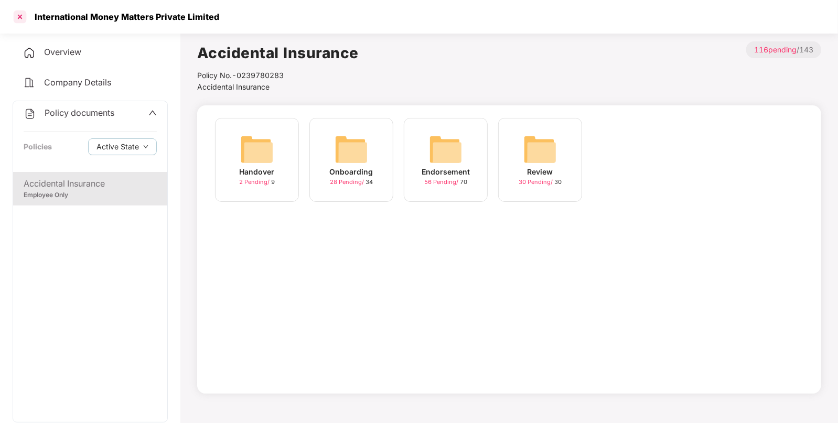
click at [24, 15] on div at bounding box center [20, 16] width 17 height 17
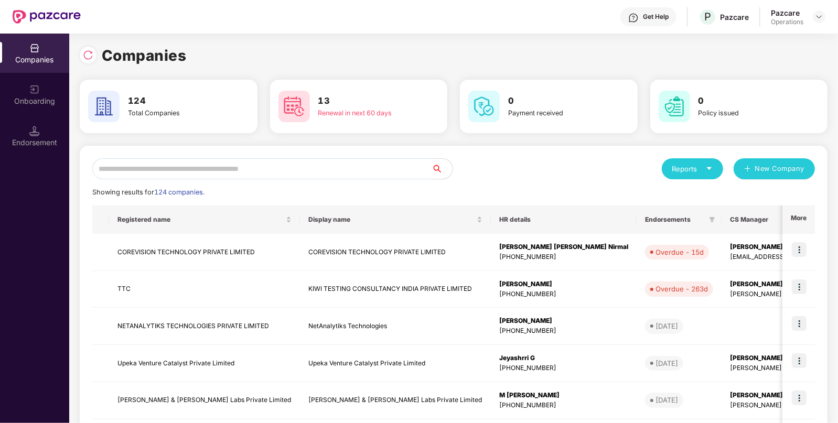
paste input "********"
click at [243, 167] on input "********" at bounding box center [261, 168] width 339 height 21
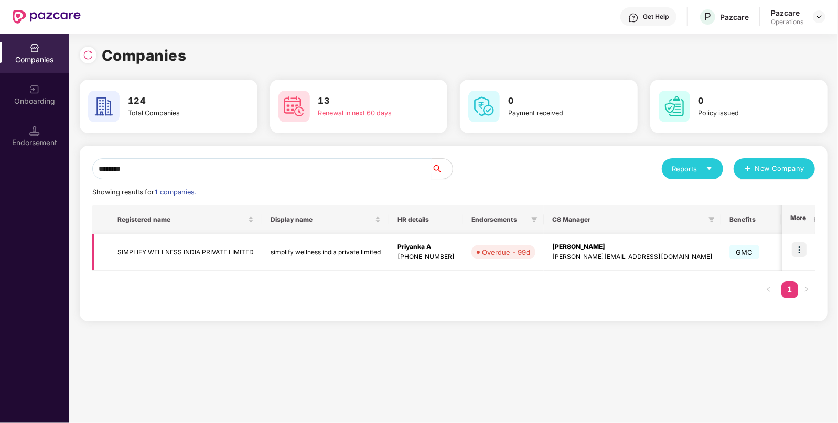
type input "********"
click at [797, 250] on img at bounding box center [798, 249] width 15 height 15
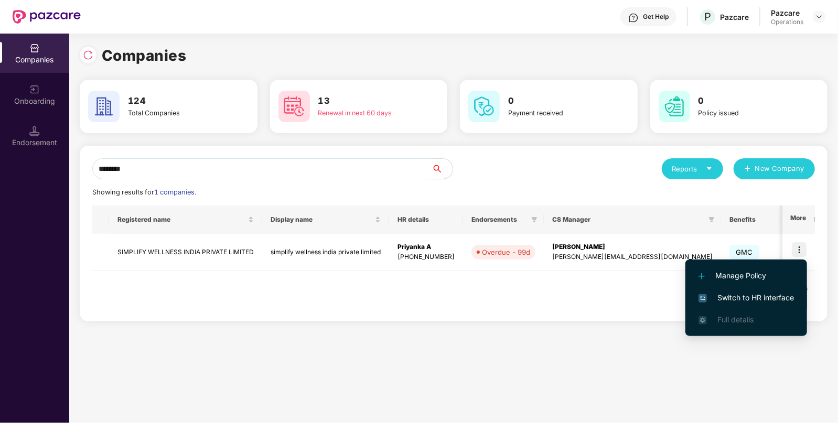
click at [735, 297] on span "Switch to HR interface" at bounding box center [745, 298] width 95 height 12
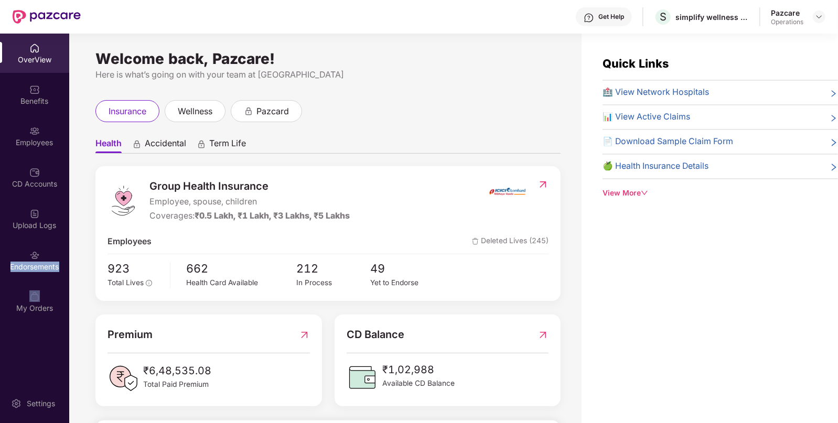
click at [32, 262] on div "Endorsements" at bounding box center [34, 267] width 69 height 10
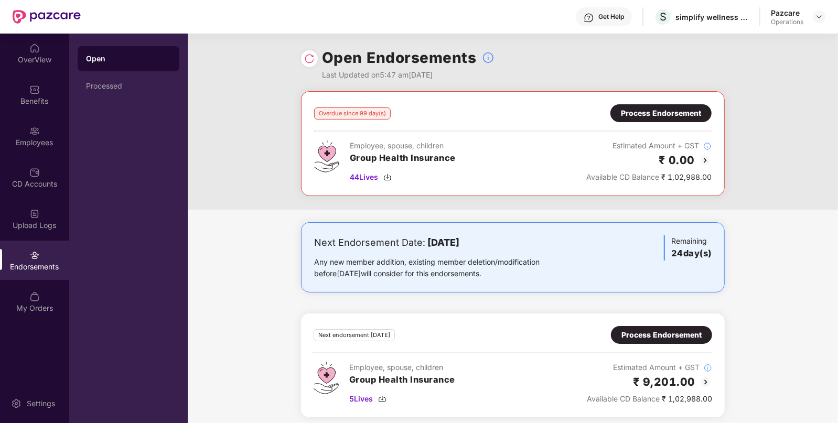
click at [684, 107] on div "Process Endorsement" at bounding box center [661, 113] width 80 height 12
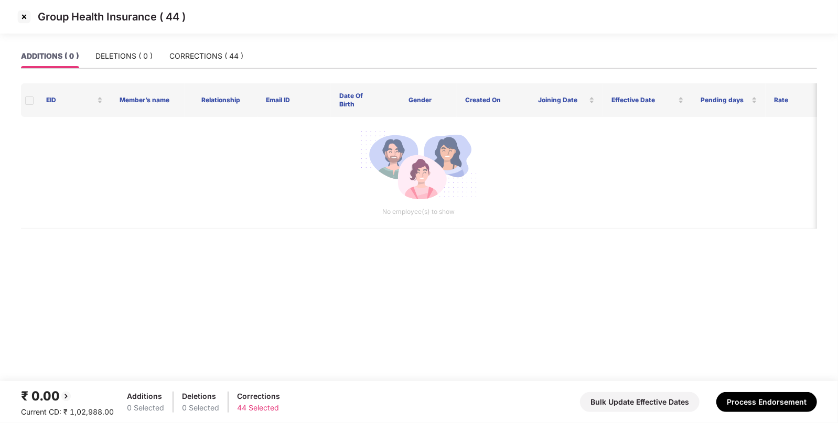
click at [23, 18] on img at bounding box center [24, 16] width 17 height 17
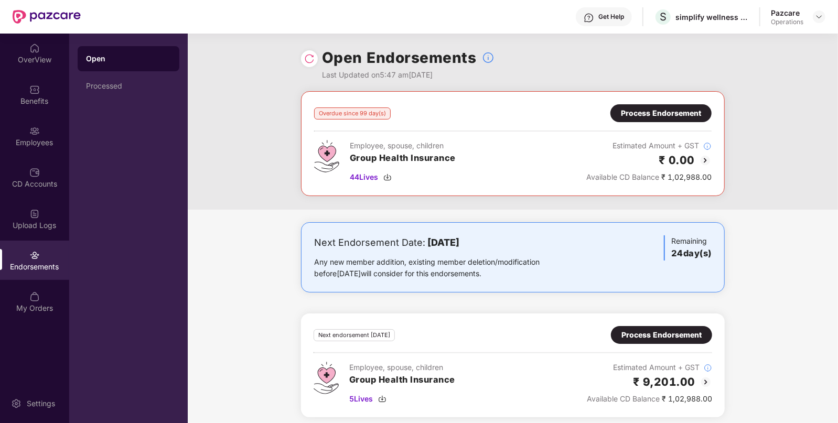
click at [37, 141] on div "Employees" at bounding box center [34, 142] width 69 height 10
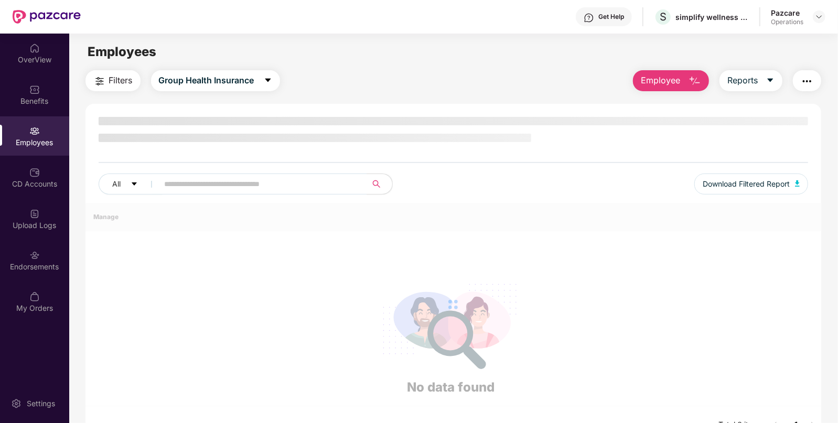
click at [37, 141] on div "Employees" at bounding box center [34, 142] width 69 height 10
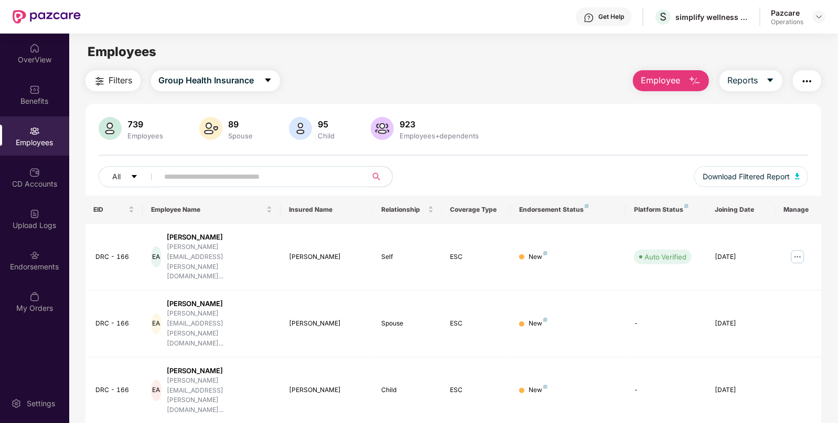
click at [112, 76] on span "Filters" at bounding box center [121, 80] width 24 height 13
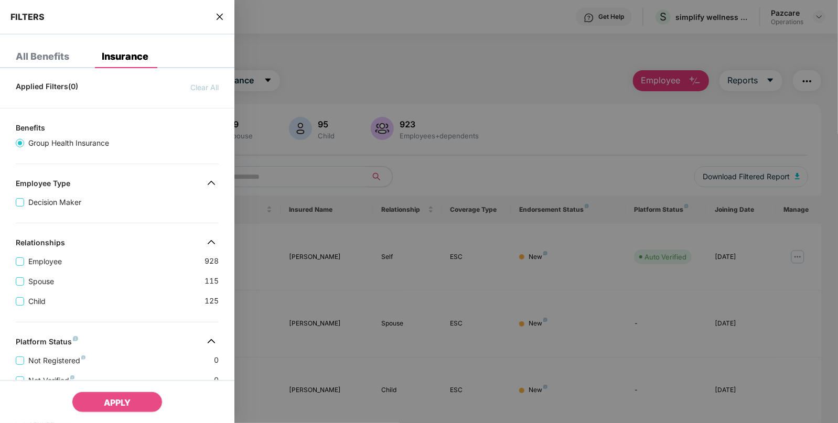
scroll to position [241, 0]
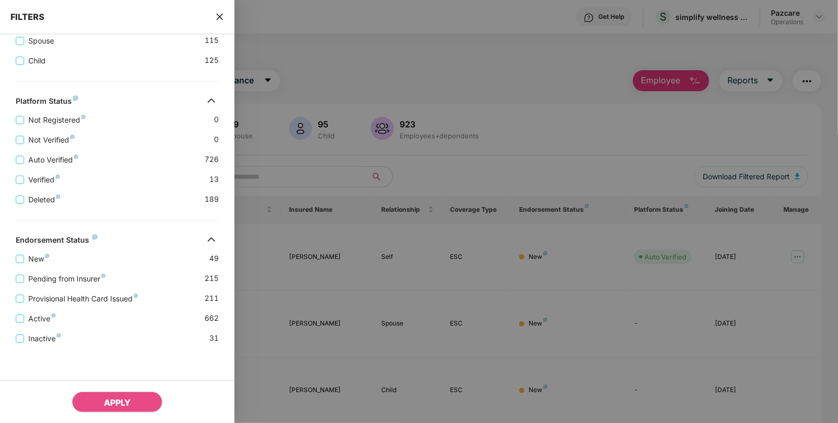
click at [220, 20] on icon "close" at bounding box center [219, 17] width 8 height 8
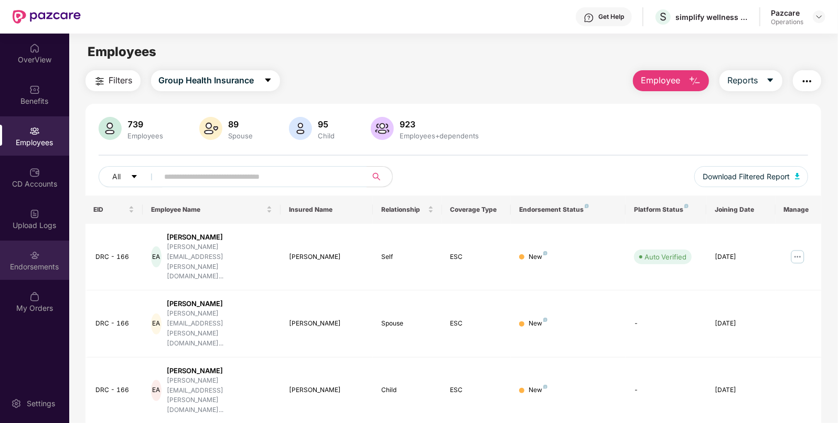
click at [52, 258] on div "Endorsements" at bounding box center [34, 260] width 69 height 39
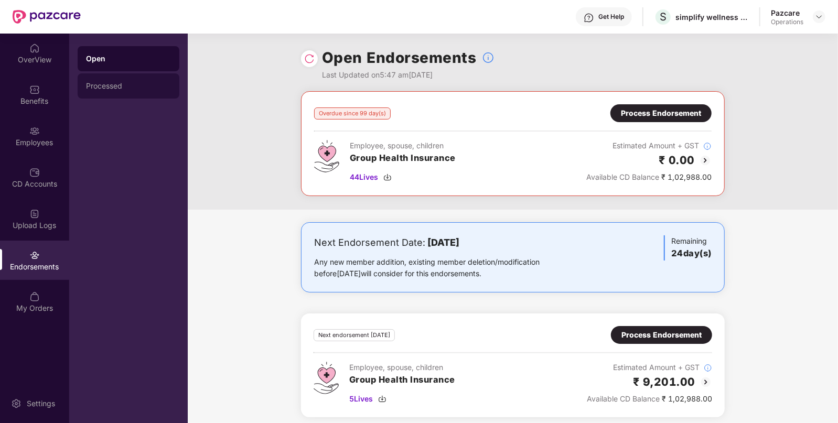
click at [108, 97] on div "Processed" at bounding box center [129, 85] width 102 height 25
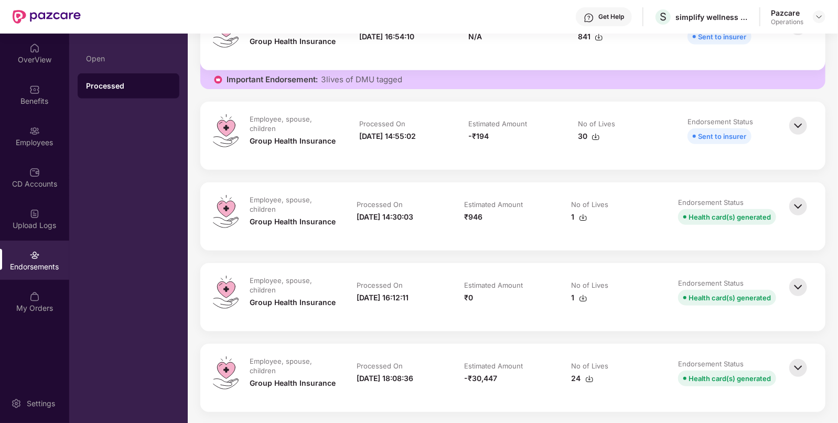
scroll to position [416, 0]
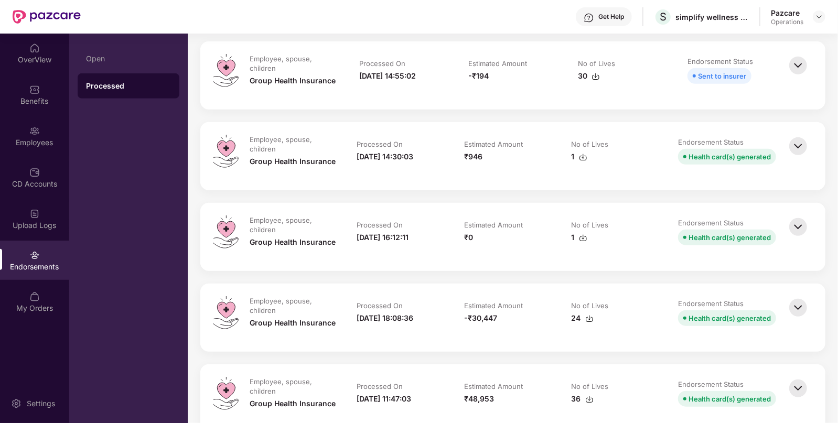
click at [791, 307] on img at bounding box center [797, 307] width 23 height 23
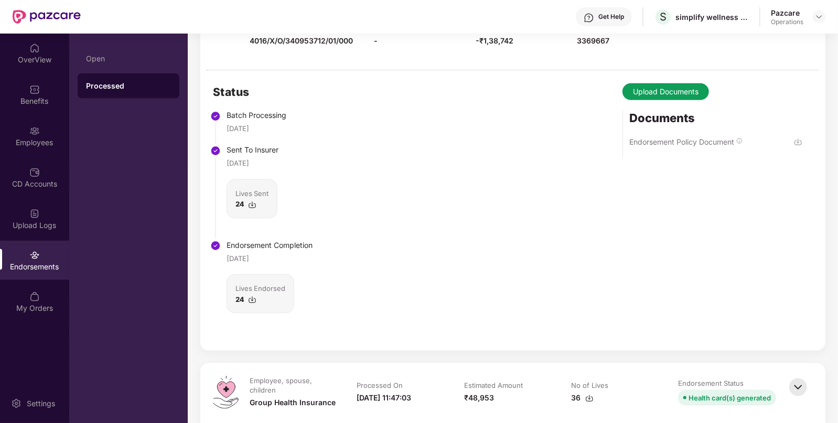
scroll to position [727, 0]
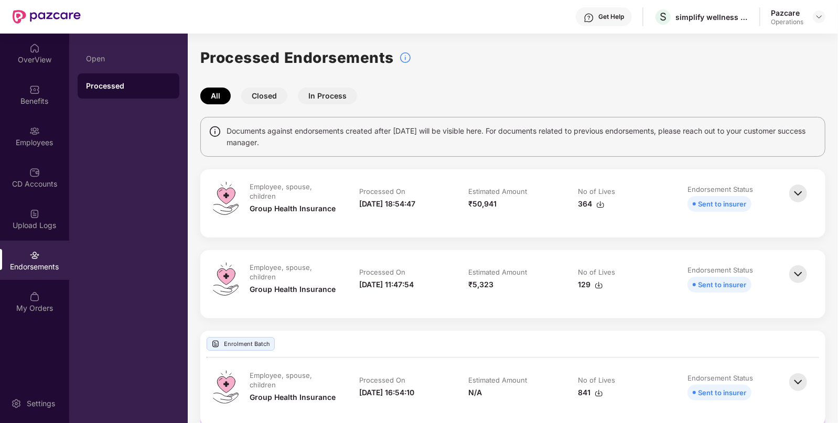
scroll to position [727, 0]
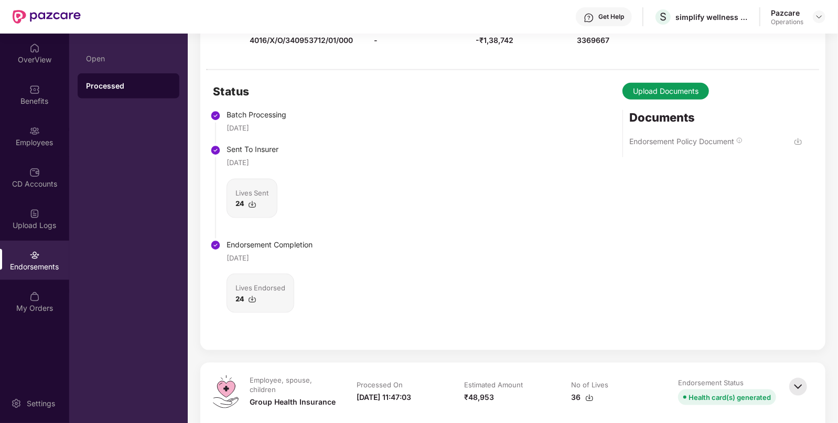
click at [248, 207] on img at bounding box center [252, 204] width 8 height 8
click at [253, 303] on img at bounding box center [252, 299] width 8 height 8
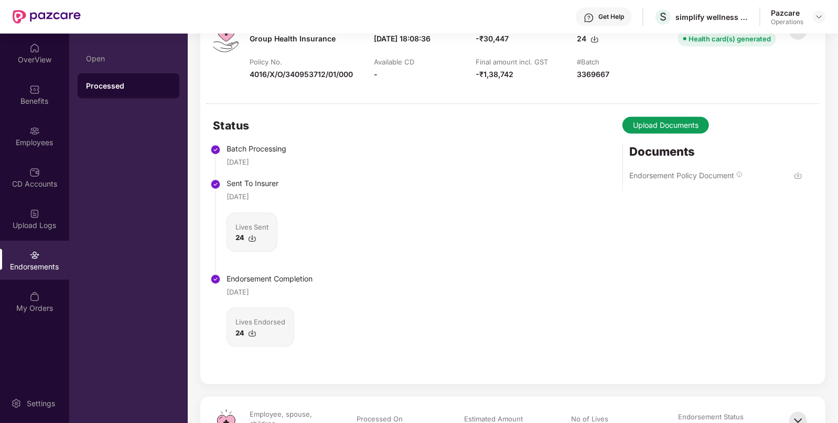
click at [797, 180] on img at bounding box center [798, 175] width 8 height 8
click at [795, 180] on img at bounding box center [798, 175] width 8 height 8
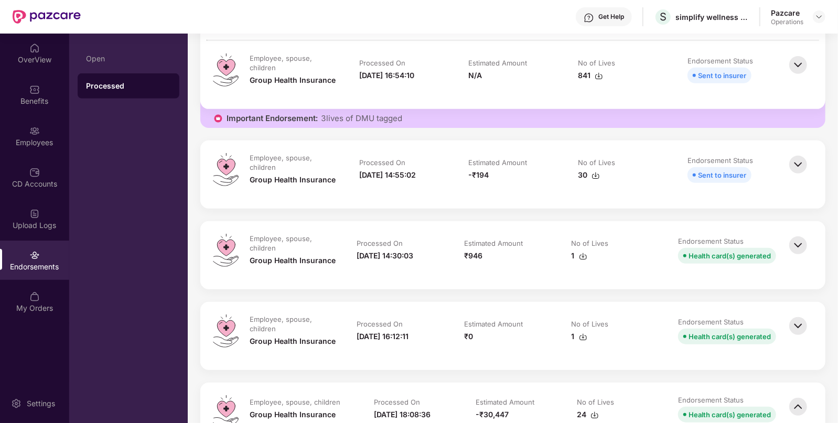
scroll to position [0, 0]
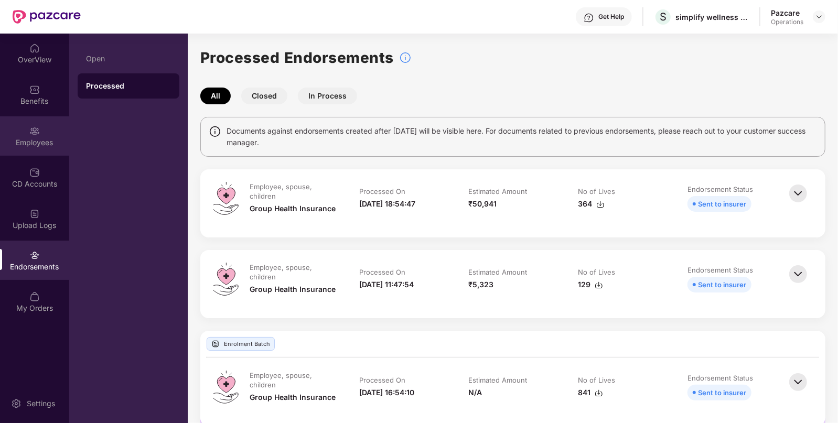
click at [33, 139] on div "Employees" at bounding box center [34, 142] width 69 height 10
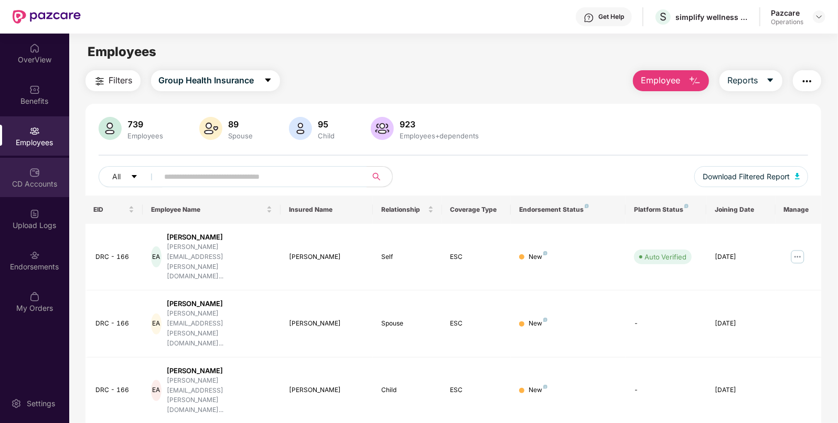
click at [57, 185] on div "CD Accounts" at bounding box center [34, 184] width 69 height 10
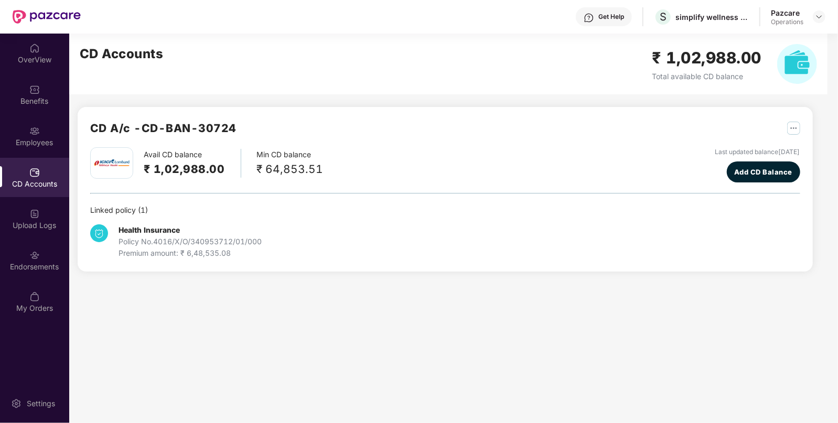
click at [189, 121] on h2 "CD A/c - CD-BAN-30724" at bounding box center [163, 128] width 146 height 17
copy div "CD A/c - CD-BAN-30724"
click at [152, 124] on h2 "CD A/c - CD-BAN-30724" at bounding box center [163, 128] width 146 height 17
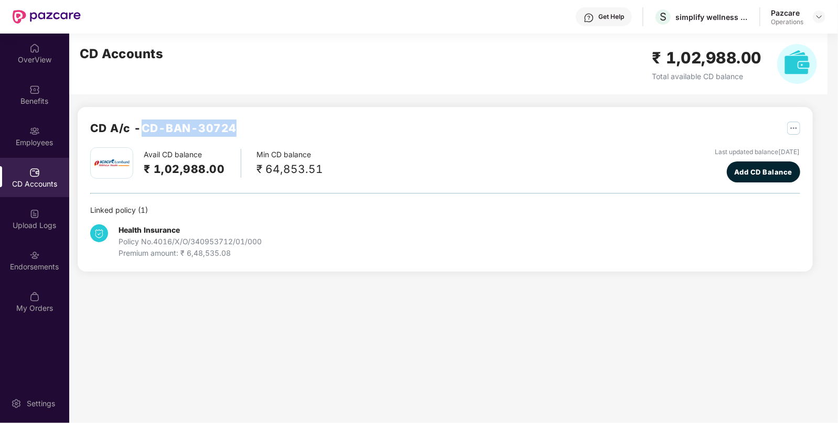
drag, startPoint x: 146, startPoint y: 126, endPoint x: 244, endPoint y: 127, distance: 98.0
click at [244, 127] on div "CD A/c - CD-BAN-30724" at bounding box center [445, 134] width 710 height 28
copy h2 "CD-BAN-30724"
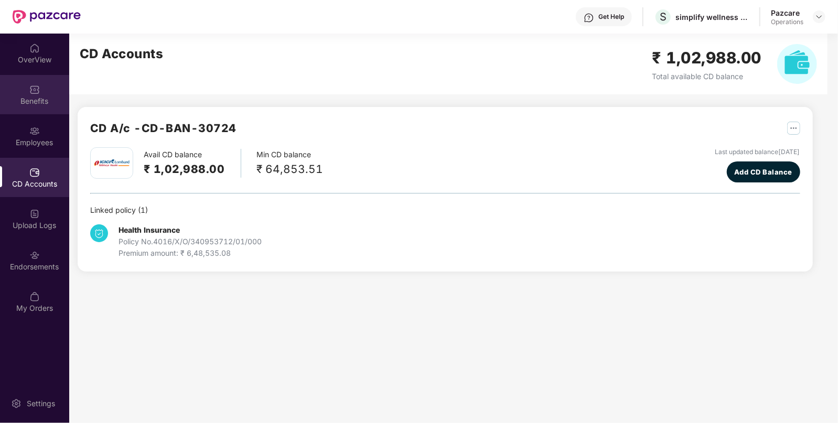
click at [31, 98] on div "Benefits" at bounding box center [34, 101] width 69 height 10
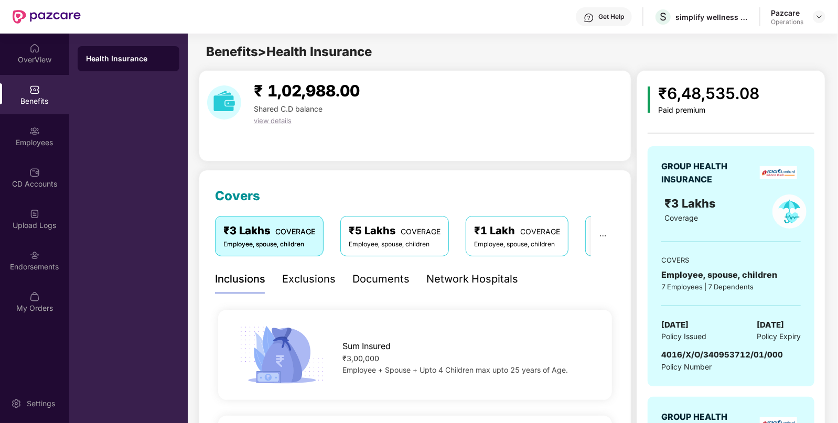
click at [708, 349] on div "4016/X/O/340953712/01/000" at bounding box center [722, 355] width 122 height 13
copy span "4016/X/O/340953712/01/000"
click at [819, 17] on img at bounding box center [819, 17] width 8 height 8
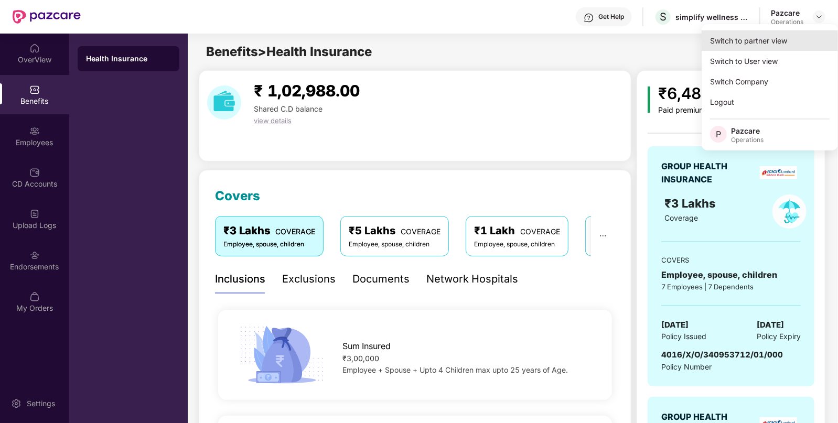
click at [757, 37] on div "Switch to partner view" at bounding box center [769, 40] width 136 height 20
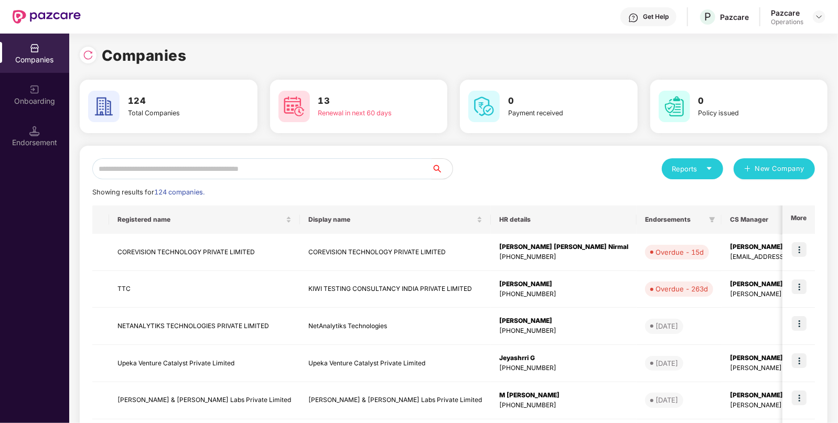
click at [152, 160] on input "text" at bounding box center [261, 168] width 339 height 21
click at [24, 120] on div "Endorsement" at bounding box center [34, 135] width 69 height 39
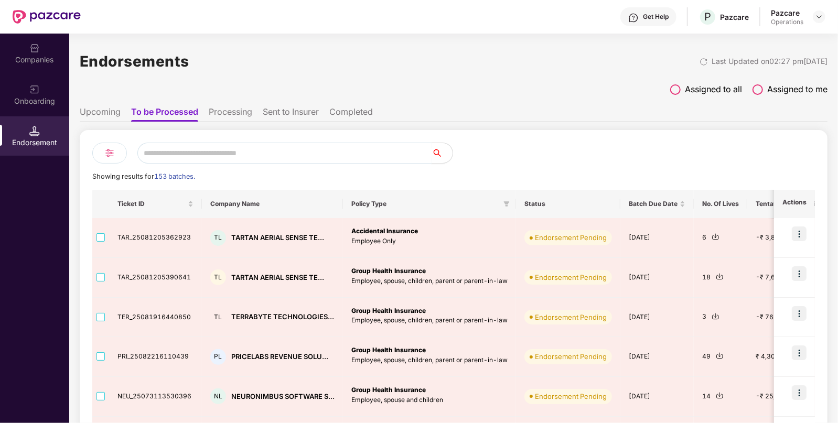
click at [194, 152] on input "text" at bounding box center [284, 153] width 294 height 21
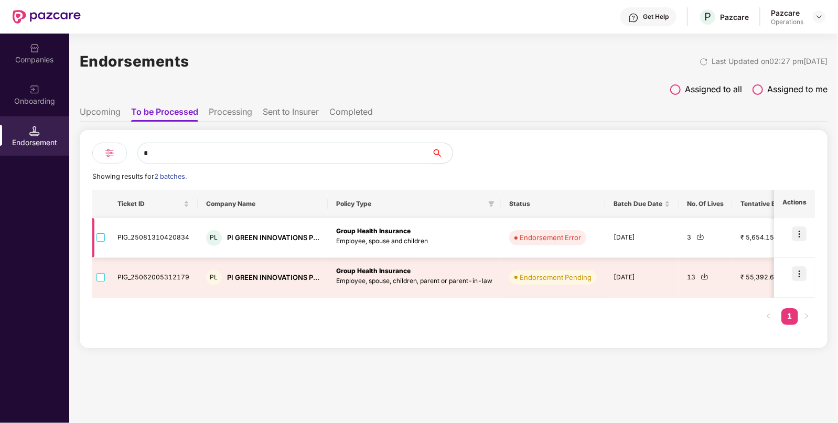
type input "*"
click at [798, 228] on img at bounding box center [798, 233] width 15 height 15
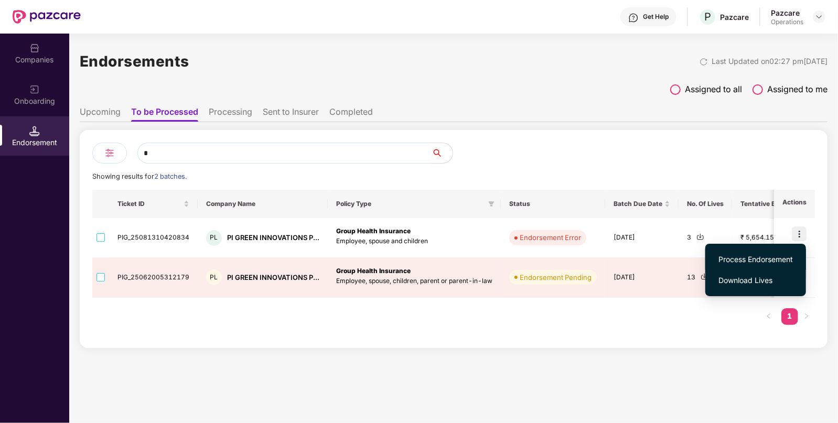
click at [752, 264] on span "Process Endorsement" at bounding box center [755, 260] width 74 height 12
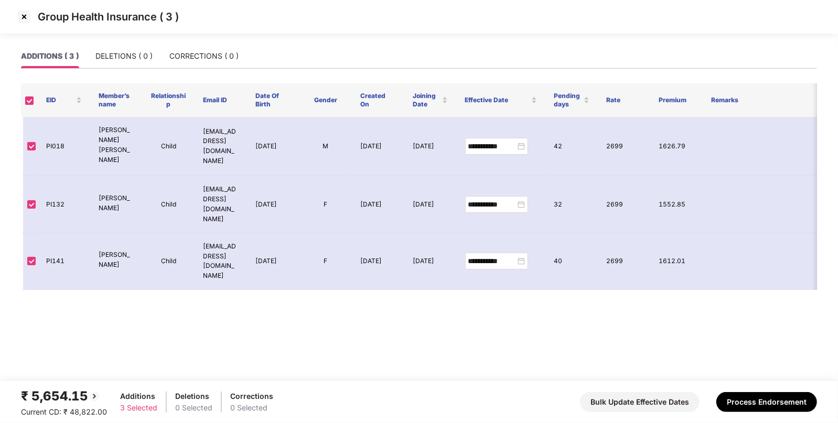
click at [20, 18] on img at bounding box center [24, 16] width 17 height 17
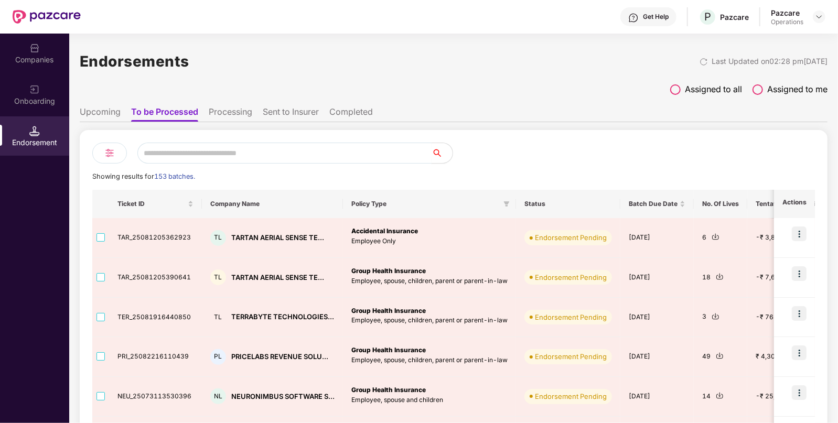
click at [273, 153] on input "text" at bounding box center [284, 153] width 294 height 21
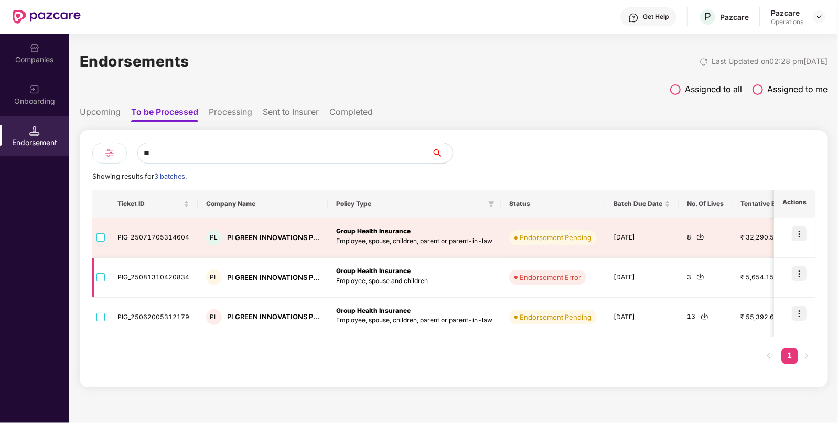
type input "**"
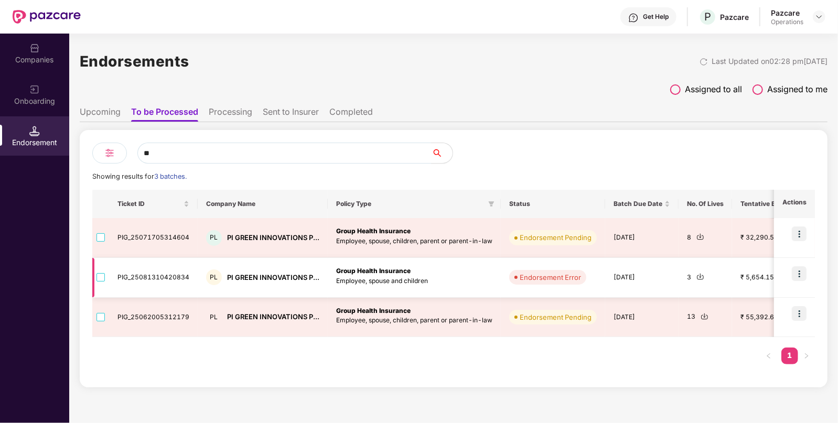
click at [302, 270] on div "PL PI GREEN INNOVATIONS P..." at bounding box center [262, 277] width 113 height 16
click at [260, 274] on div "PI GREEN INNOVATIONS P..." at bounding box center [273, 278] width 92 height 10
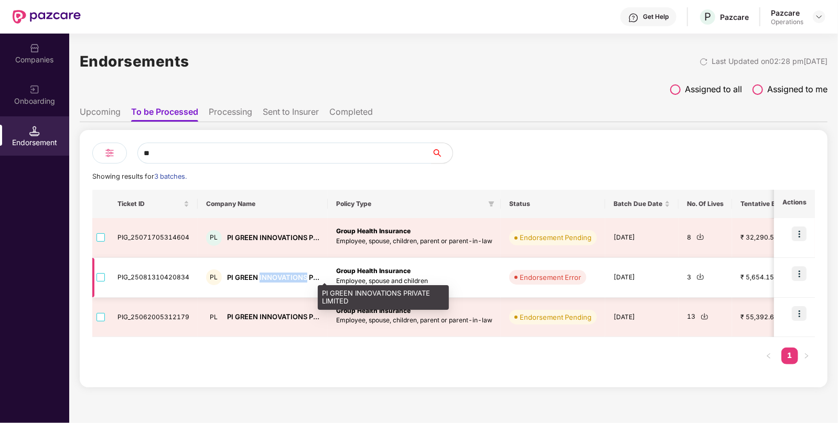
click at [260, 274] on div "PI GREEN INNOVATIONS P..." at bounding box center [273, 278] width 92 height 10
copy div "PI GREEN INNOVATIONS P..."
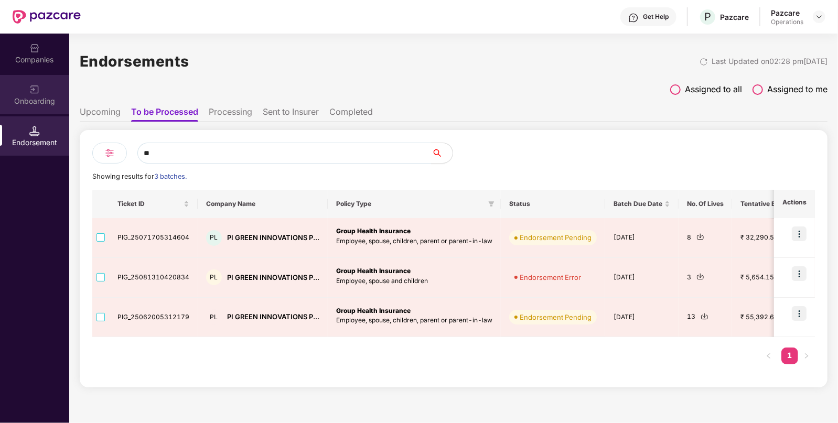
drag, startPoint x: 71, startPoint y: 127, endPoint x: 41, endPoint y: 92, distance: 45.8
click at [41, 92] on div "Onboarding" at bounding box center [34, 94] width 69 height 39
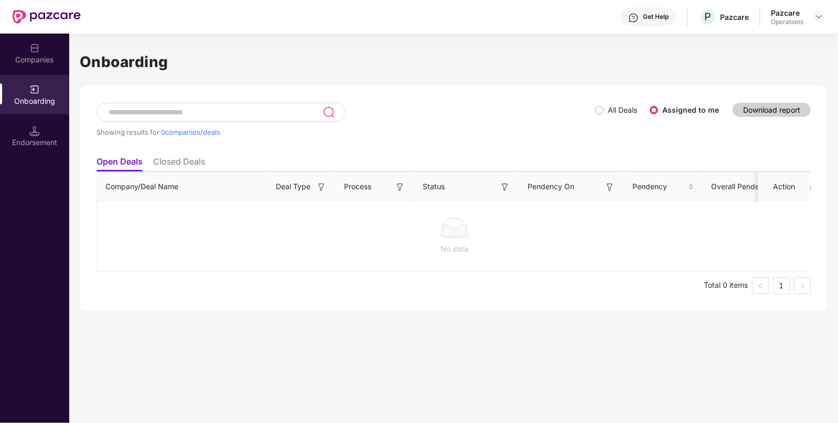
click at [41, 62] on div "Companies" at bounding box center [34, 60] width 69 height 10
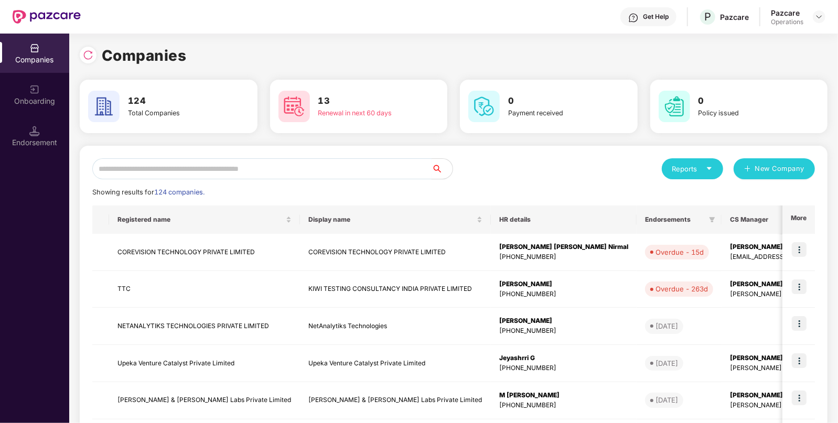
click at [175, 171] on input "text" at bounding box center [261, 168] width 339 height 21
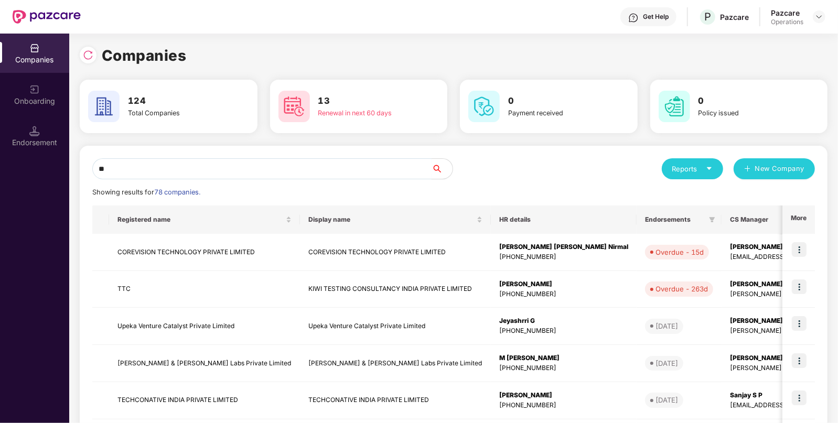
type input "*"
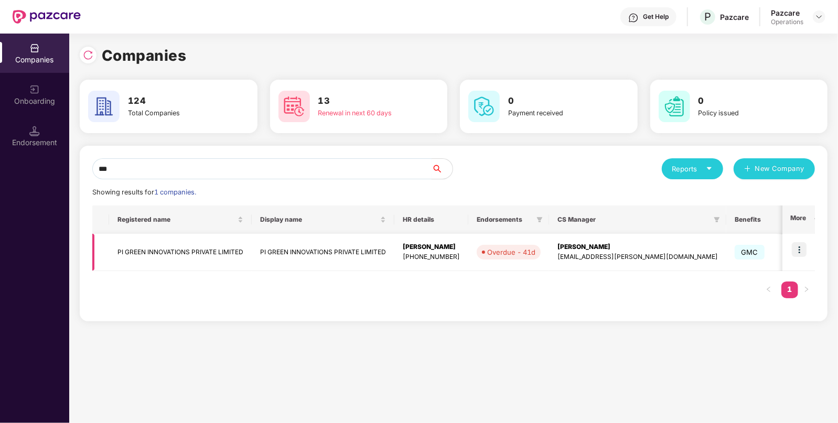
type input "**"
click at [201, 257] on td "PI GREEN INNOVATIONS PRIVATE LIMITED" at bounding box center [180, 252] width 143 height 37
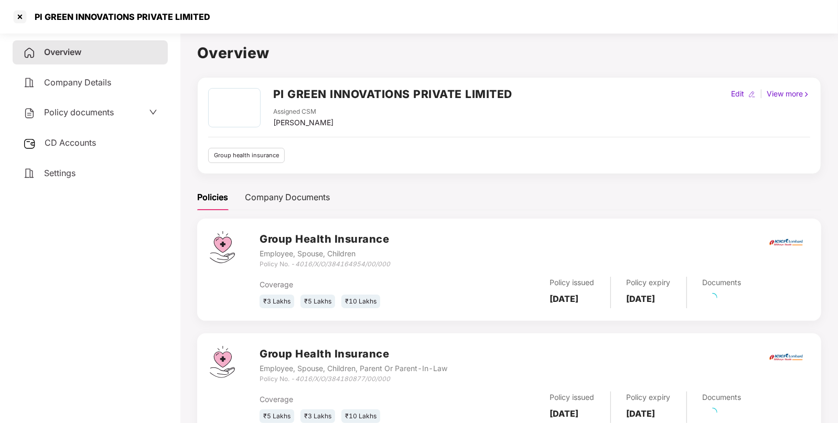
click at [367, 94] on h2 "PI GREEN INNOVATIONS PRIVATE LIMITED" at bounding box center [392, 93] width 239 height 17
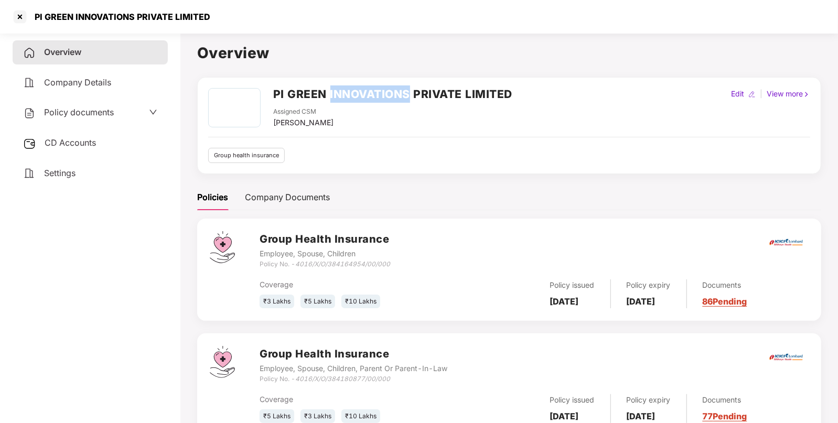
click at [367, 94] on h2 "PI GREEN INNOVATIONS PRIVATE LIMITED" at bounding box center [392, 93] width 239 height 17
copy h2 "PI GREEN INNOVATIONS PRIVATE LIMITED"
click at [22, 25] on div "PI GREEN INNOVATIONS PRIVATE LIMITED" at bounding box center [419, 17] width 838 height 34
click at [19, 21] on div at bounding box center [20, 16] width 17 height 17
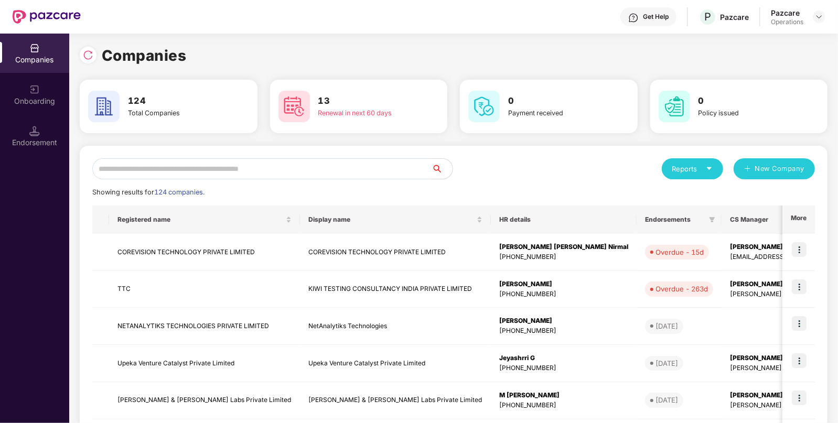
click at [212, 165] on input "text" at bounding box center [261, 168] width 339 height 21
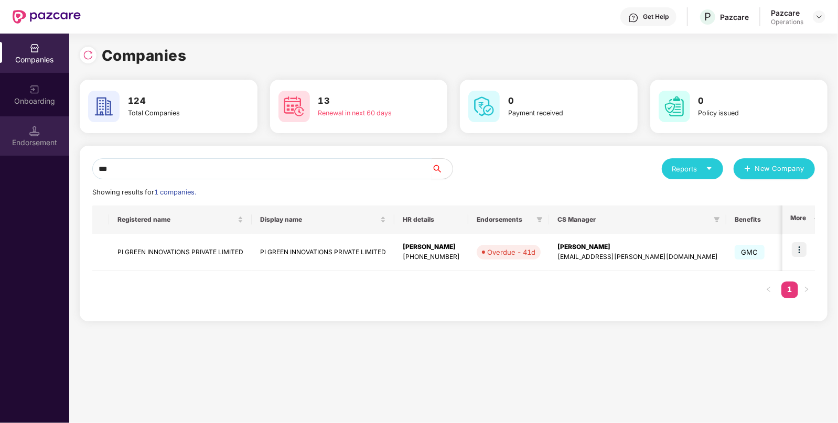
type input "**"
click at [48, 135] on div "Endorsement" at bounding box center [34, 135] width 69 height 39
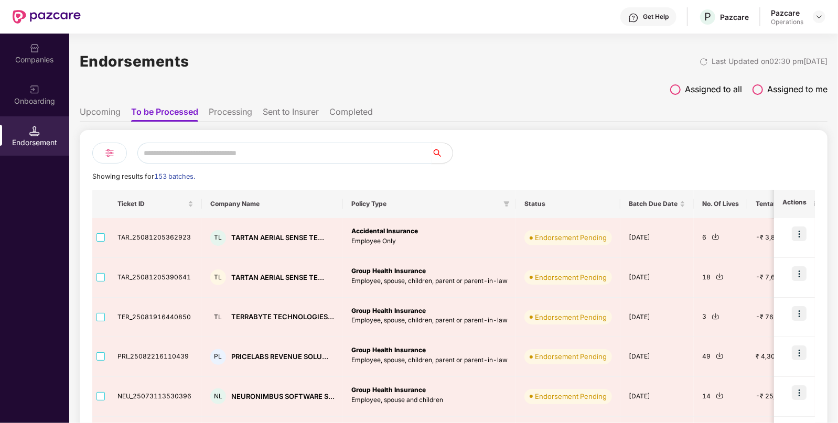
click at [199, 152] on input "text" at bounding box center [284, 153] width 294 height 21
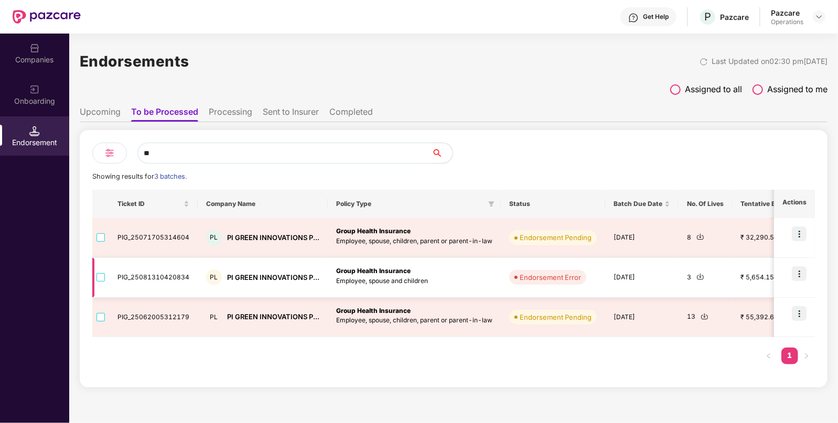
type input "**"
click at [158, 278] on td "PIG_25081310420834" at bounding box center [153, 278] width 89 height 40
copy td "PIG_25081310420834"
